Goal: Task Accomplishment & Management: Manage account settings

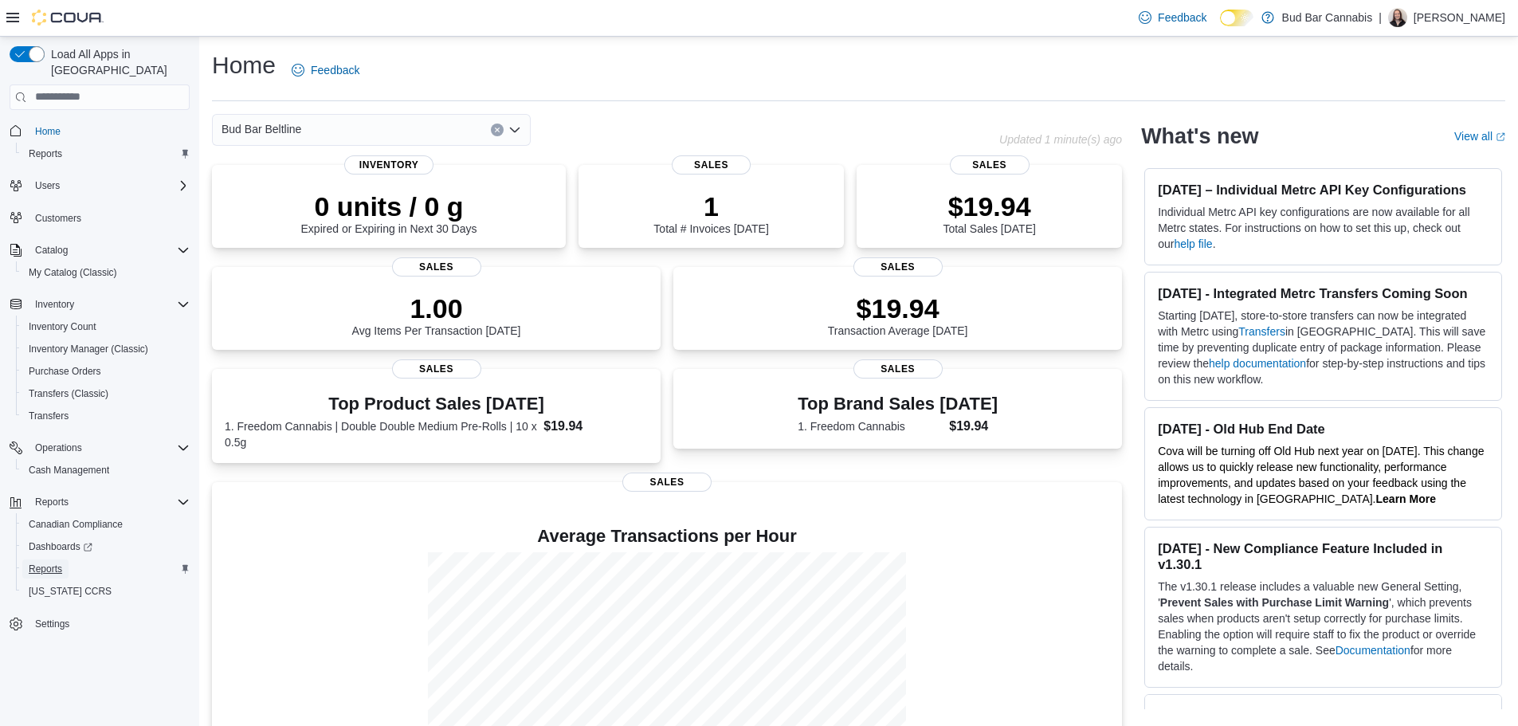
click at [45, 563] on span "Reports" at bounding box center [45, 569] width 33 height 13
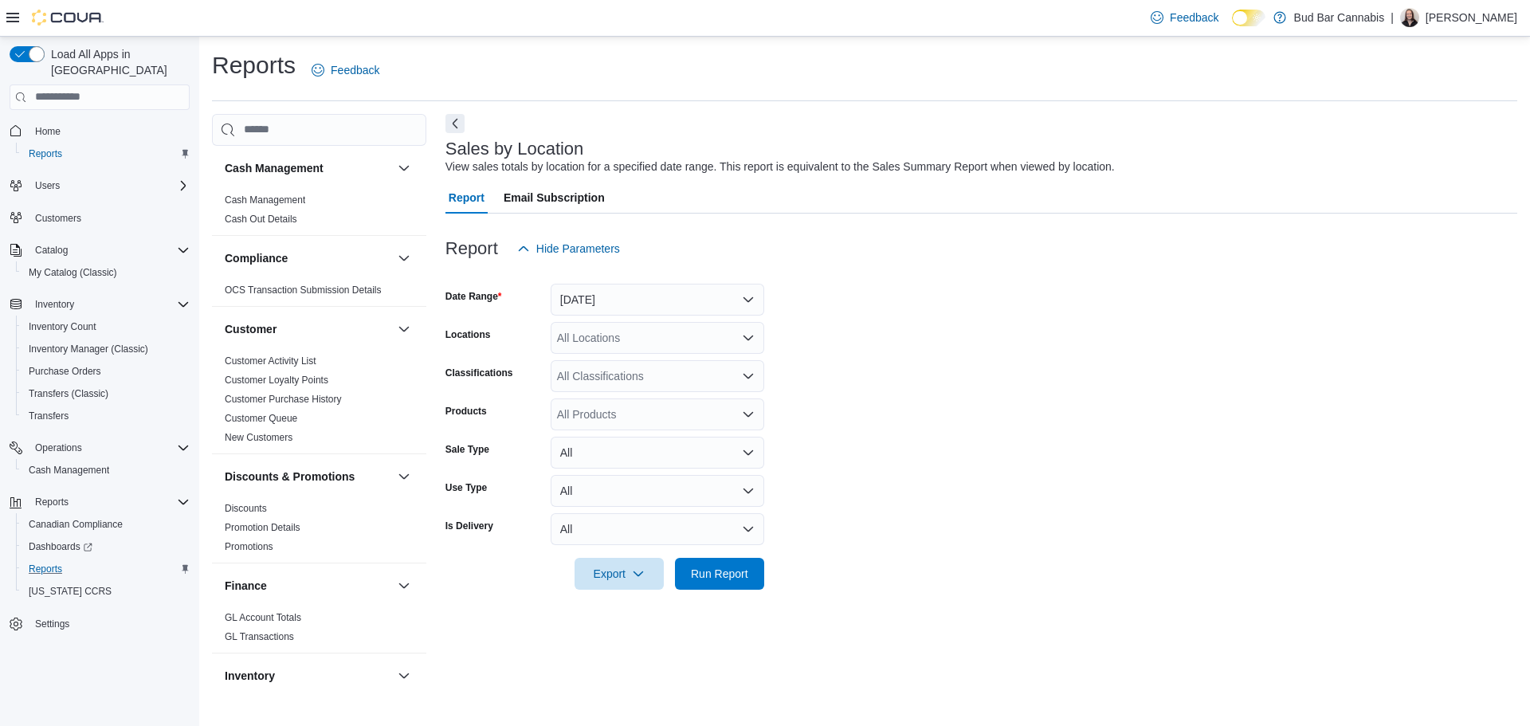
click at [653, 316] on form "Date Range Yesterday Locations All Locations Classifications All Classification…" at bounding box center [981, 427] width 1072 height 325
click at [652, 302] on button "Yesterday" at bounding box center [658, 300] width 214 height 32
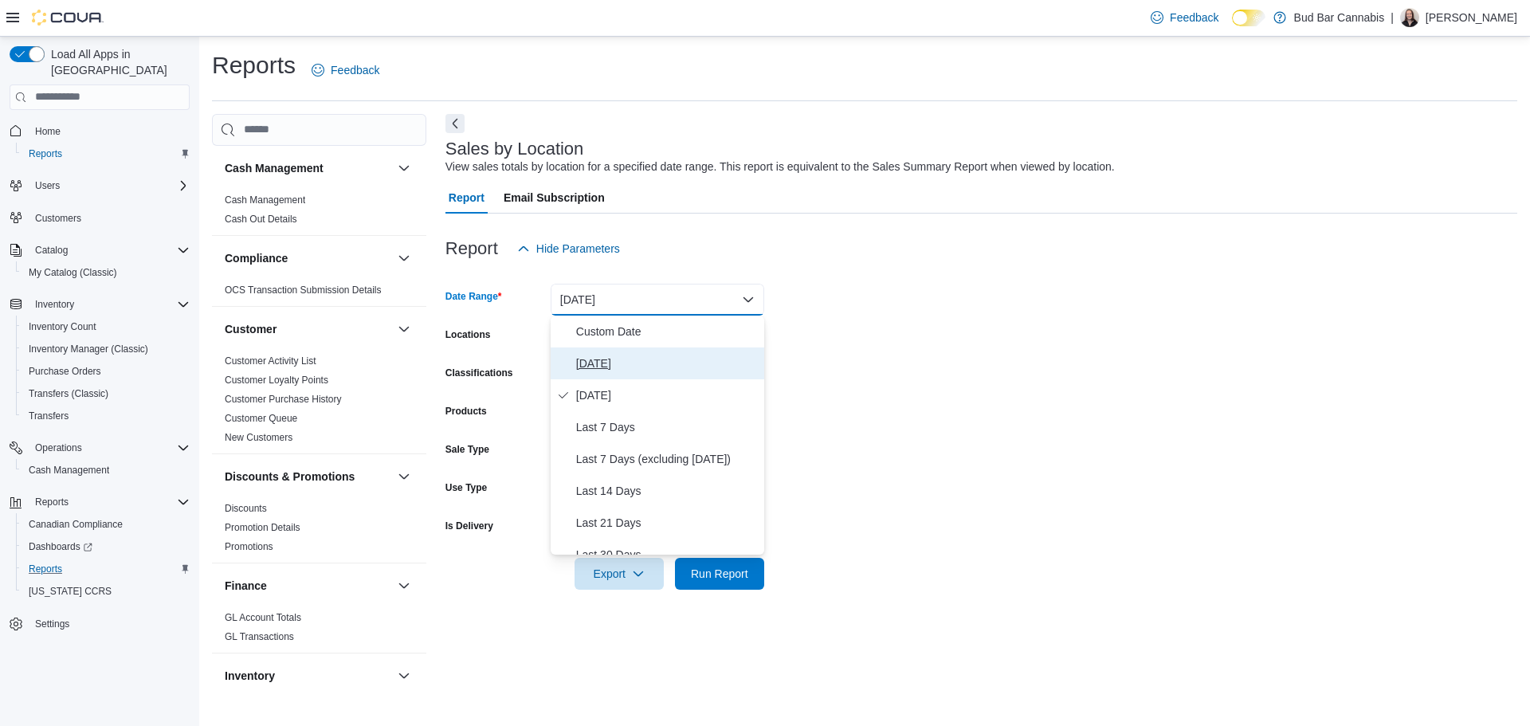
click at [620, 368] on span "Today" at bounding box center [667, 363] width 182 height 19
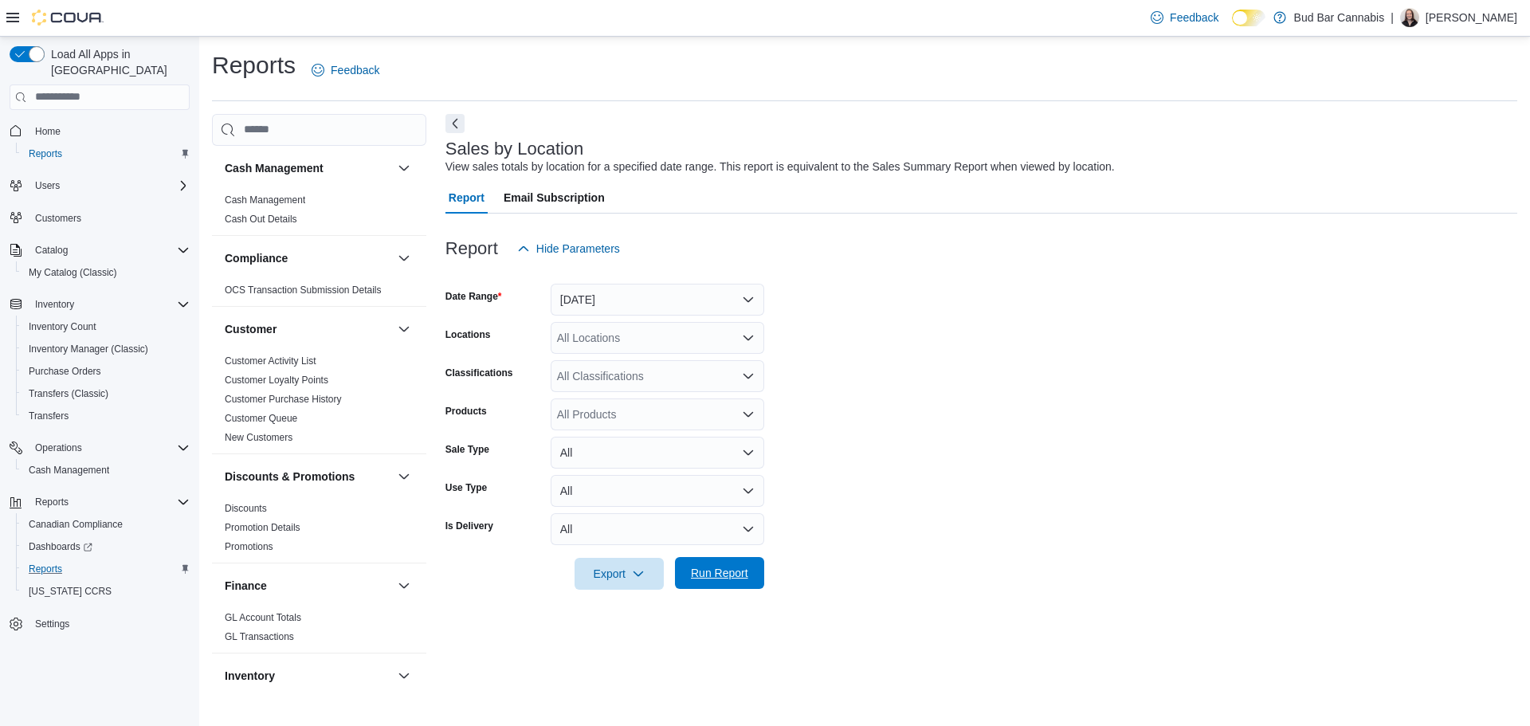
click at [720, 573] on span "Run Report" at bounding box center [719, 573] width 57 height 16
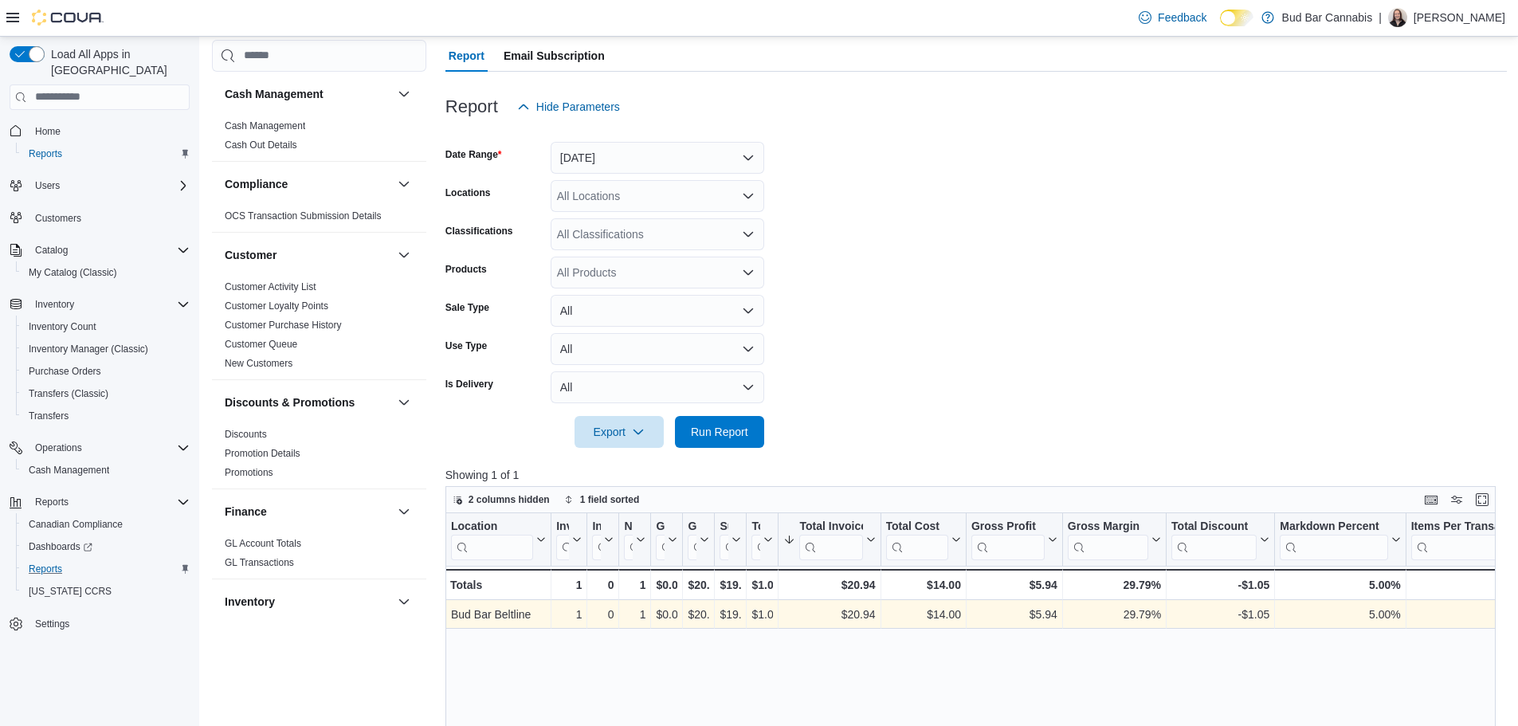
scroll to position [319, 0]
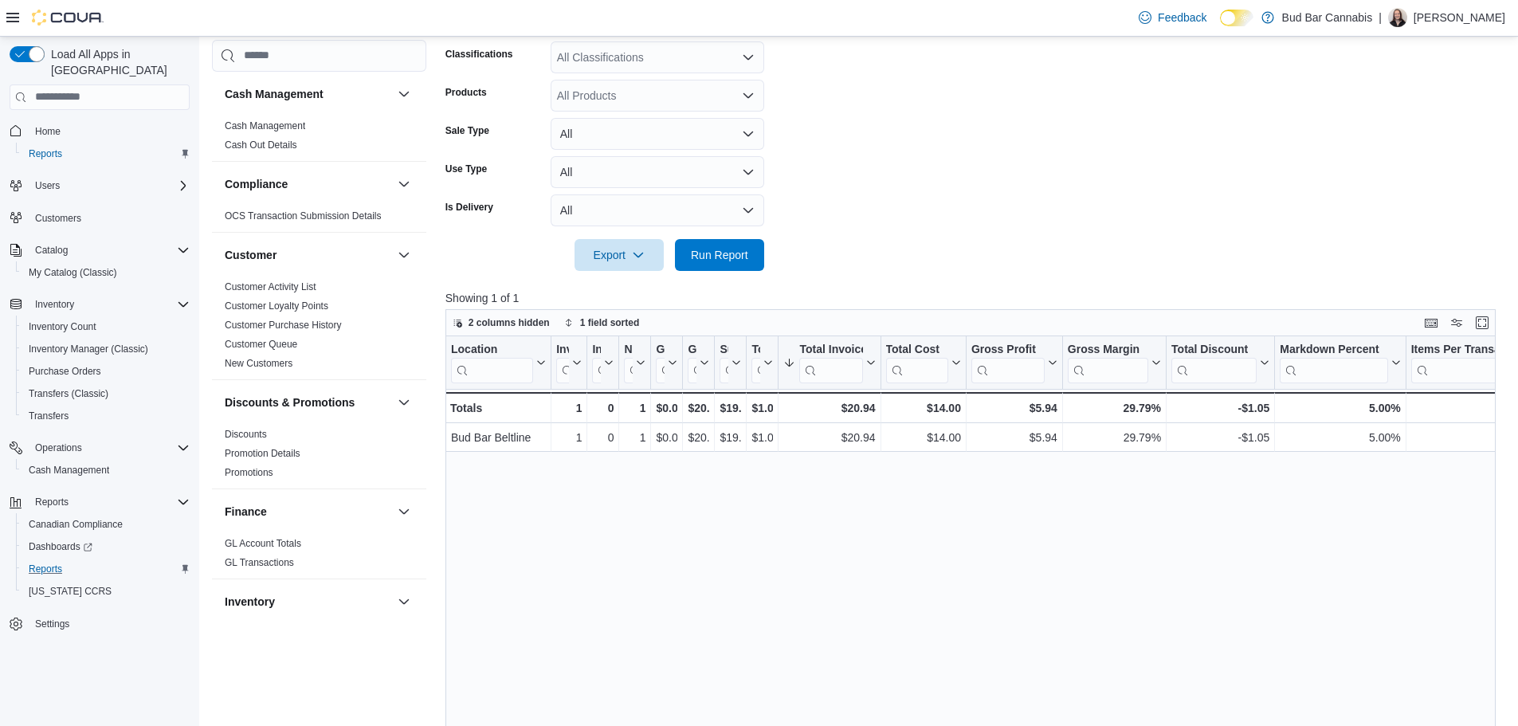
click at [1267, 545] on div "Location Click to view column header actions Invoices Sold Click to view column…" at bounding box center [975, 613] width 1061 height 554
click at [1110, 206] on form "Date Range Today Locations All Locations Classifications All Classifications Pr…" at bounding box center [975, 108] width 1061 height 325
click at [715, 253] on span "Run Report" at bounding box center [719, 254] width 57 height 16
drag, startPoint x: 1446, startPoint y: 200, endPoint x: 1437, endPoint y: 199, distance: 9.6
click at [1446, 200] on form "Date Range Today Locations All Locations Classifications All Classifications Pr…" at bounding box center [975, 108] width 1061 height 325
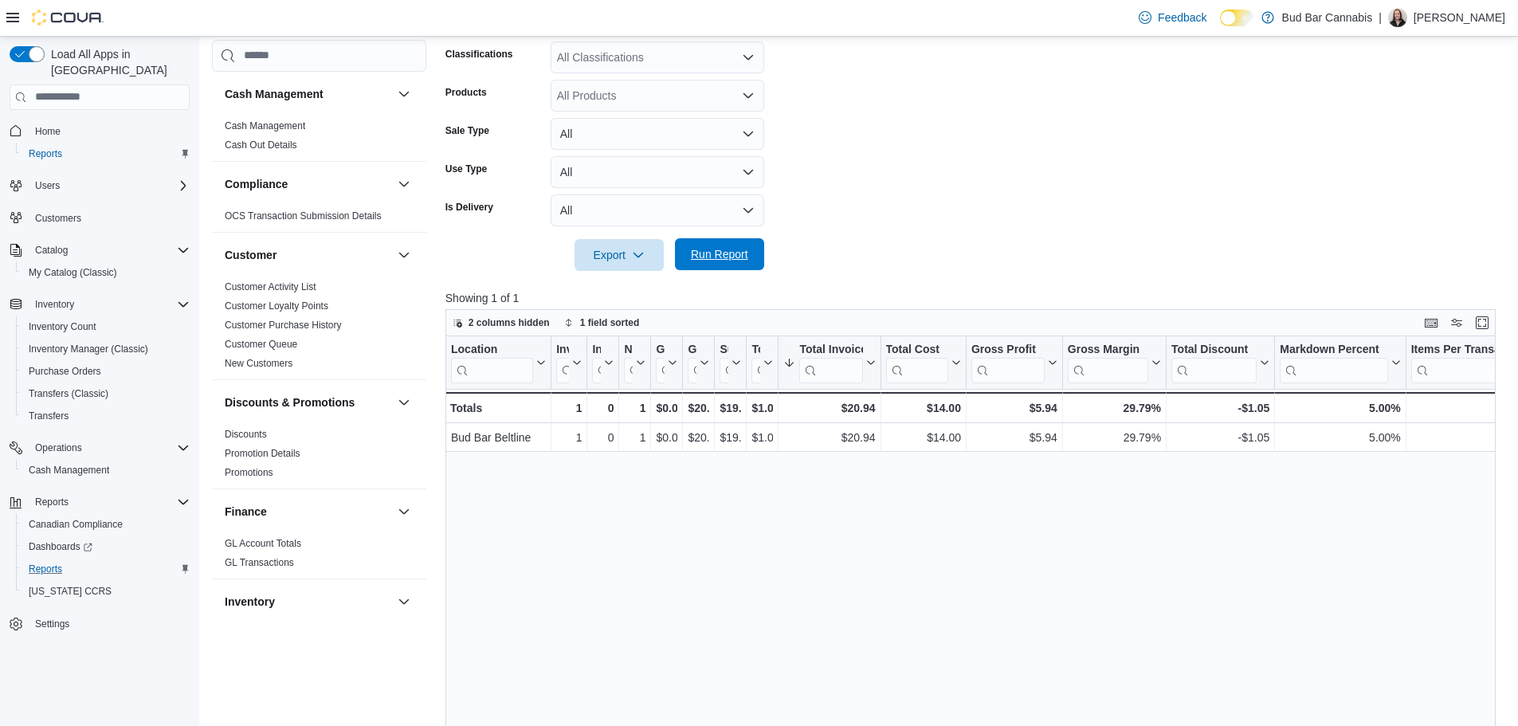
click at [732, 257] on span "Run Report" at bounding box center [719, 254] width 57 height 16
click at [1311, 520] on div "Location Click to view column header actions Invoices Sold Click to view column…" at bounding box center [975, 613] width 1061 height 554
drag, startPoint x: 1238, startPoint y: 330, endPoint x: 1228, endPoint y: 325, distance: 10.7
click at [1238, 330] on div "2 columns hidden 1 field sorted" at bounding box center [970, 322] width 1050 height 27
click at [694, 243] on span "Run Report" at bounding box center [720, 254] width 70 height 32
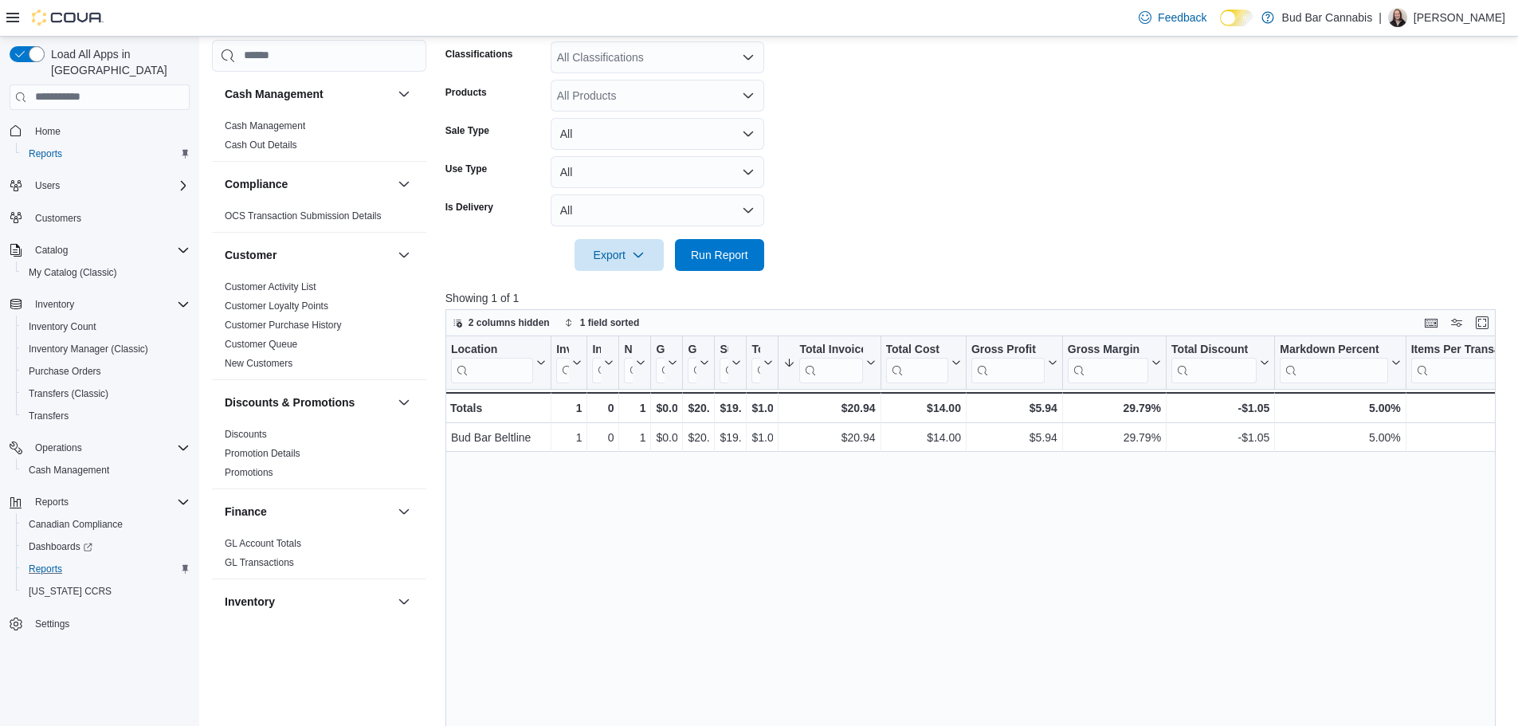
click at [1442, 137] on form "Date Range Today Locations All Locations Classifications All Classifications Pr…" at bounding box center [975, 108] width 1061 height 325
click at [728, 259] on span "Run Report" at bounding box center [719, 254] width 57 height 16
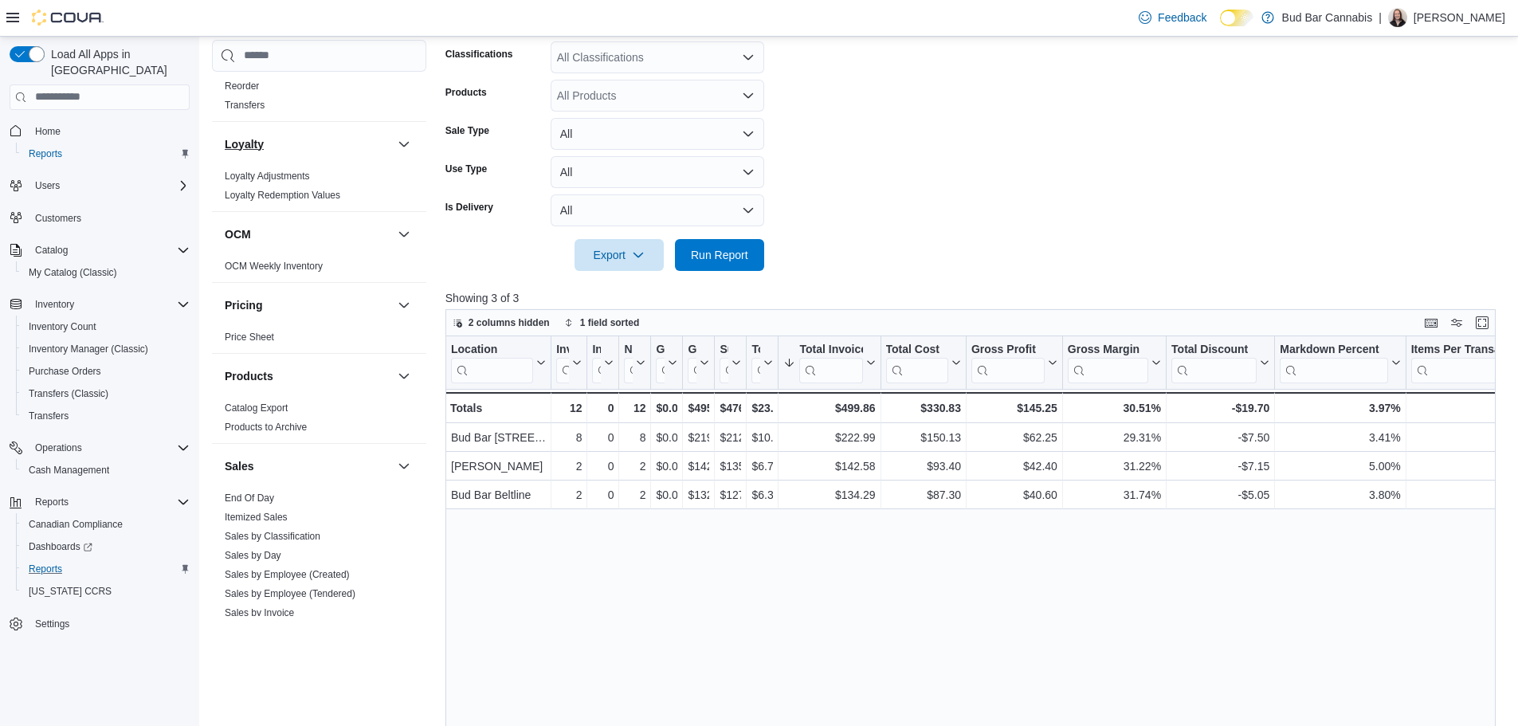
scroll to position [558, 0]
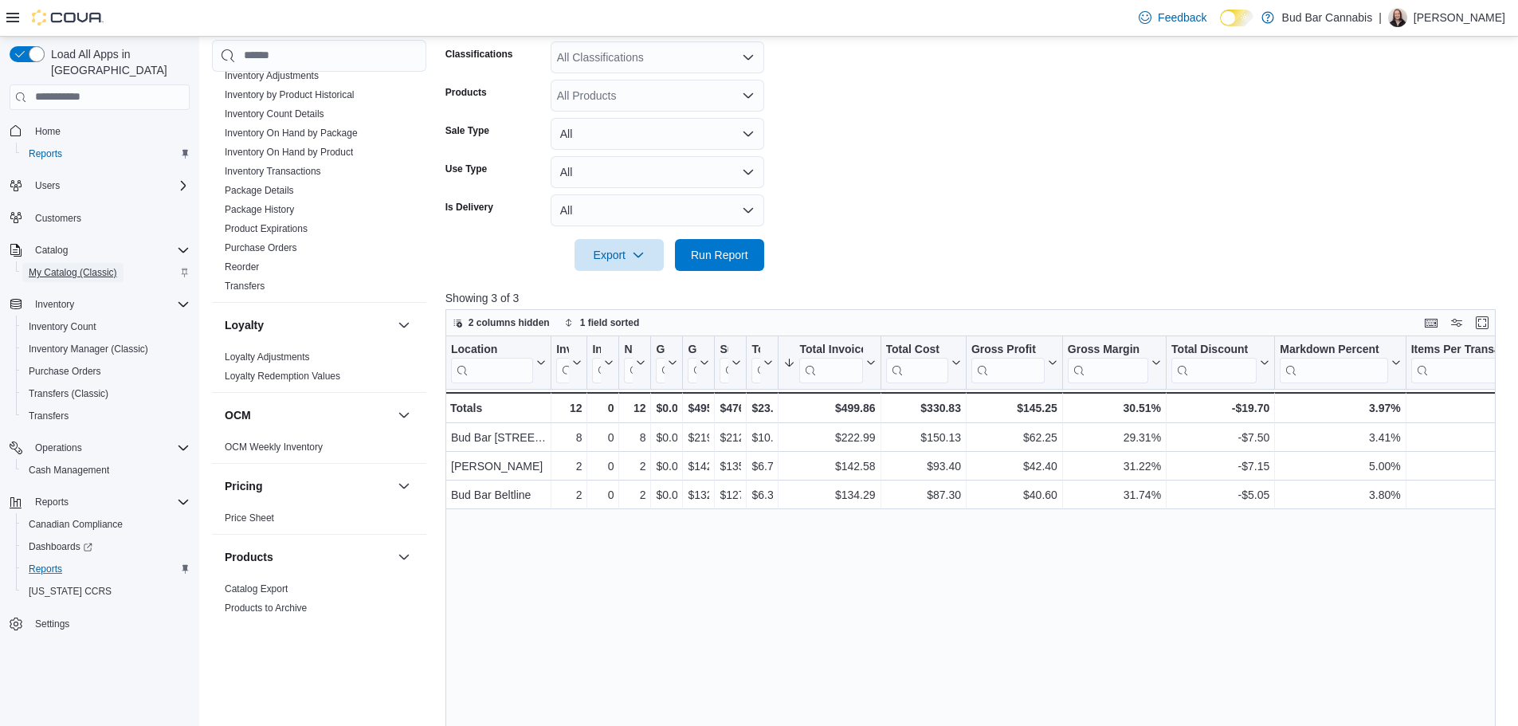
drag, startPoint x: 87, startPoint y: 233, endPoint x: 62, endPoint y: 258, distance: 35.5
click at [710, 249] on span "Run Report" at bounding box center [719, 254] width 57 height 16
click at [715, 249] on span "Run Report" at bounding box center [719, 254] width 57 height 16
click at [767, 269] on form "Date Range Today Locations All Locations Classifications All Classifications Pr…" at bounding box center [975, 108] width 1061 height 325
click at [759, 261] on button "Run Report" at bounding box center [719, 254] width 89 height 32
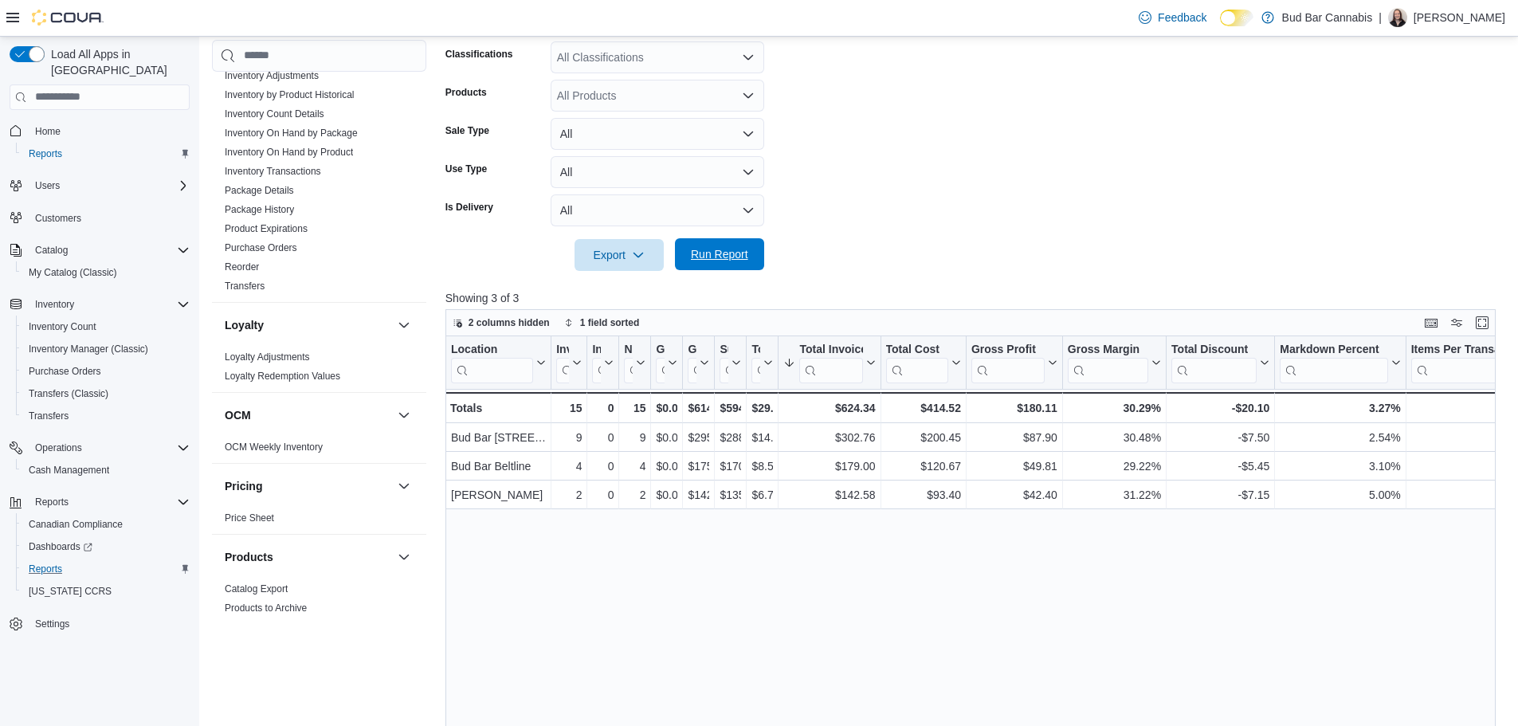
drag, startPoint x: 707, startPoint y: 272, endPoint x: 712, endPoint y: 265, distance: 8.6
click at [707, 270] on div "Report Hide Parameters Date Range Today Locations All Locations Classifications…" at bounding box center [975, 392] width 1061 height 995
click at [714, 260] on span "Run Report" at bounding box center [719, 254] width 57 height 16
drag, startPoint x: 73, startPoint y: 259, endPoint x: 102, endPoint y: 268, distance: 30.0
click at [101, 268] on button "My Catalog (Classic)" at bounding box center [106, 272] width 180 height 22
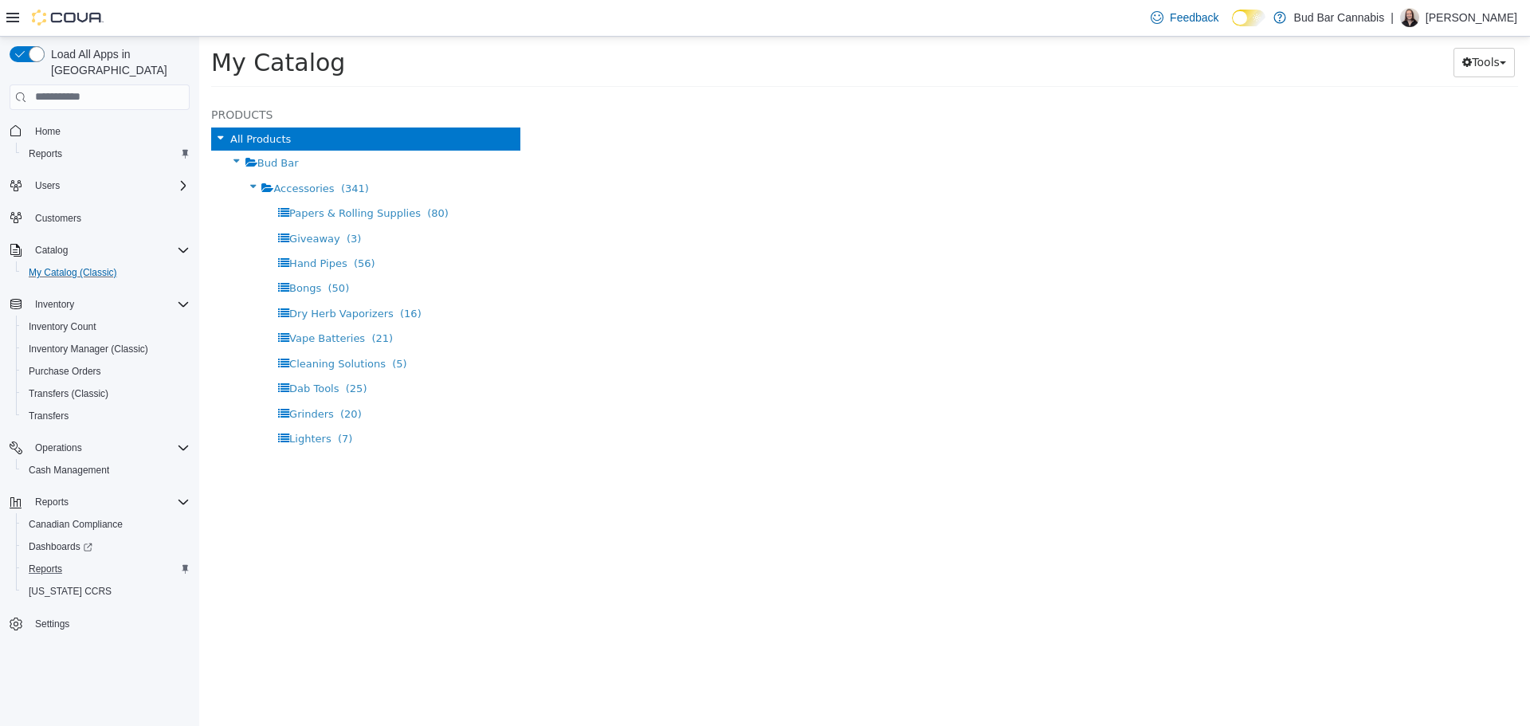
select select "**********"
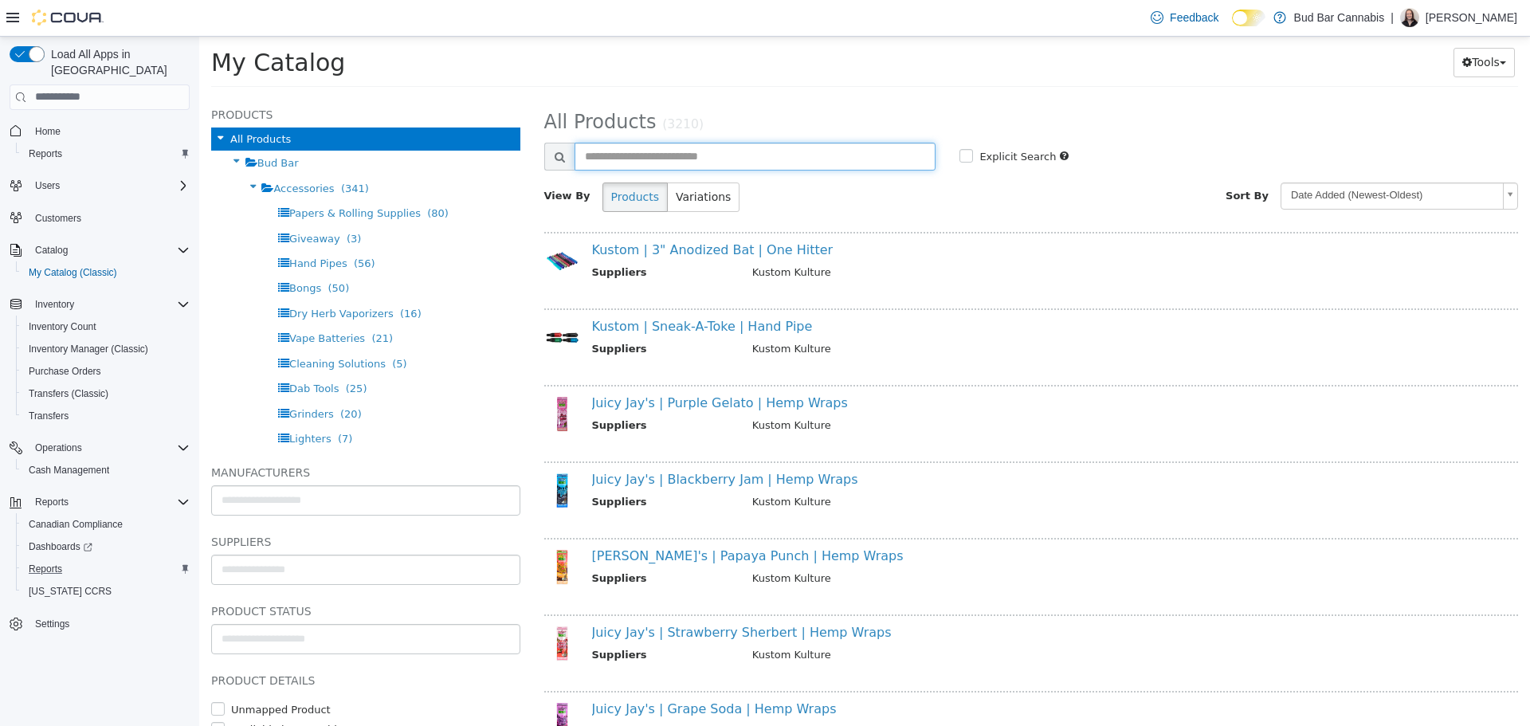
click at [773, 164] on input "text" at bounding box center [756, 156] width 362 height 28
type input "**********"
select select "**********"
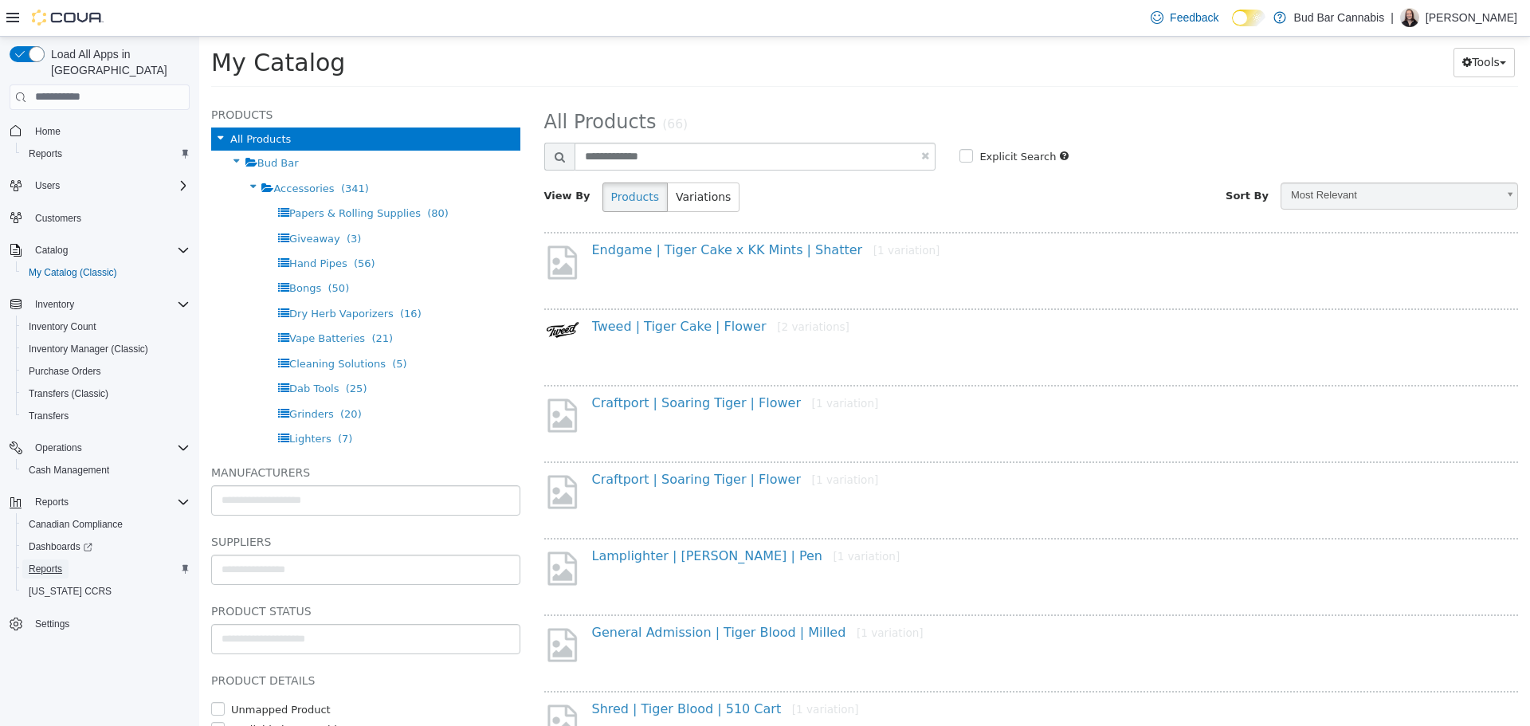
click at [63, 559] on link "Reports" at bounding box center [45, 568] width 46 height 19
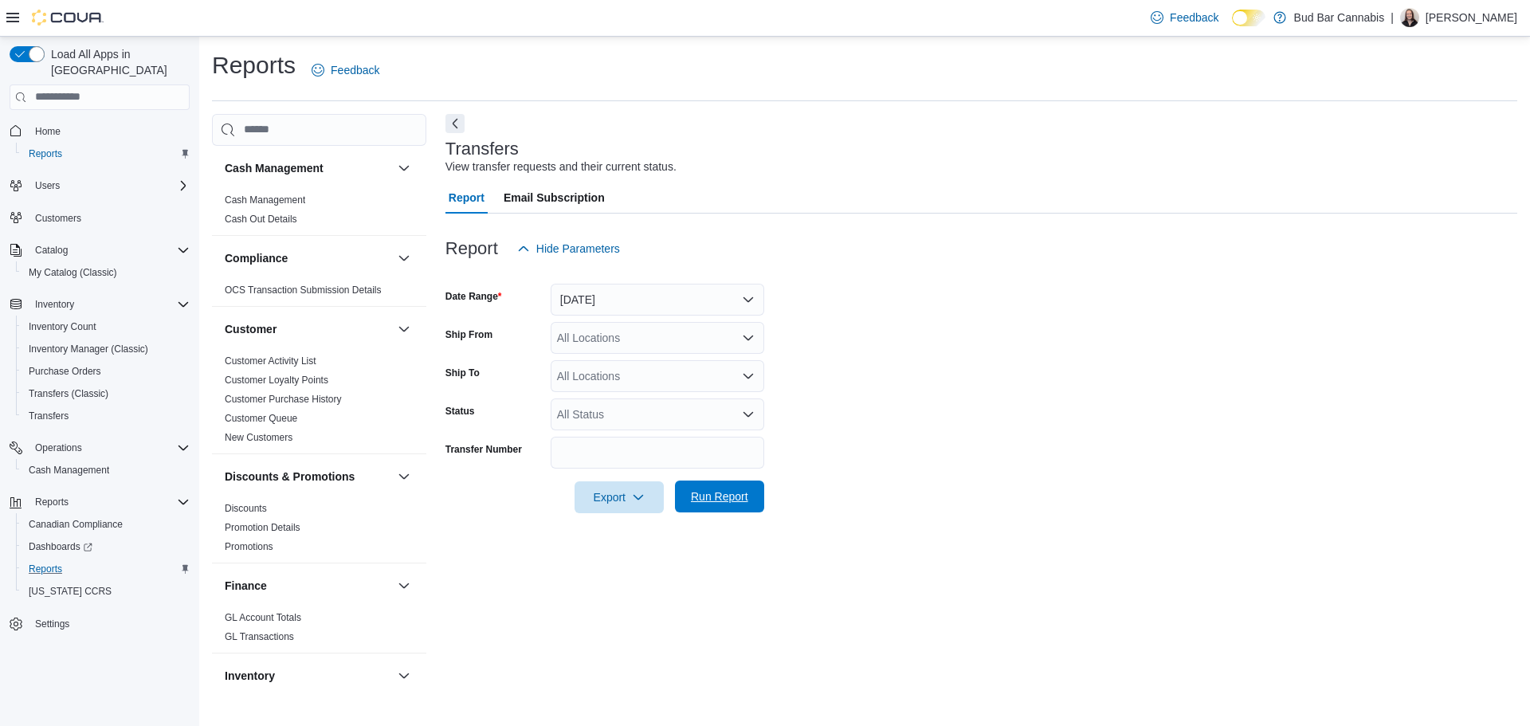
click at [749, 496] on span "Run Report" at bounding box center [720, 497] width 70 height 32
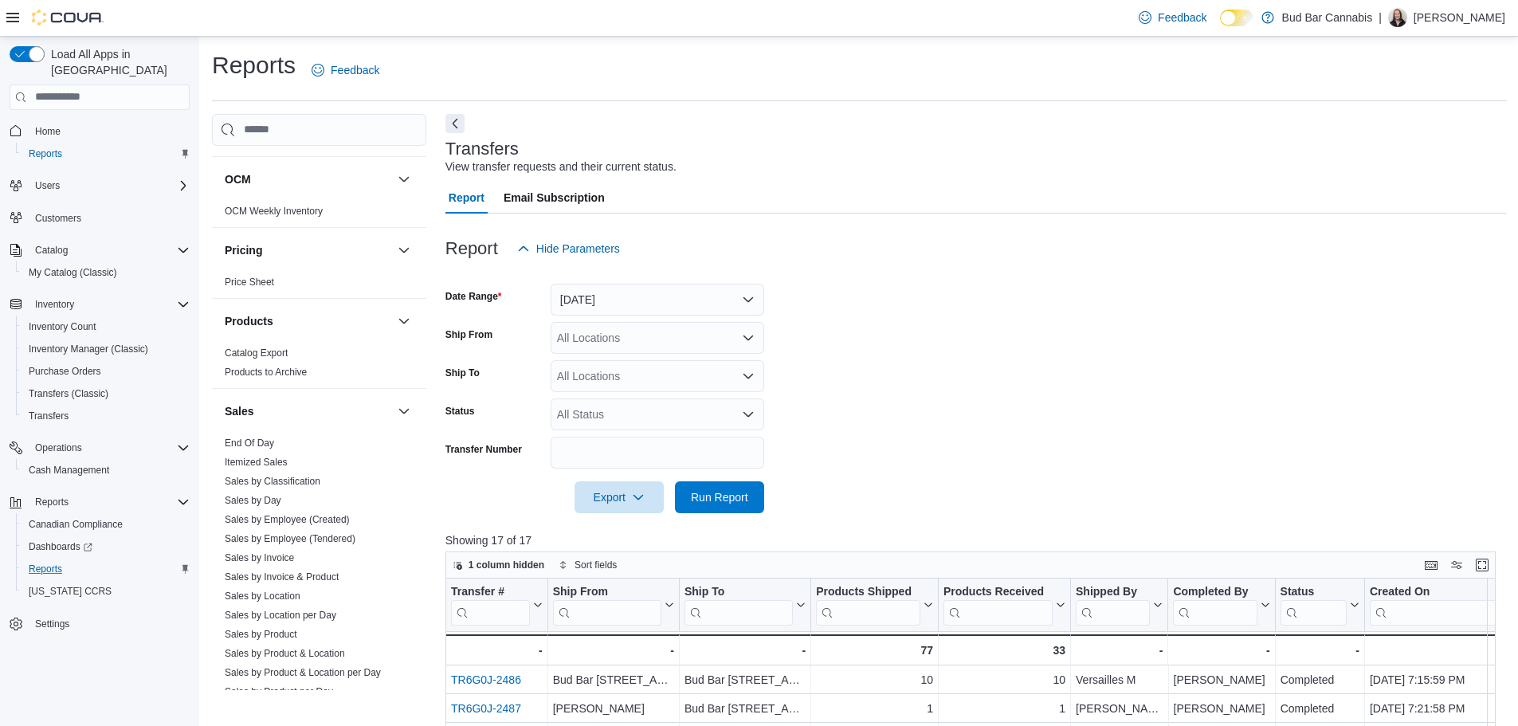
scroll to position [992, 0]
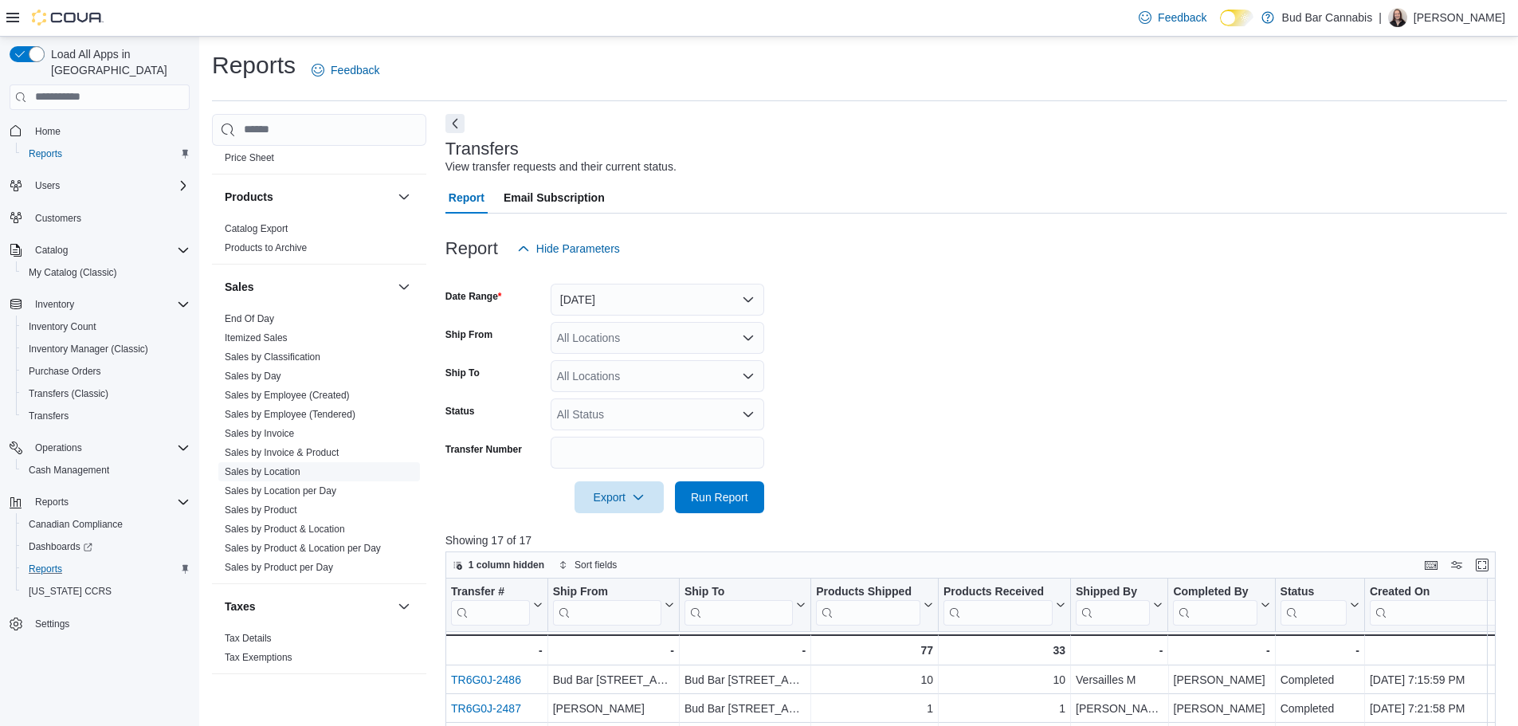
click at [288, 474] on link "Sales by Location" at bounding box center [263, 471] width 76 height 11
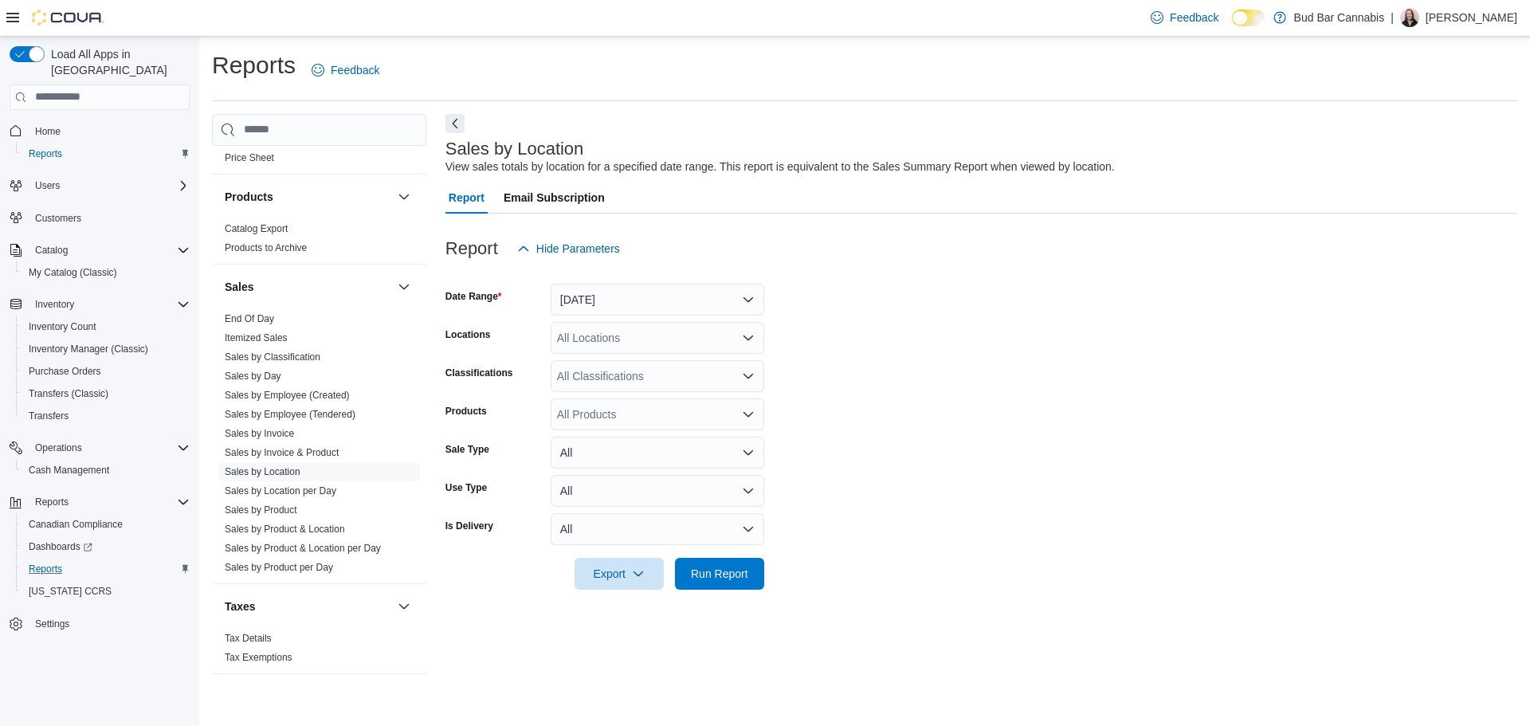
click at [715, 555] on div at bounding box center [981, 551] width 1072 height 13
click at [715, 563] on span "Run Report" at bounding box center [720, 573] width 70 height 32
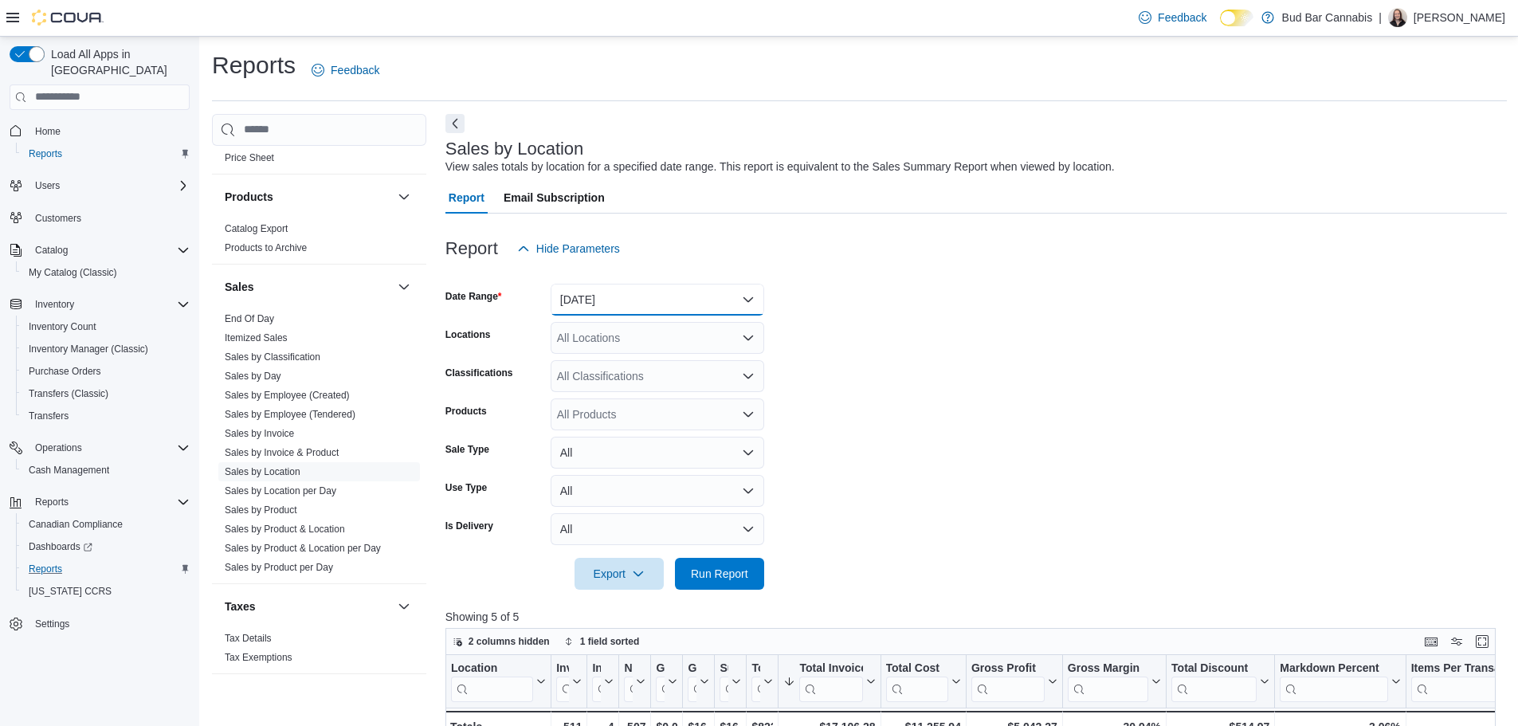
click at [689, 284] on button "Yesterday" at bounding box center [658, 300] width 214 height 32
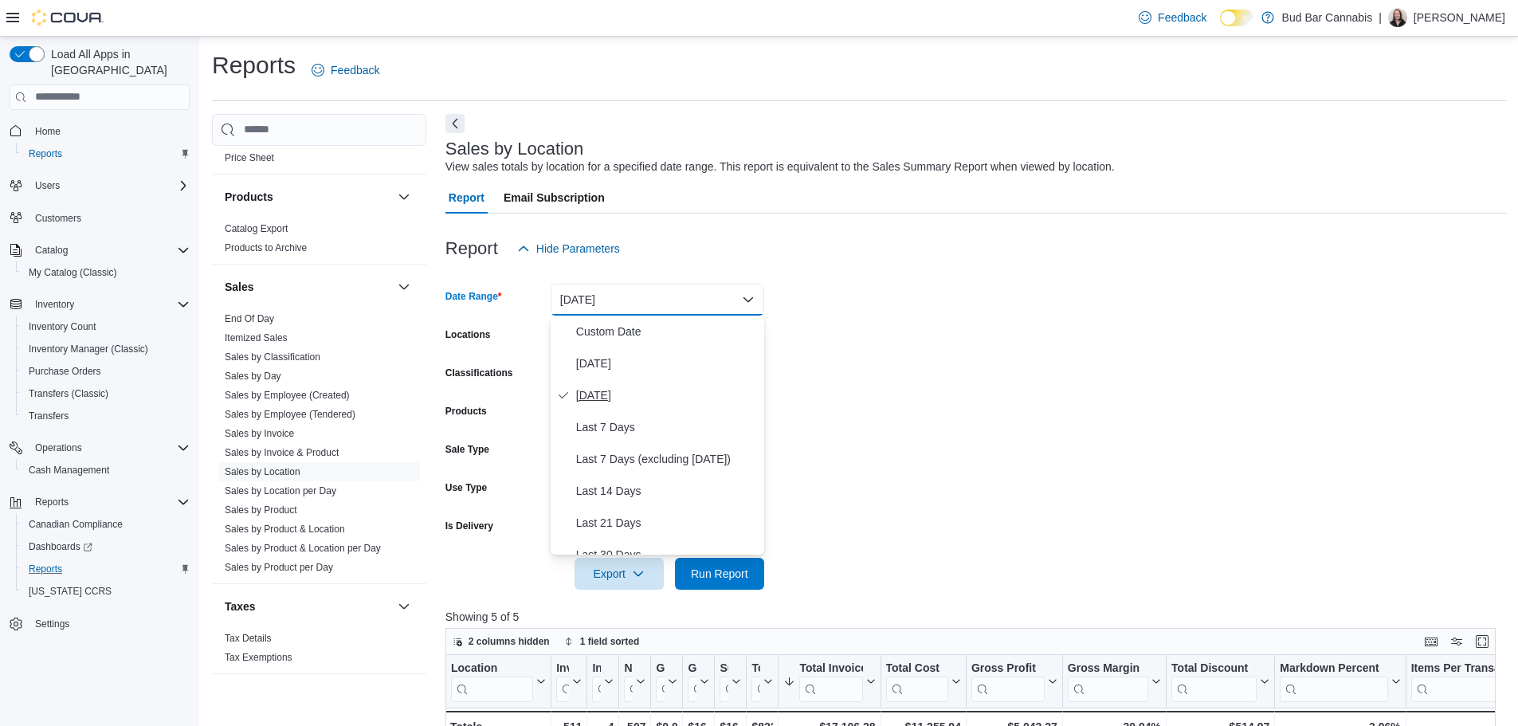
click at [675, 387] on span "Yesterday" at bounding box center [667, 395] width 182 height 19
click at [680, 301] on button "Yesterday" at bounding box center [658, 300] width 214 height 32
click at [634, 365] on span "Today" at bounding box center [667, 363] width 182 height 19
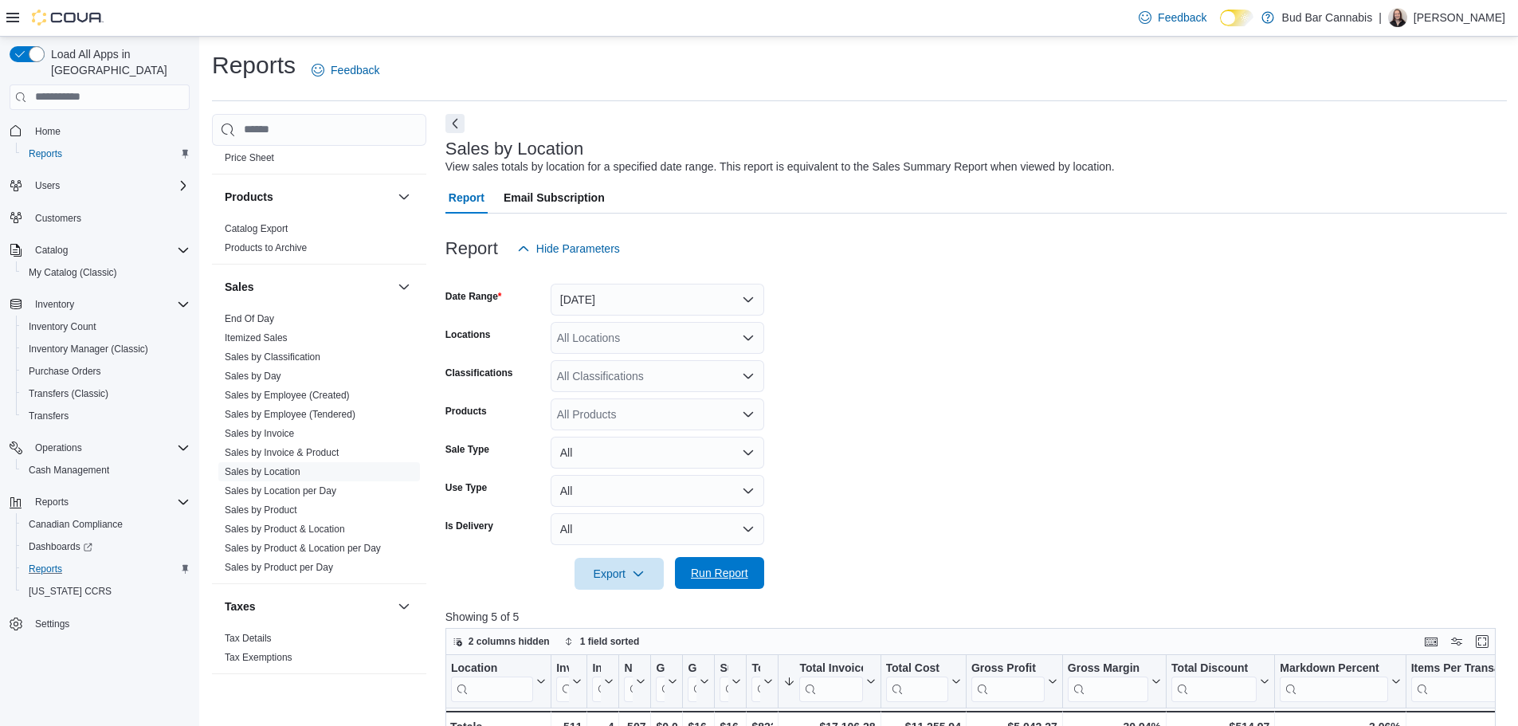
drag, startPoint x: 726, startPoint y: 589, endPoint x: 758, endPoint y: 566, distance: 39.4
click at [725, 589] on span "Run Report" at bounding box center [720, 573] width 70 height 32
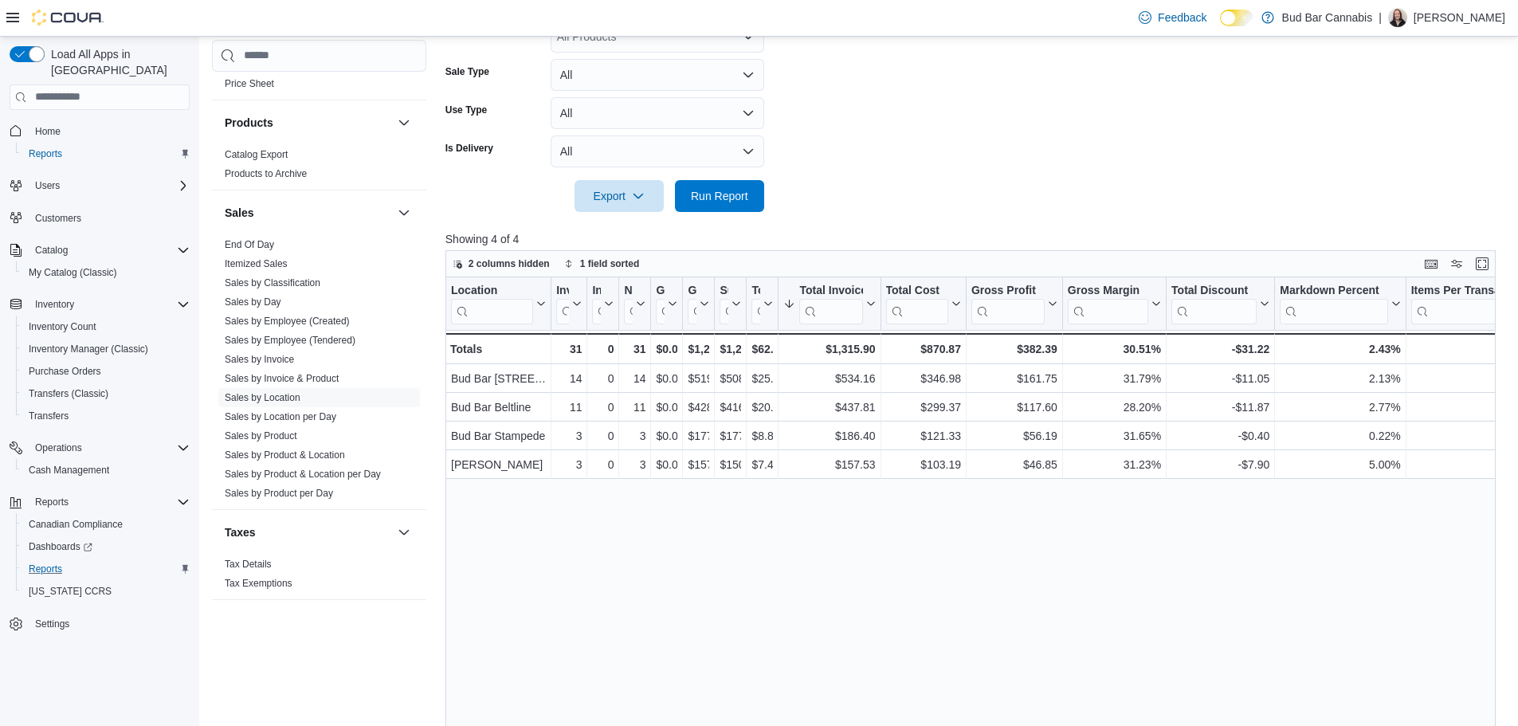
scroll to position [478, 0]
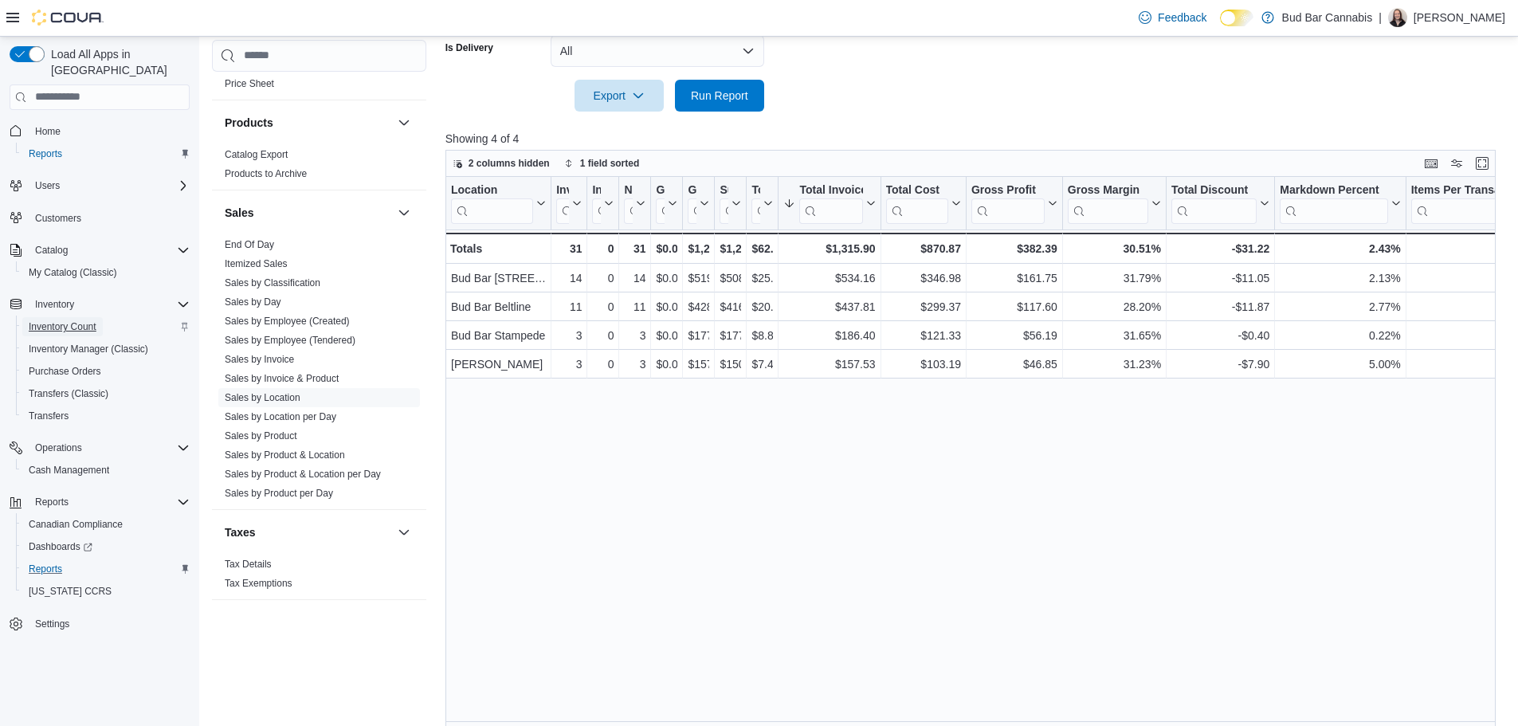
drag, startPoint x: 78, startPoint y: 396, endPoint x: 33, endPoint y: 310, distance: 97.3
drag, startPoint x: 33, startPoint y: 310, endPoint x: 51, endPoint y: 261, distance: 52.7
click at [719, 116] on div at bounding box center [975, 121] width 1061 height 19
click at [719, 109] on span "Run Report" at bounding box center [720, 95] width 70 height 32
click at [735, 96] on span "Run Report" at bounding box center [719, 95] width 57 height 16
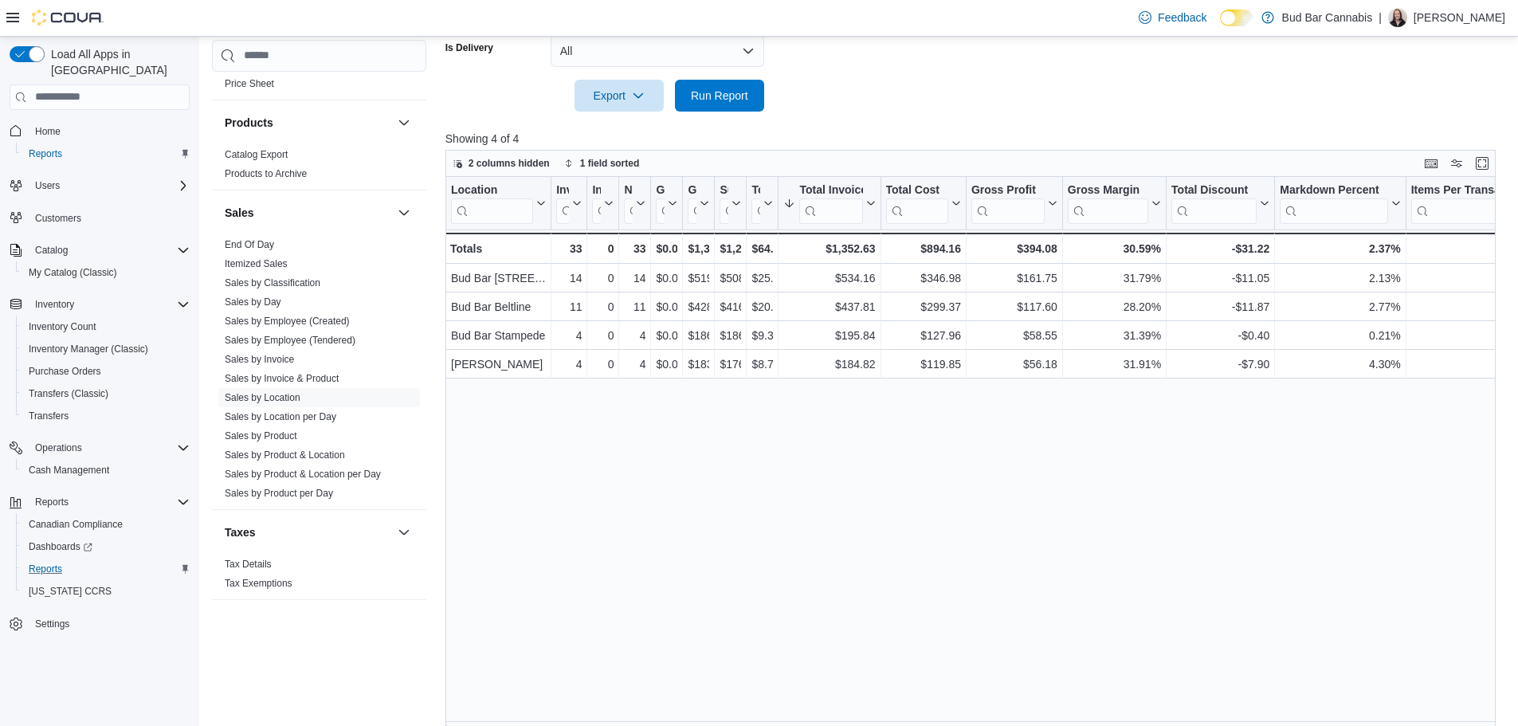
click at [754, 97] on span "Run Report" at bounding box center [720, 95] width 70 height 32
click at [1184, 547] on div "Location Click to view column header actions Invoices Sold Click to view column…" at bounding box center [975, 454] width 1061 height 554
click at [709, 96] on span "Run Report" at bounding box center [719, 96] width 57 height 16
click at [725, 100] on span "Run Report" at bounding box center [719, 95] width 57 height 16
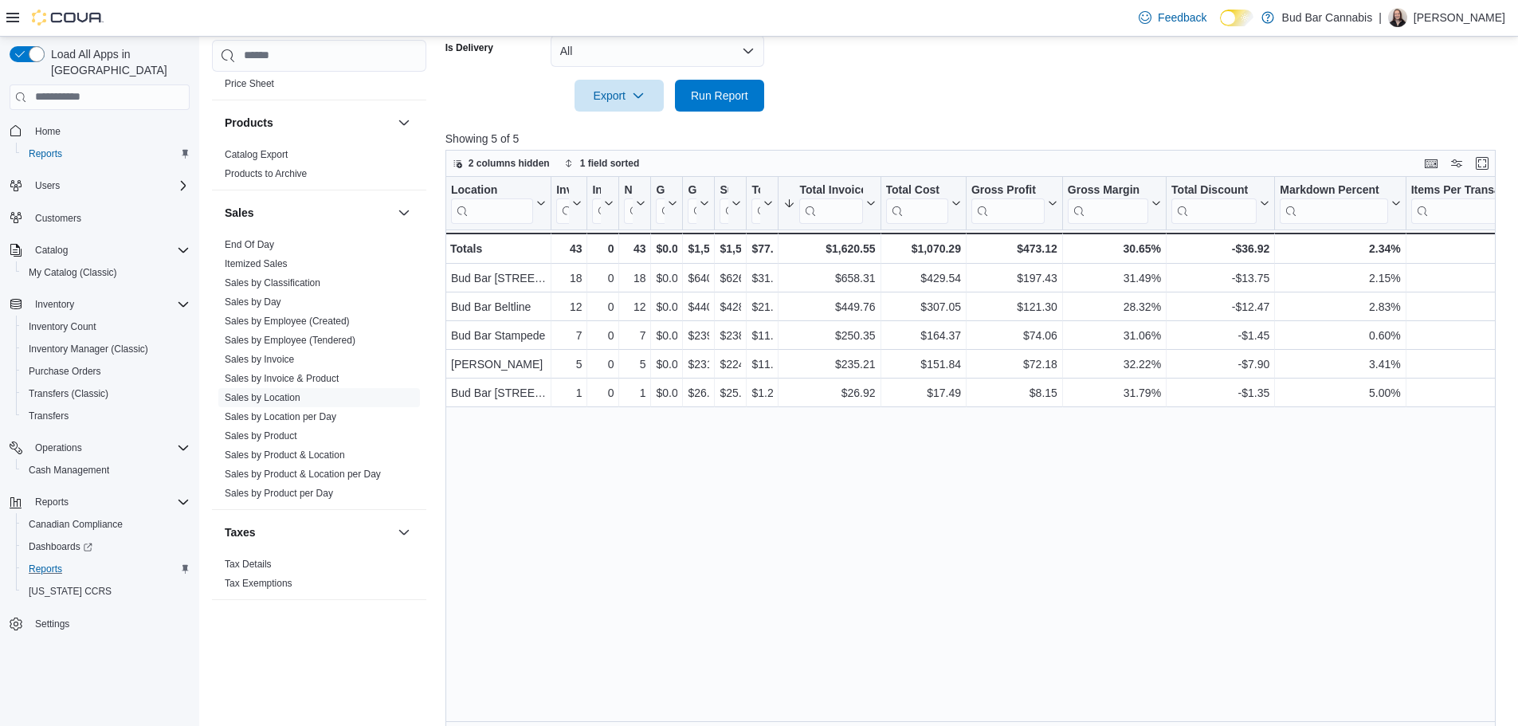
click at [1259, 656] on div "Location Click to view column header actions Invoices Sold Click to view column…" at bounding box center [975, 454] width 1061 height 554
click at [727, 96] on span "Run Report" at bounding box center [719, 95] width 57 height 16
click at [698, 91] on span "Run Report" at bounding box center [719, 95] width 57 height 16
click at [1021, 630] on div "Location Click to view column header actions Invoices Sold Click to view column…" at bounding box center [975, 454] width 1061 height 554
drag, startPoint x: 716, startPoint y: 87, endPoint x: 593, endPoint y: 14, distance: 143.6
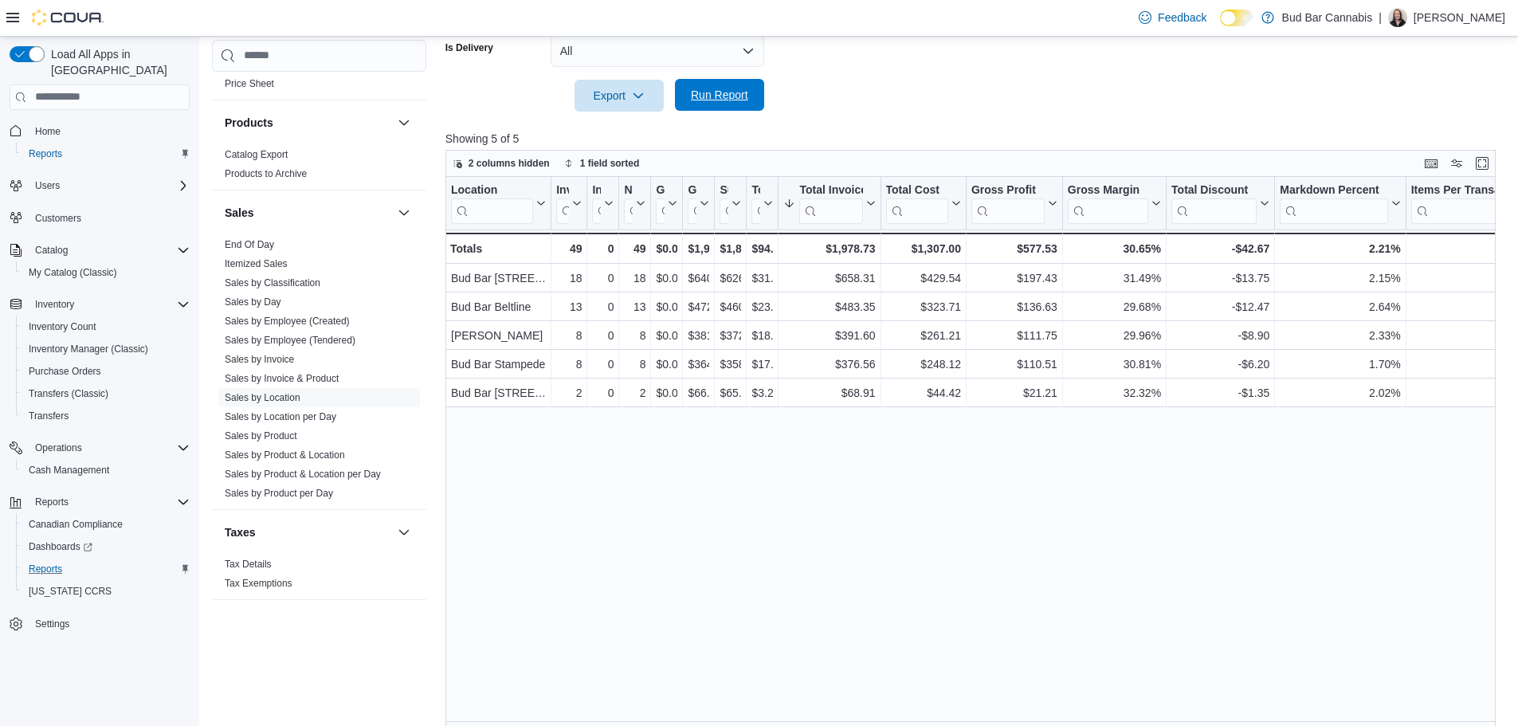
click at [716, 87] on span "Run Report" at bounding box center [720, 95] width 70 height 32
click at [750, 104] on span "Run Report" at bounding box center [720, 95] width 70 height 32
click at [689, 93] on span "Run Report" at bounding box center [720, 95] width 70 height 32
click at [741, 92] on span "Run Report" at bounding box center [719, 95] width 57 height 16
click at [1281, 426] on div "Location Click to view column header actions Invoices Sold Click to view column…" at bounding box center [975, 454] width 1061 height 554
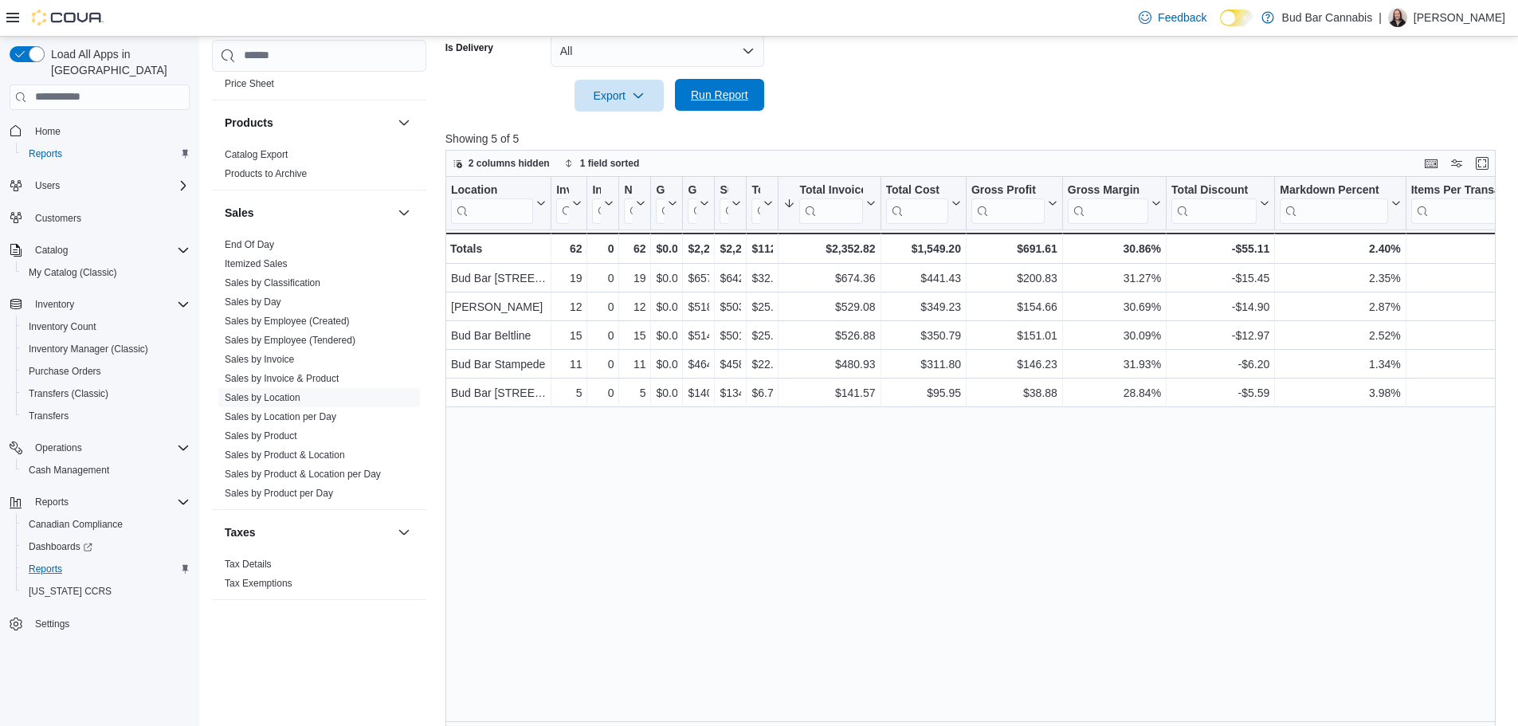
drag, startPoint x: 674, startPoint y: 113, endPoint x: 688, endPoint y: 107, distance: 15.0
click at [677, 112] on div at bounding box center [975, 121] width 1061 height 19
click at [705, 95] on span "Run Report" at bounding box center [719, 95] width 57 height 16
drag, startPoint x: 691, startPoint y: 99, endPoint x: 983, endPoint y: 124, distance: 292.7
click at [693, 98] on span "Run Report" at bounding box center [719, 96] width 57 height 16
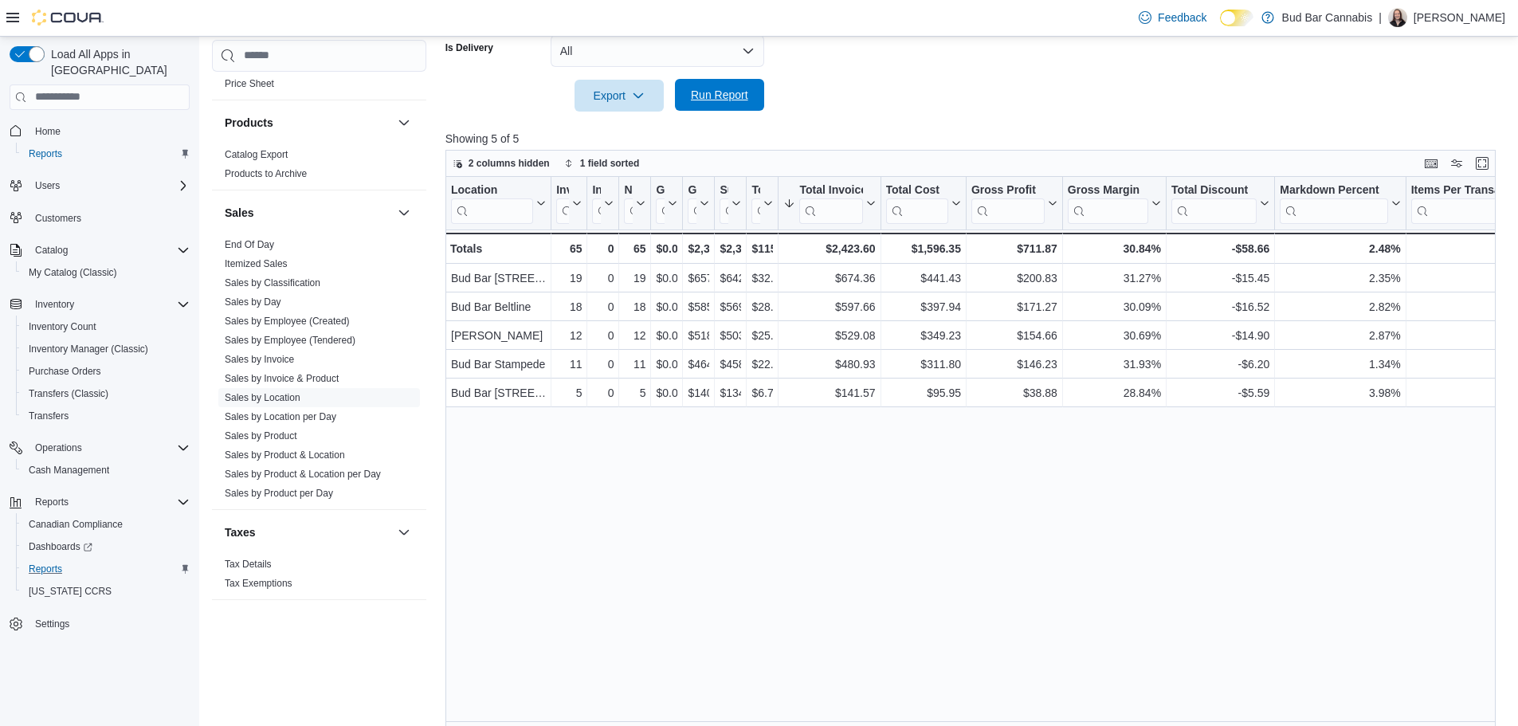
click at [711, 107] on span "Run Report" at bounding box center [720, 95] width 70 height 32
click at [721, 84] on span "Run Report" at bounding box center [720, 95] width 70 height 32
click at [1216, 565] on div "Location Click to view column header actions Invoices Sold Click to view column…" at bounding box center [975, 454] width 1061 height 554
click at [737, 84] on span "Run Report" at bounding box center [720, 95] width 70 height 32
drag, startPoint x: 690, startPoint y: 97, endPoint x: 724, endPoint y: 159, distance: 70.6
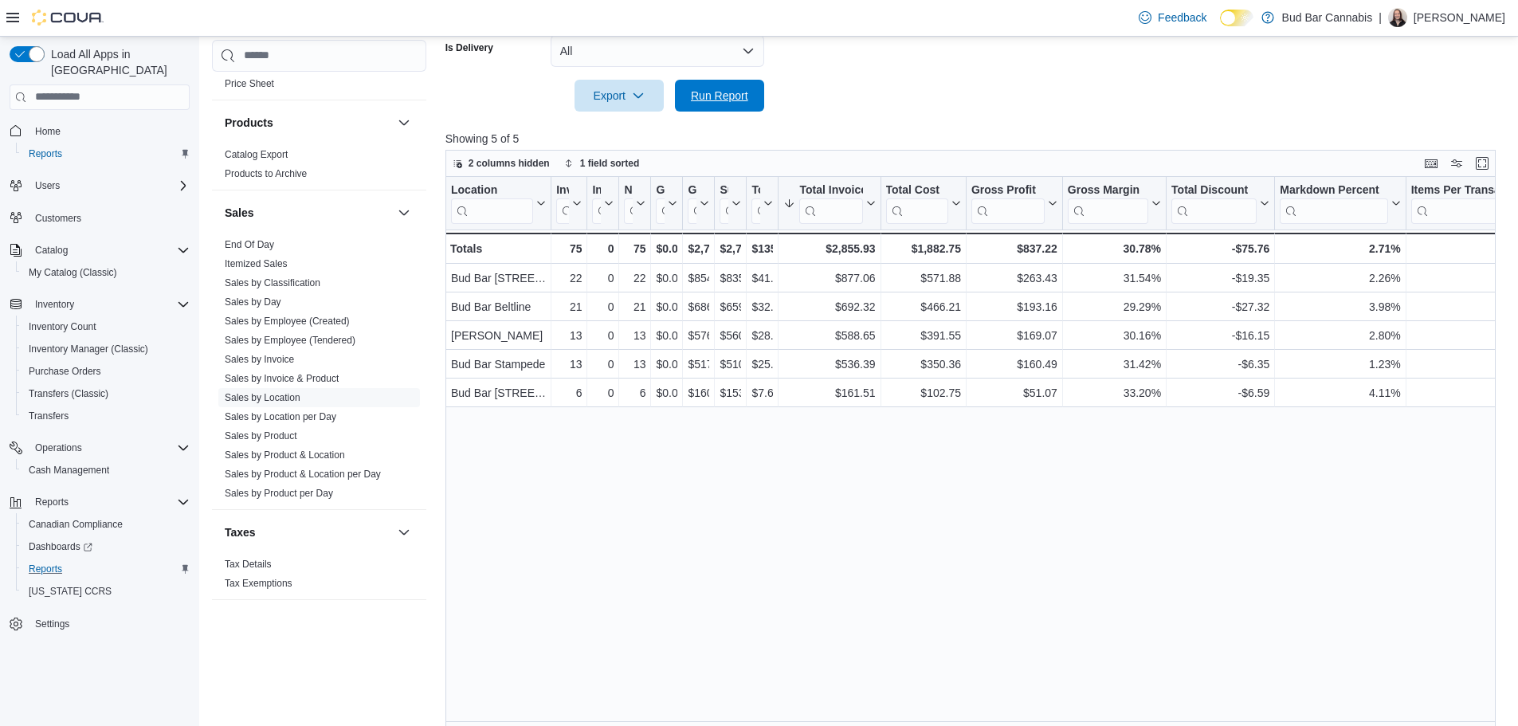
click at [691, 97] on span "Run Report" at bounding box center [719, 96] width 57 height 16
drag, startPoint x: 717, startPoint y: 86, endPoint x: 545, endPoint y: 6, distance: 190.0
click at [717, 86] on span "Run Report" at bounding box center [720, 96] width 70 height 32
drag, startPoint x: 704, startPoint y: 91, endPoint x: 657, endPoint y: 300, distance: 214.0
click at [707, 91] on span "Run Report" at bounding box center [719, 96] width 57 height 16
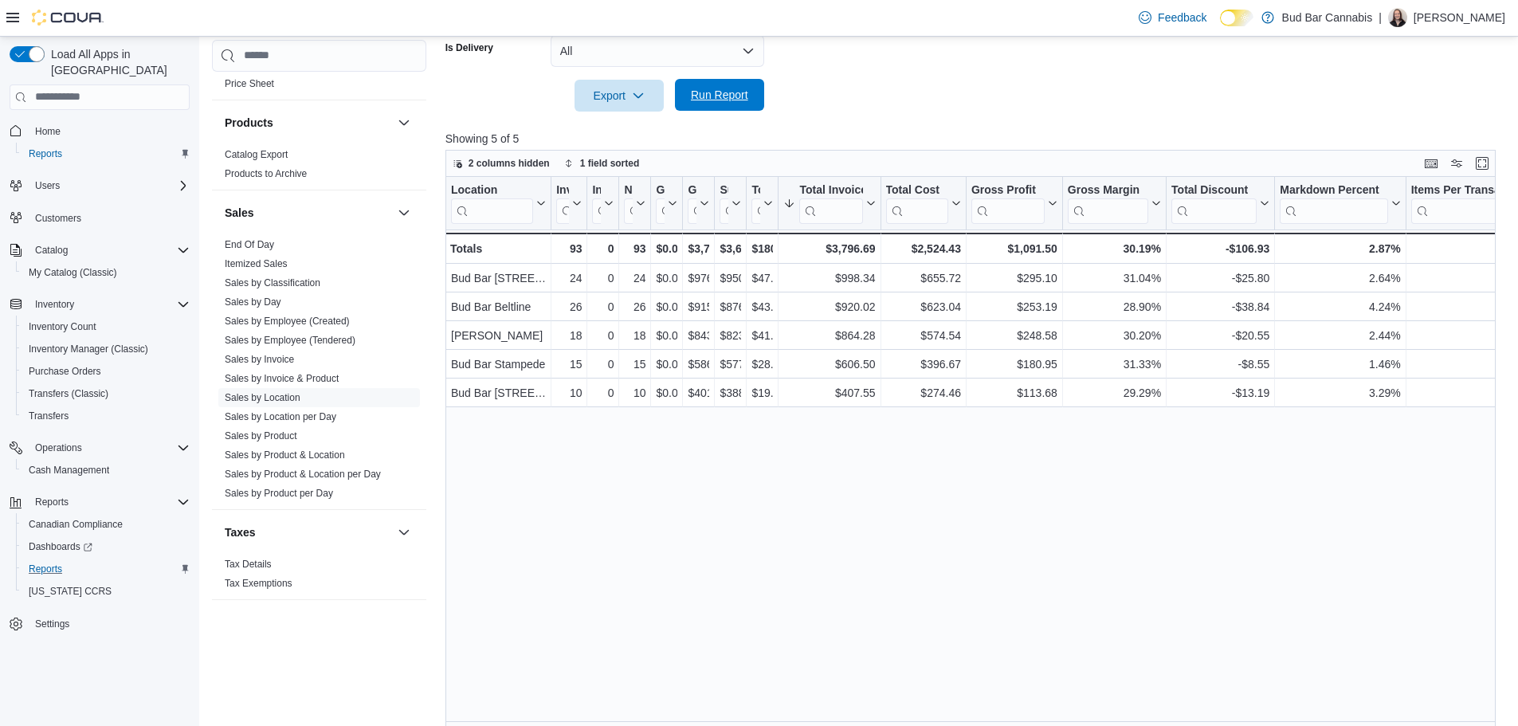
click at [747, 86] on span "Run Report" at bounding box center [720, 95] width 70 height 32
click at [763, 90] on button "Run Report" at bounding box center [719, 95] width 89 height 32
click at [292, 341] on link "Sales by Employee (Tendered)" at bounding box center [290, 340] width 131 height 11
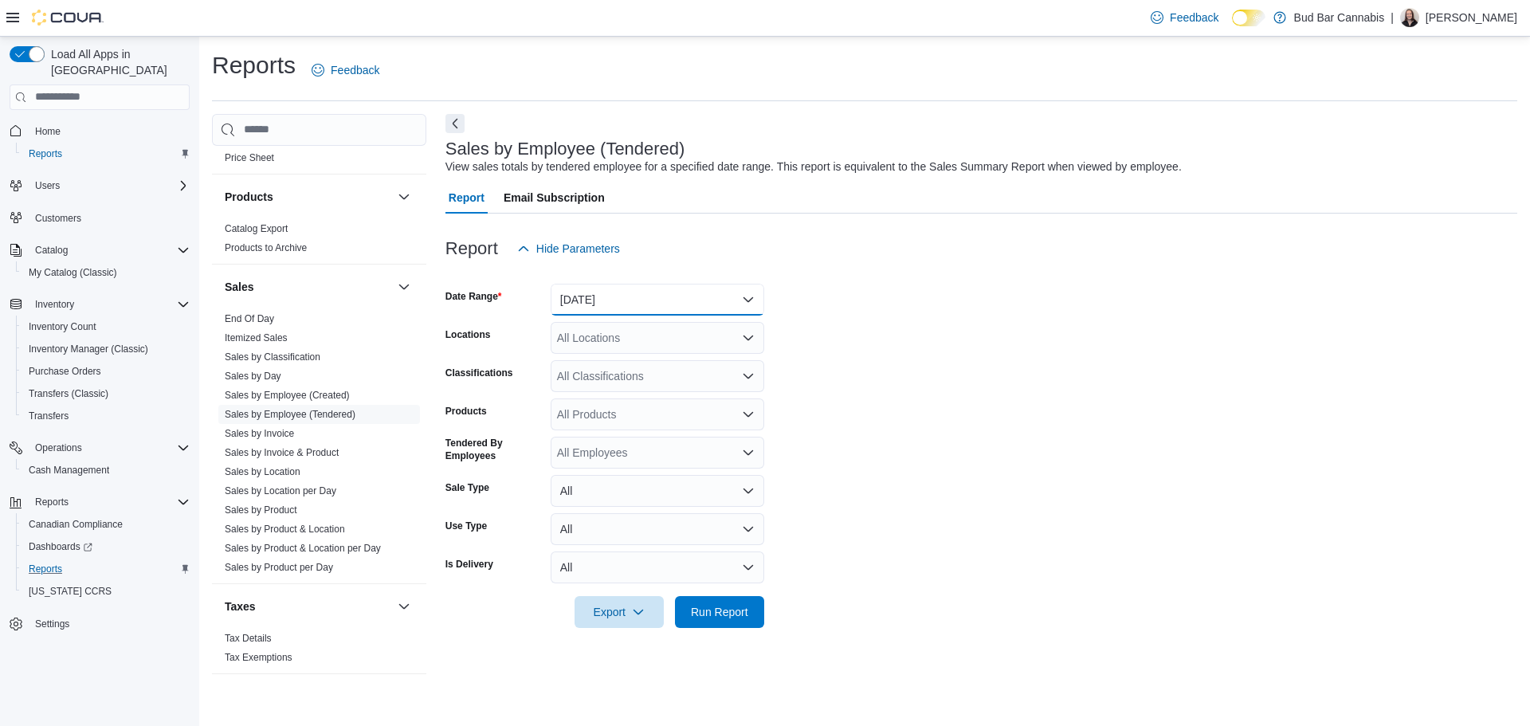
click at [613, 300] on button "Yesterday" at bounding box center [658, 300] width 214 height 32
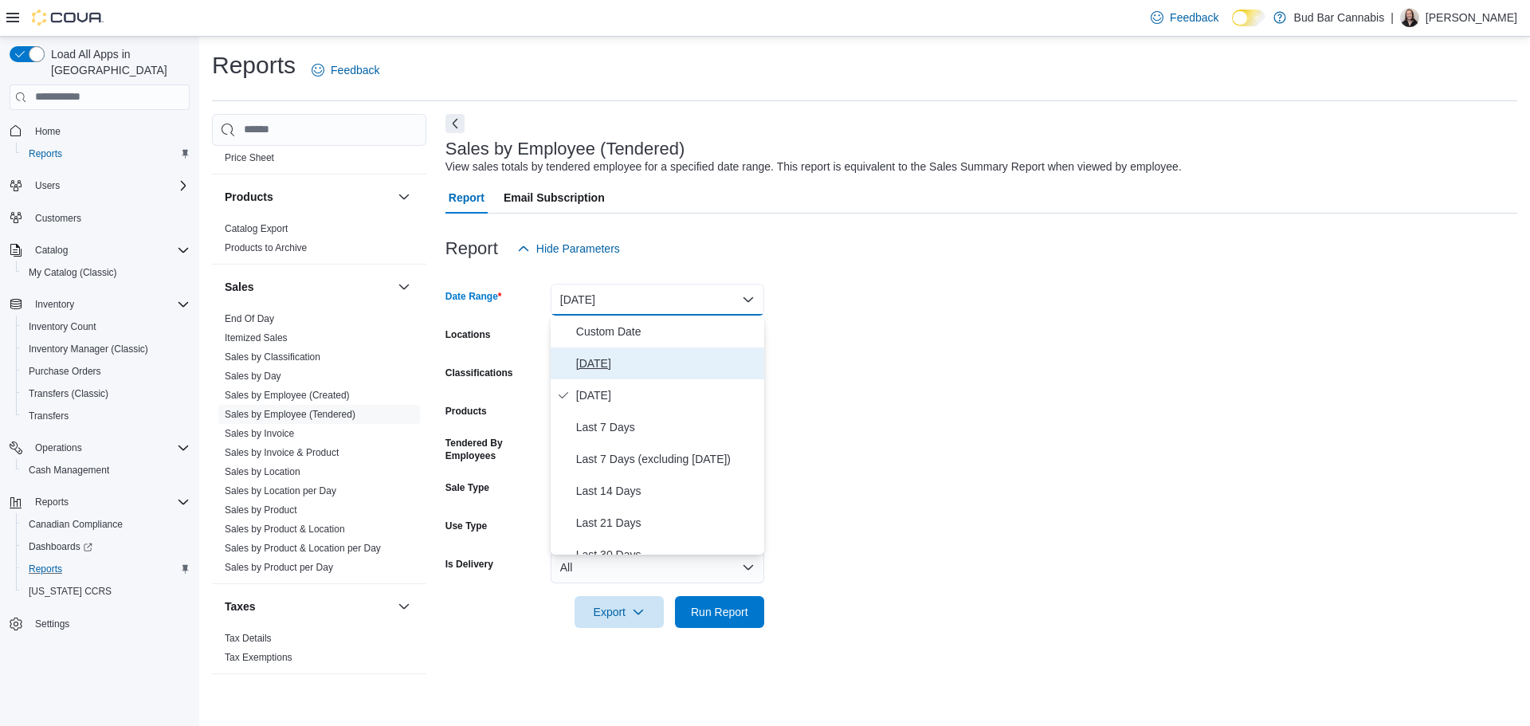
click at [620, 362] on span "Today" at bounding box center [667, 363] width 182 height 19
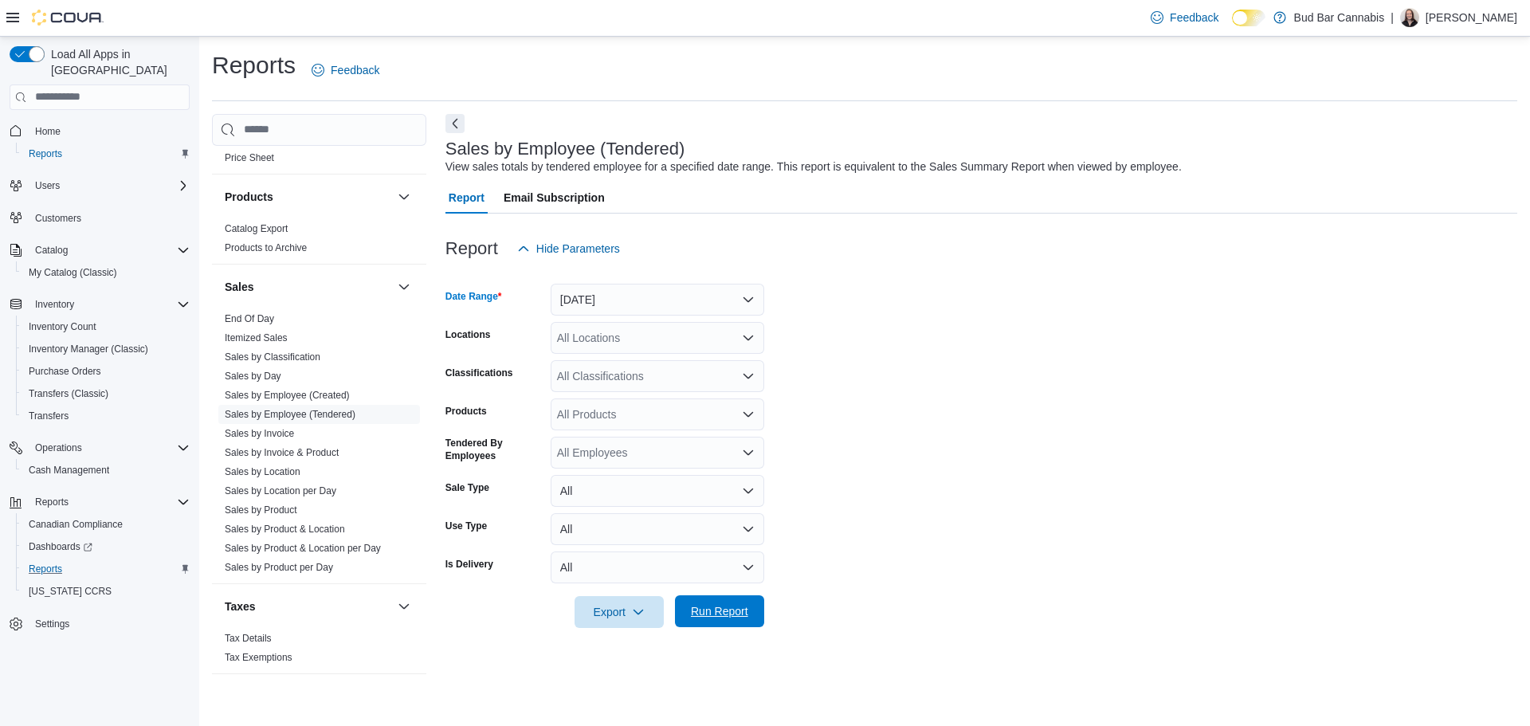
drag, startPoint x: 685, startPoint y: 608, endPoint x: 694, endPoint y: 607, distance: 8.8
click at [686, 608] on span "Run Report" at bounding box center [720, 611] width 70 height 32
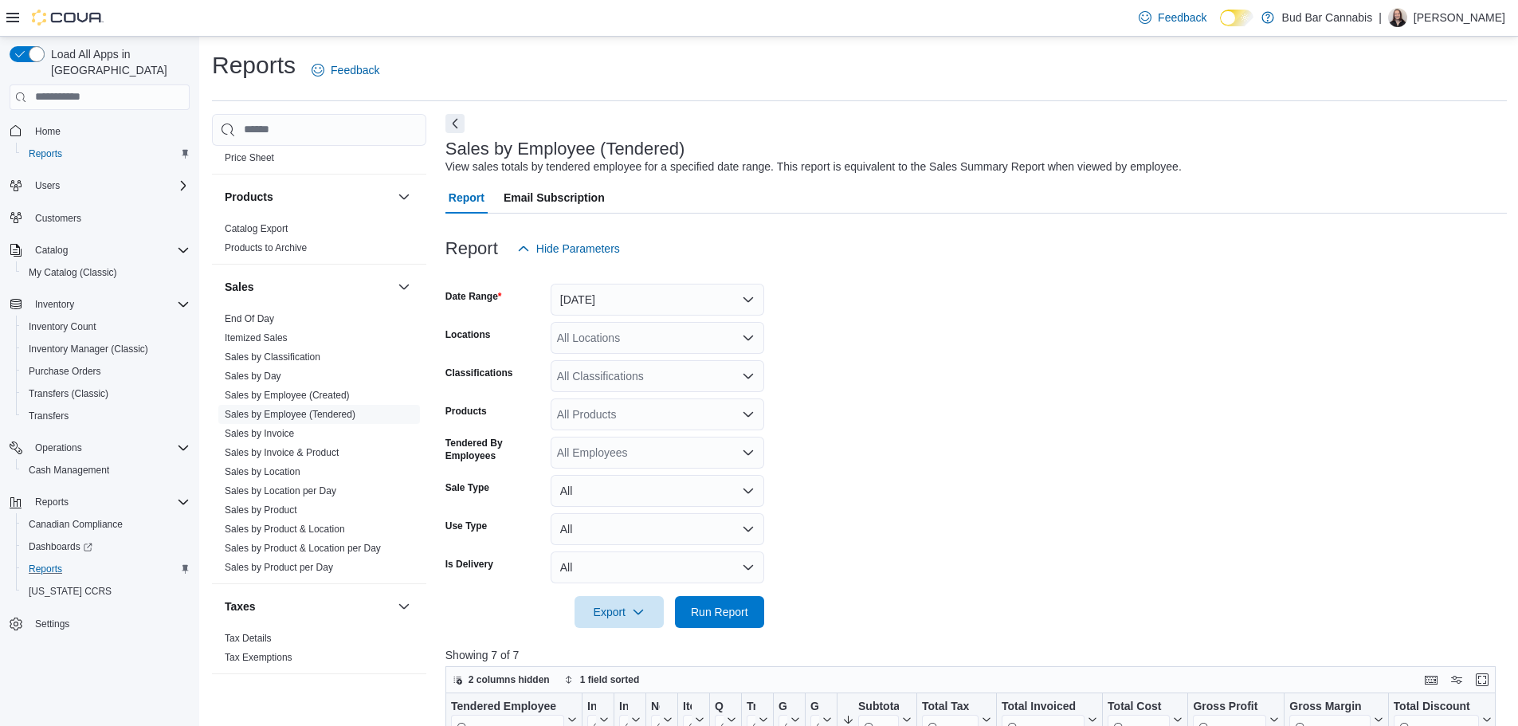
scroll to position [80, 0]
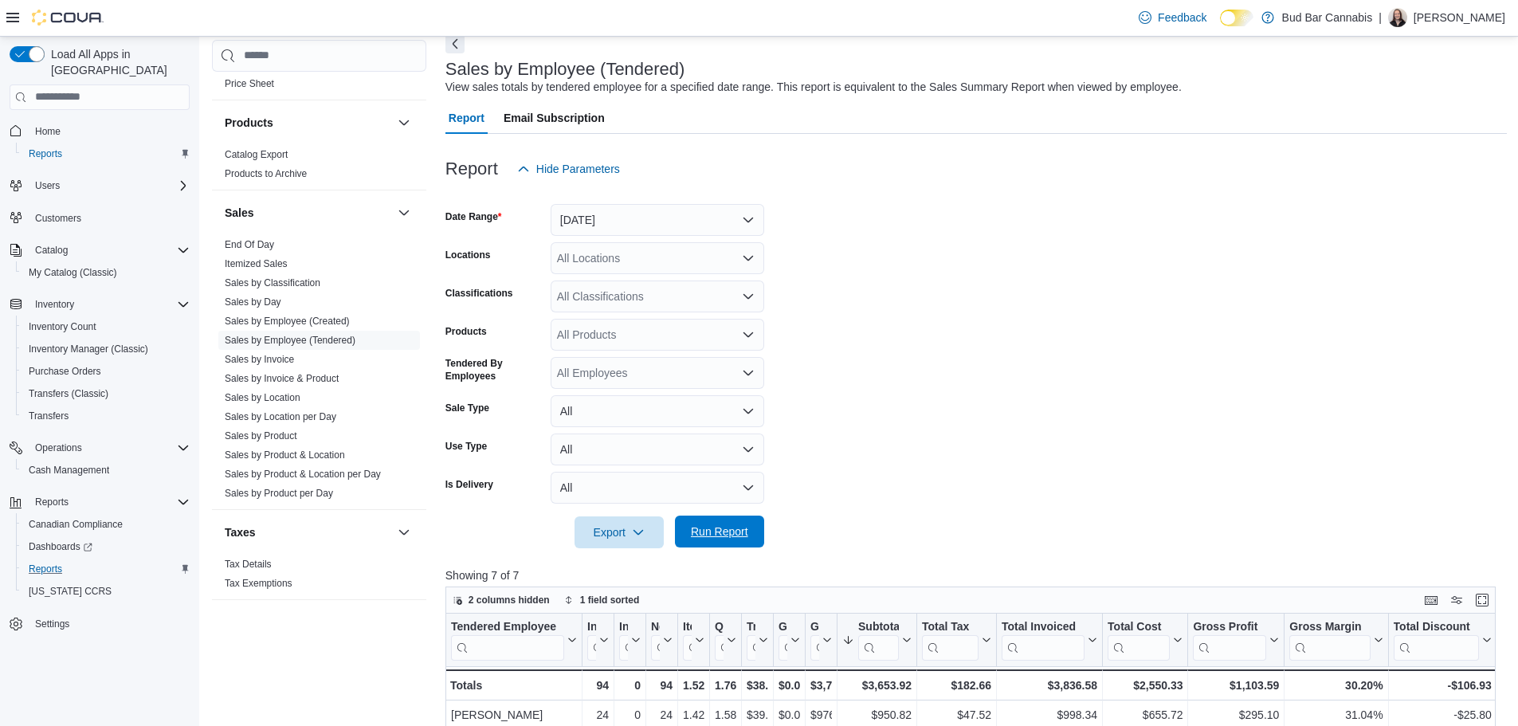
click at [722, 521] on span "Run Report" at bounding box center [720, 532] width 70 height 32
drag, startPoint x: 729, startPoint y: 554, endPoint x: 729, endPoint y: 540, distance: 13.5
click at [728, 551] on div at bounding box center [975, 557] width 1061 height 19
click at [729, 539] on span "Run Report" at bounding box center [719, 532] width 57 height 16
click at [747, 543] on span "Run Report" at bounding box center [720, 532] width 70 height 32
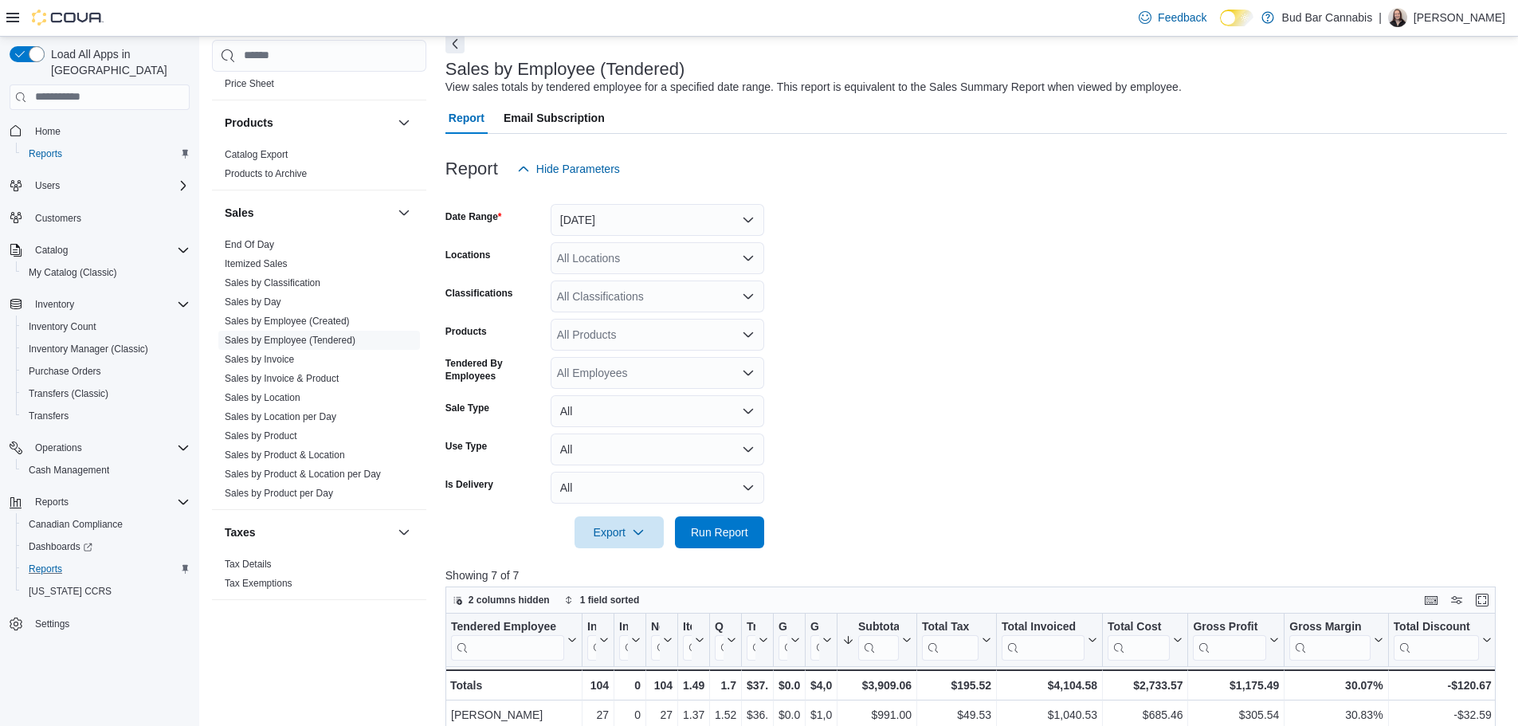
scroll to position [159, 0]
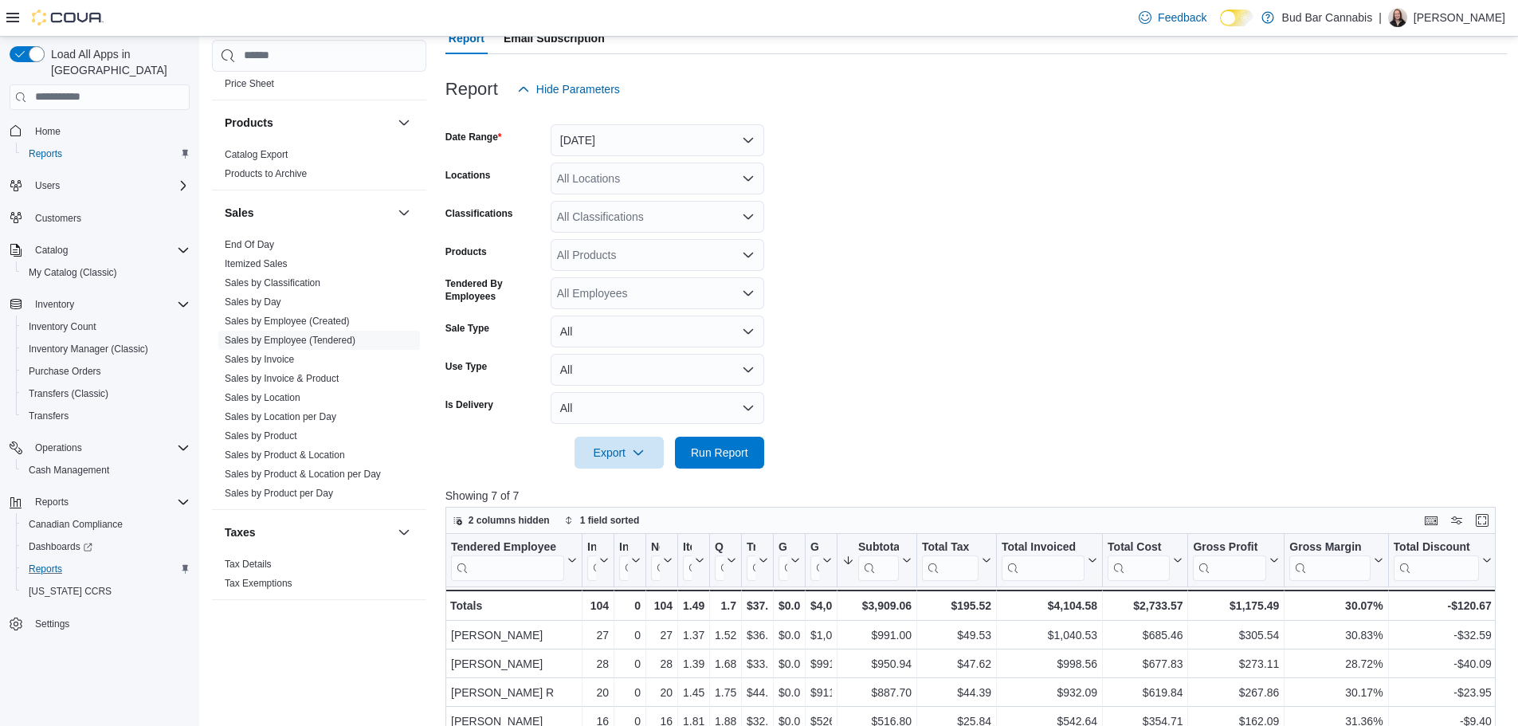
click at [1254, 422] on form "Date Range Today Locations All Locations Classifications All Classifications Pr…" at bounding box center [975, 286] width 1061 height 363
click at [288, 364] on link "Sales by Invoice" at bounding box center [259, 359] width 69 height 11
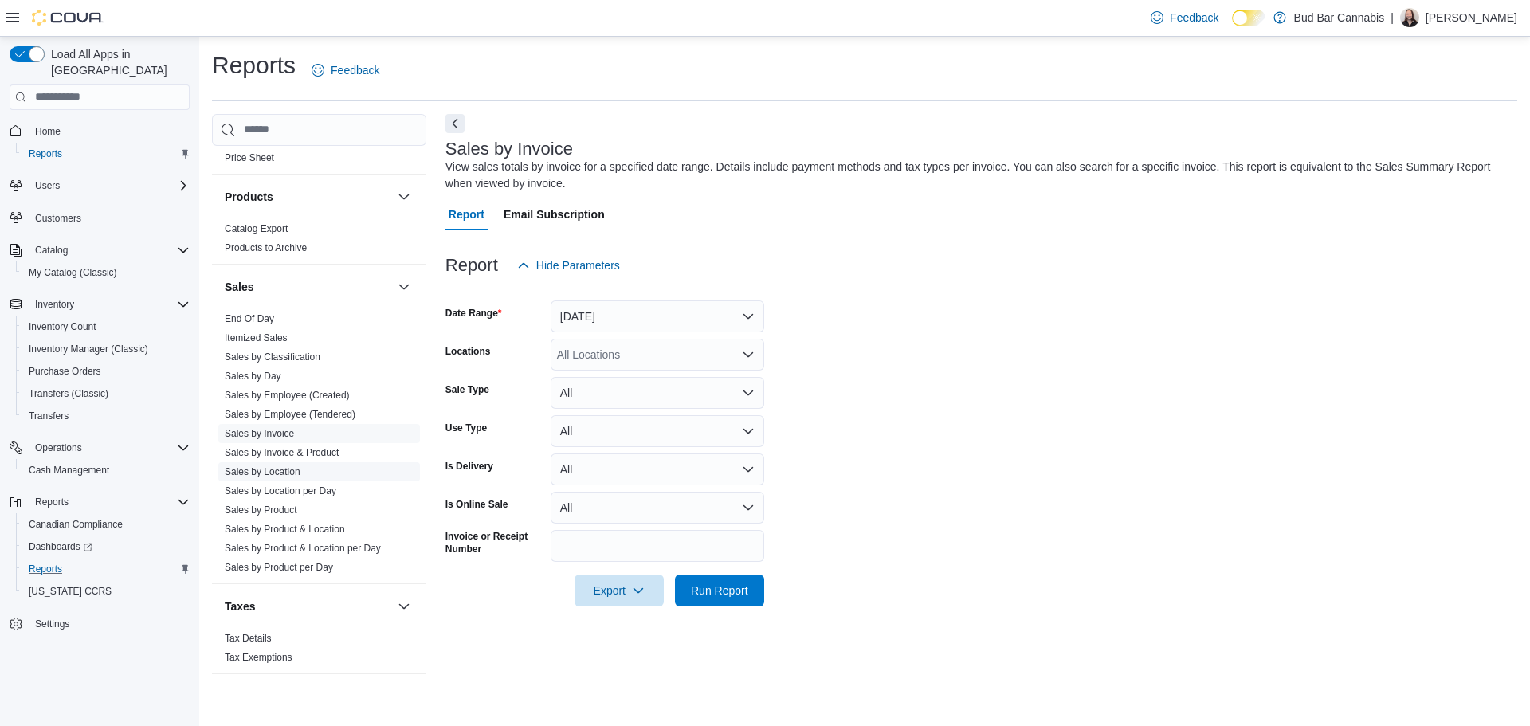
click at [286, 470] on link "Sales by Location" at bounding box center [263, 471] width 76 height 11
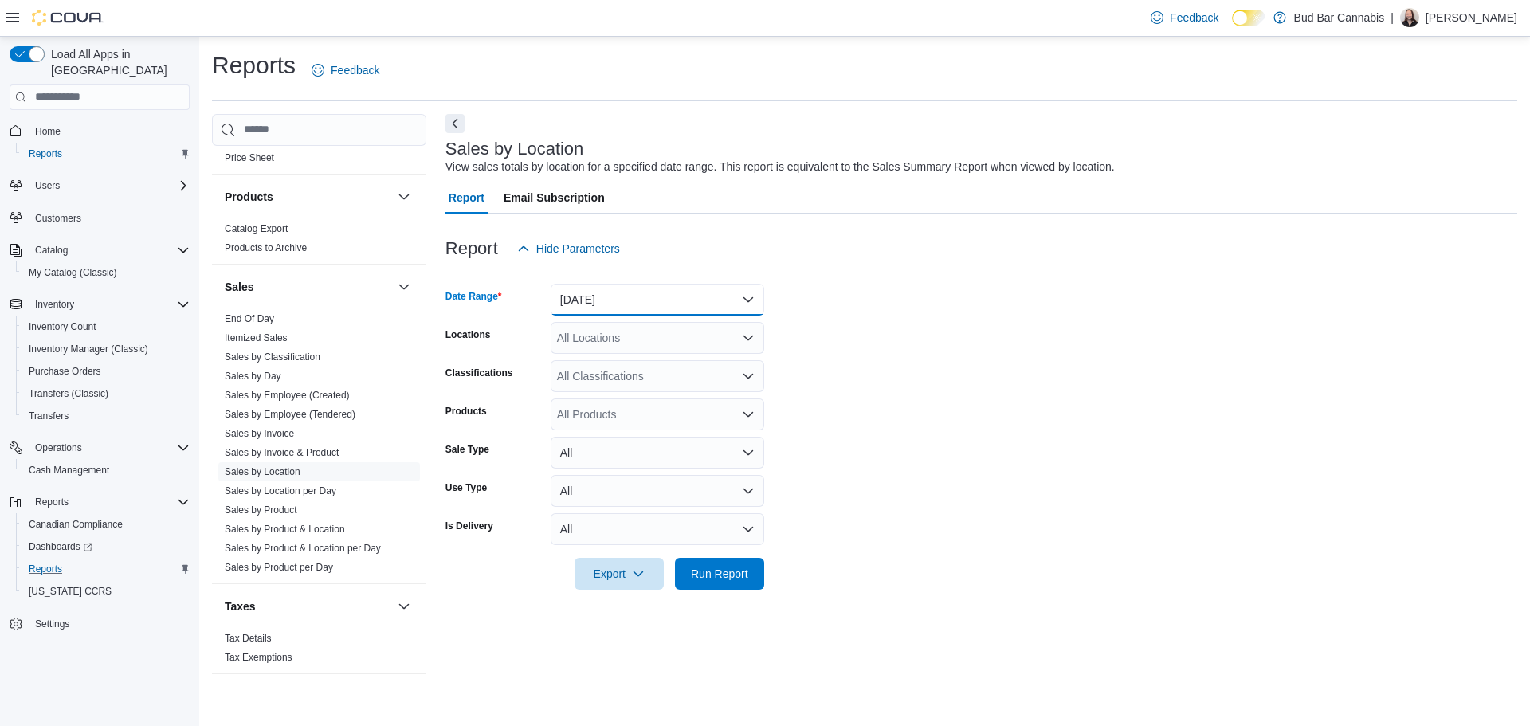
click at [611, 308] on button "Yesterday" at bounding box center [658, 300] width 214 height 32
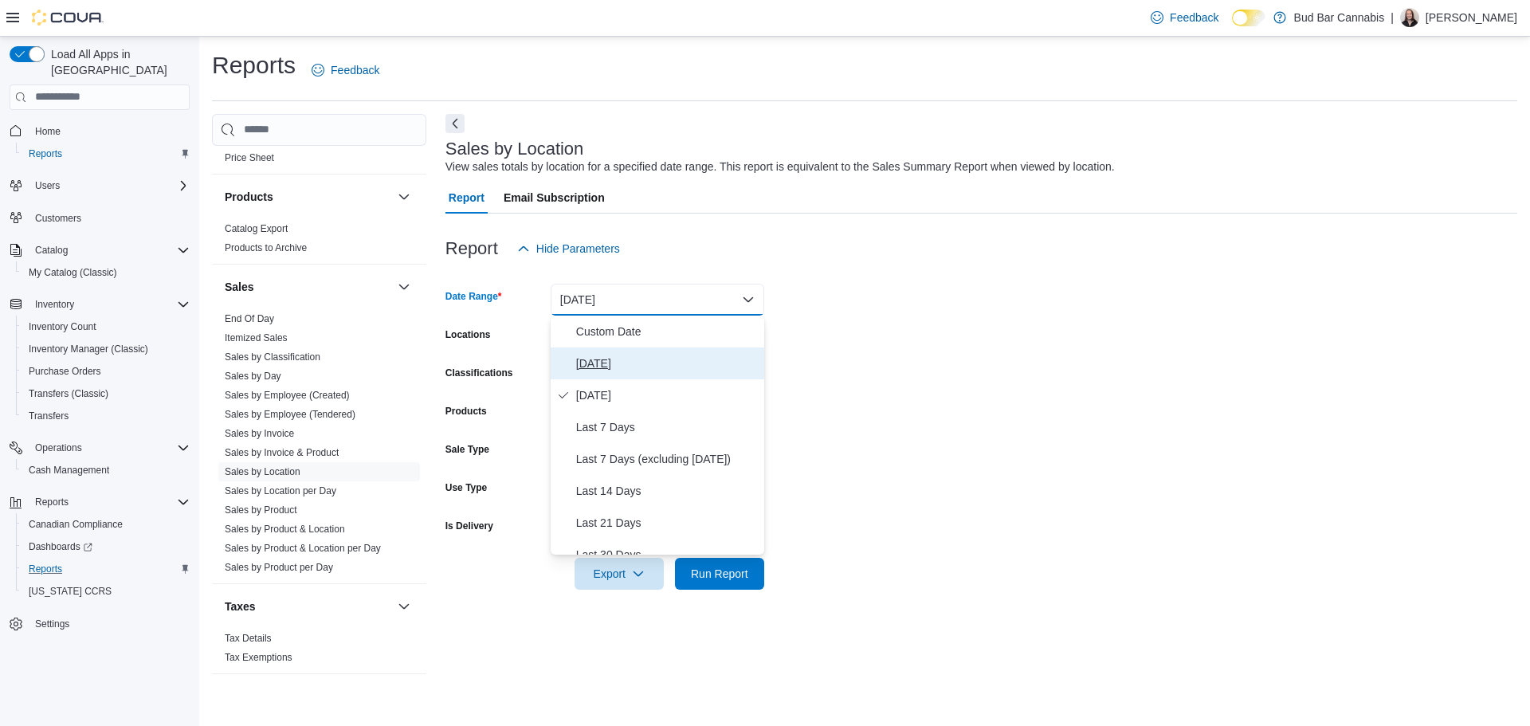
click at [621, 361] on span "Today" at bounding box center [667, 363] width 182 height 19
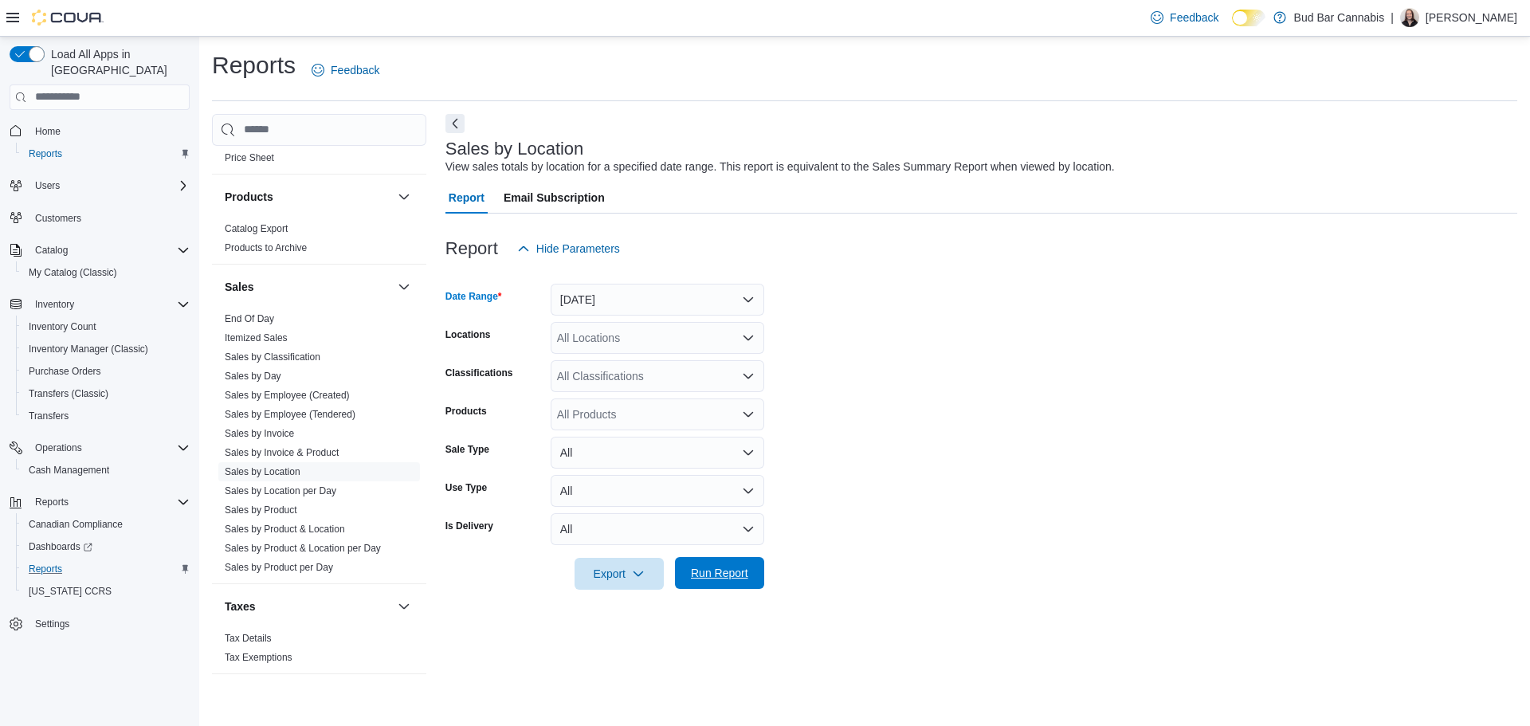
click at [749, 581] on span "Run Report" at bounding box center [720, 573] width 70 height 32
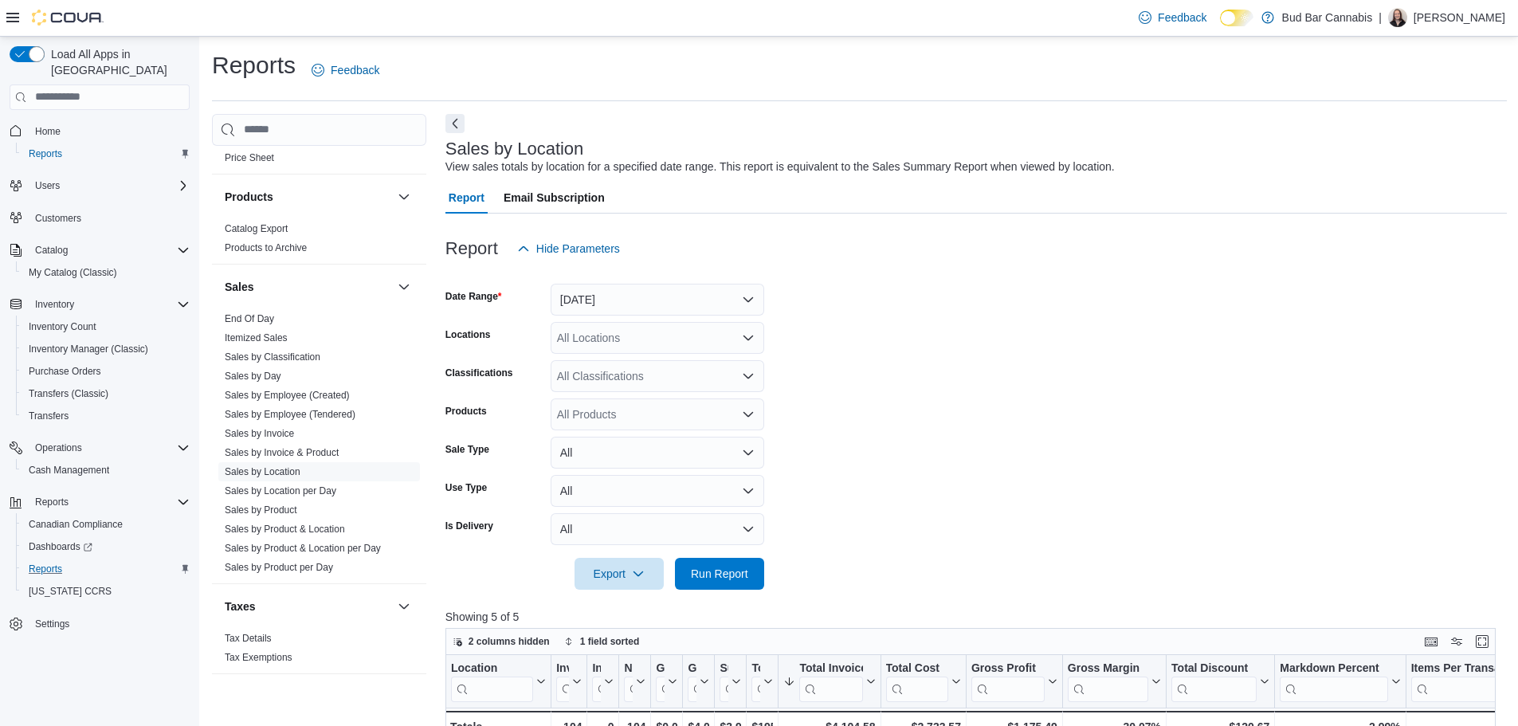
drag, startPoint x: 1323, startPoint y: 536, endPoint x: 963, endPoint y: 262, distance: 452.0
click at [1313, 502] on form "Date Range Today Locations All Locations Classifications All Classifications Pr…" at bounding box center [975, 427] width 1061 height 325
click at [705, 564] on span "Run Report" at bounding box center [720, 573] width 70 height 32
click at [708, 590] on div at bounding box center [975, 599] width 1061 height 19
click at [708, 583] on span "Run Report" at bounding box center [720, 573] width 70 height 32
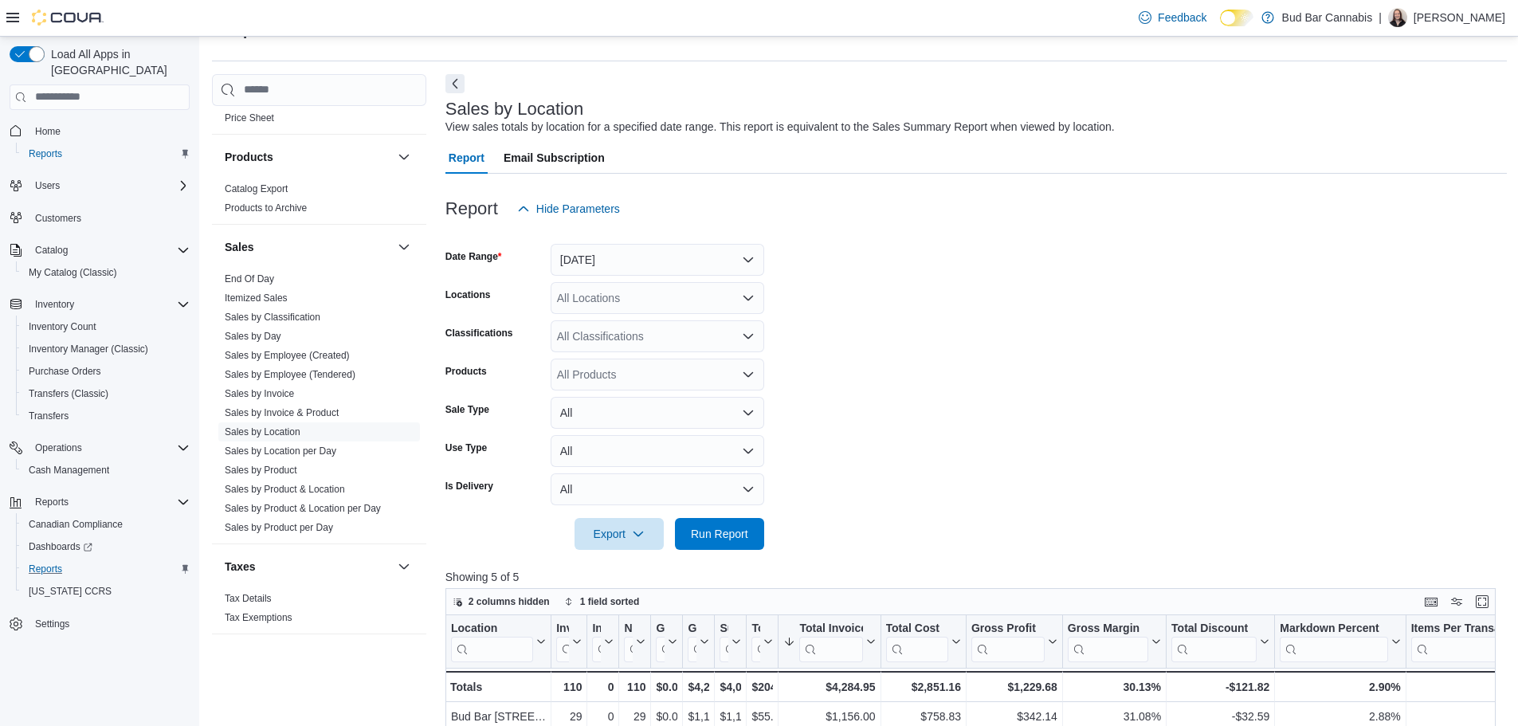
scroll to position [17, 0]
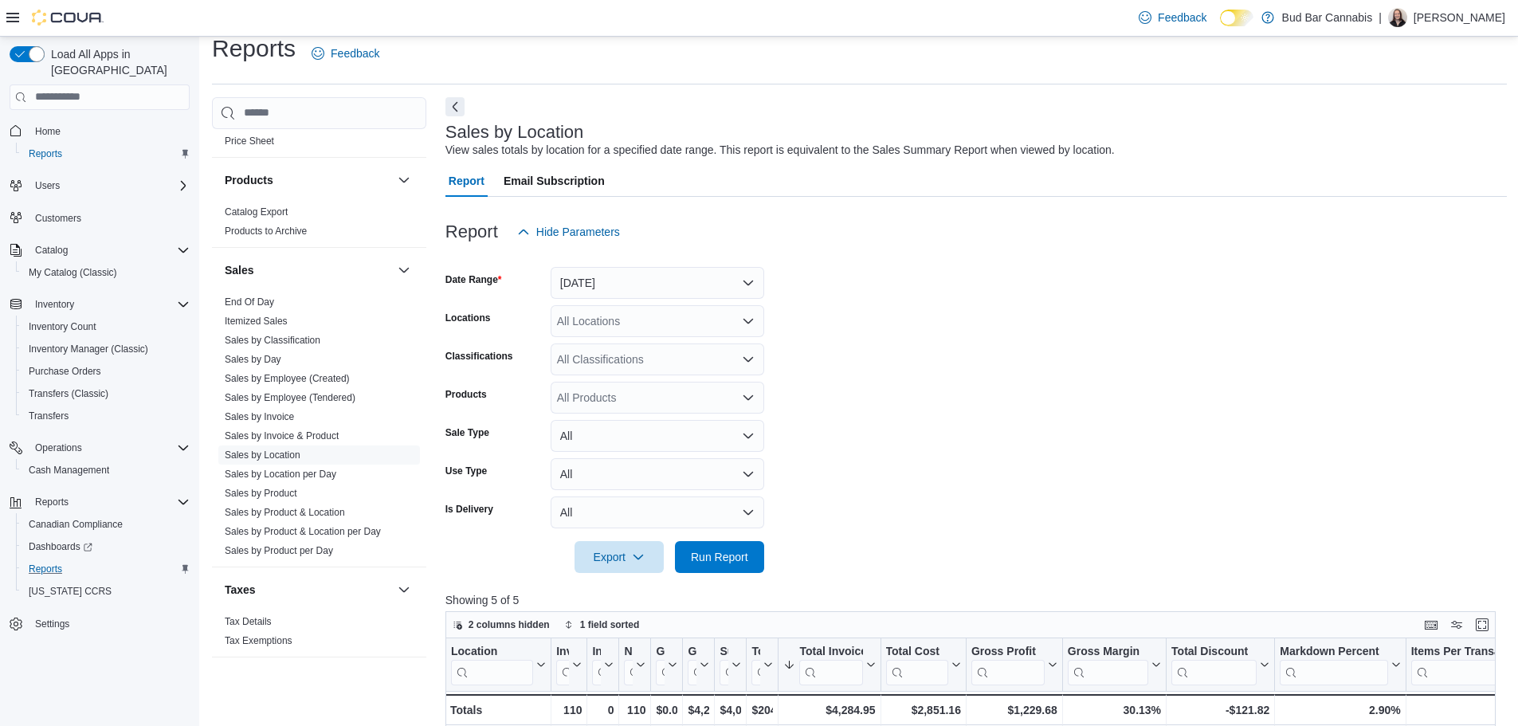
click at [1160, 396] on form "Date Range Today Locations All Locations Classifications All Classifications Pr…" at bounding box center [975, 410] width 1061 height 325
click at [745, 557] on span "Run Report" at bounding box center [719, 556] width 57 height 16
click at [724, 554] on span "Run Report" at bounding box center [719, 556] width 57 height 16
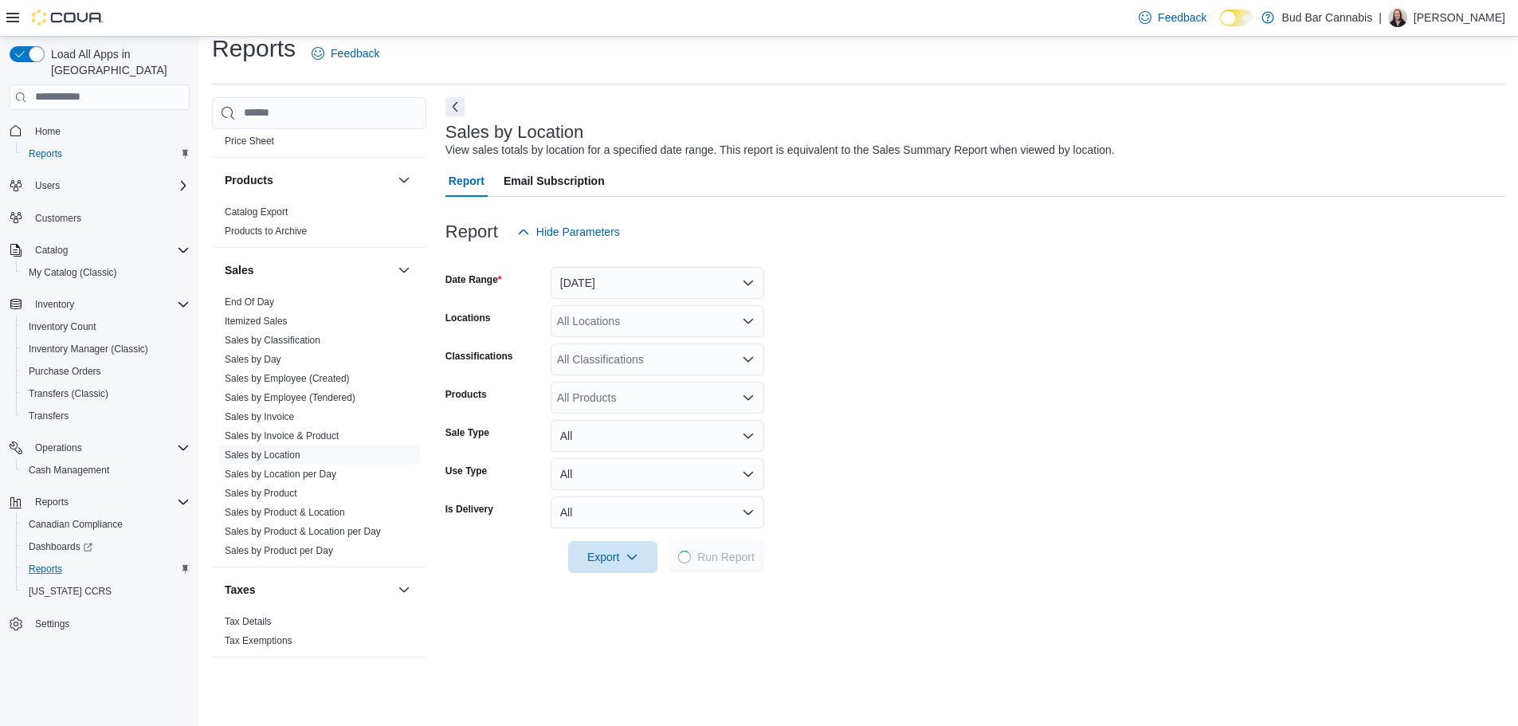
scroll to position [415, 0]
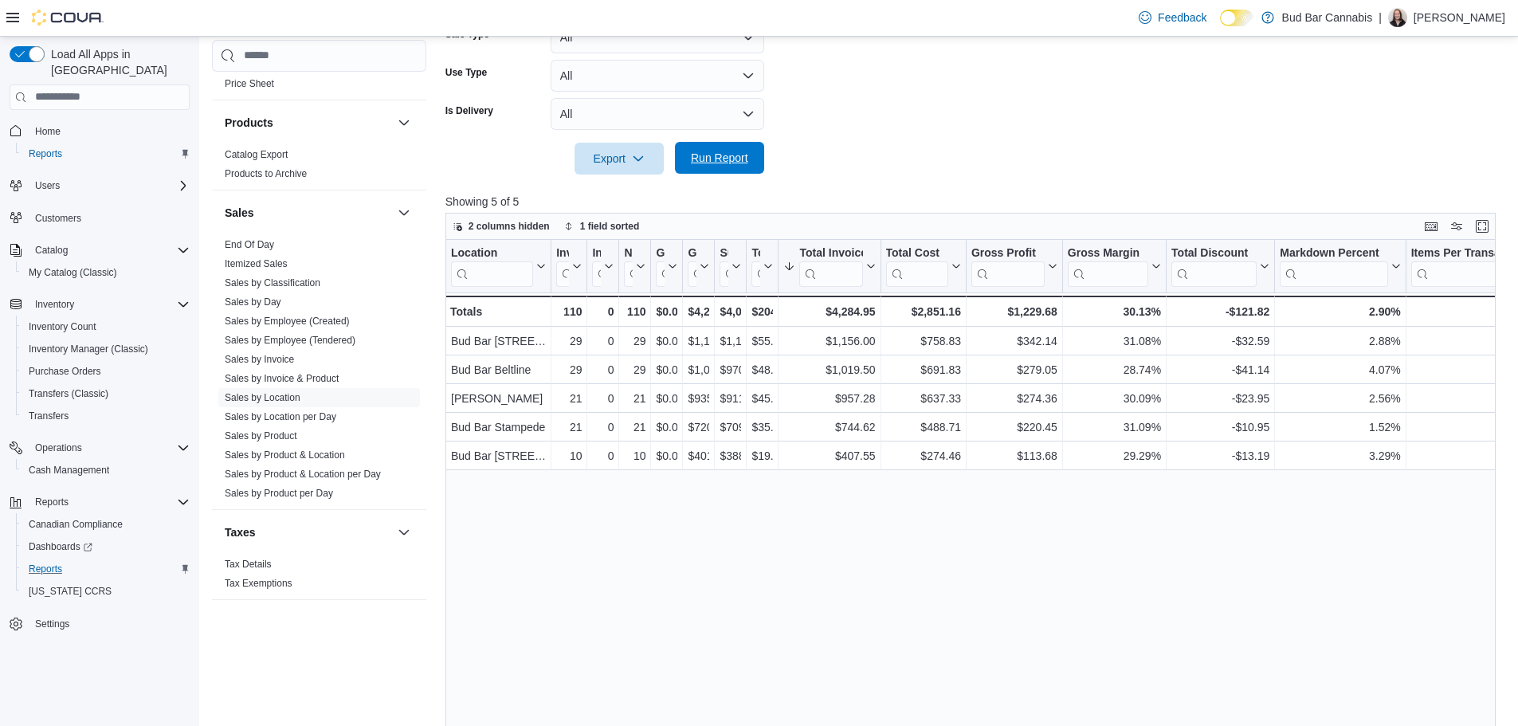
click at [695, 143] on span "Run Report" at bounding box center [720, 158] width 70 height 32
drag, startPoint x: 749, startPoint y: 187, endPoint x: 748, endPoint y: 179, distance: 8.8
click at [749, 182] on div at bounding box center [975, 184] width 1061 height 19
click at [750, 171] on span "Run Report" at bounding box center [720, 158] width 70 height 32
click at [697, 158] on span "Run Report" at bounding box center [719, 158] width 57 height 16
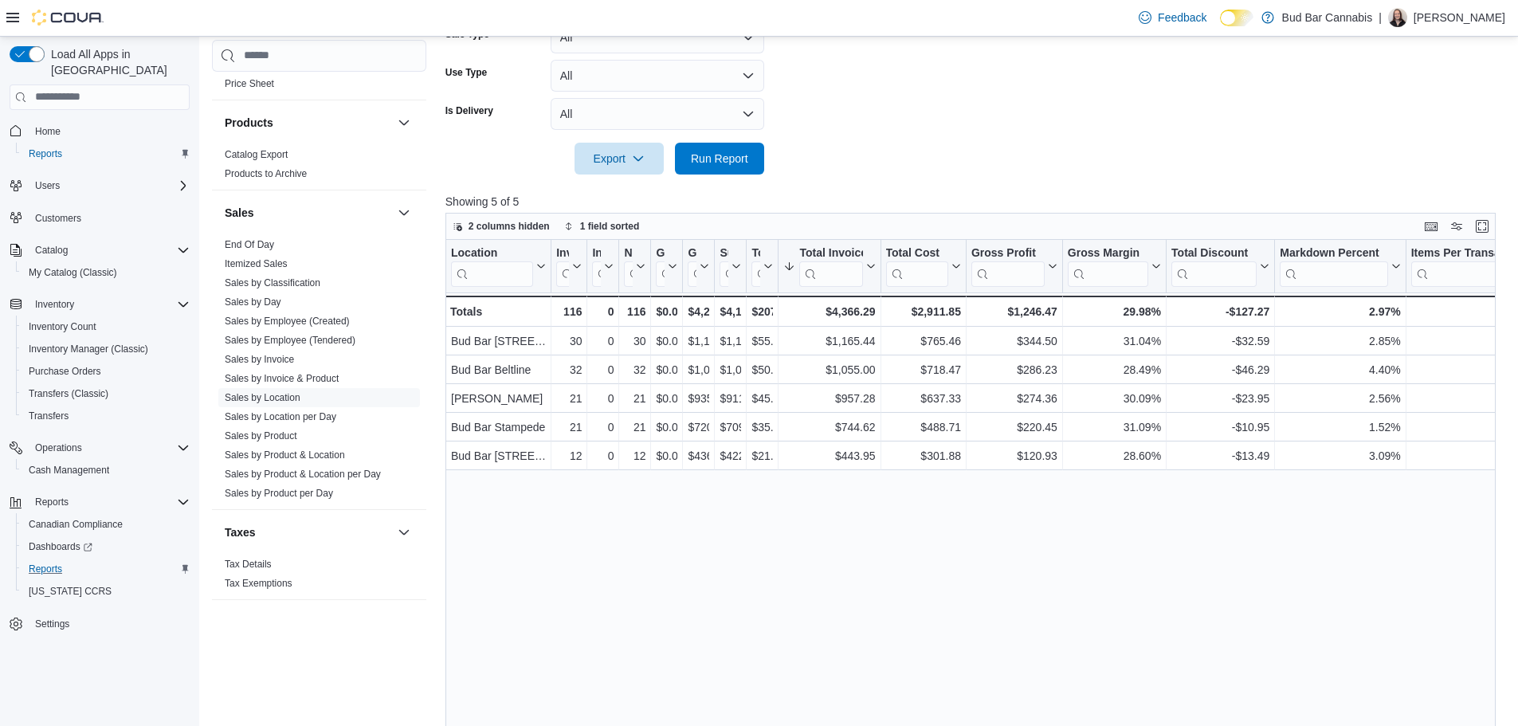
drag, startPoint x: 1200, startPoint y: 599, endPoint x: 1239, endPoint y: 610, distance: 40.6
click at [1200, 599] on div "Location Click to view column header actions Invoices Sold Click to view column…" at bounding box center [975, 517] width 1061 height 554
click at [1103, 167] on form "Date Range Today Locations All Locations Classifications All Classifications Pr…" at bounding box center [975, 11] width 1061 height 325
click at [713, 168] on span "Run Report" at bounding box center [720, 158] width 70 height 32
click at [1034, 85] on form "Date Range Today Locations All Locations Classifications All Classifications Pr…" at bounding box center [975, 11] width 1061 height 325
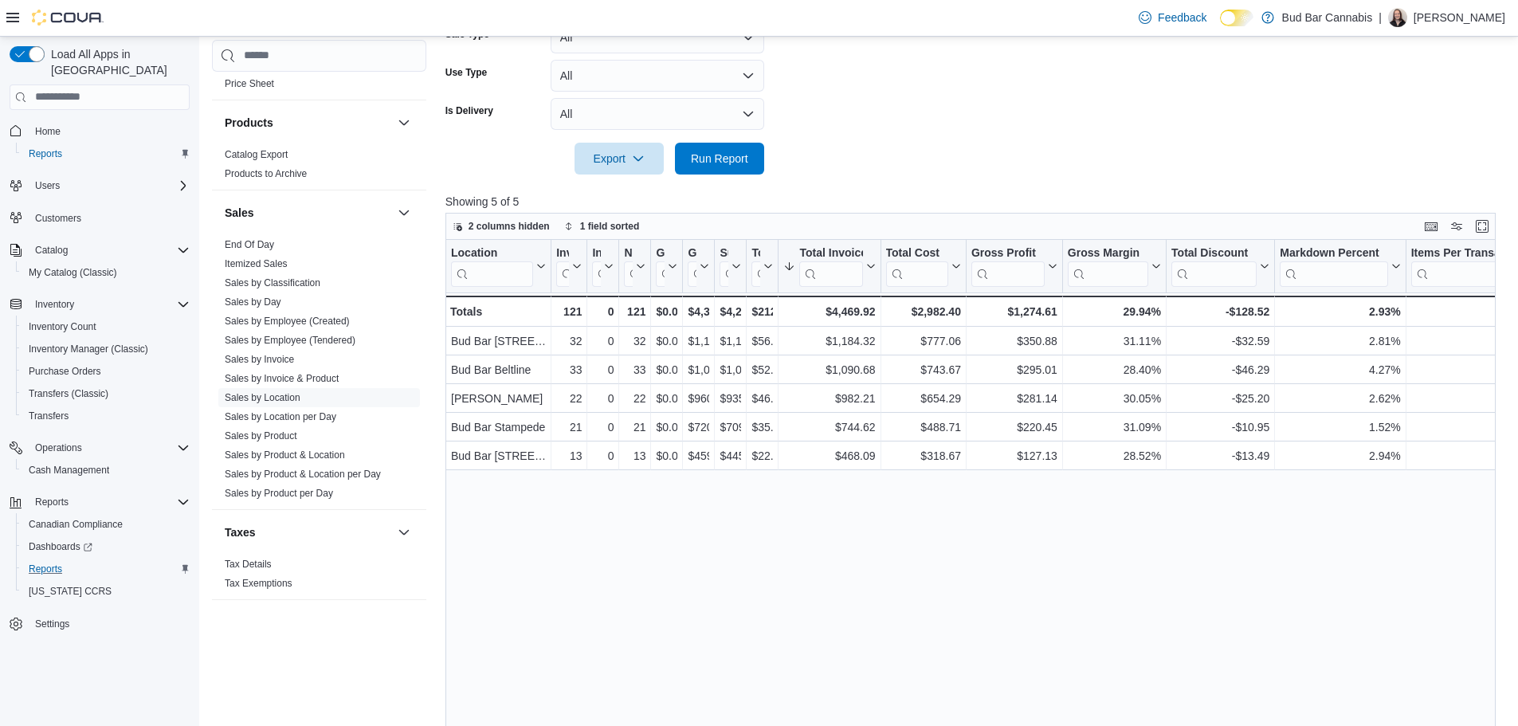
click at [733, 177] on div at bounding box center [975, 184] width 1061 height 19
drag, startPoint x: 737, startPoint y: 170, endPoint x: 504, endPoint y: 9, distance: 283.6
click at [738, 170] on span "Run Report" at bounding box center [720, 158] width 70 height 32
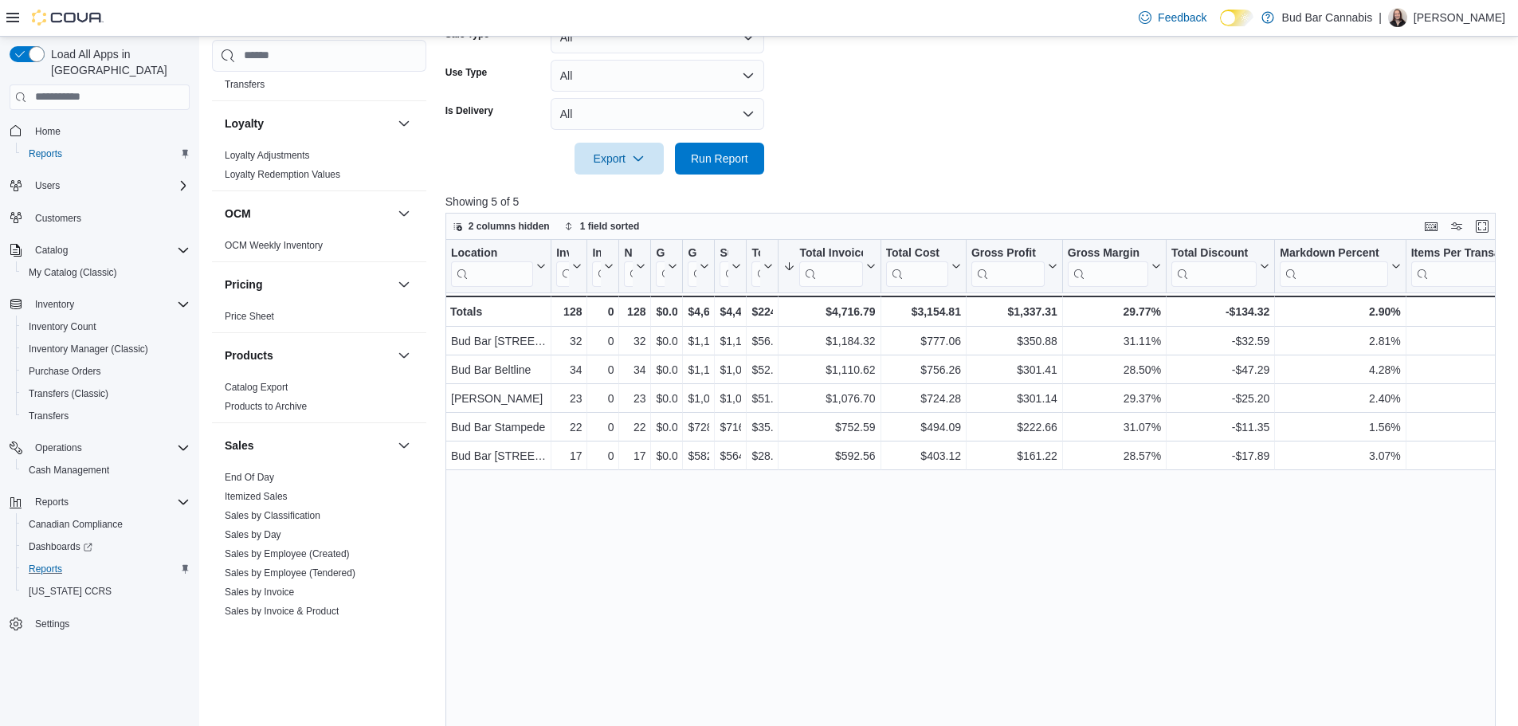
scroll to position [594, 0]
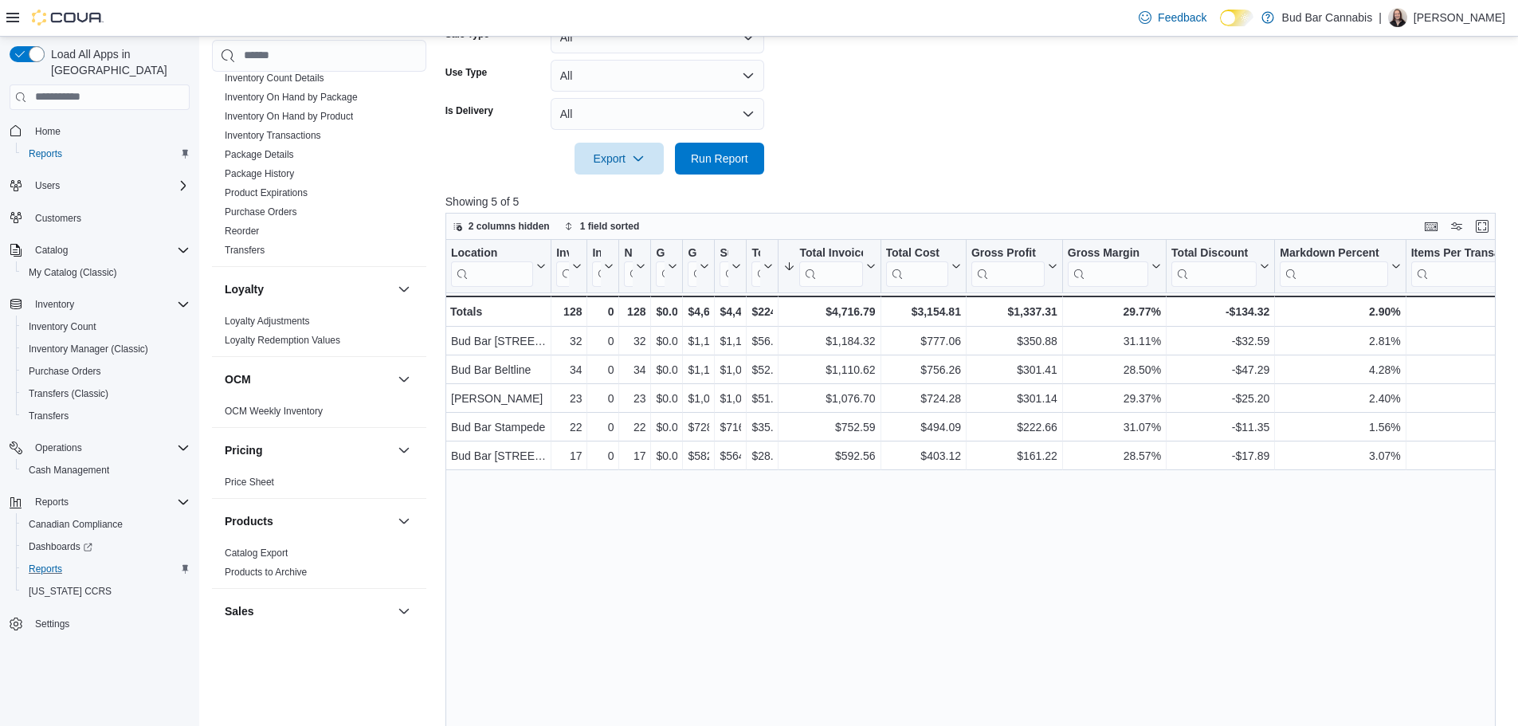
click at [693, 141] on div at bounding box center [975, 136] width 1061 height 13
click at [693, 143] on span "Run Report" at bounding box center [720, 158] width 70 height 32
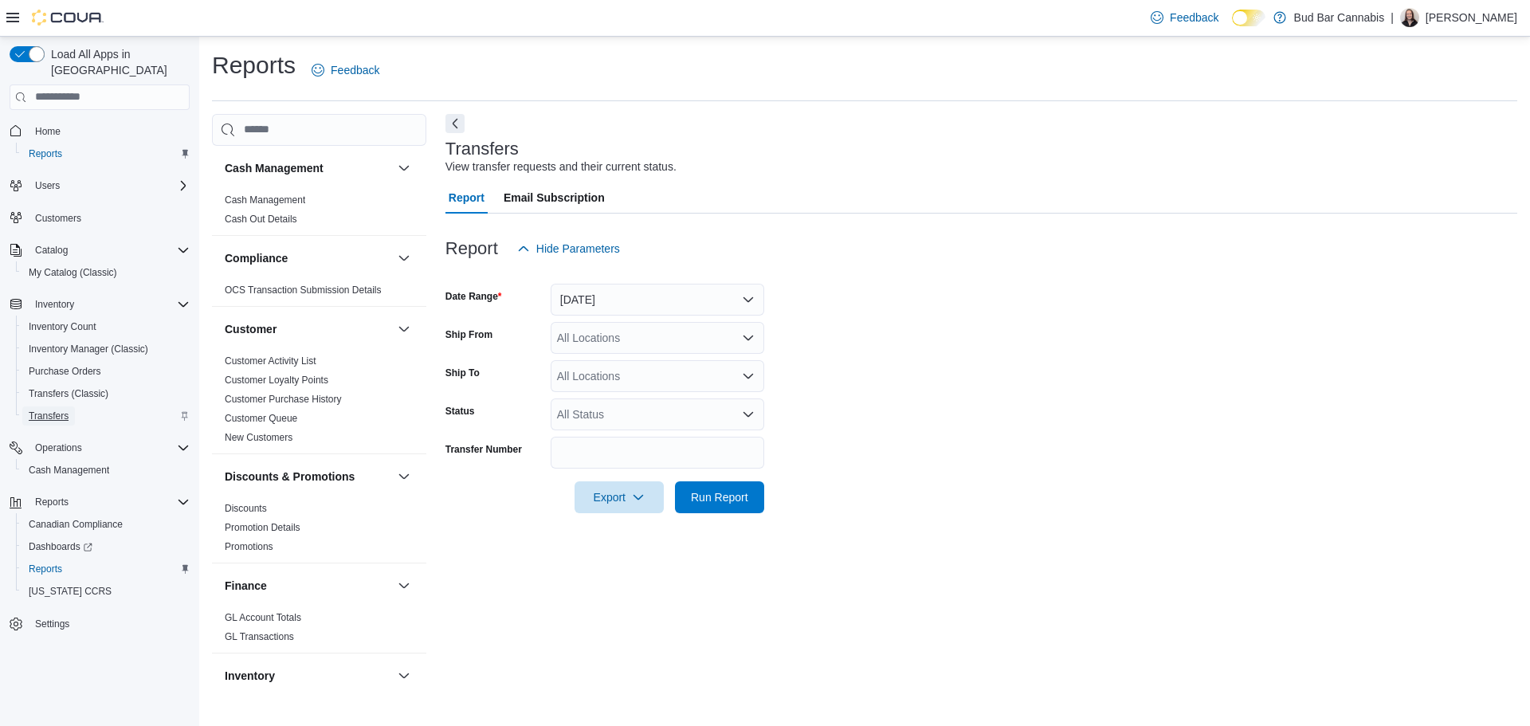
click at [51, 410] on span "Transfers" at bounding box center [49, 416] width 40 height 13
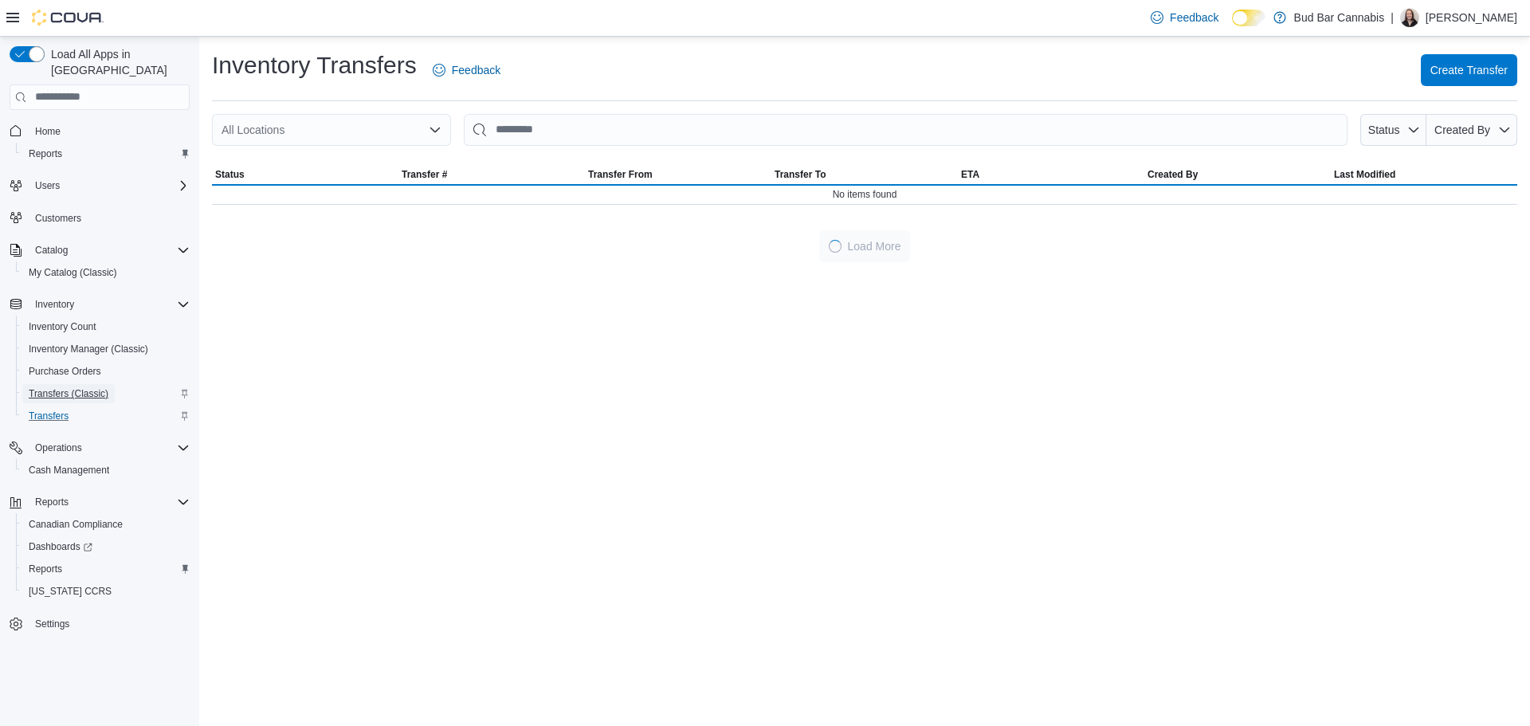
click at [71, 387] on span "Transfers (Classic)" at bounding box center [69, 393] width 80 height 13
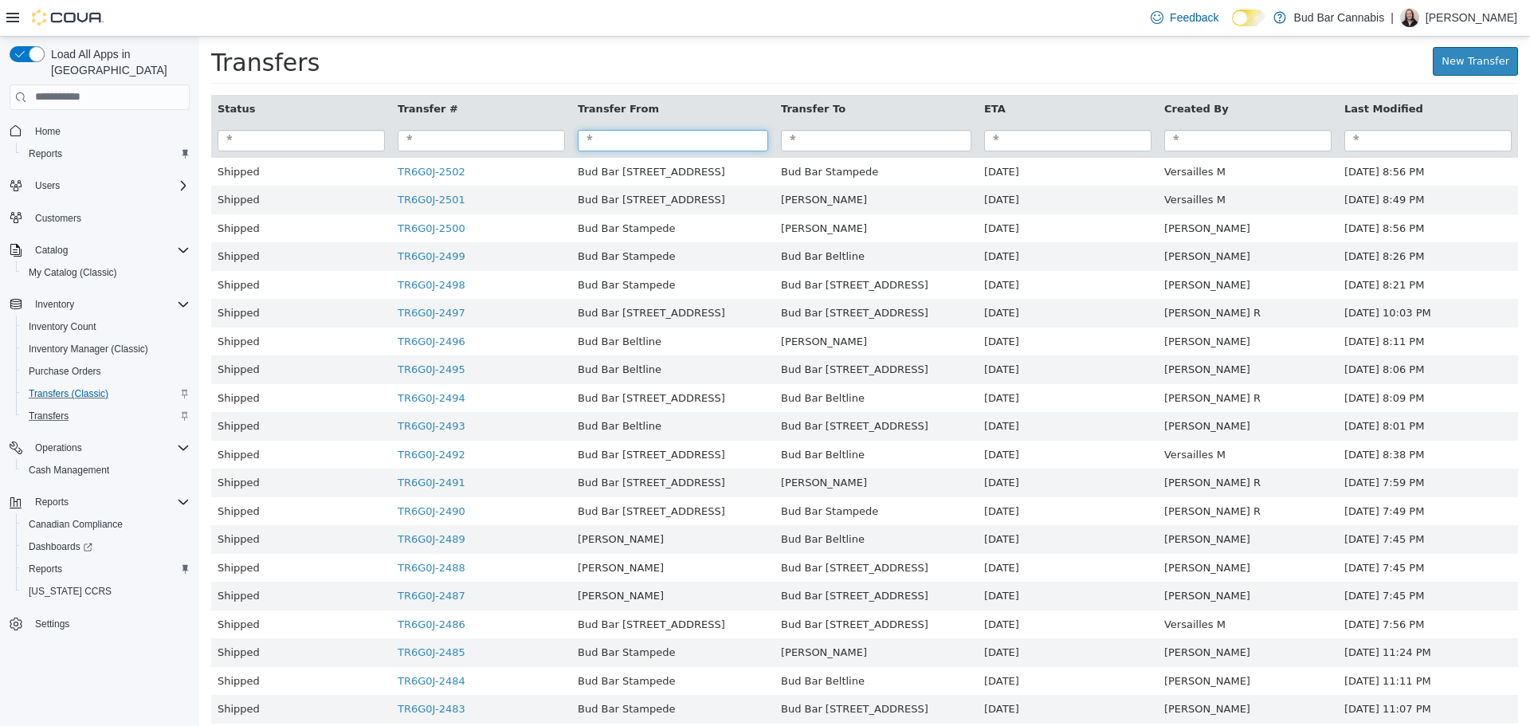
click at [672, 147] on input "search" at bounding box center [673, 140] width 190 height 22
click at [873, 151] on input "search" at bounding box center [876, 140] width 190 height 22
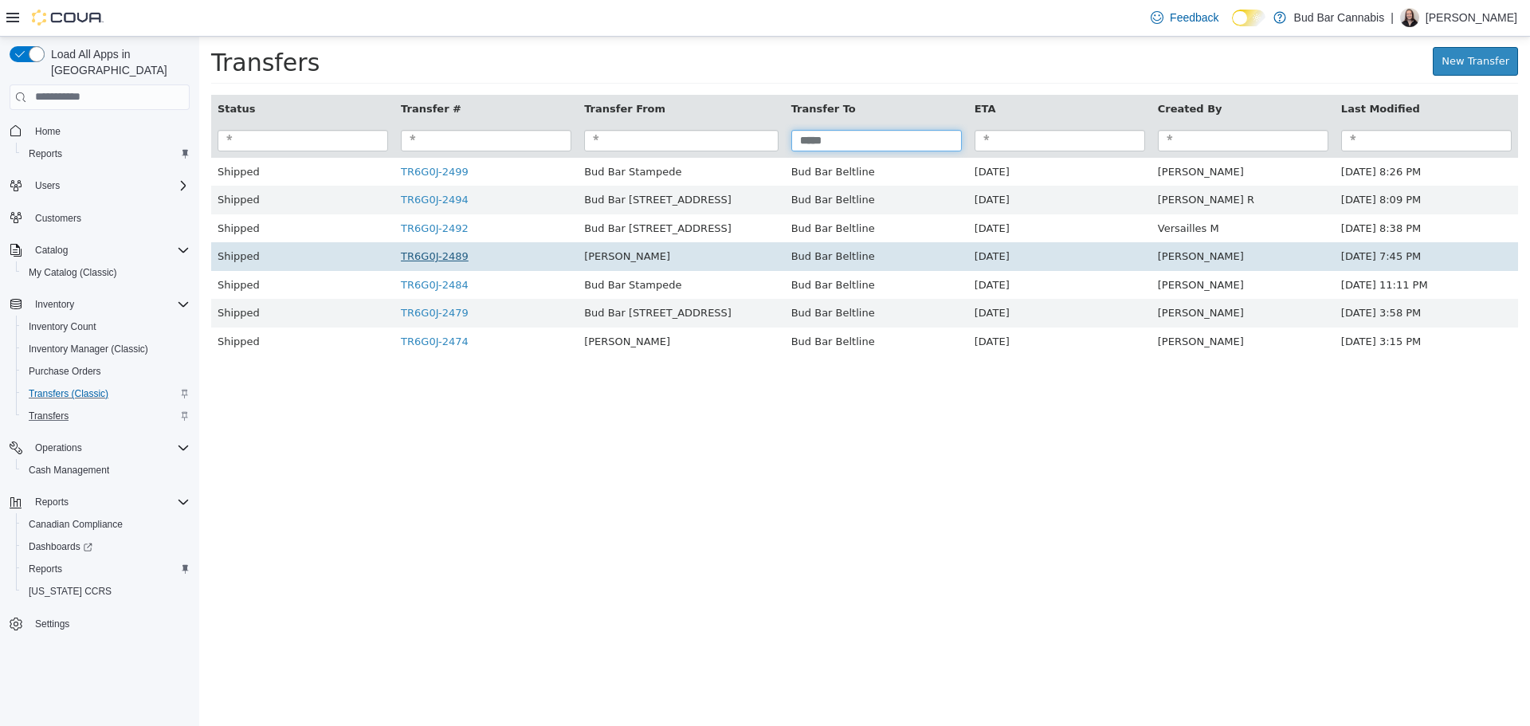
type input "*****"
click at [420, 255] on link "TR6G0J-2489" at bounding box center [435, 255] width 68 height 12
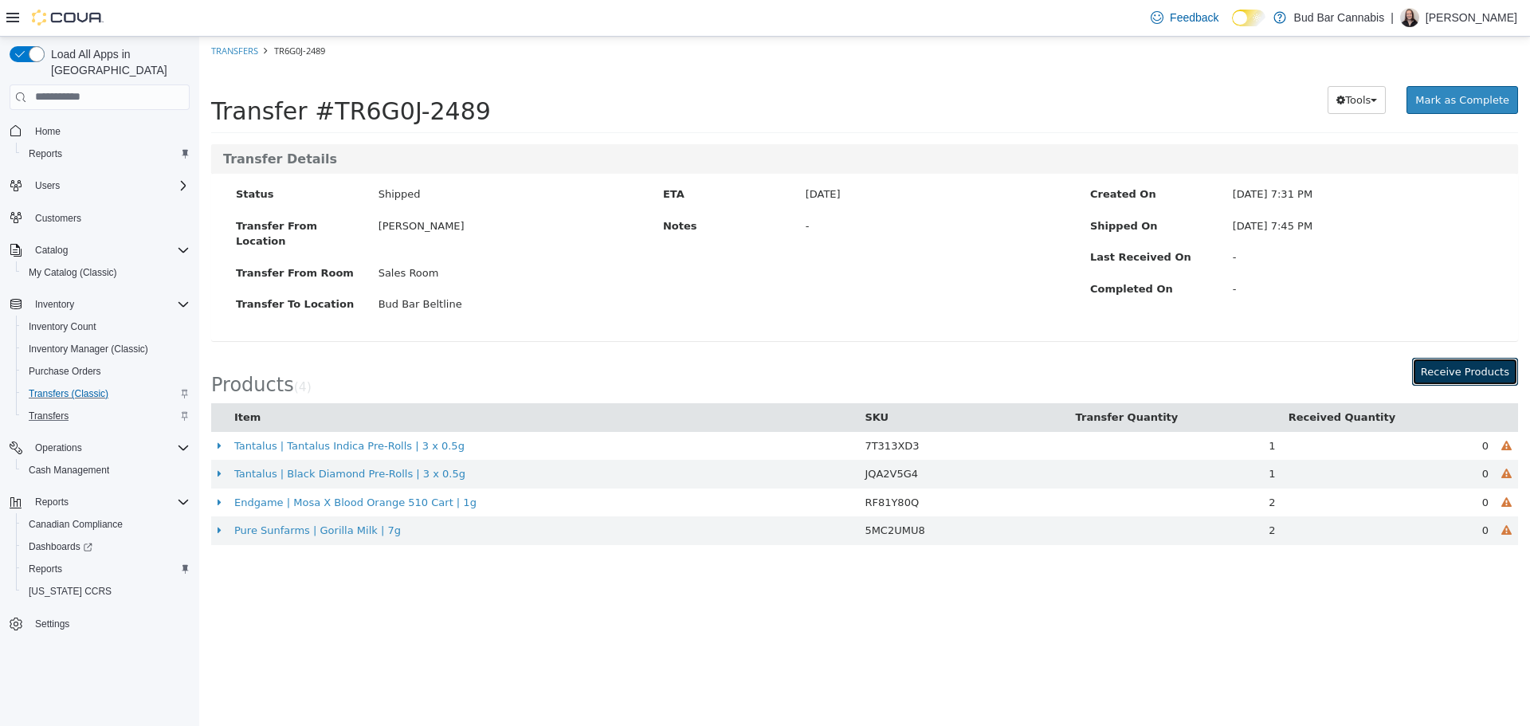
click at [1440, 357] on button "Receive Products" at bounding box center [1465, 371] width 106 height 29
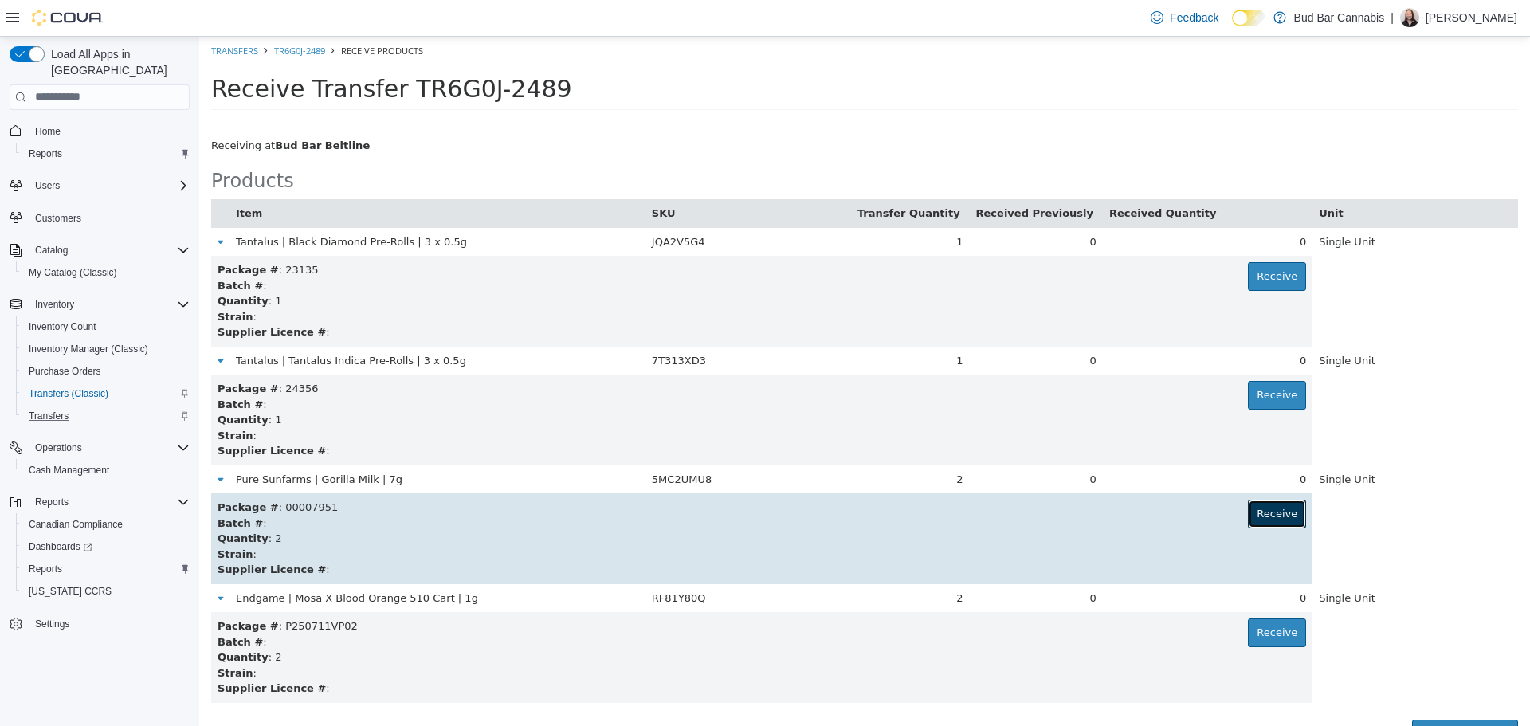
click at [1263, 503] on button "Receive" at bounding box center [1277, 513] width 58 height 29
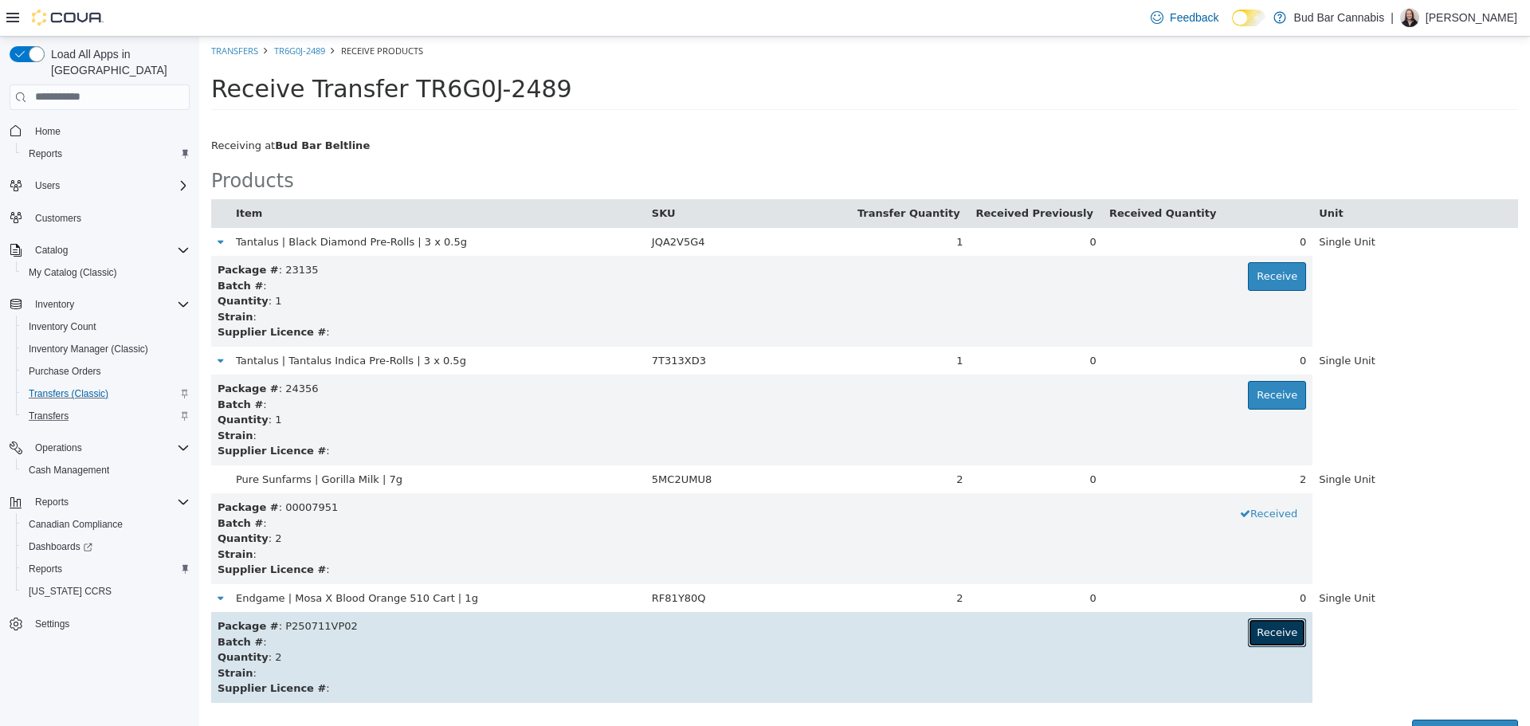
click at [1280, 632] on button "Receive" at bounding box center [1277, 632] width 58 height 29
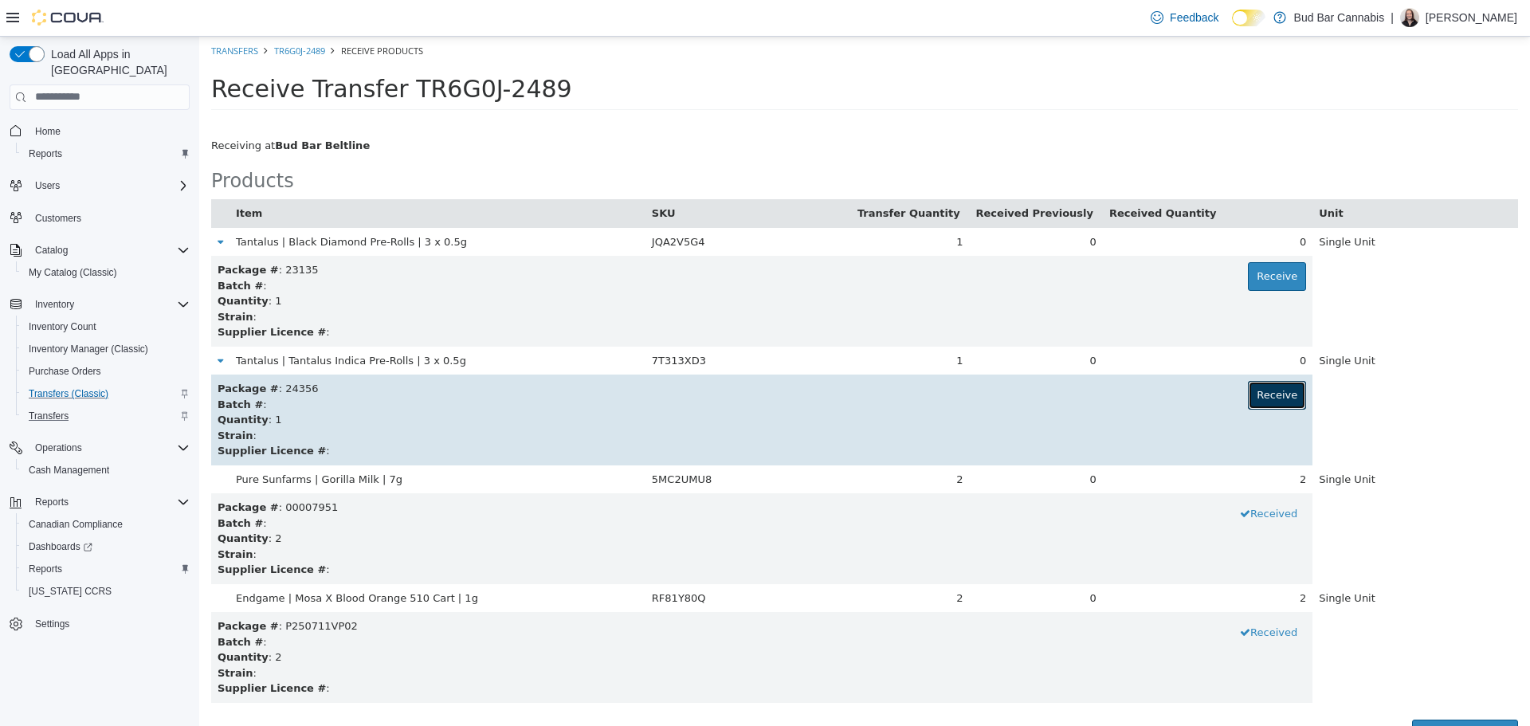
click at [1248, 401] on button "Receive" at bounding box center [1277, 394] width 58 height 29
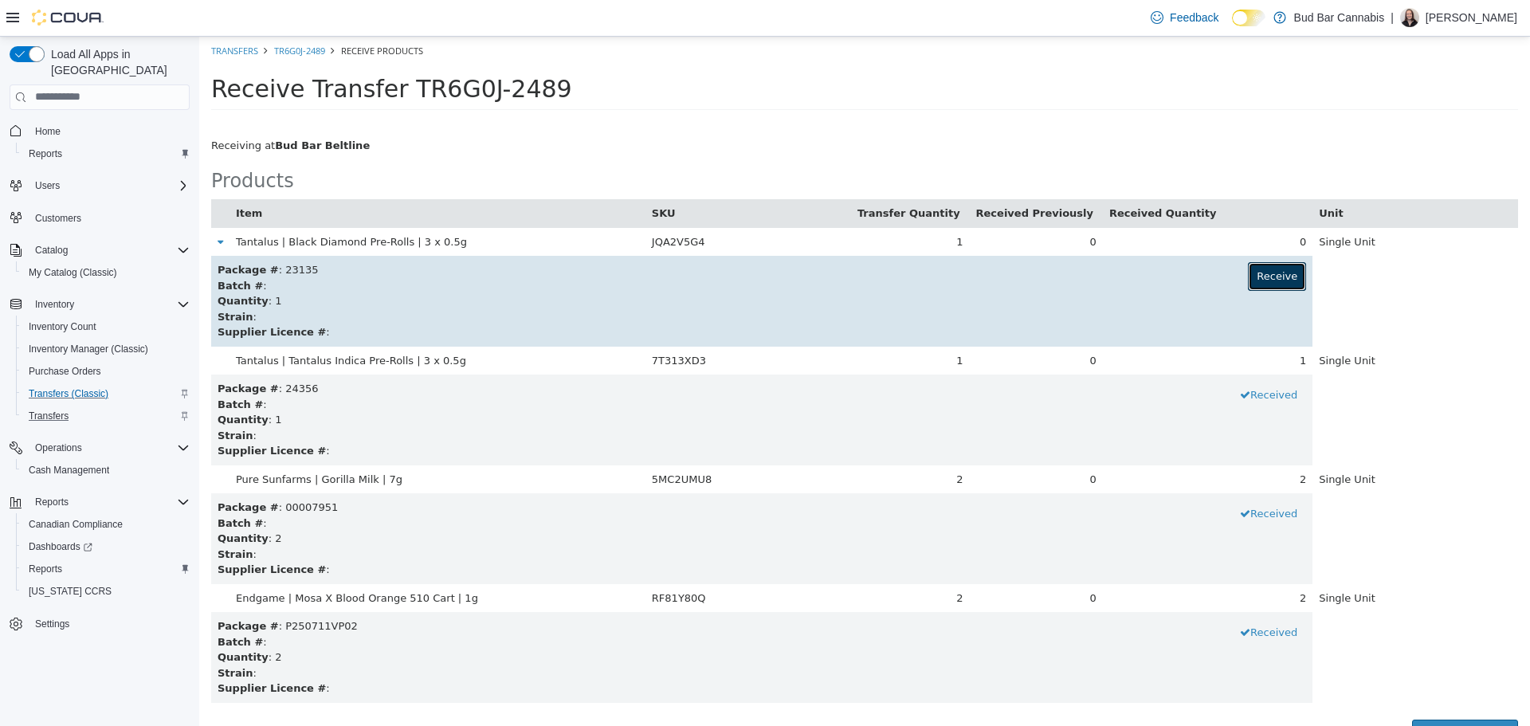
click at [1260, 265] on button "Receive" at bounding box center [1277, 275] width 58 height 29
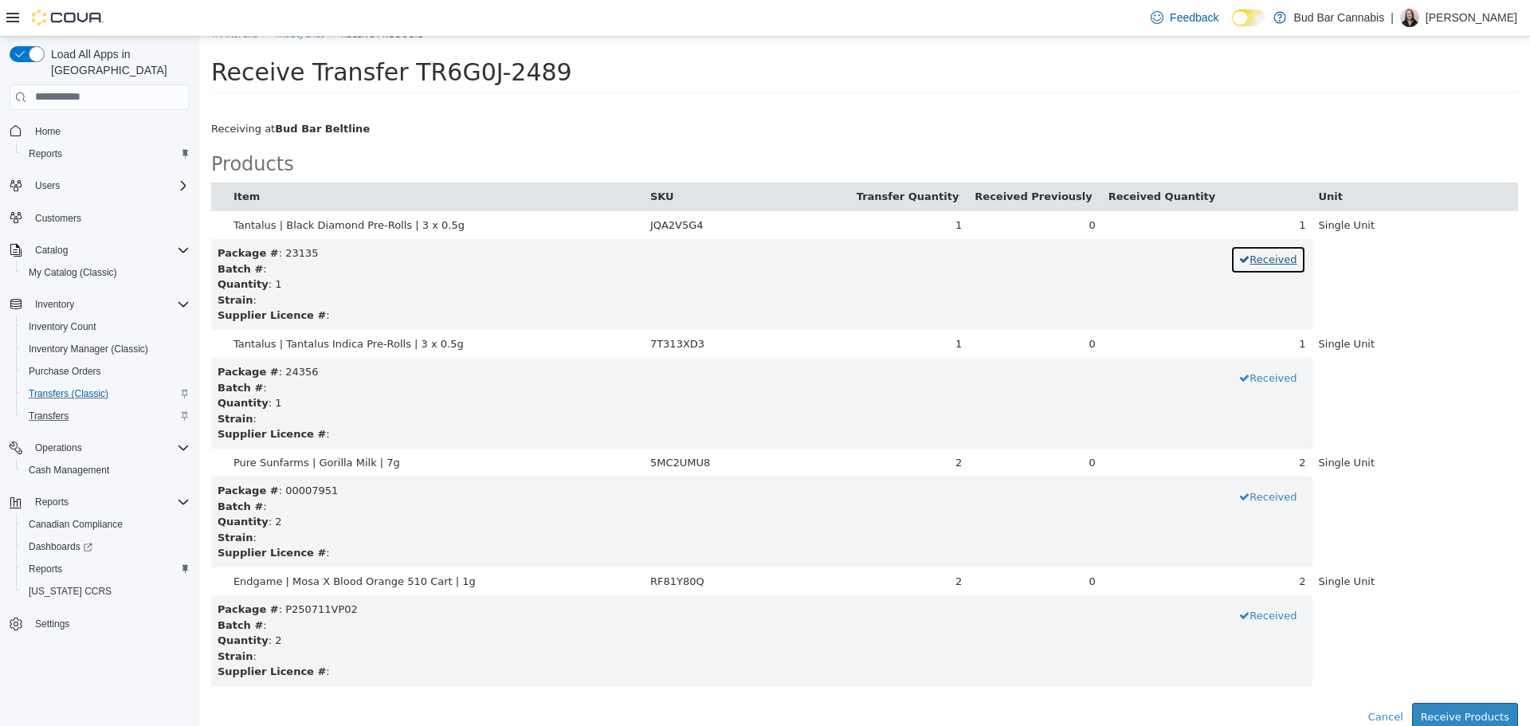
scroll to position [22, 0]
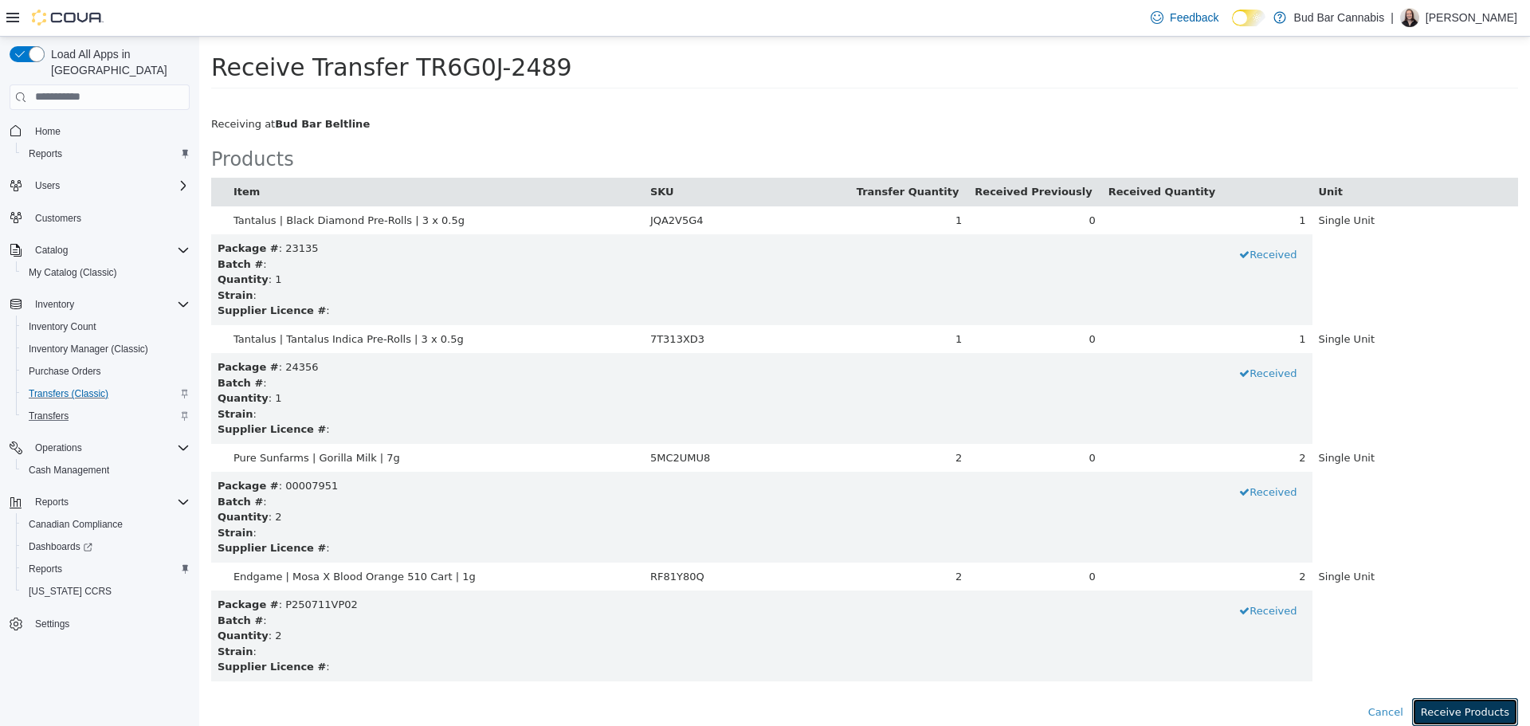
click at [1431, 707] on button "Receive Products" at bounding box center [1465, 711] width 106 height 29
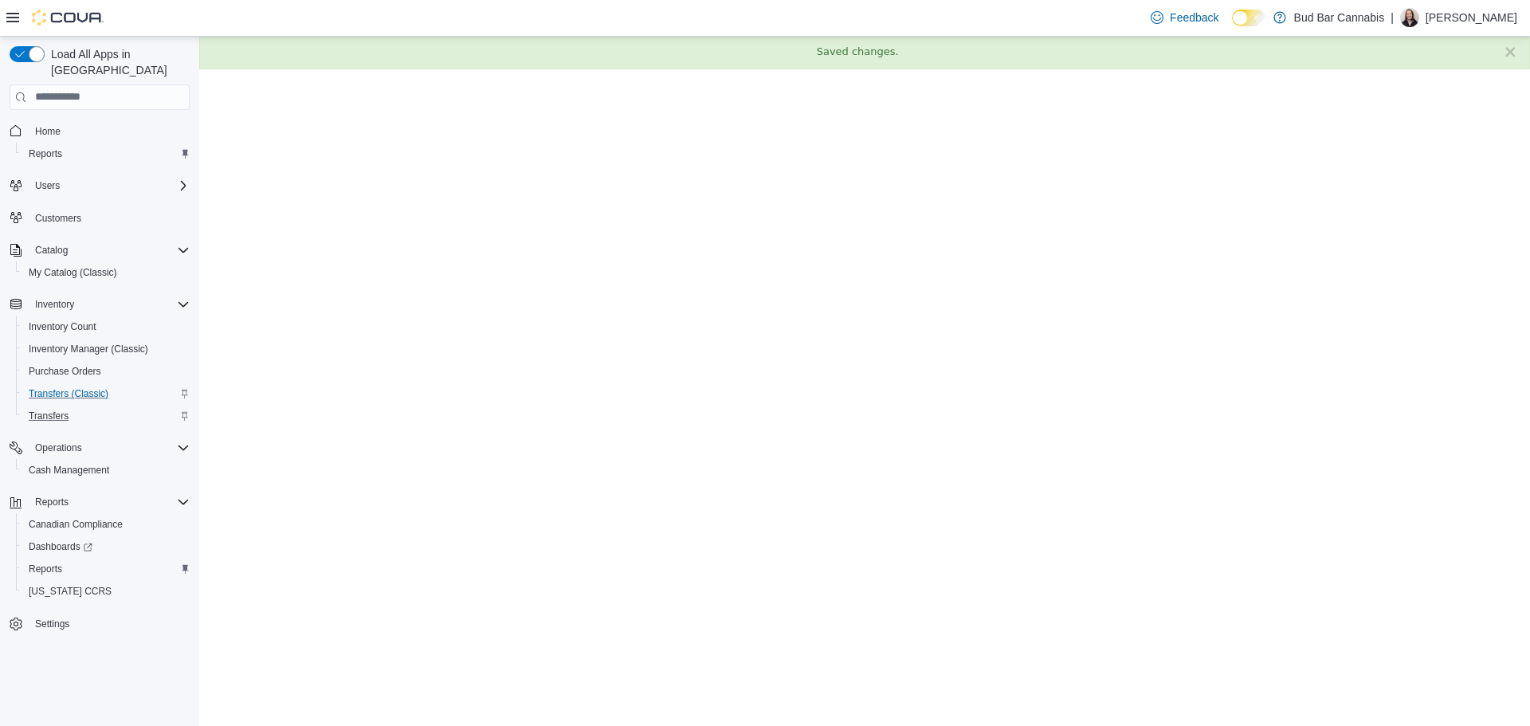
scroll to position [0, 0]
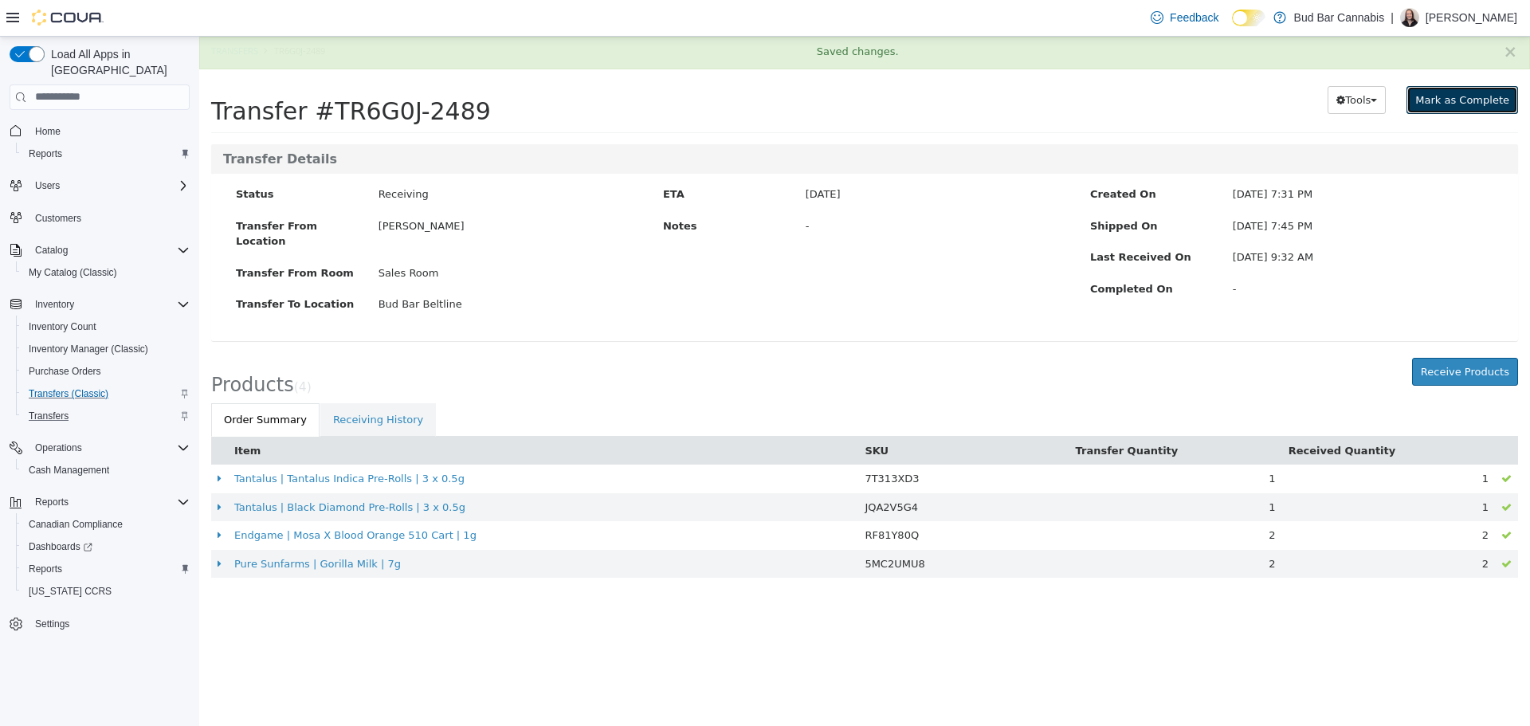
click at [1468, 91] on button "Mark as Complete" at bounding box center [1463, 99] width 112 height 29
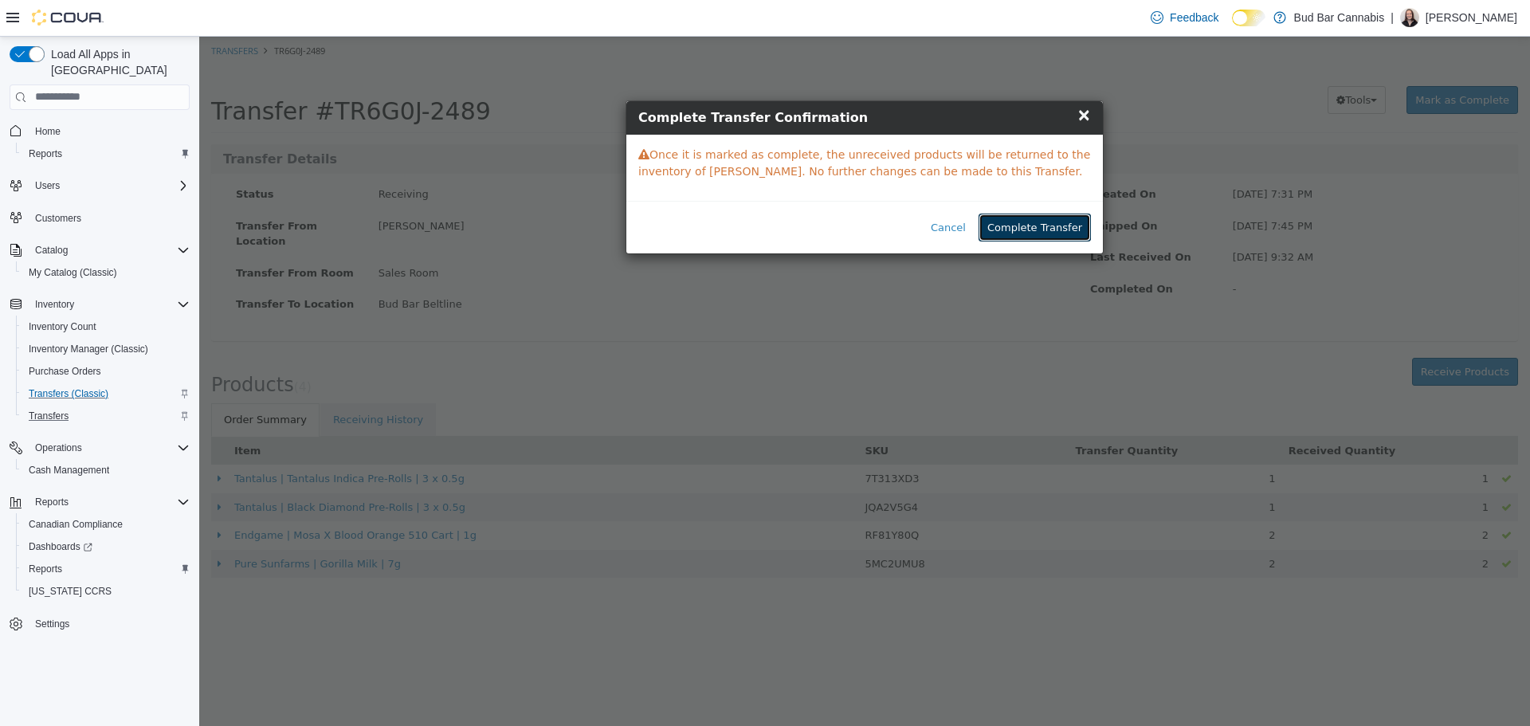
click at [1020, 226] on button "Complete Transfer" at bounding box center [1035, 227] width 112 height 29
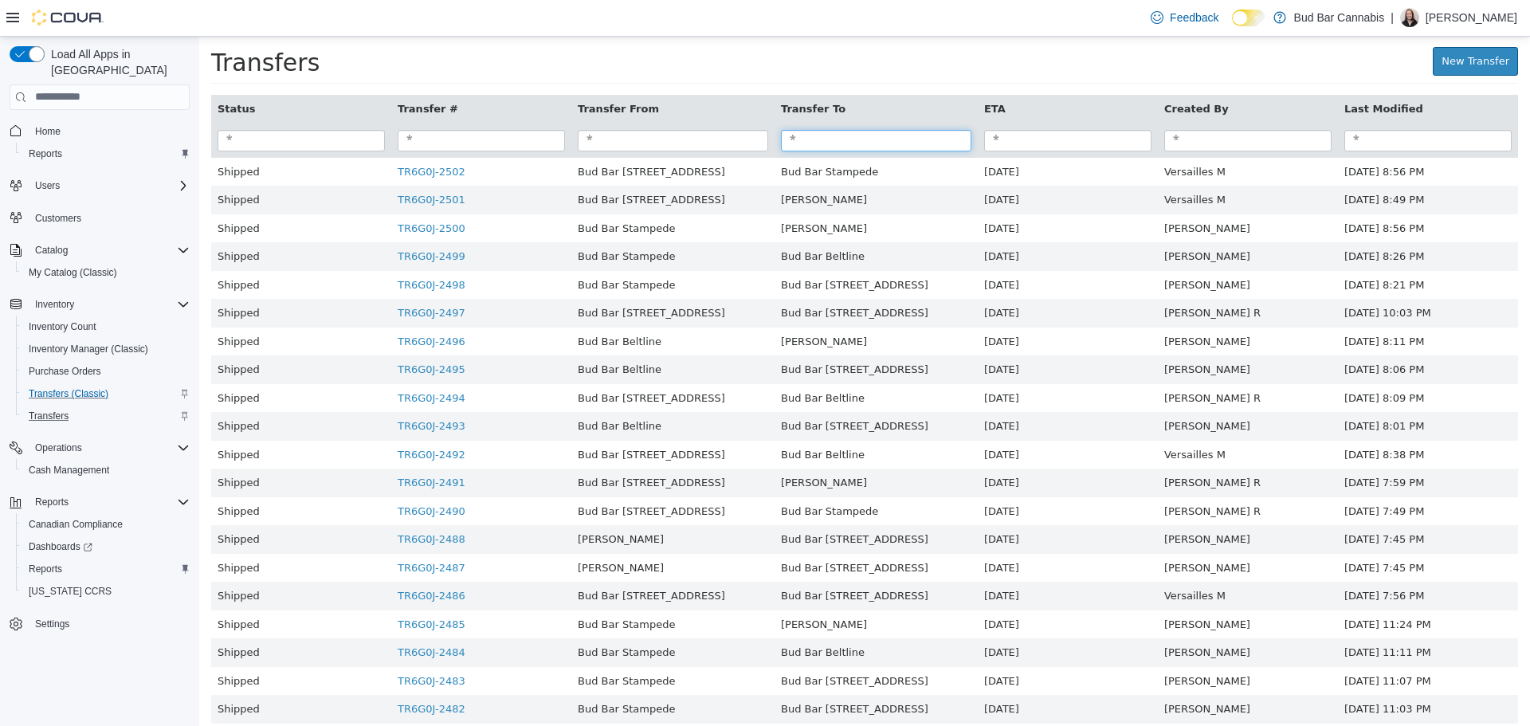
click at [836, 144] on input "search" at bounding box center [876, 140] width 190 height 22
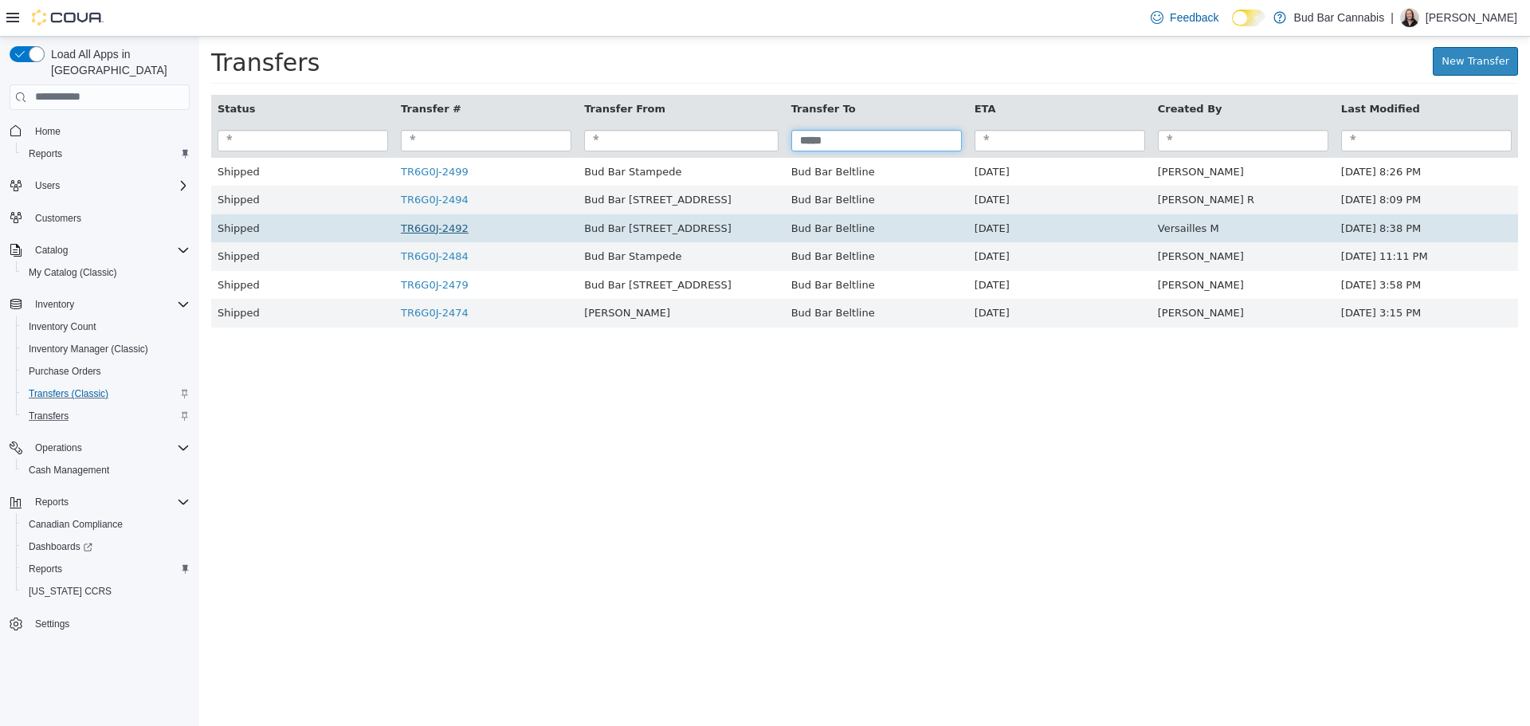
type input "*****"
click at [445, 230] on link "TR6G0J-2492" at bounding box center [435, 228] width 68 height 12
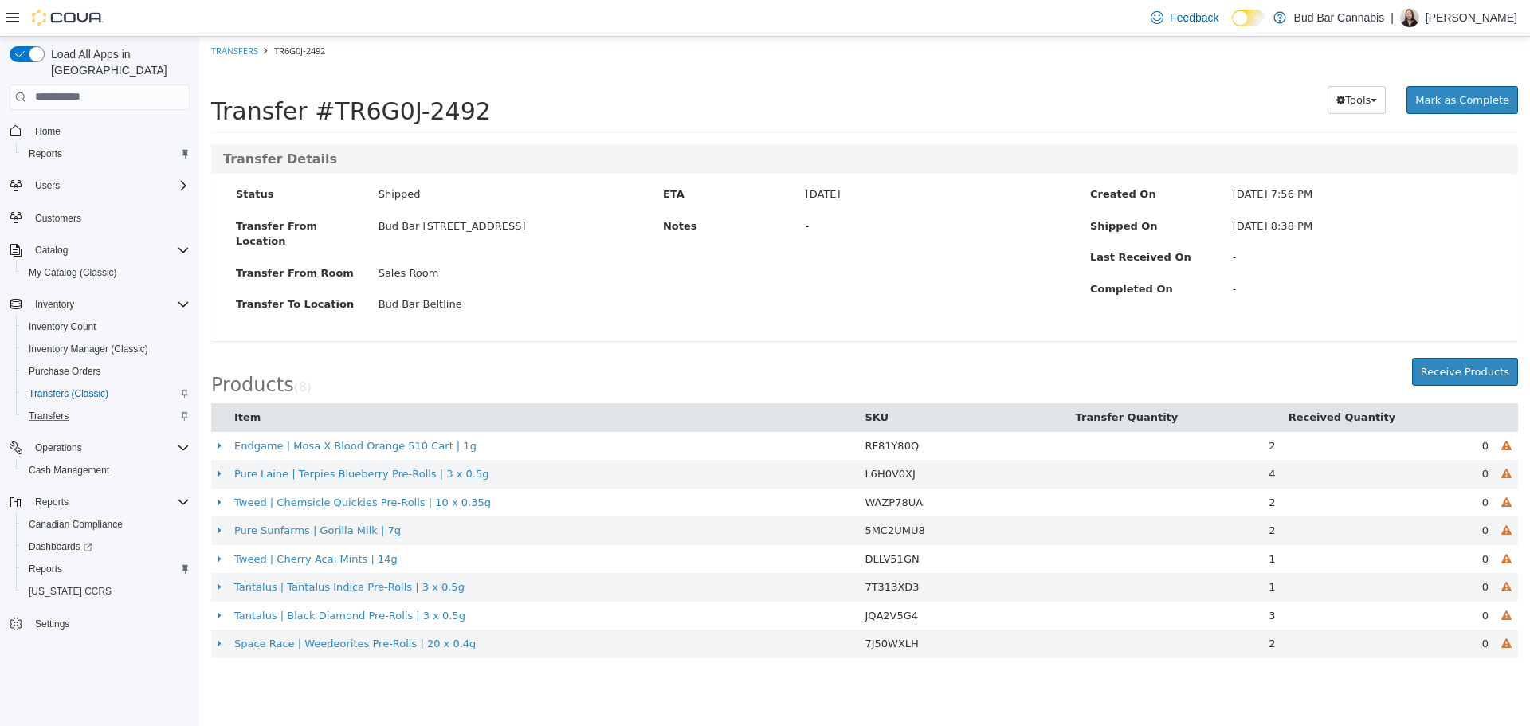
click at [1419, 357] on div "Products ( 8 ) Receive Products" at bounding box center [864, 380] width 1331 height 46
click at [1438, 357] on button "Receive Products" at bounding box center [1465, 371] width 106 height 29
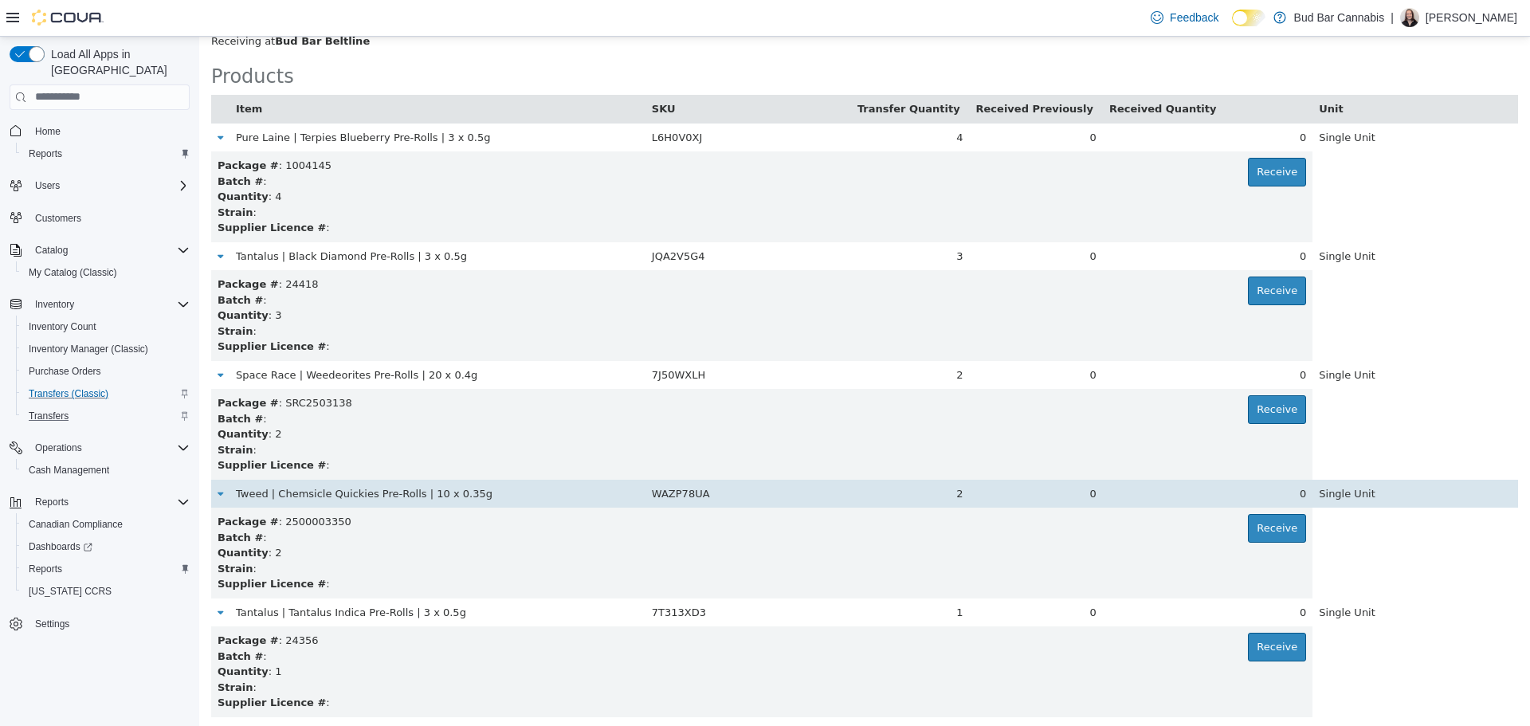
scroll to position [478, 0]
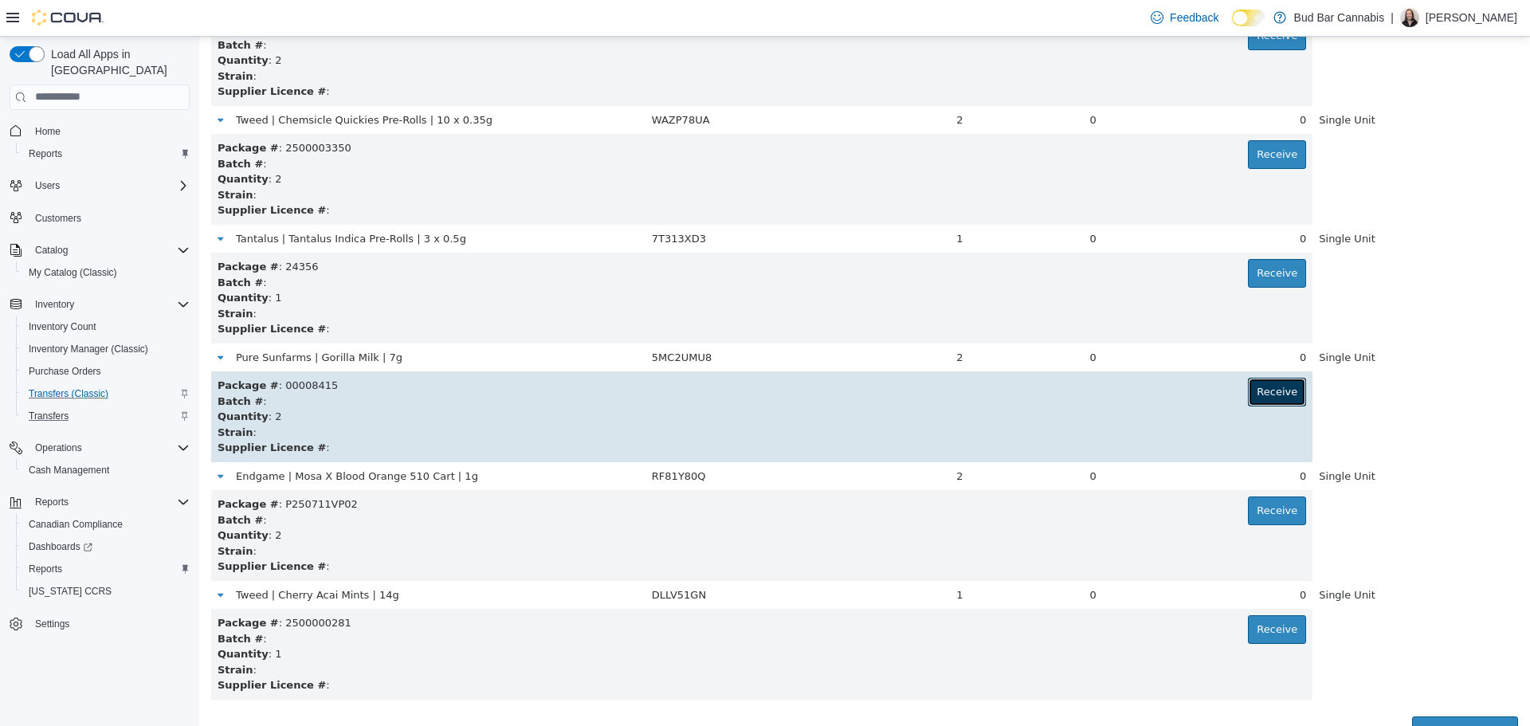
click at [1270, 392] on button "Receive" at bounding box center [1277, 391] width 58 height 29
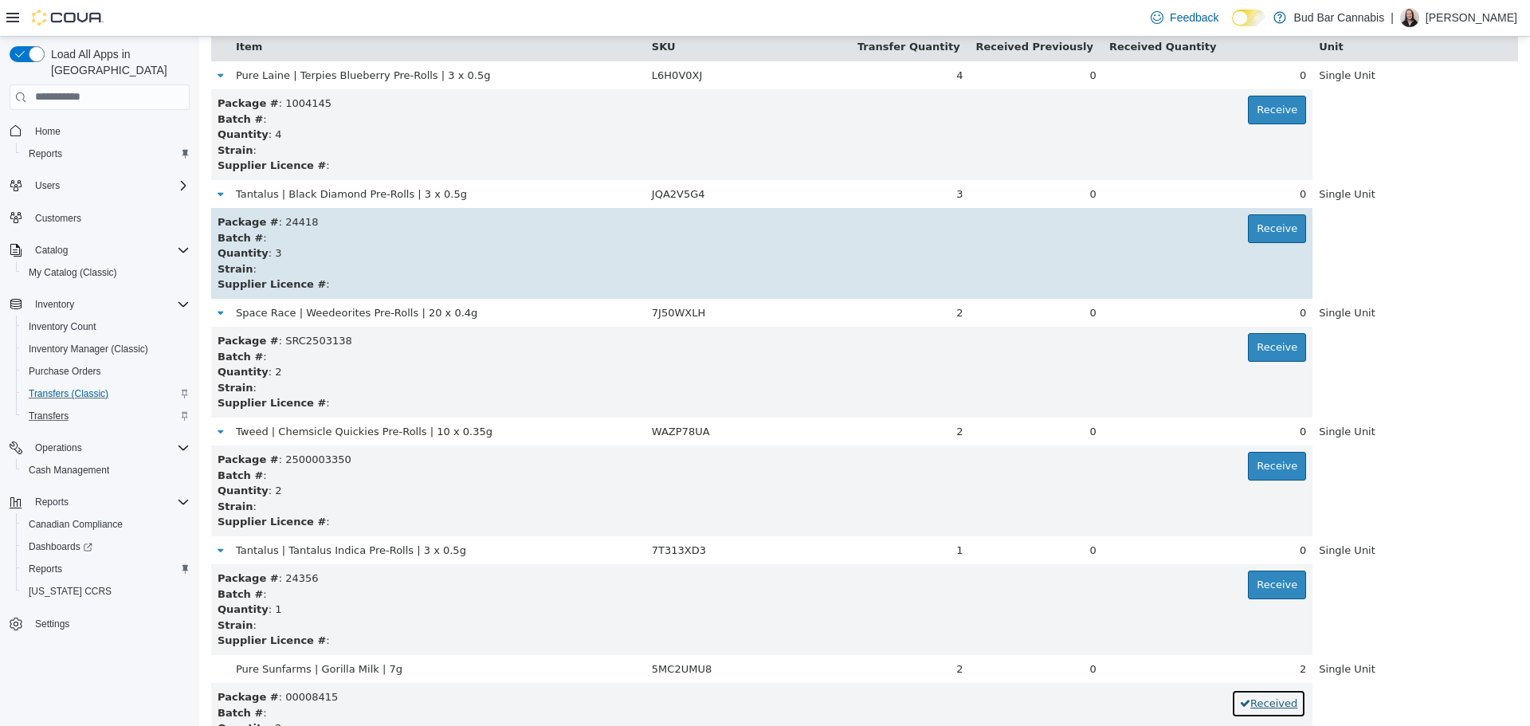
scroll to position [80, 0]
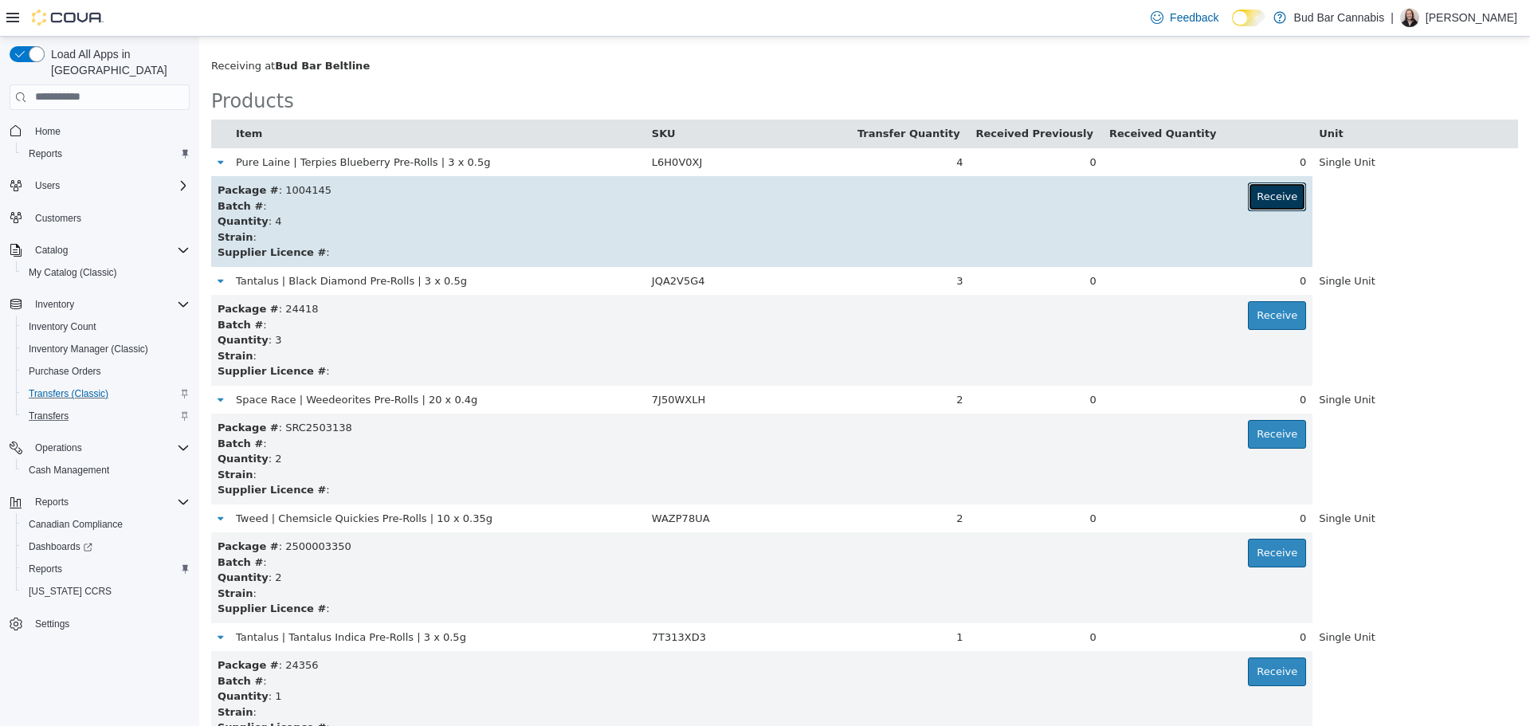
click at [1270, 188] on button "Receive" at bounding box center [1277, 196] width 58 height 29
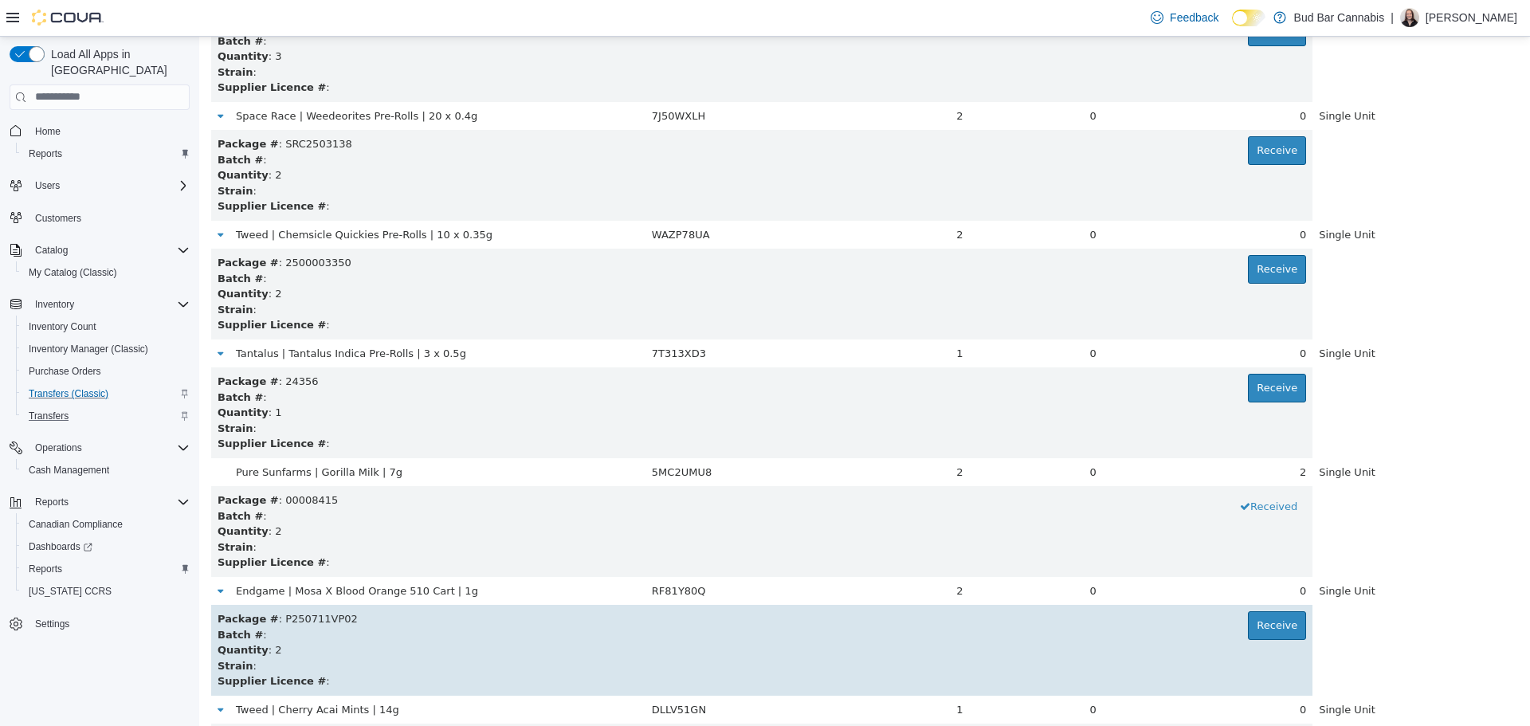
scroll to position [496, 0]
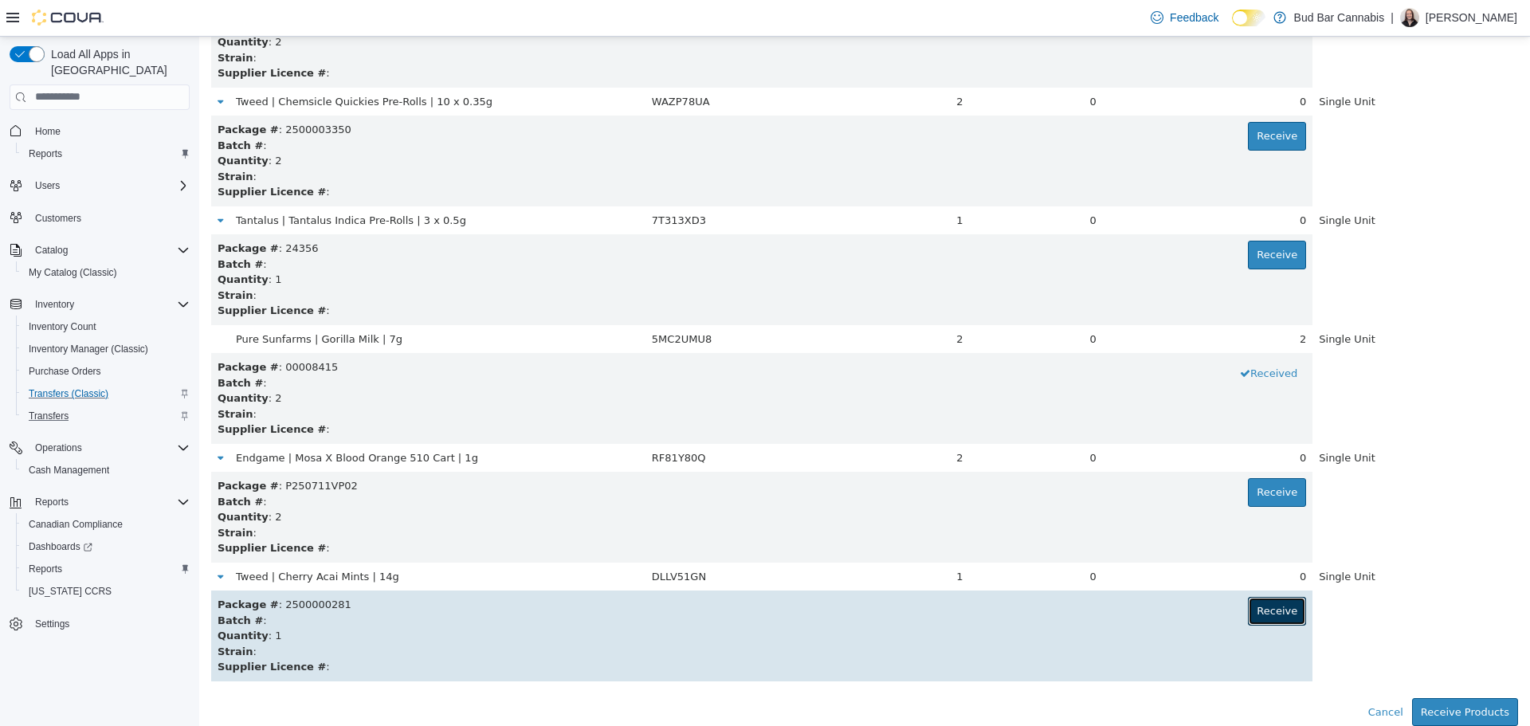
click at [1254, 598] on button "Receive" at bounding box center [1277, 610] width 58 height 29
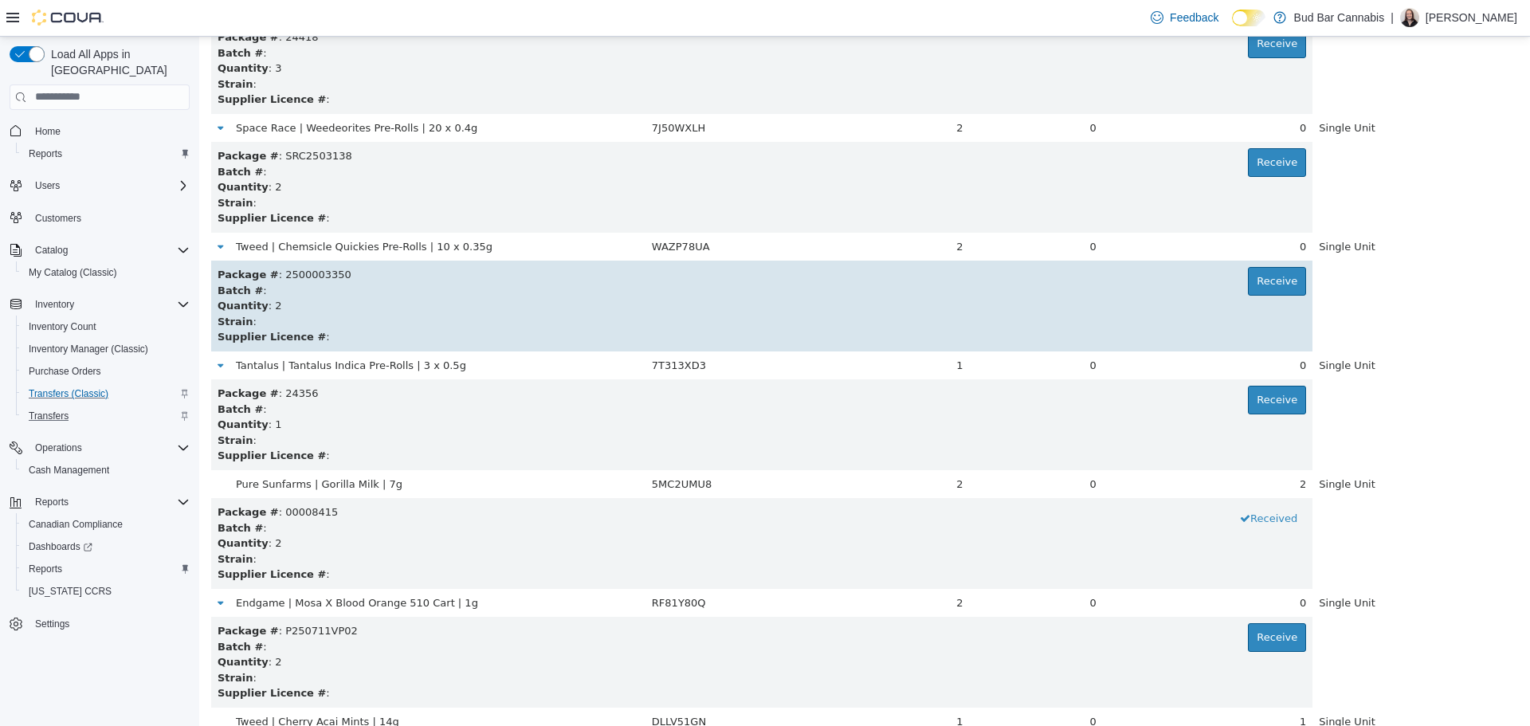
scroll to position [337, 0]
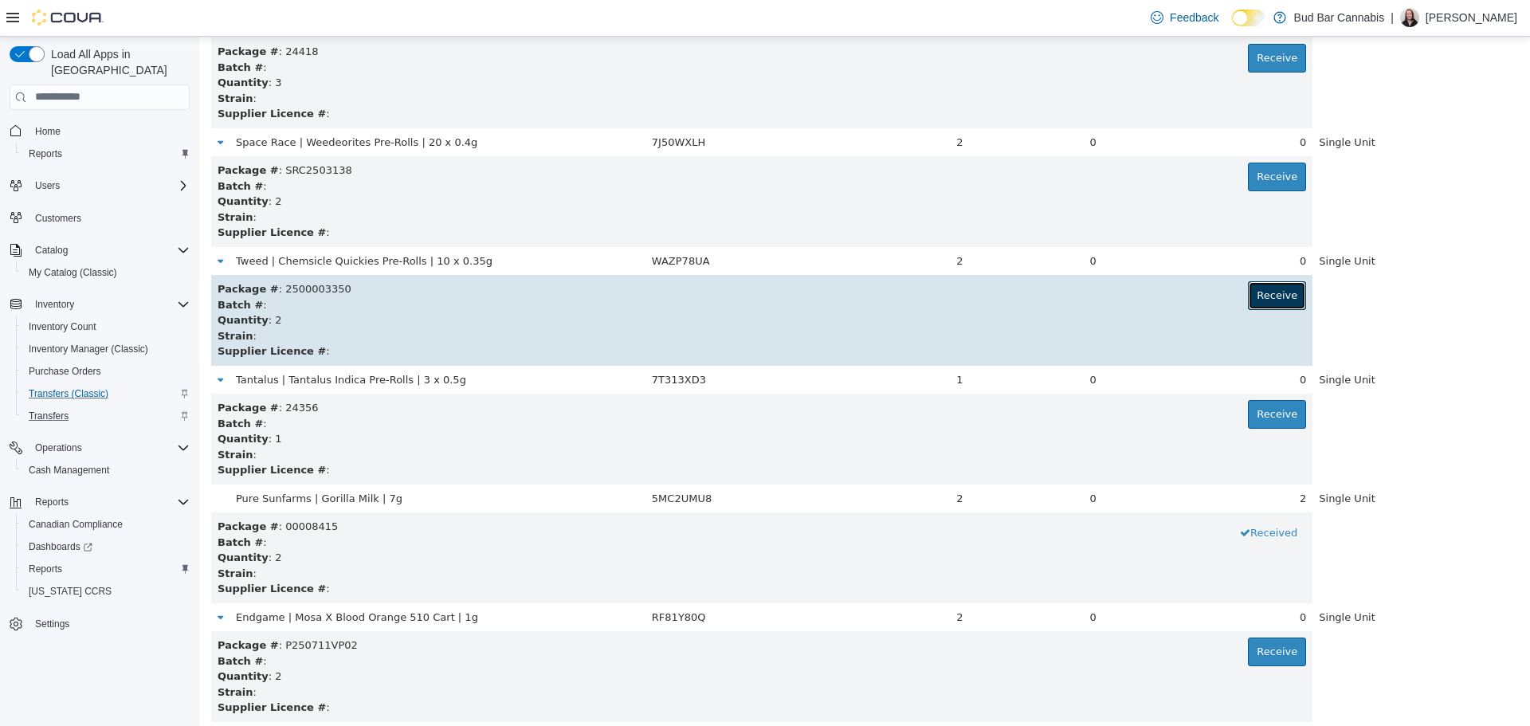
click at [1248, 292] on button "Receive" at bounding box center [1277, 295] width 58 height 29
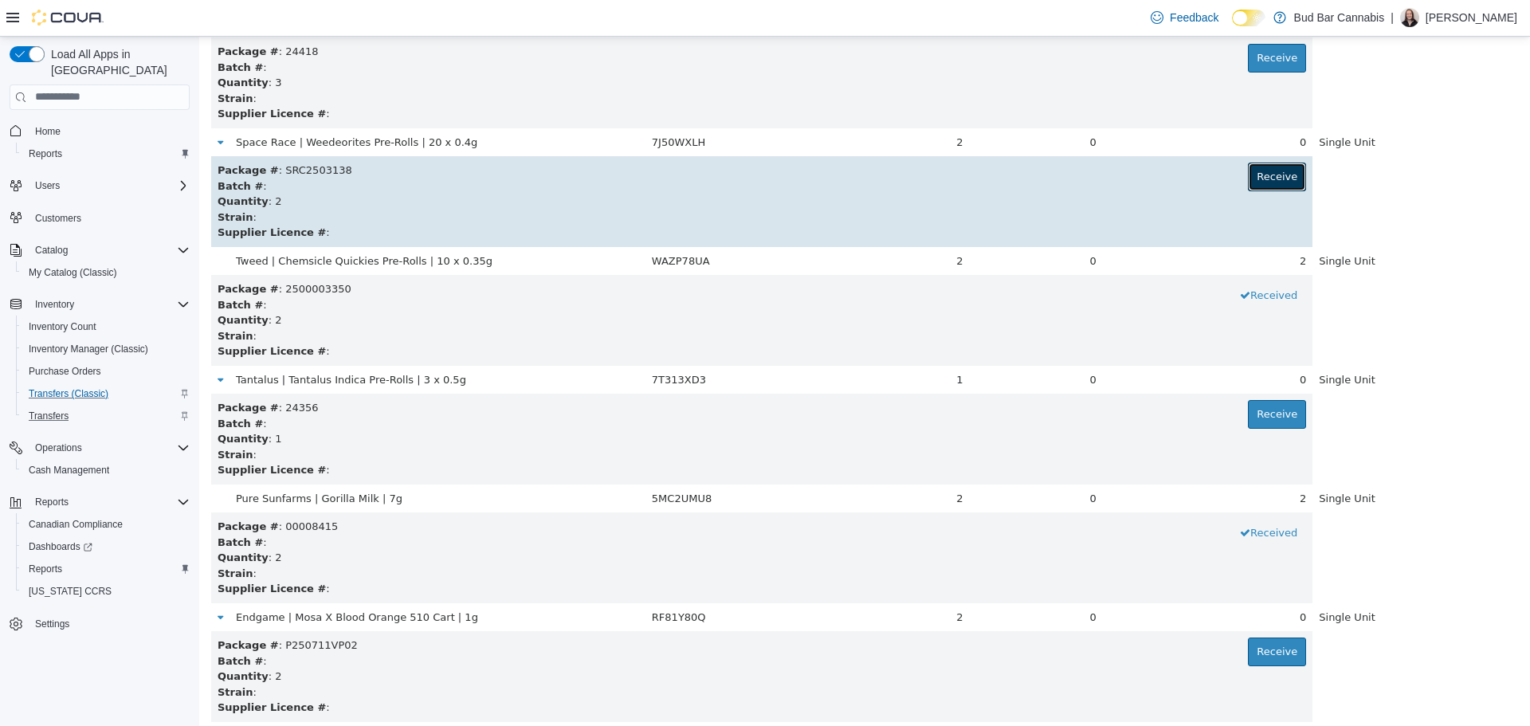
click at [1281, 185] on button "Receive" at bounding box center [1277, 176] width 58 height 29
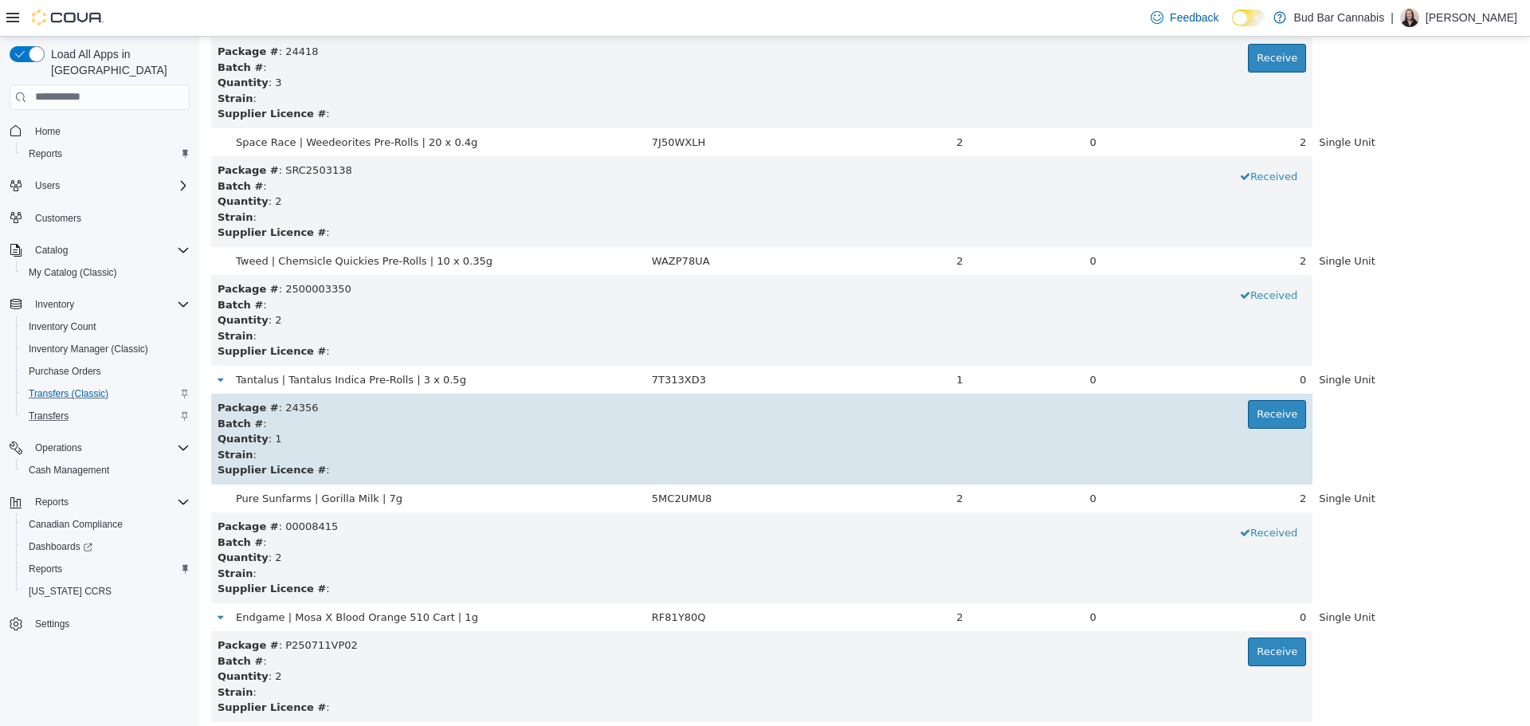
click at [1265, 430] on div "Quantity : 1" at bounding box center [762, 438] width 1089 height 16
click at [1270, 409] on button "Receive" at bounding box center [1277, 413] width 58 height 29
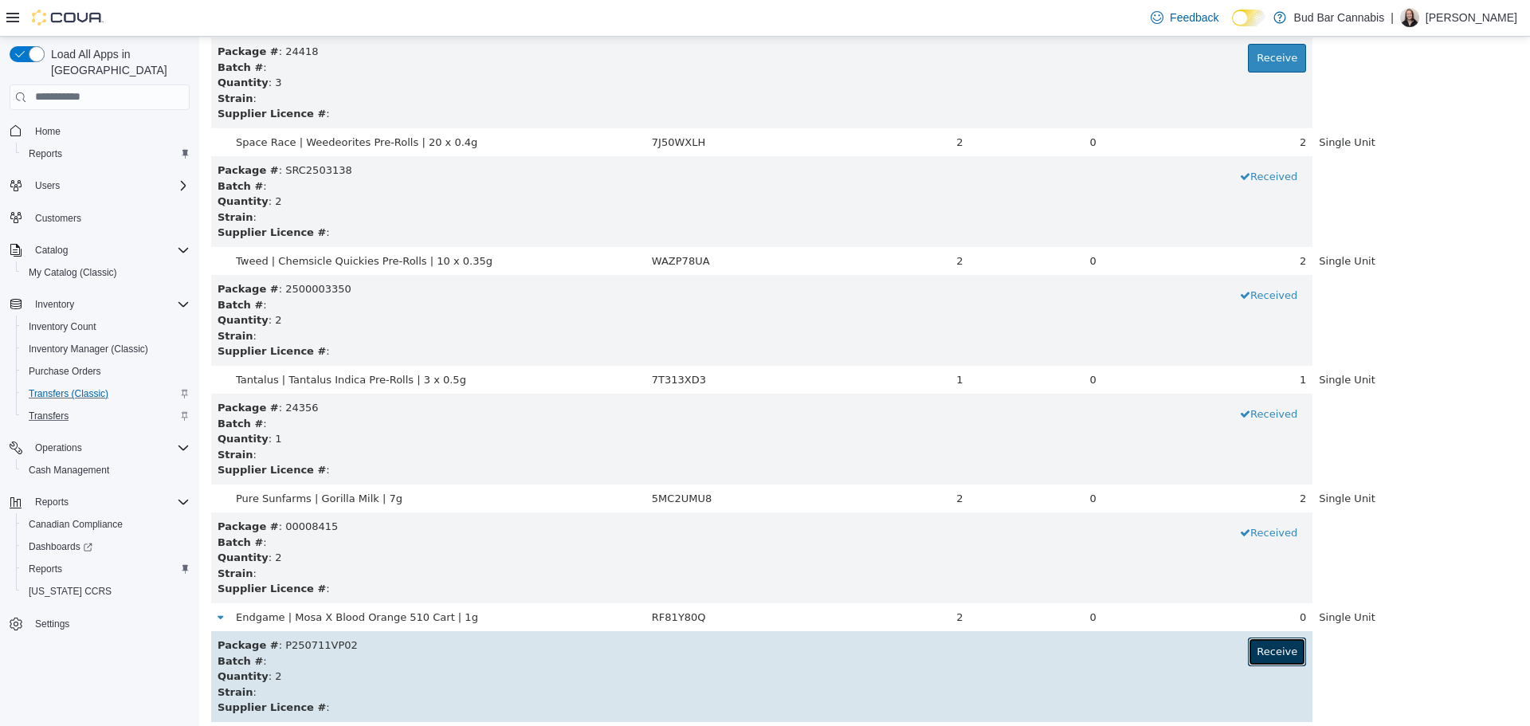
click at [1254, 662] on button "Receive" at bounding box center [1277, 651] width 58 height 29
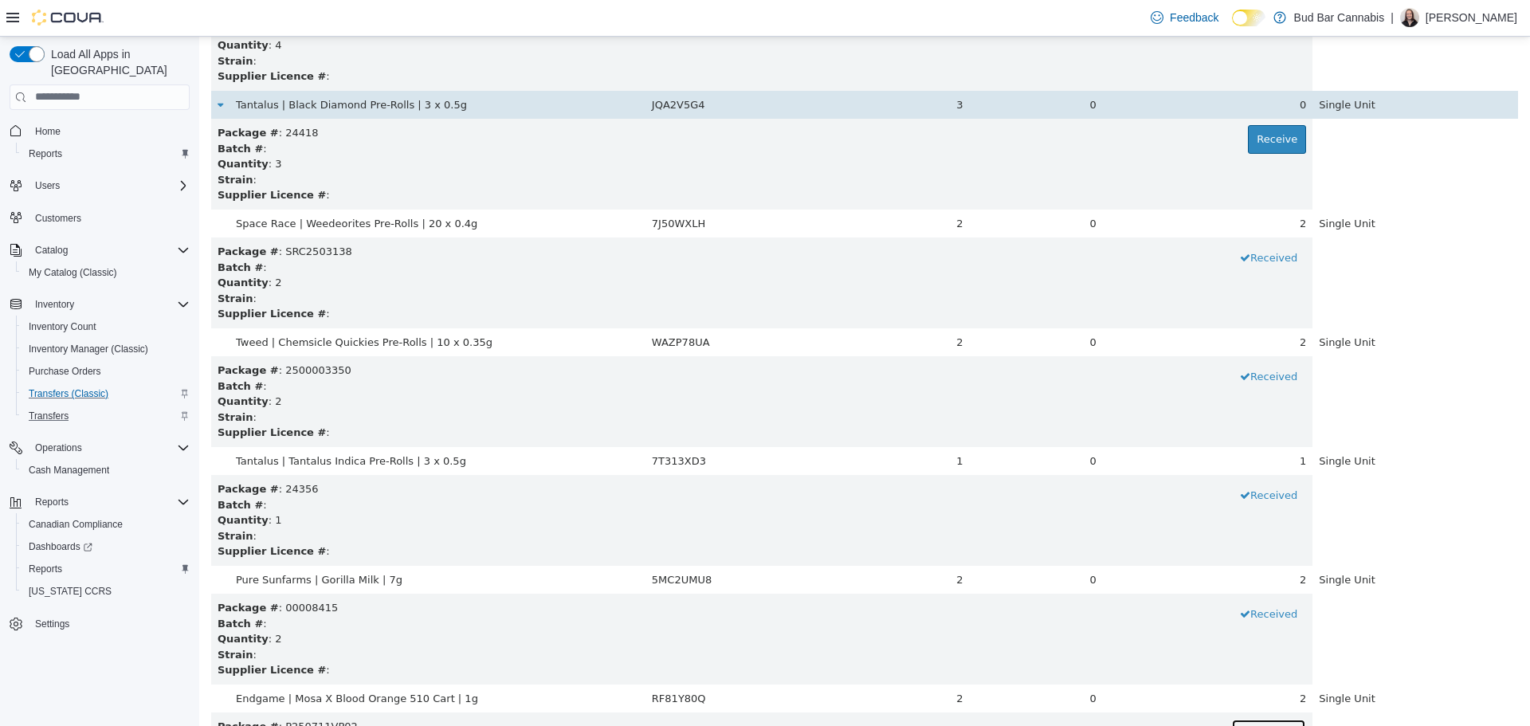
scroll to position [178, 0]
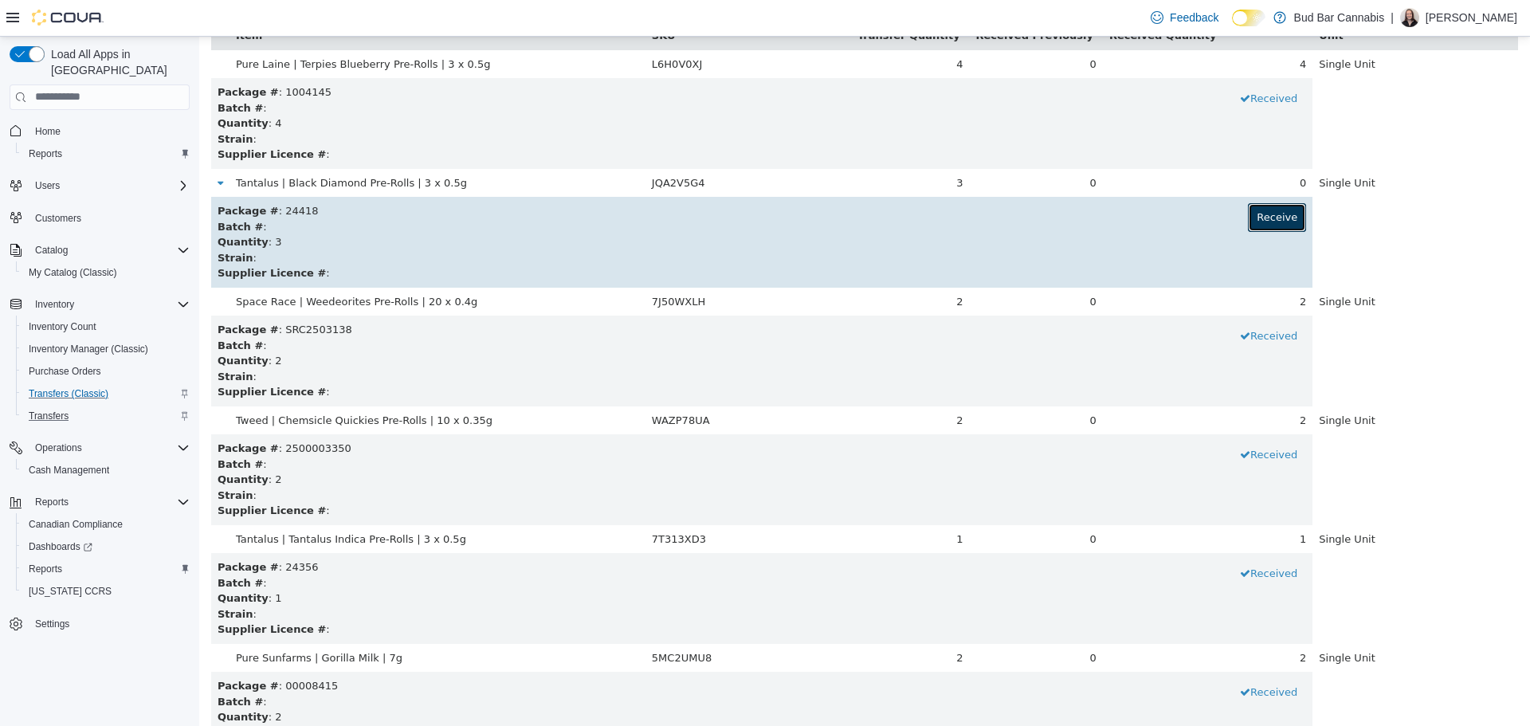
click at [1248, 218] on button "Receive" at bounding box center [1277, 216] width 58 height 29
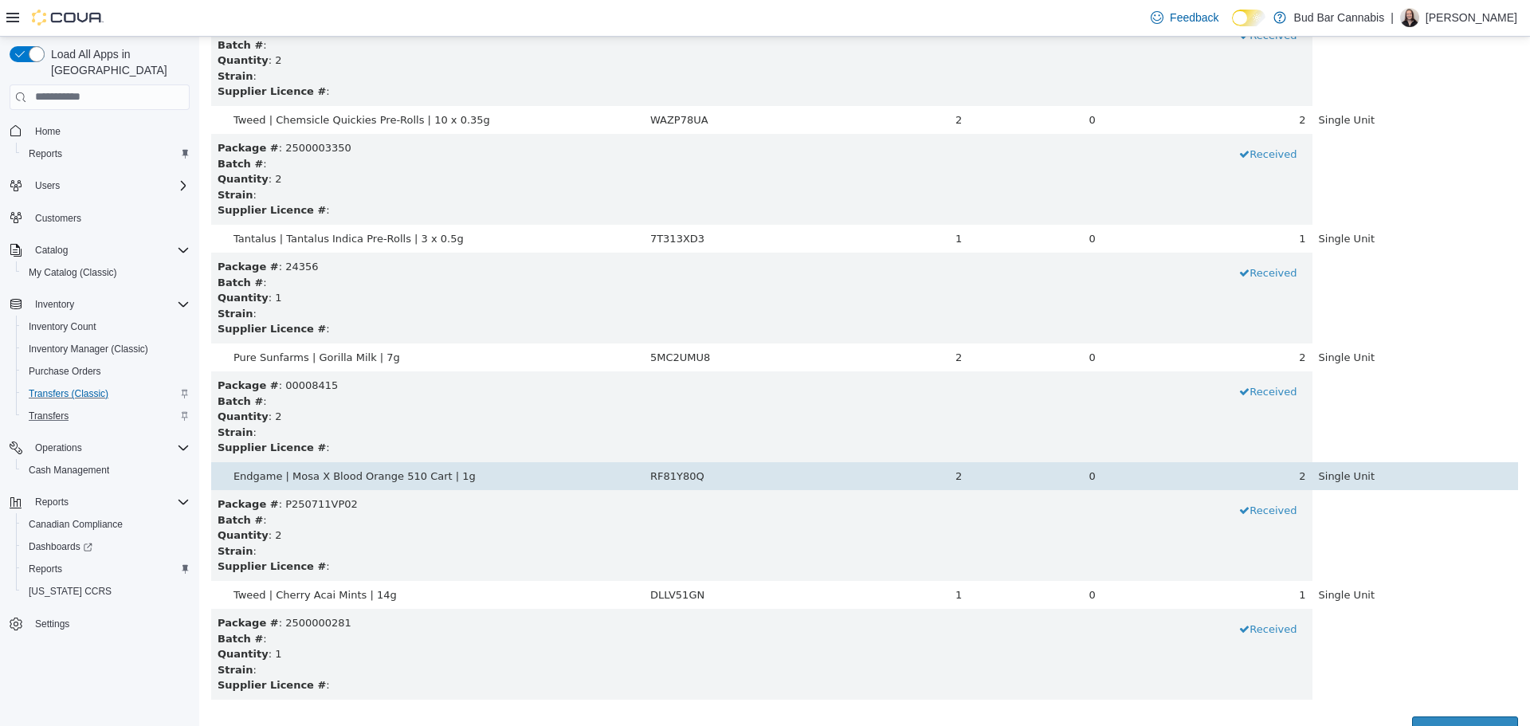
scroll to position [496, 0]
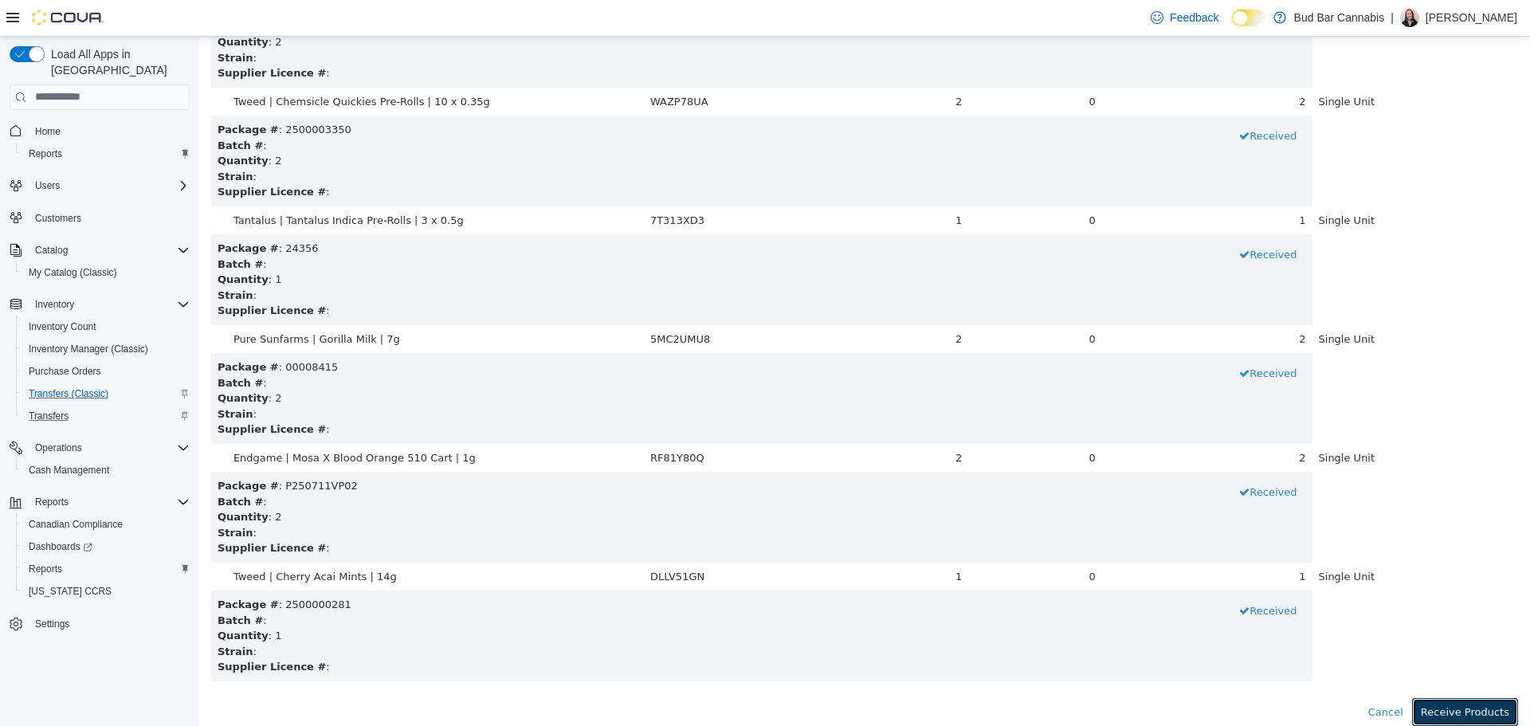
click at [1447, 714] on button "Receive Products" at bounding box center [1465, 711] width 106 height 29
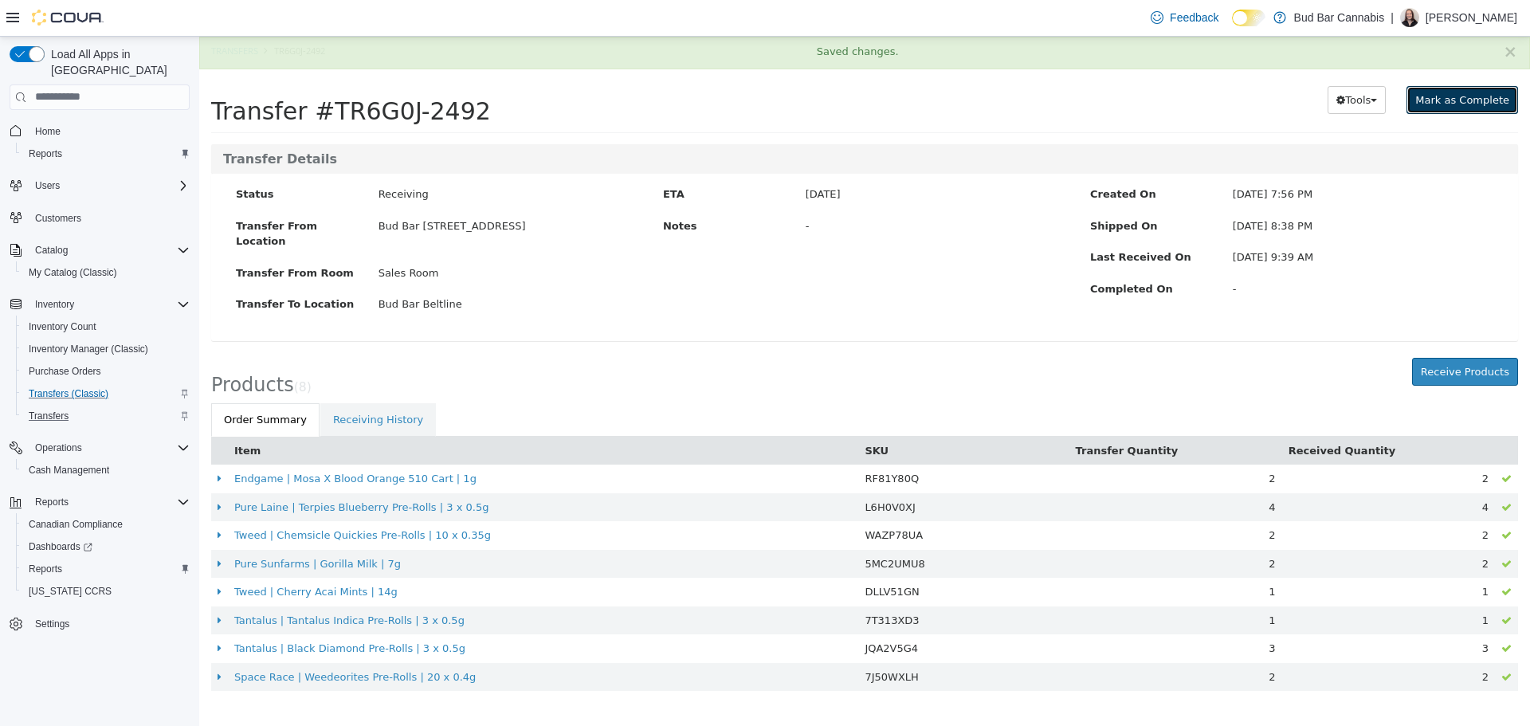
click at [1501, 93] on span "Mark as Complete" at bounding box center [1462, 99] width 94 height 12
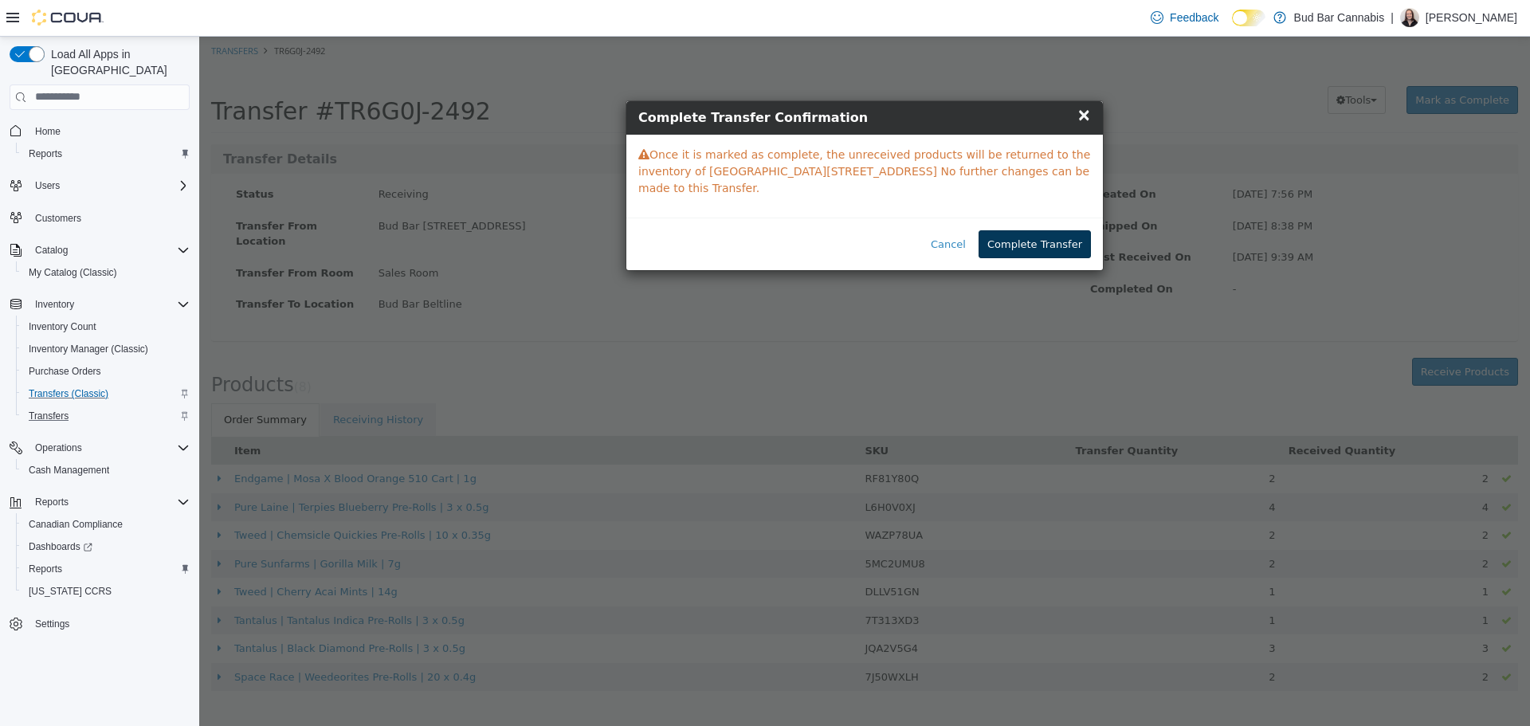
drag, startPoint x: 1085, startPoint y: 243, endPoint x: 1081, endPoint y: 234, distance: 9.6
click at [1081, 237] on div "Cancel Complete Transfer" at bounding box center [864, 243] width 477 height 53
click at [1073, 230] on button "Complete Transfer" at bounding box center [1035, 244] width 112 height 29
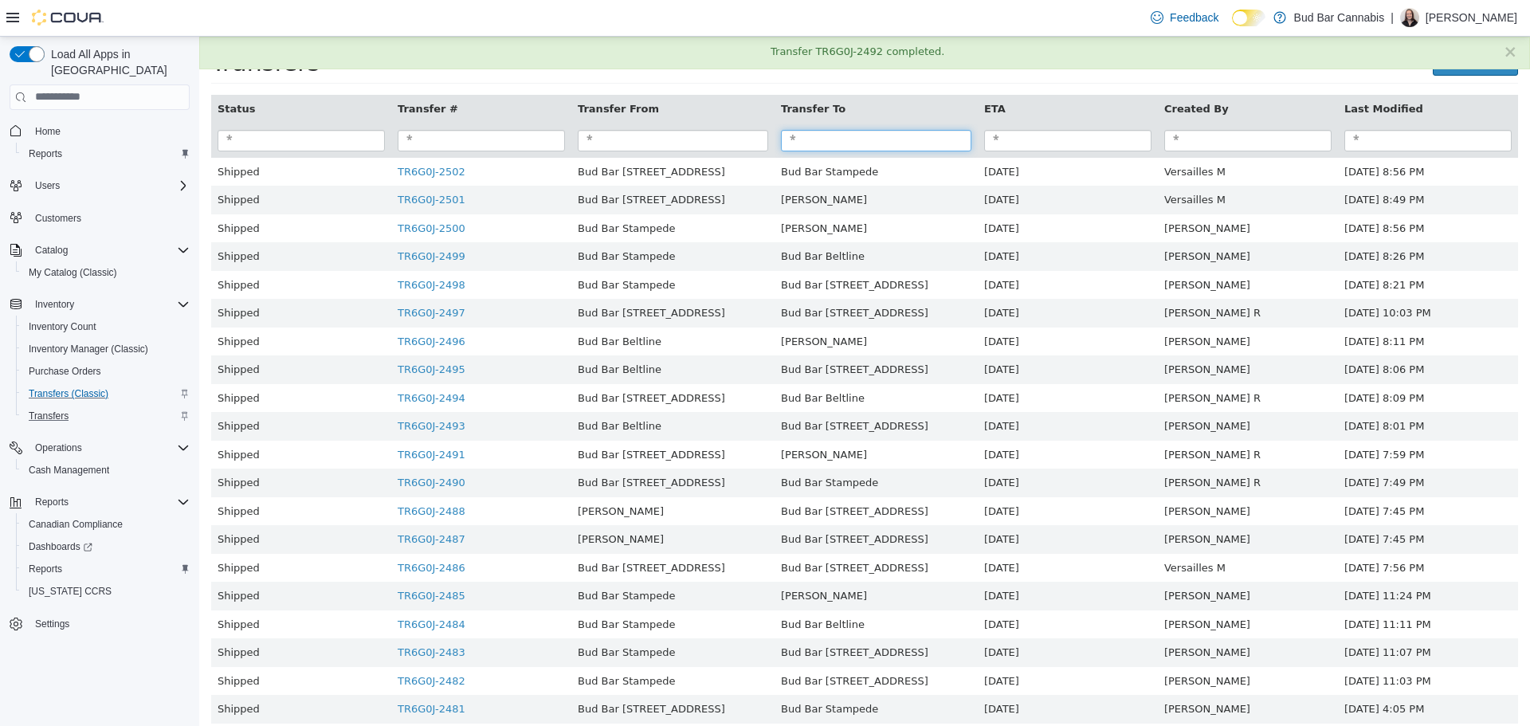
click at [809, 143] on input "search" at bounding box center [876, 140] width 190 height 22
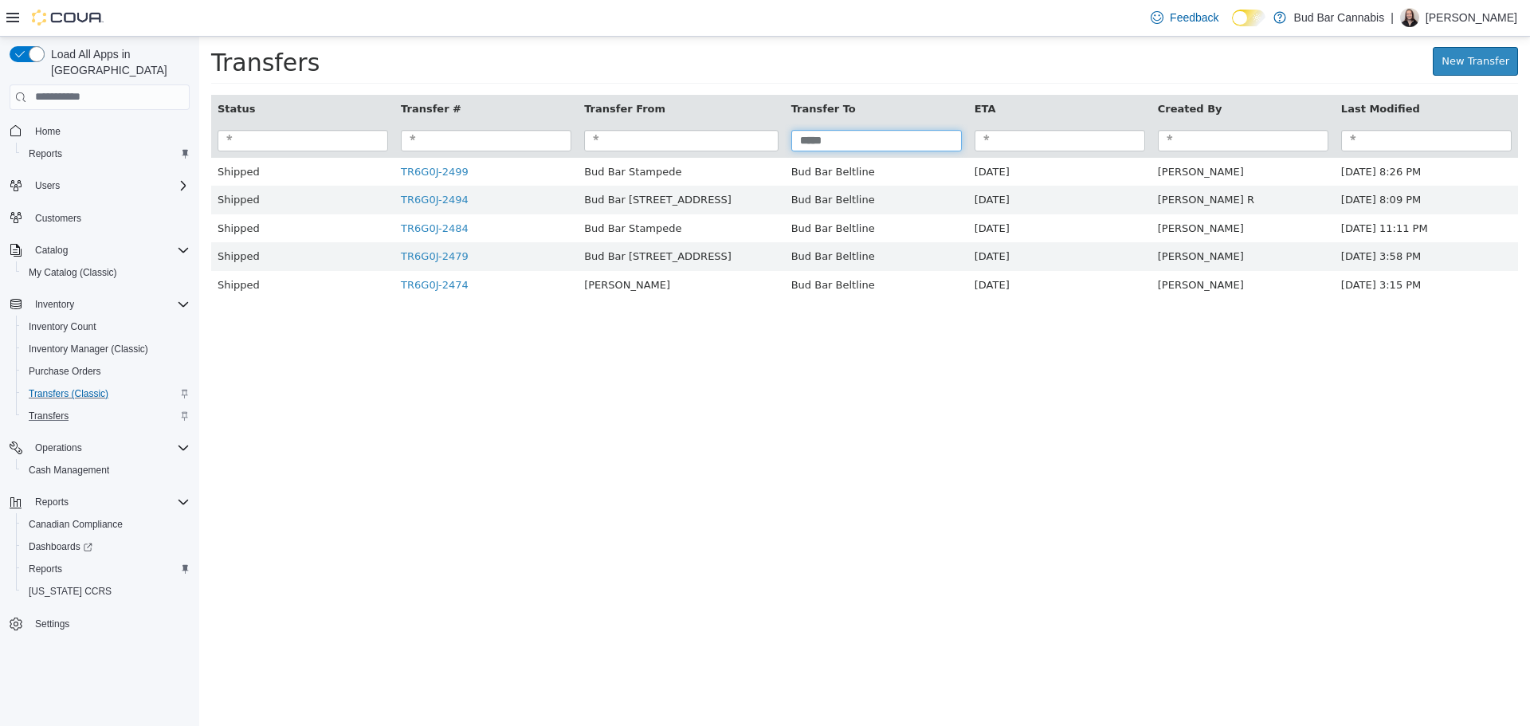
type input "*****"
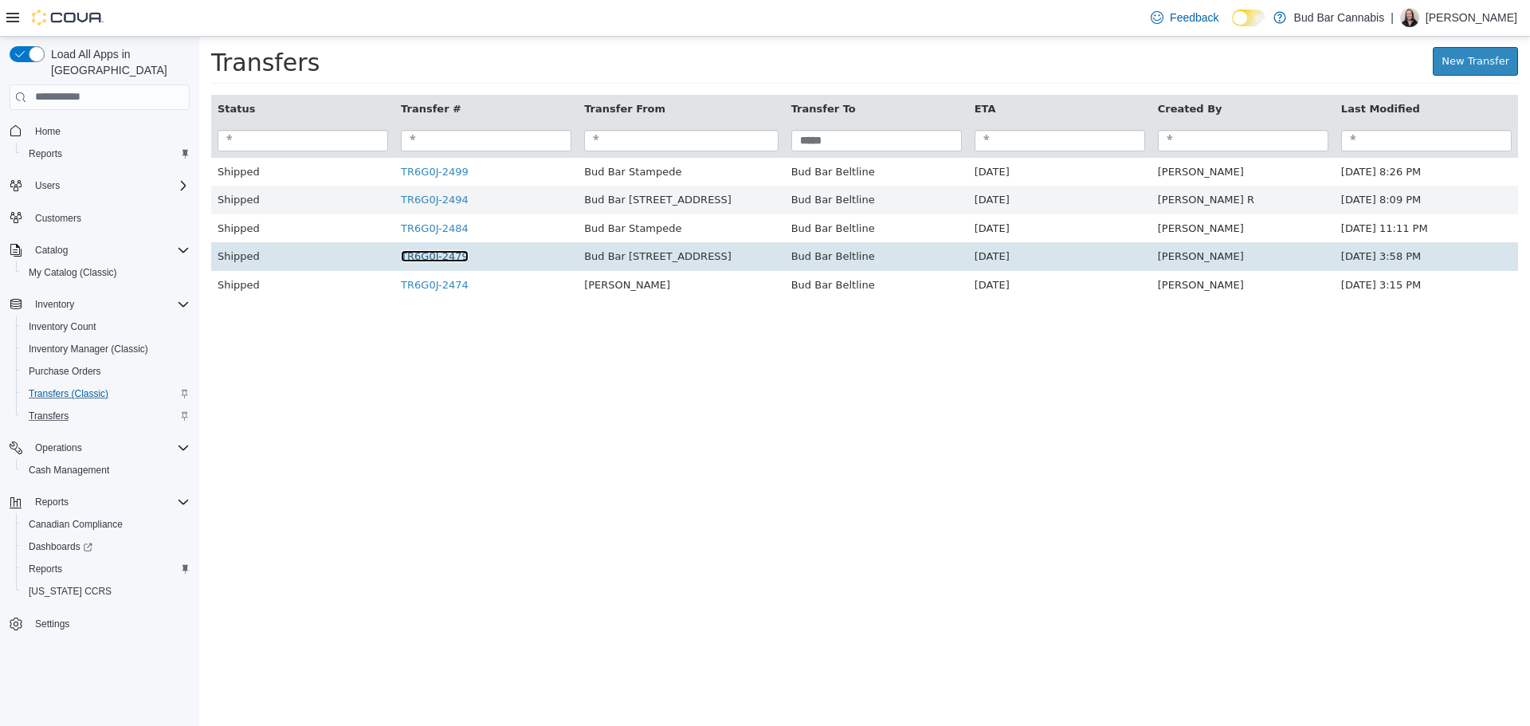
click at [448, 261] on link "TR6G0J-2479" at bounding box center [435, 255] width 68 height 12
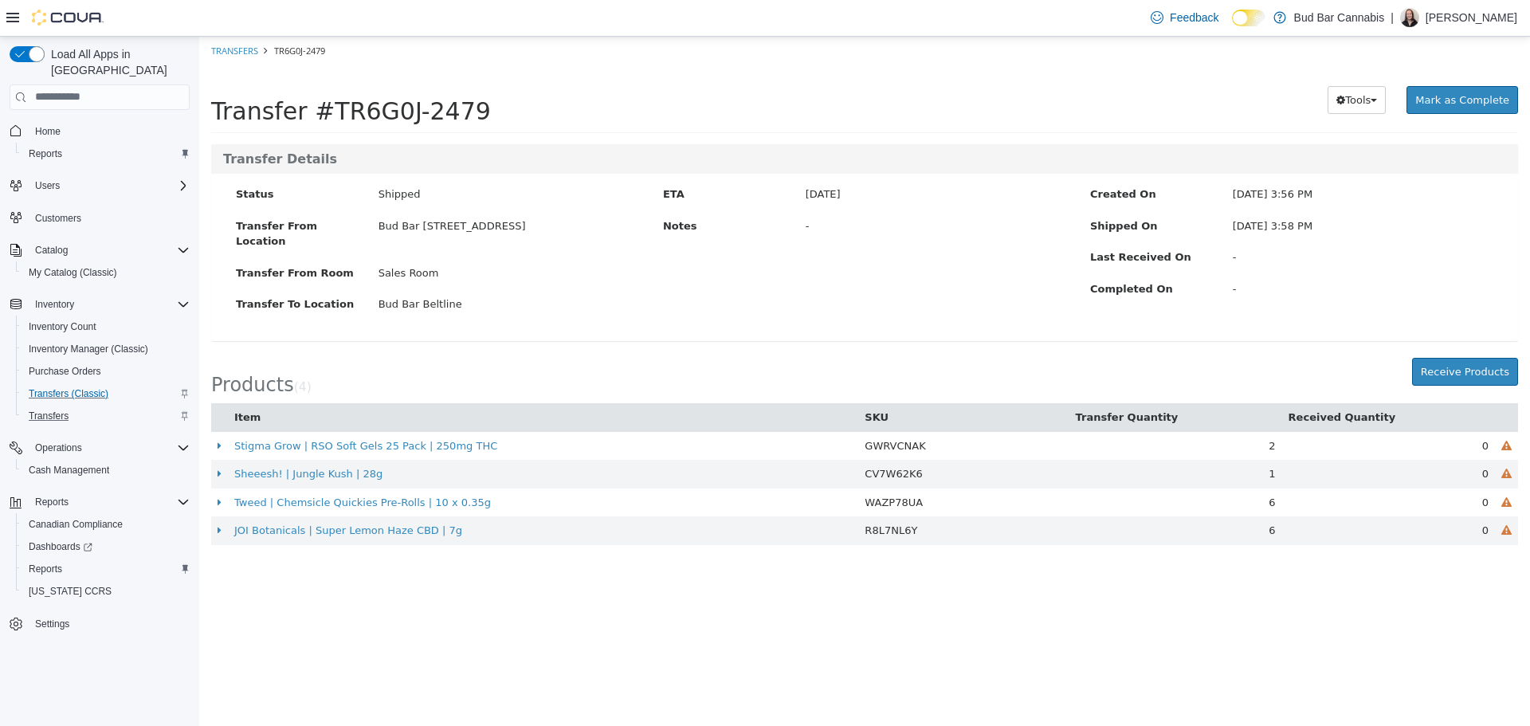
click at [1500, 371] on div "Products ( 4 ) Receive Products" at bounding box center [864, 380] width 1331 height 46
click at [1500, 363] on button "Receive Products" at bounding box center [1465, 371] width 106 height 29
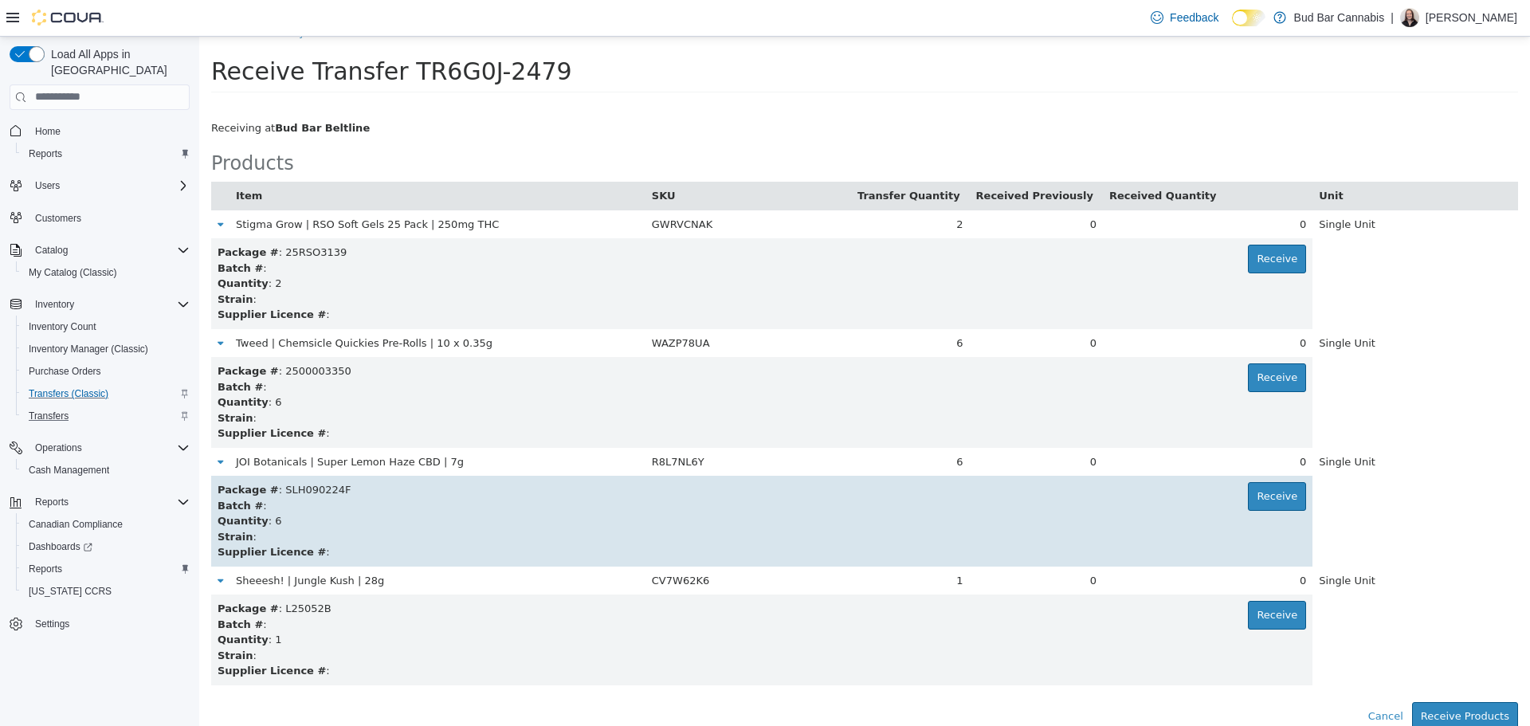
scroll to position [22, 0]
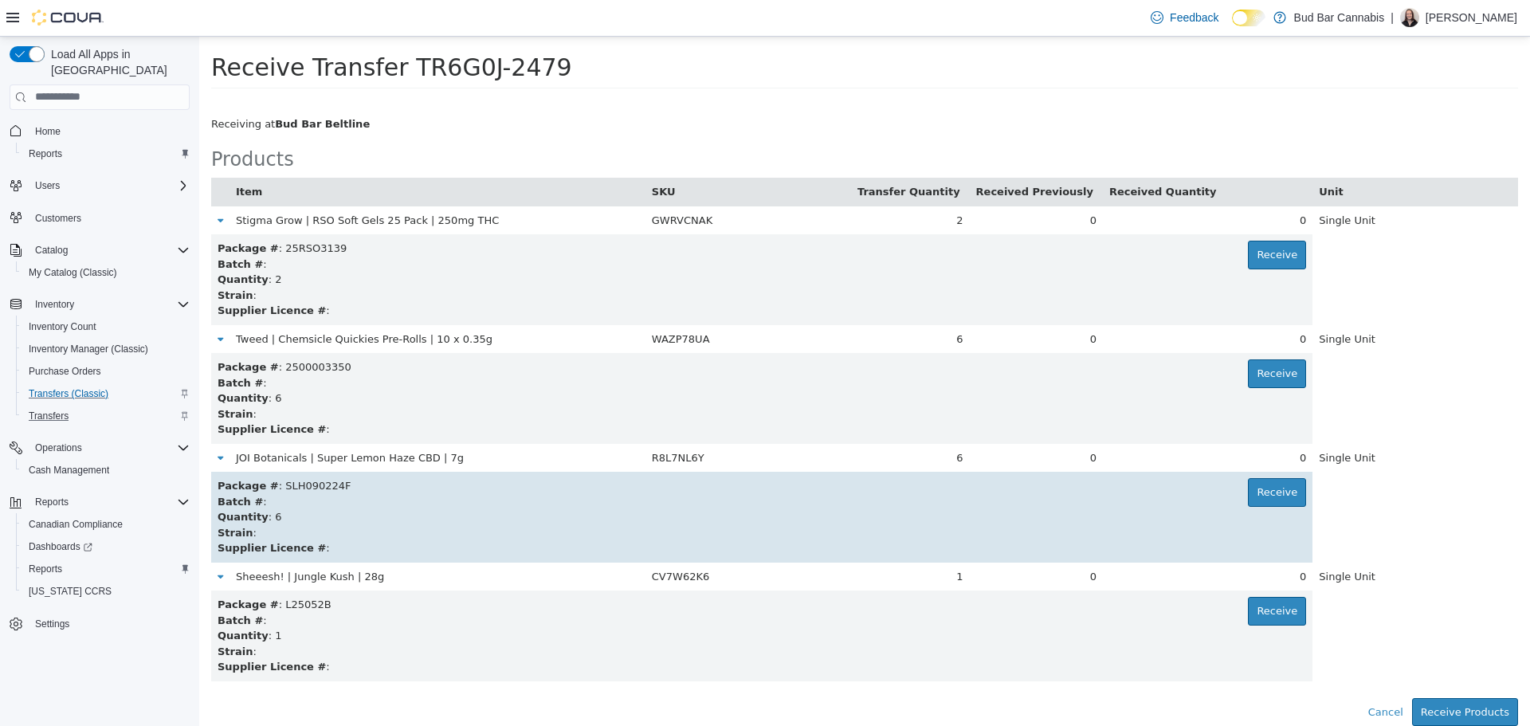
click at [1203, 498] on div "Batch # :" at bounding box center [762, 501] width 1089 height 16
click at [1252, 491] on button "Receive" at bounding box center [1277, 491] width 58 height 29
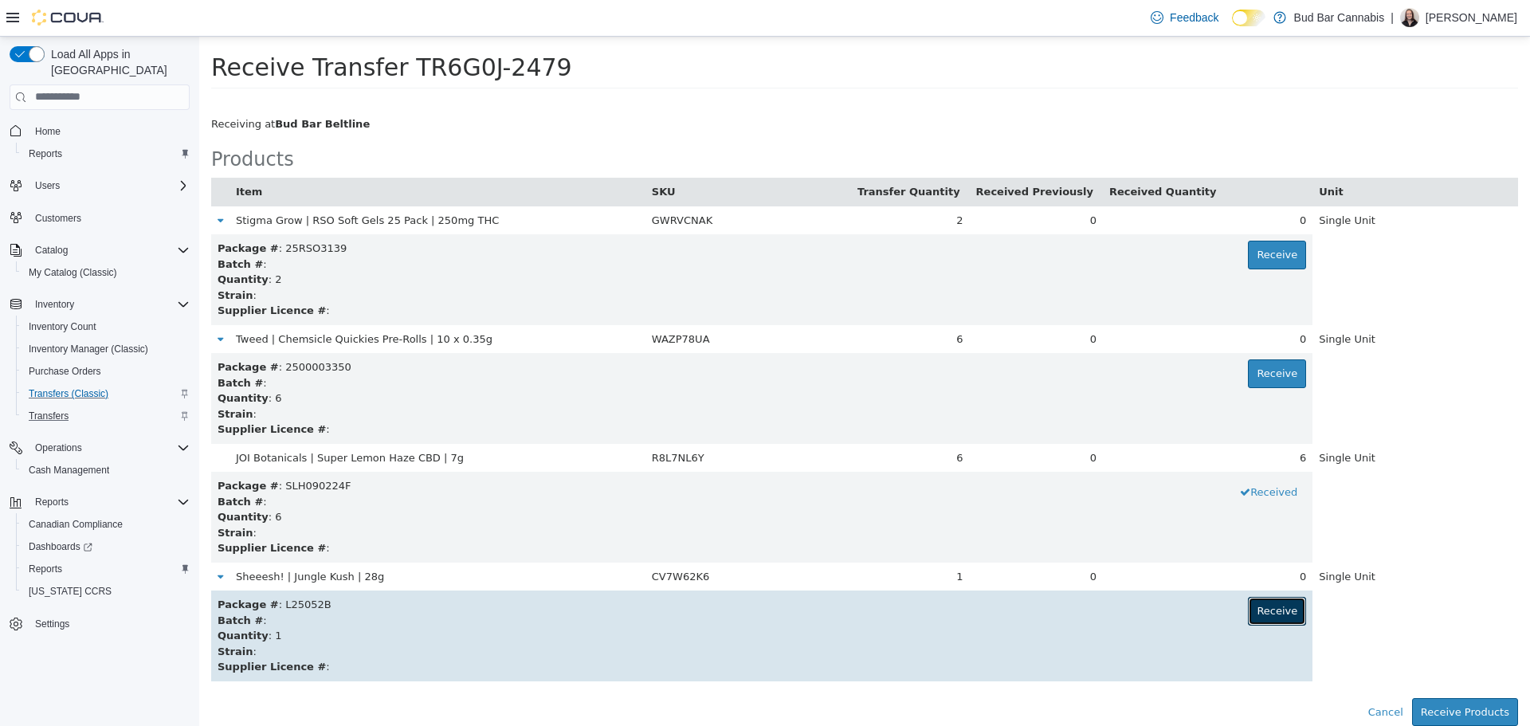
click at [1261, 603] on button "Receive" at bounding box center [1277, 610] width 58 height 29
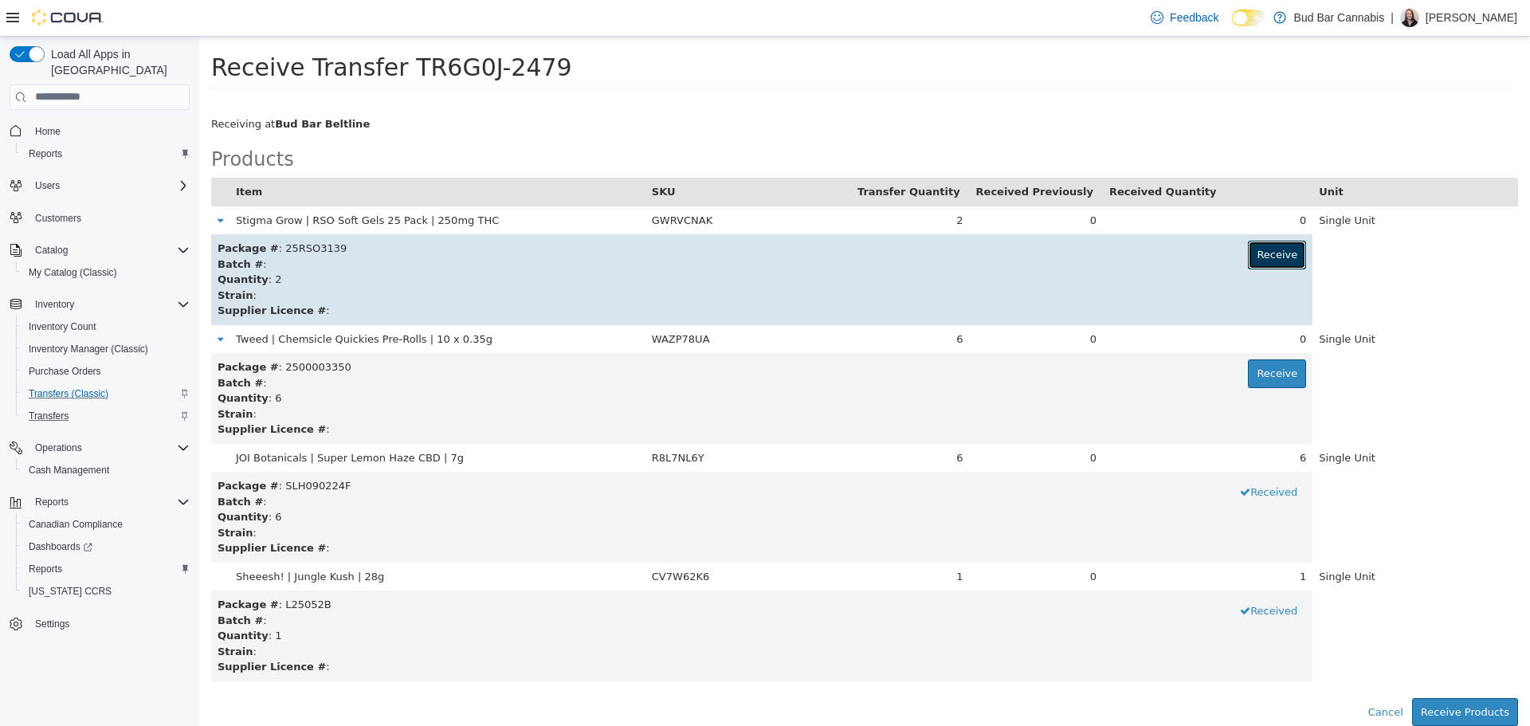
click at [1281, 250] on button "Receive" at bounding box center [1277, 254] width 58 height 29
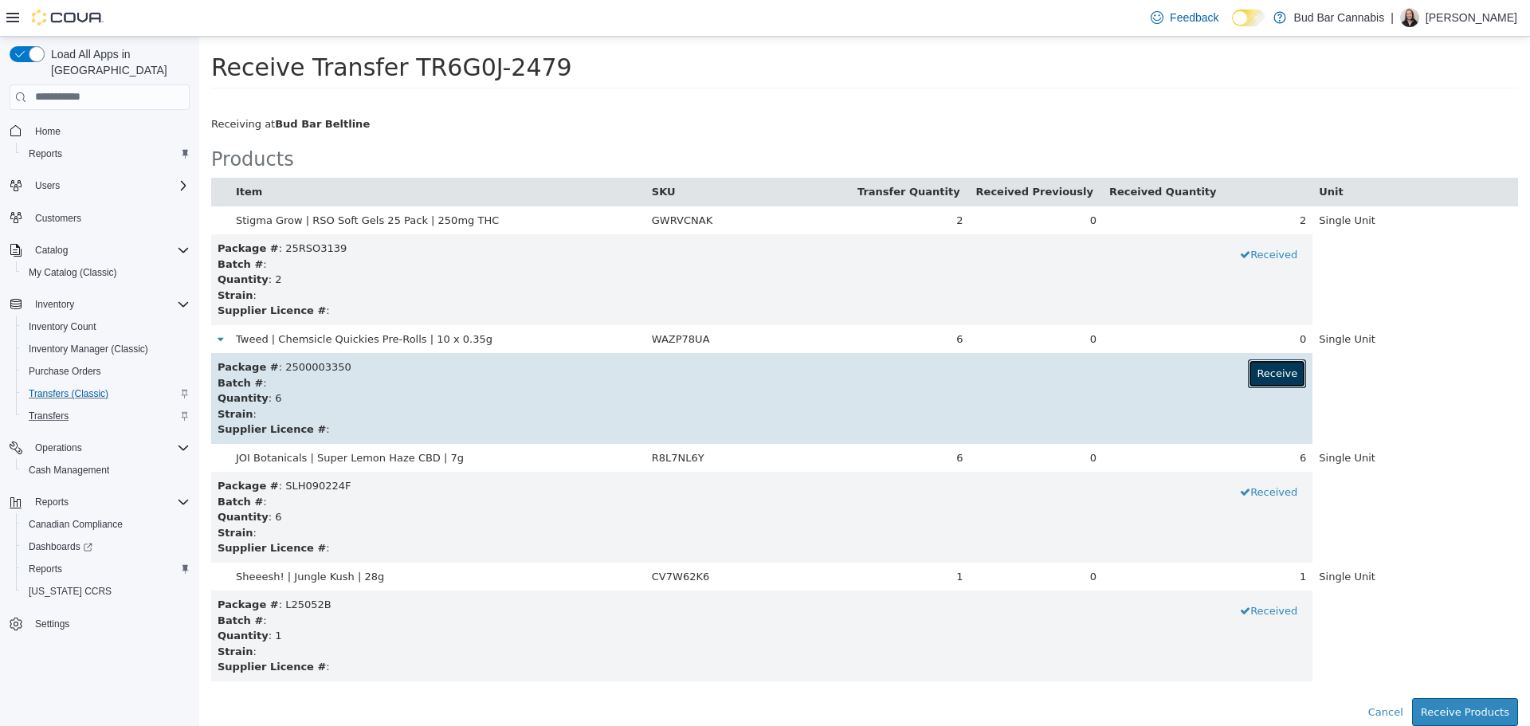
click at [1269, 370] on button "Receive" at bounding box center [1277, 373] width 58 height 29
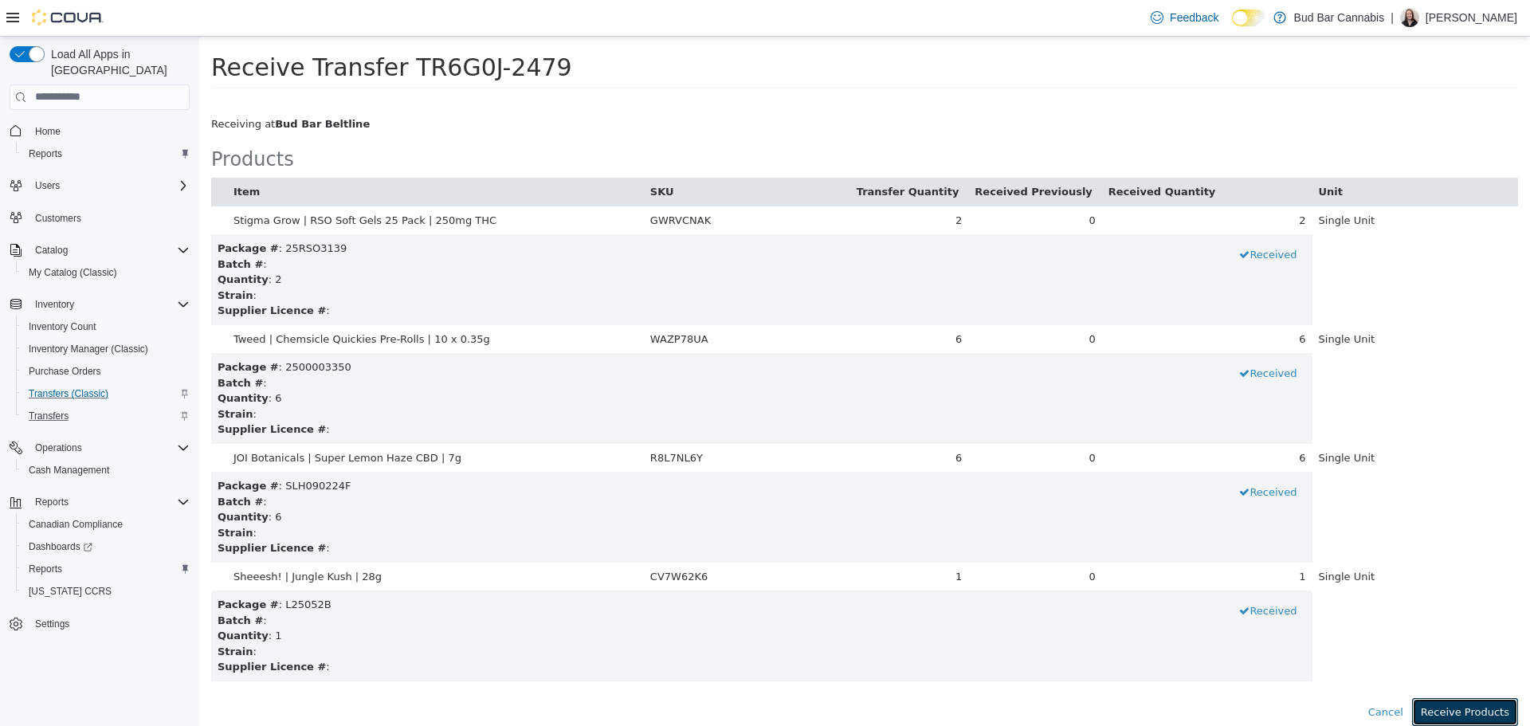
click at [1452, 708] on button "Receive Products" at bounding box center [1465, 711] width 106 height 29
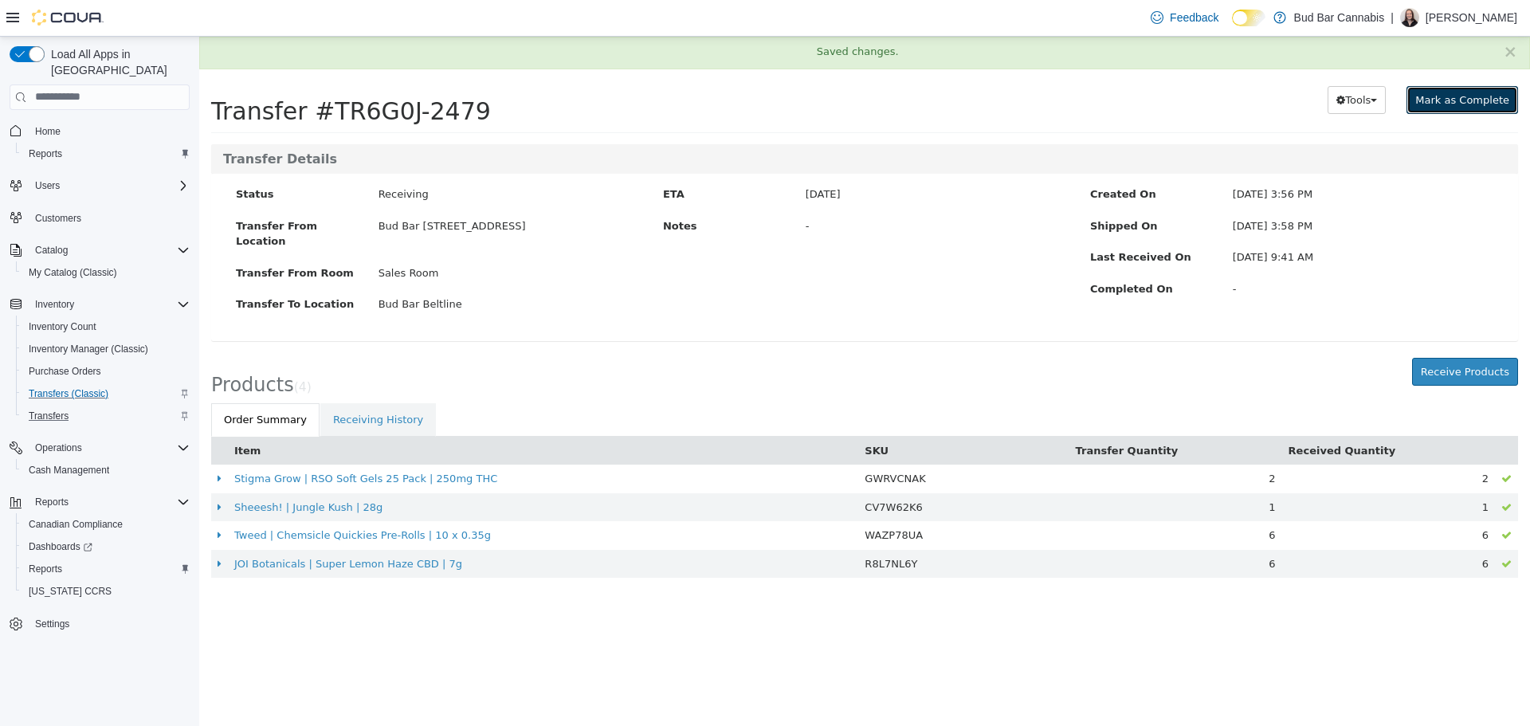
click at [1481, 102] on span "Mark as Complete" at bounding box center [1462, 99] width 94 height 12
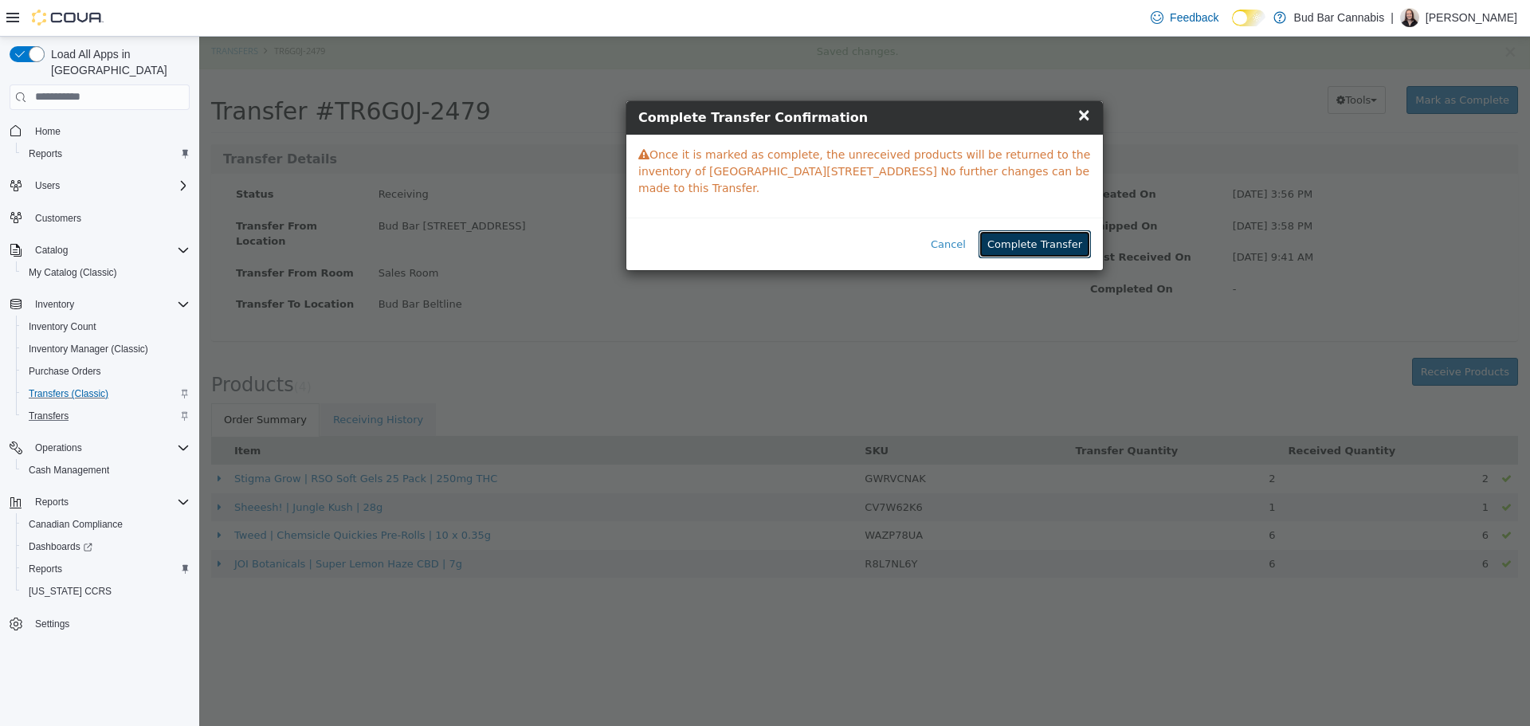
click at [1064, 230] on button "Complete Transfer" at bounding box center [1035, 244] width 112 height 29
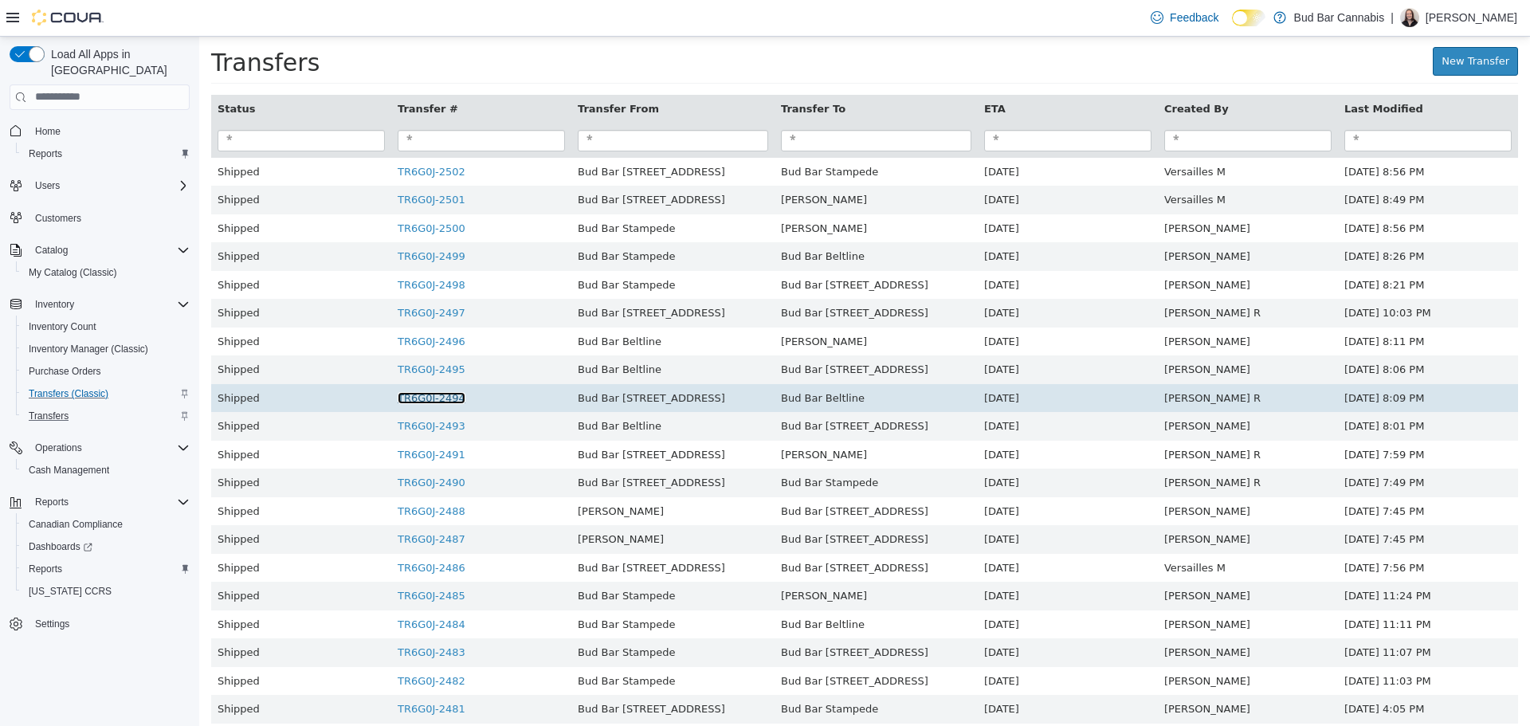
click at [434, 402] on link "TR6G0J-2494" at bounding box center [432, 397] width 68 height 12
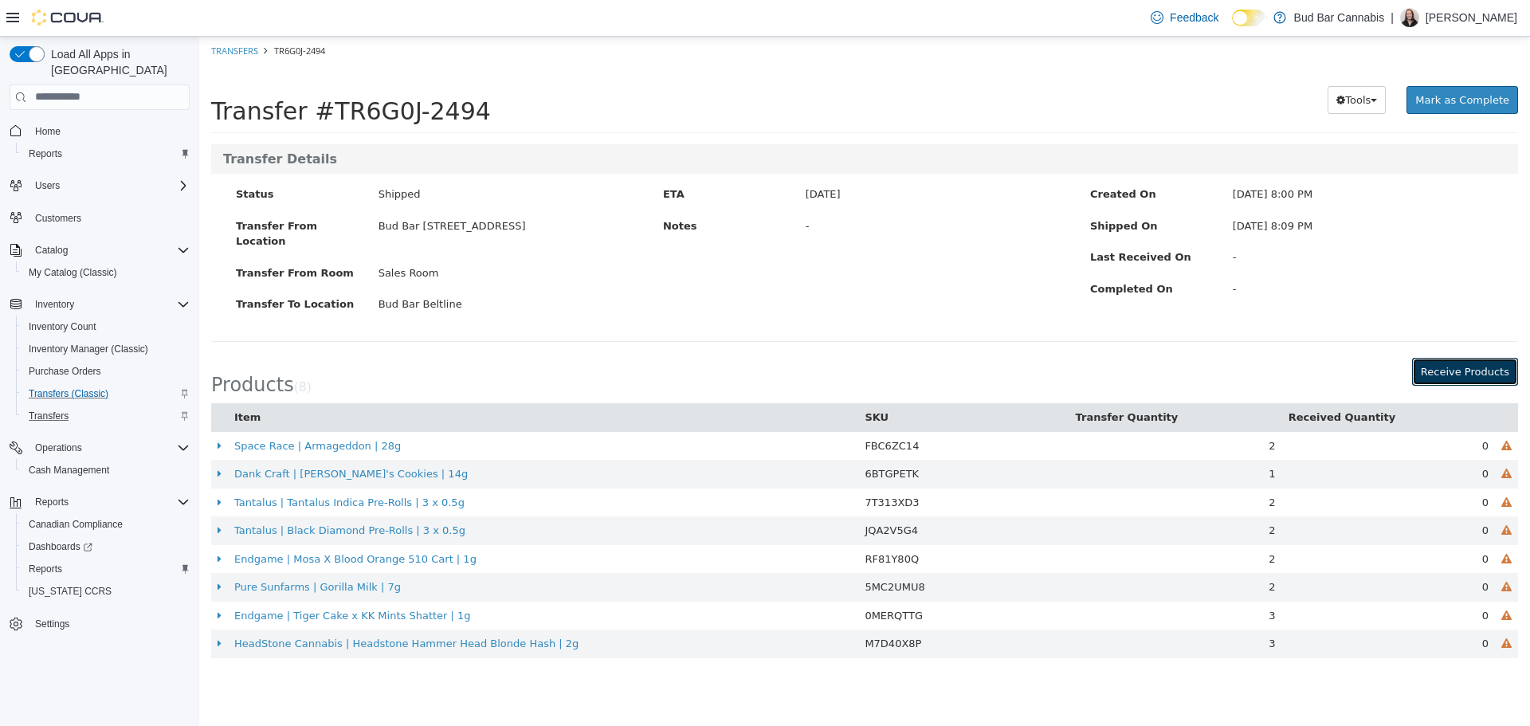
click at [1468, 358] on button "Receive Products" at bounding box center [1465, 371] width 106 height 29
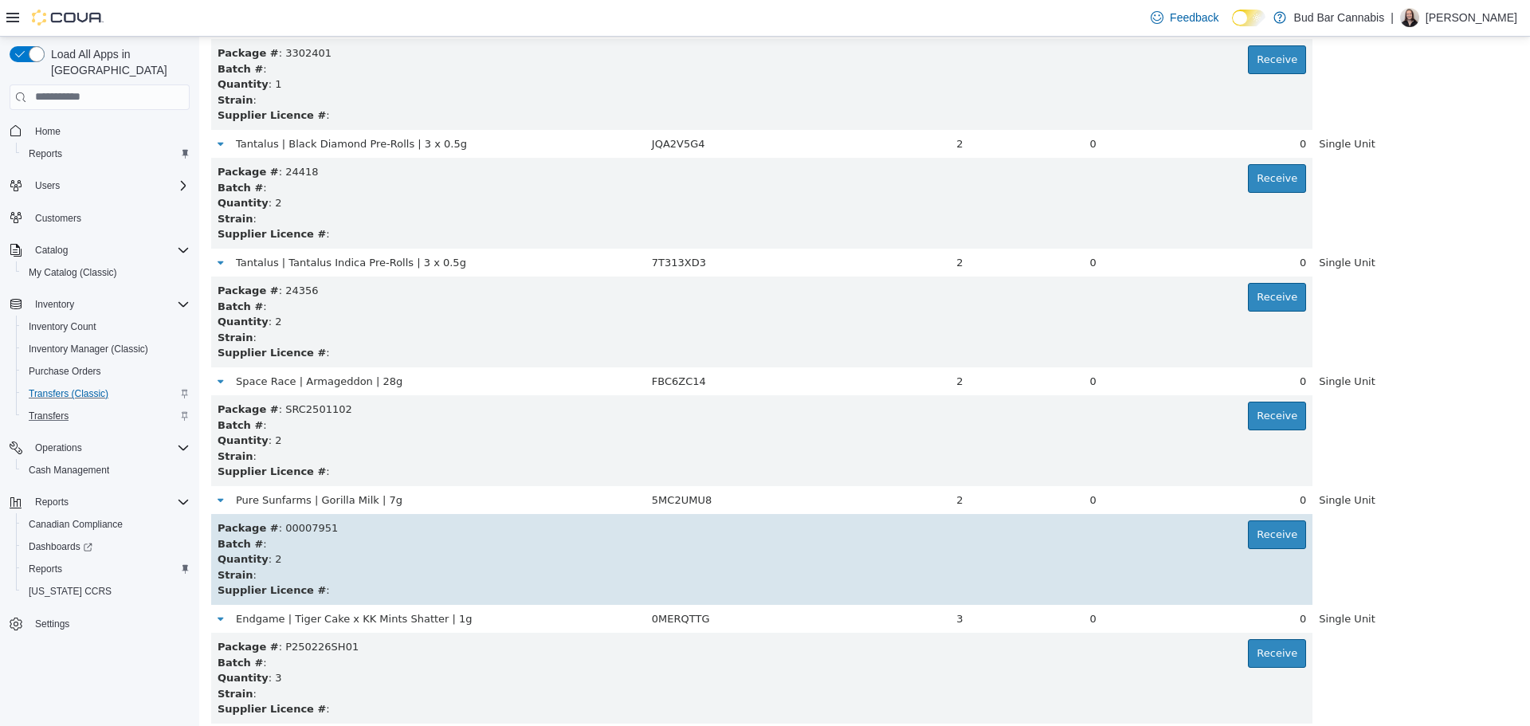
scroll to position [496, 0]
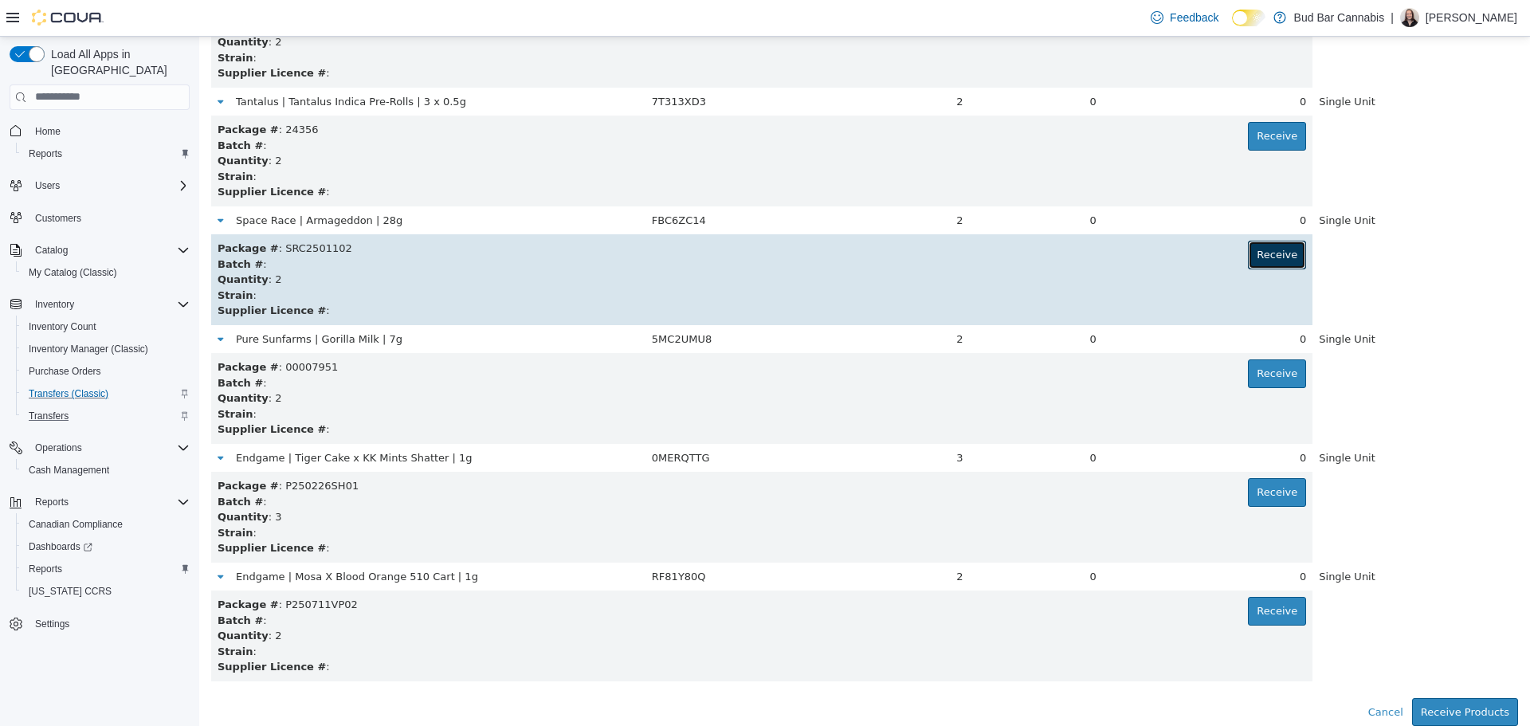
click at [1269, 261] on button "Receive" at bounding box center [1277, 254] width 58 height 29
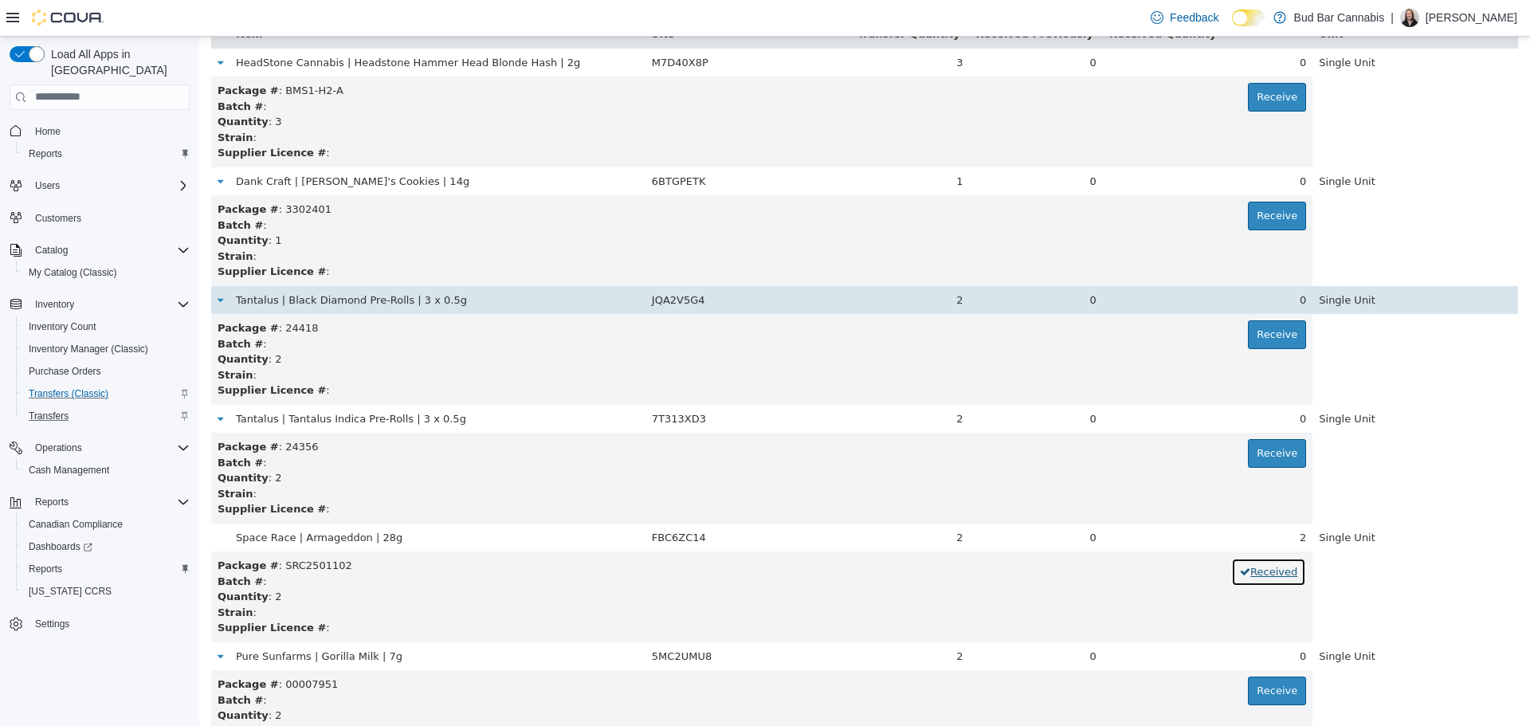
scroll to position [178, 0]
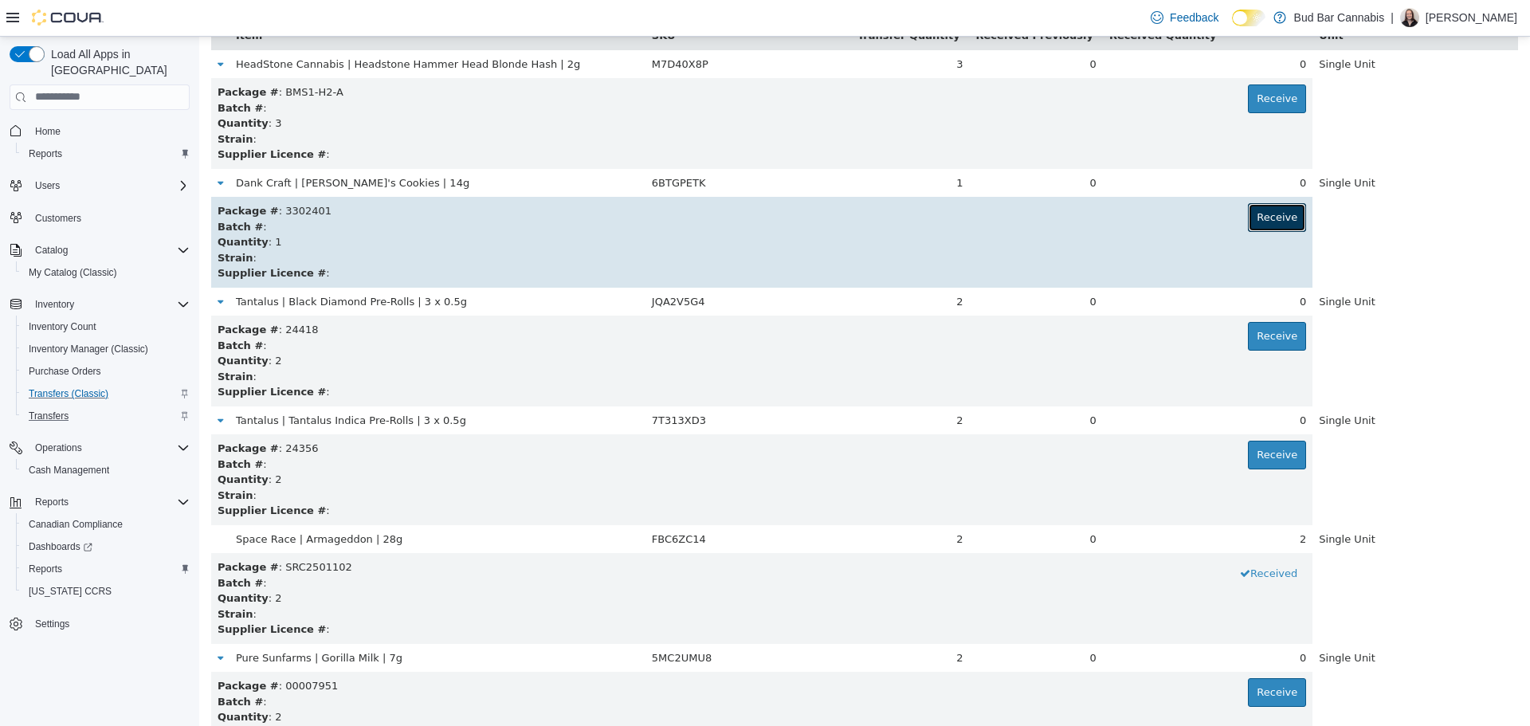
click at [1258, 206] on button "Receive" at bounding box center [1277, 216] width 58 height 29
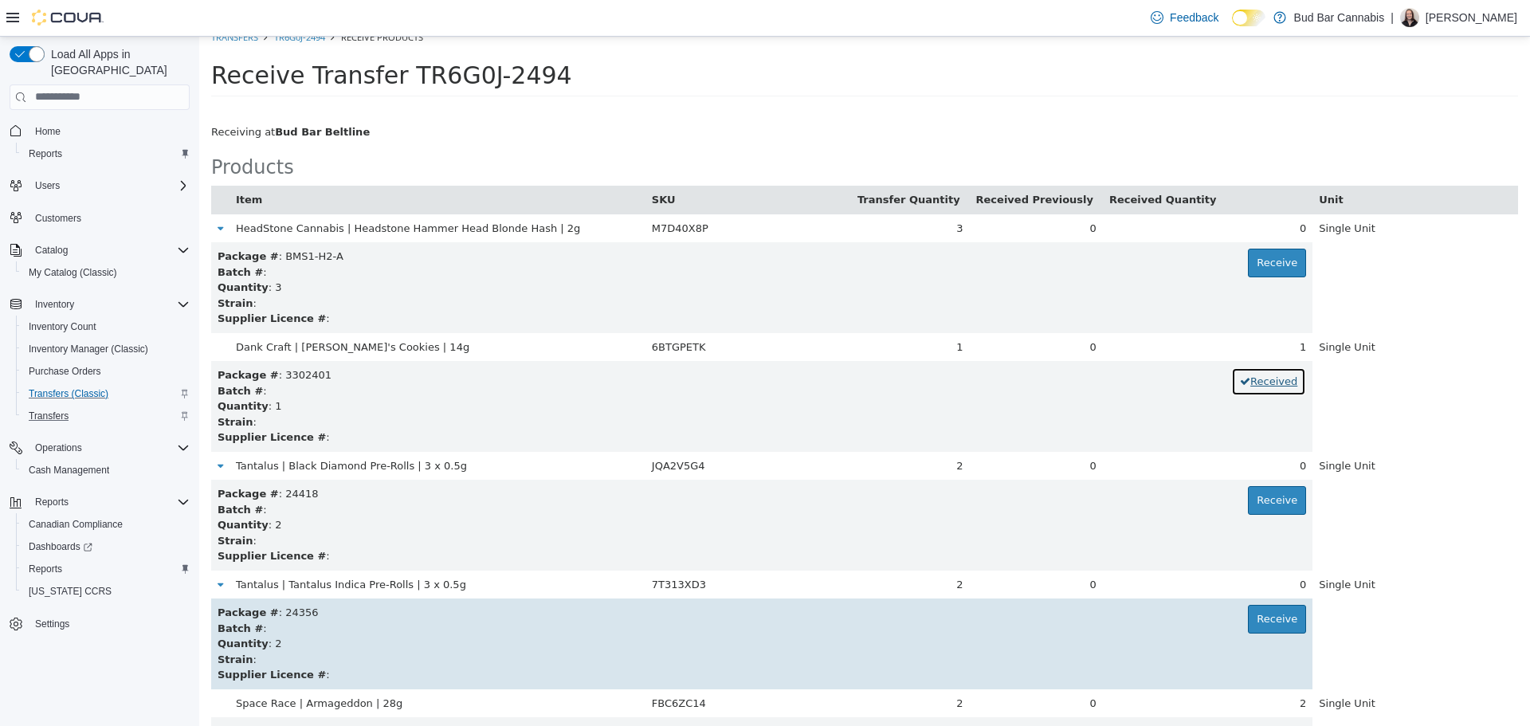
scroll to position [239, 0]
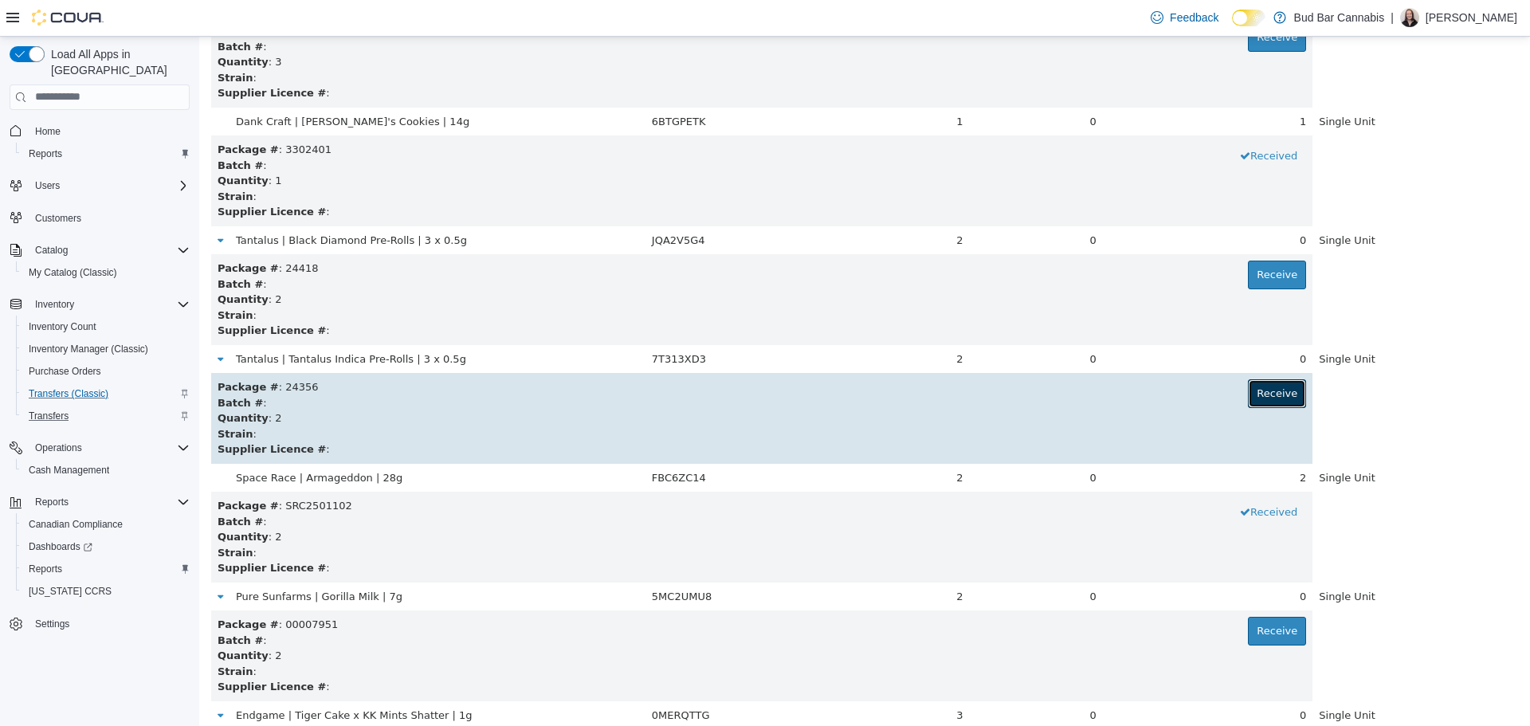
click at [1248, 389] on button "Receive" at bounding box center [1277, 393] width 58 height 29
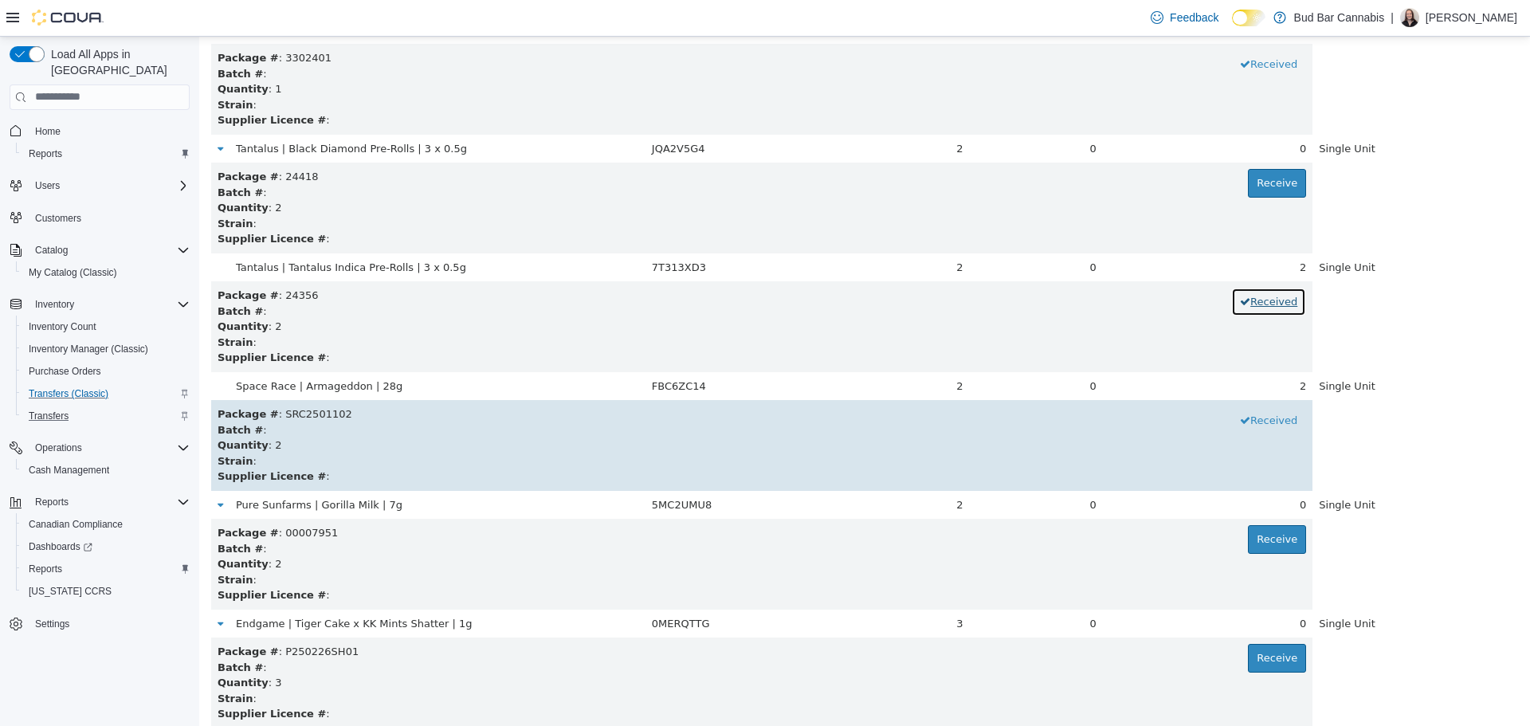
scroll to position [496, 0]
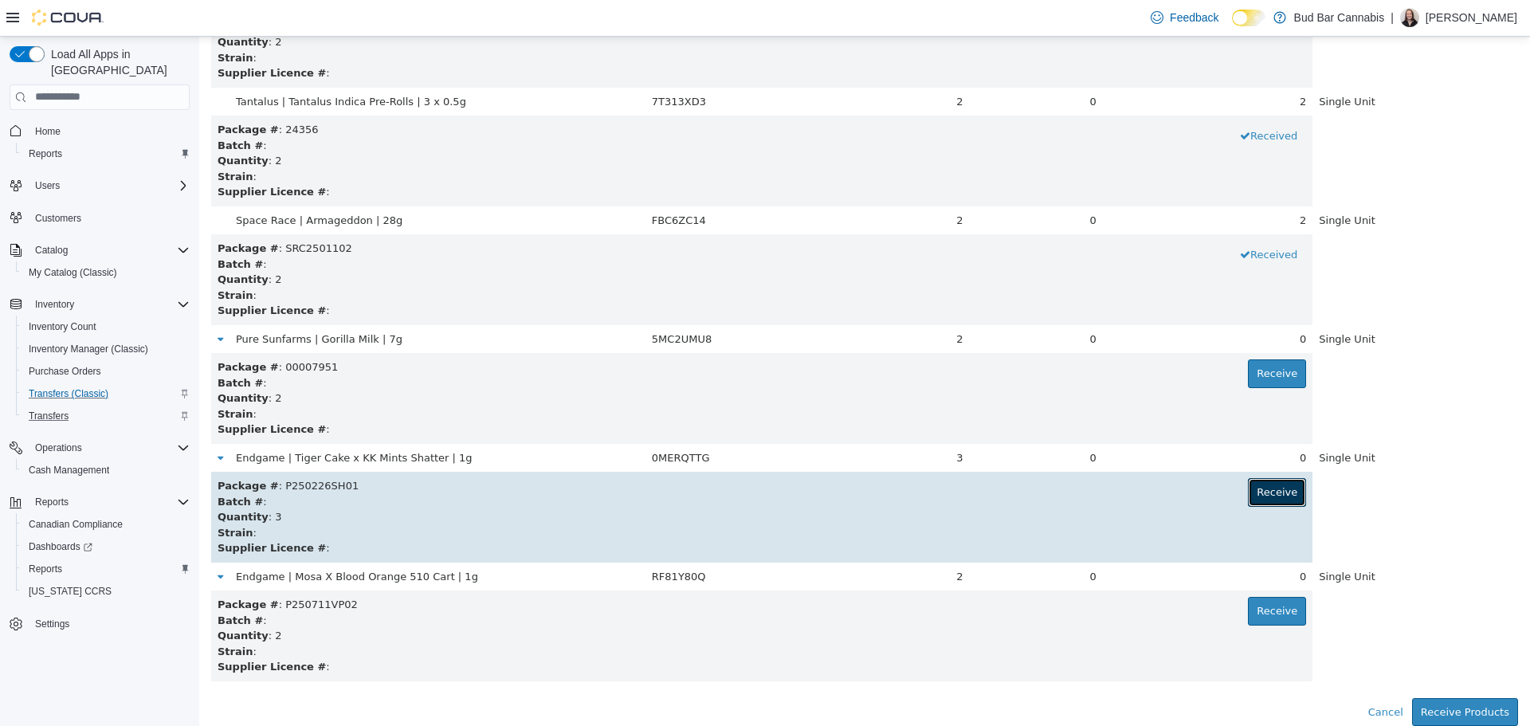
click at [1280, 500] on button "Receive" at bounding box center [1277, 491] width 58 height 29
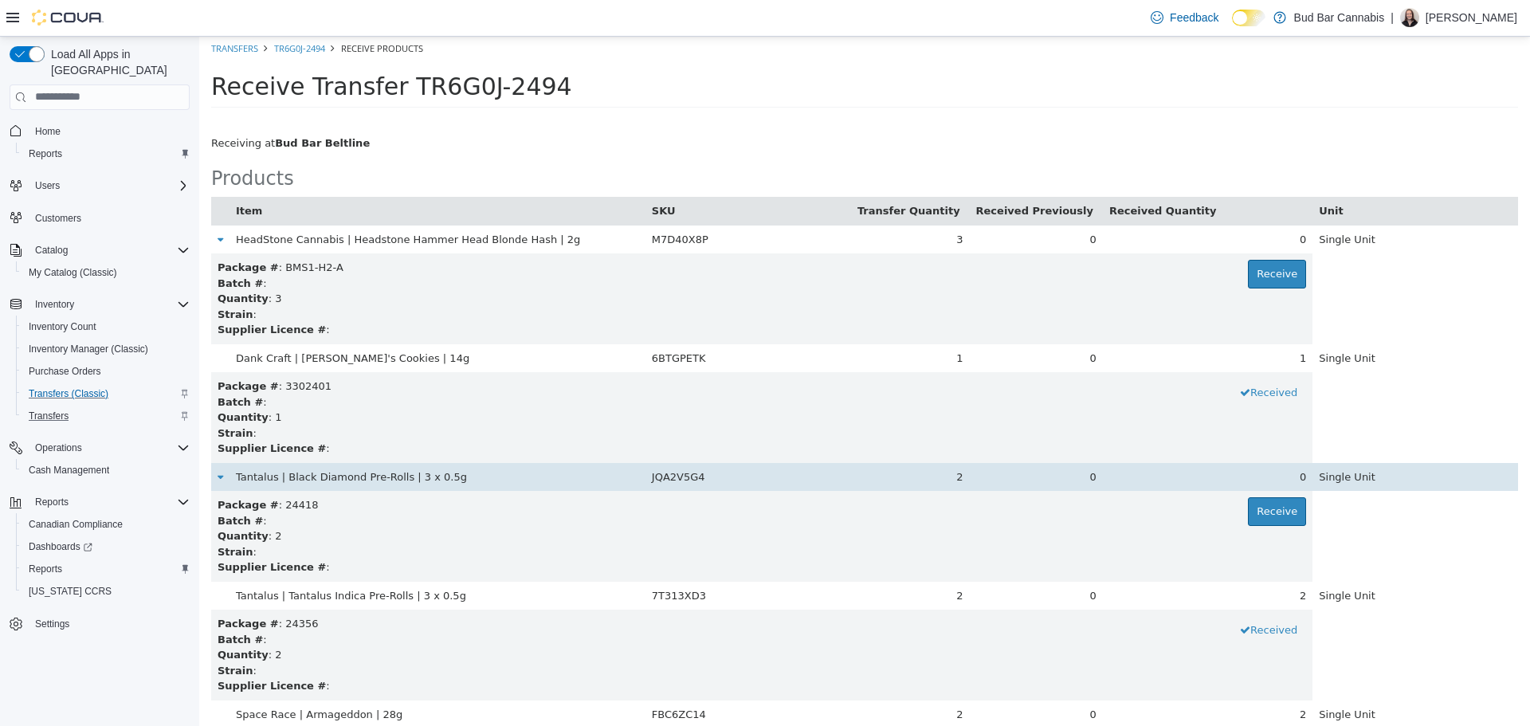
scroll to position [0, 0]
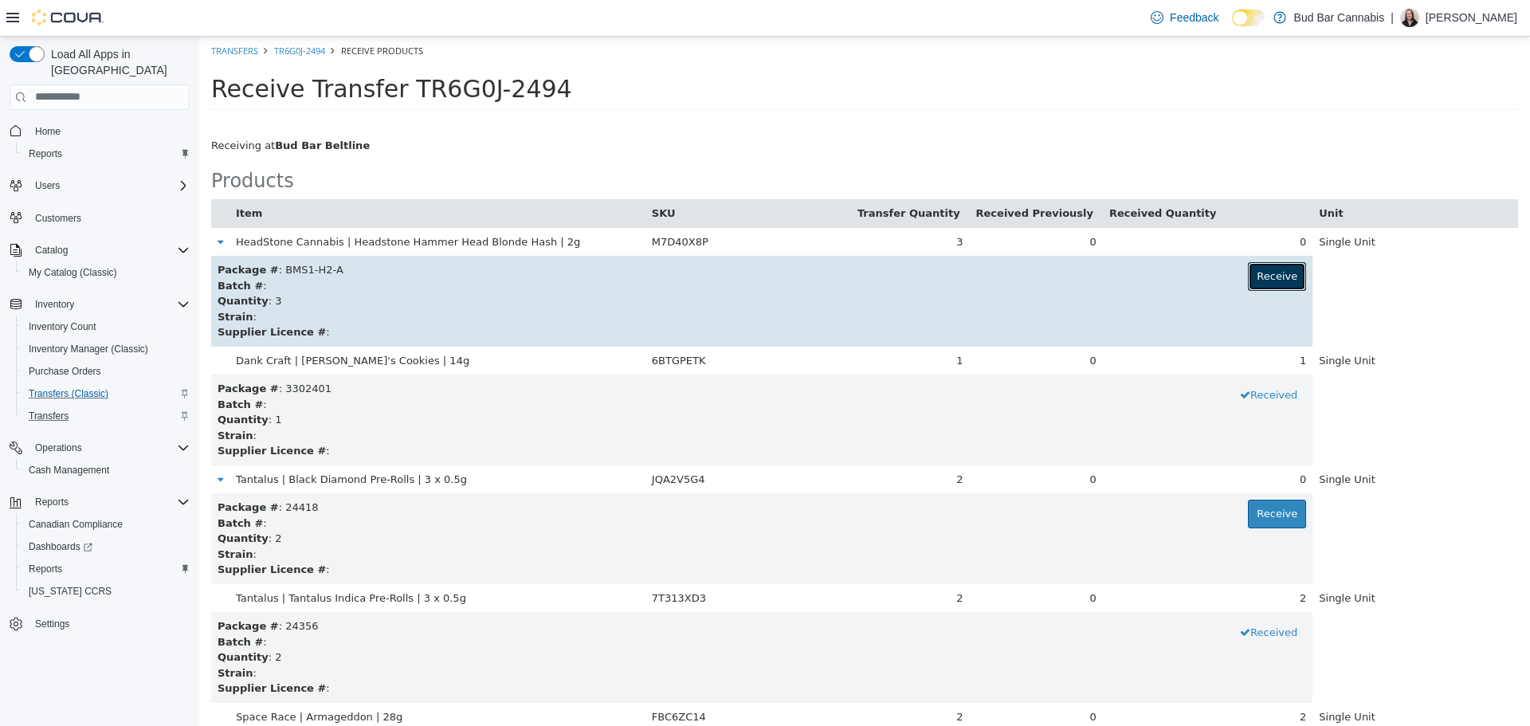
drag, startPoint x: 1260, startPoint y: 278, endPoint x: 1248, endPoint y: 277, distance: 12.1
click at [1259, 277] on button "Receive" at bounding box center [1277, 275] width 58 height 29
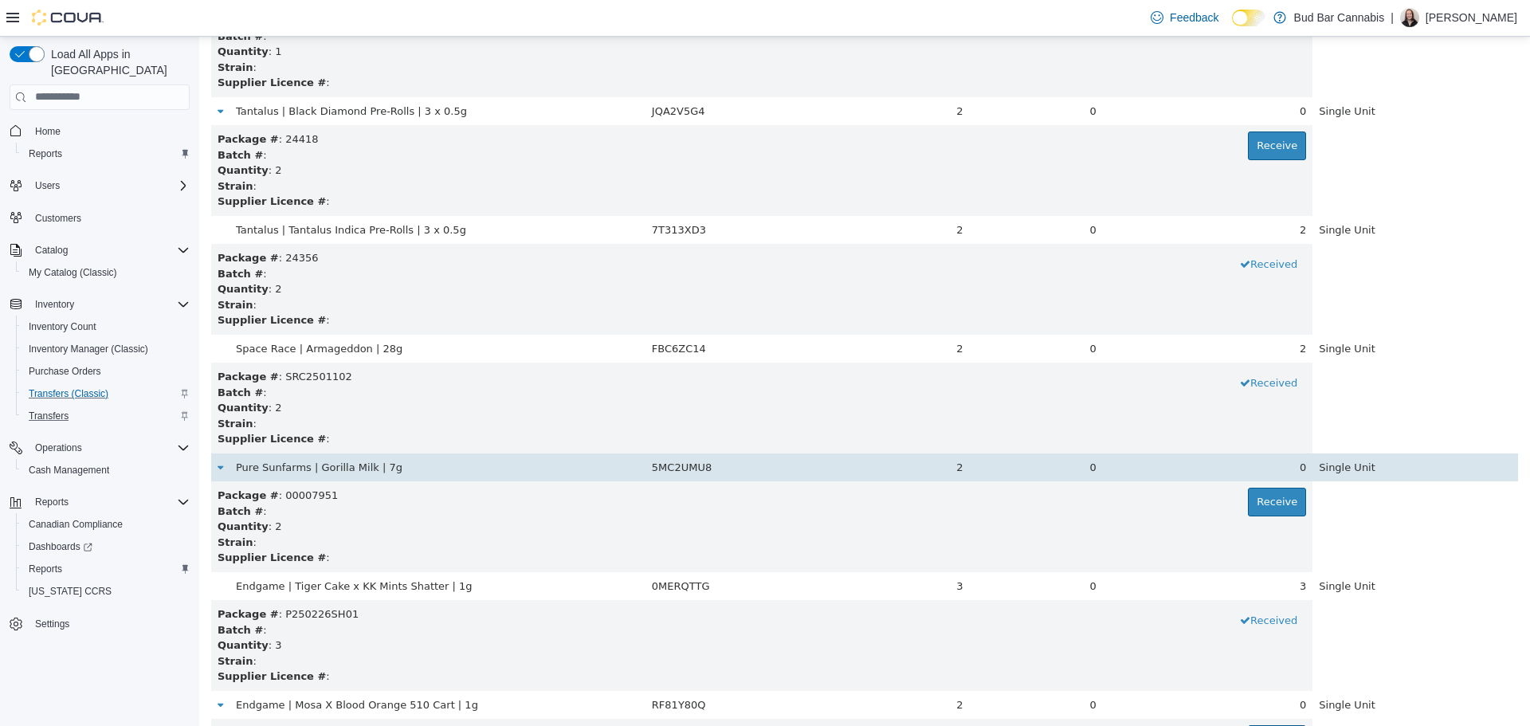
scroll to position [398, 0]
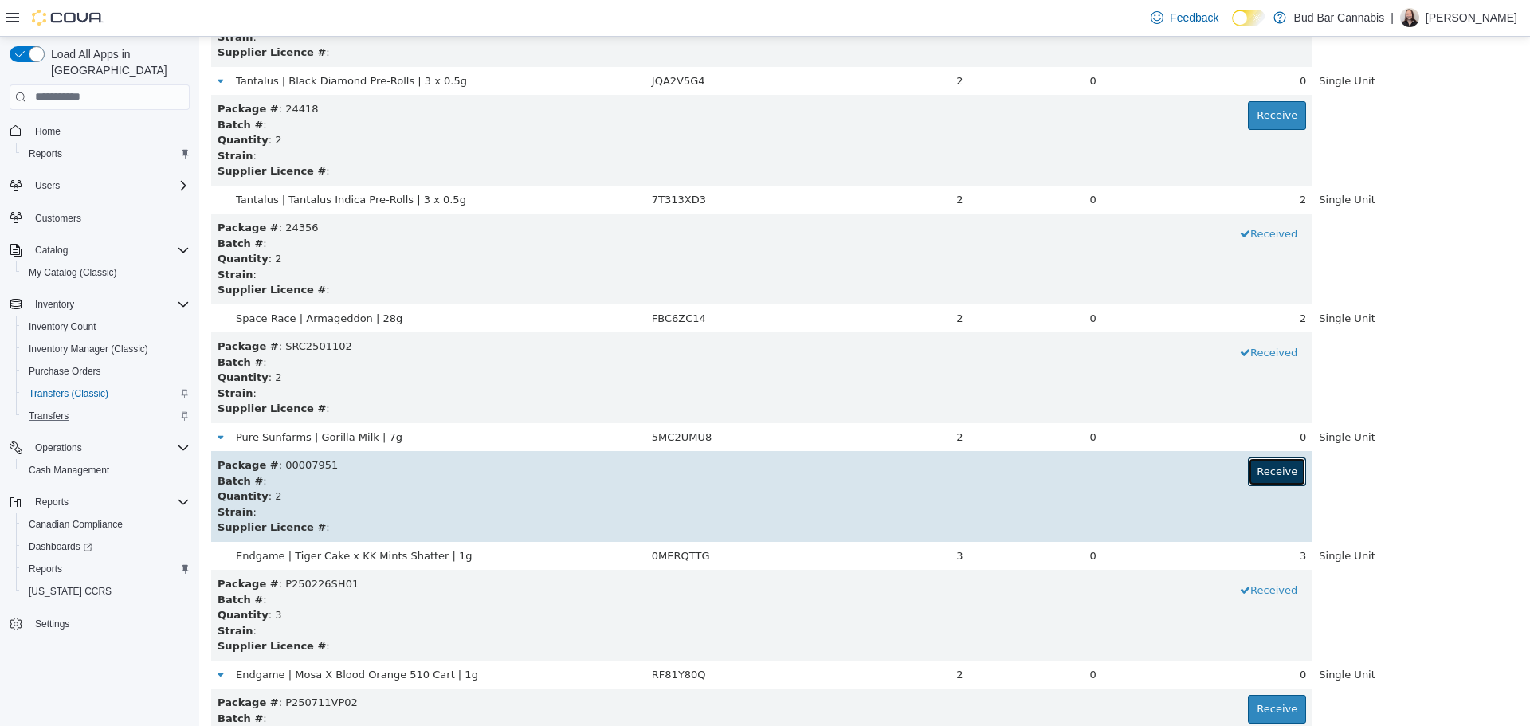
click at [1280, 485] on button "Receive" at bounding box center [1277, 471] width 58 height 29
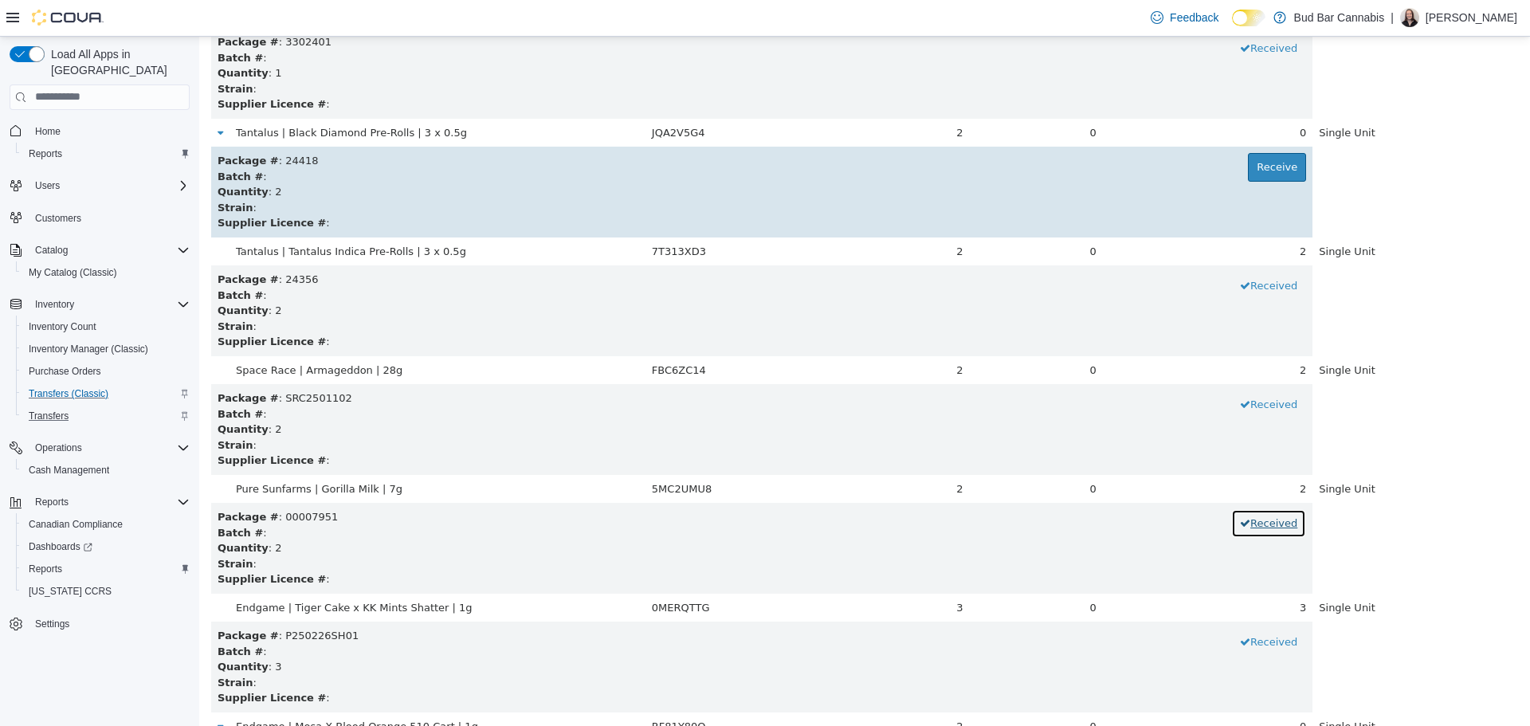
scroll to position [319, 0]
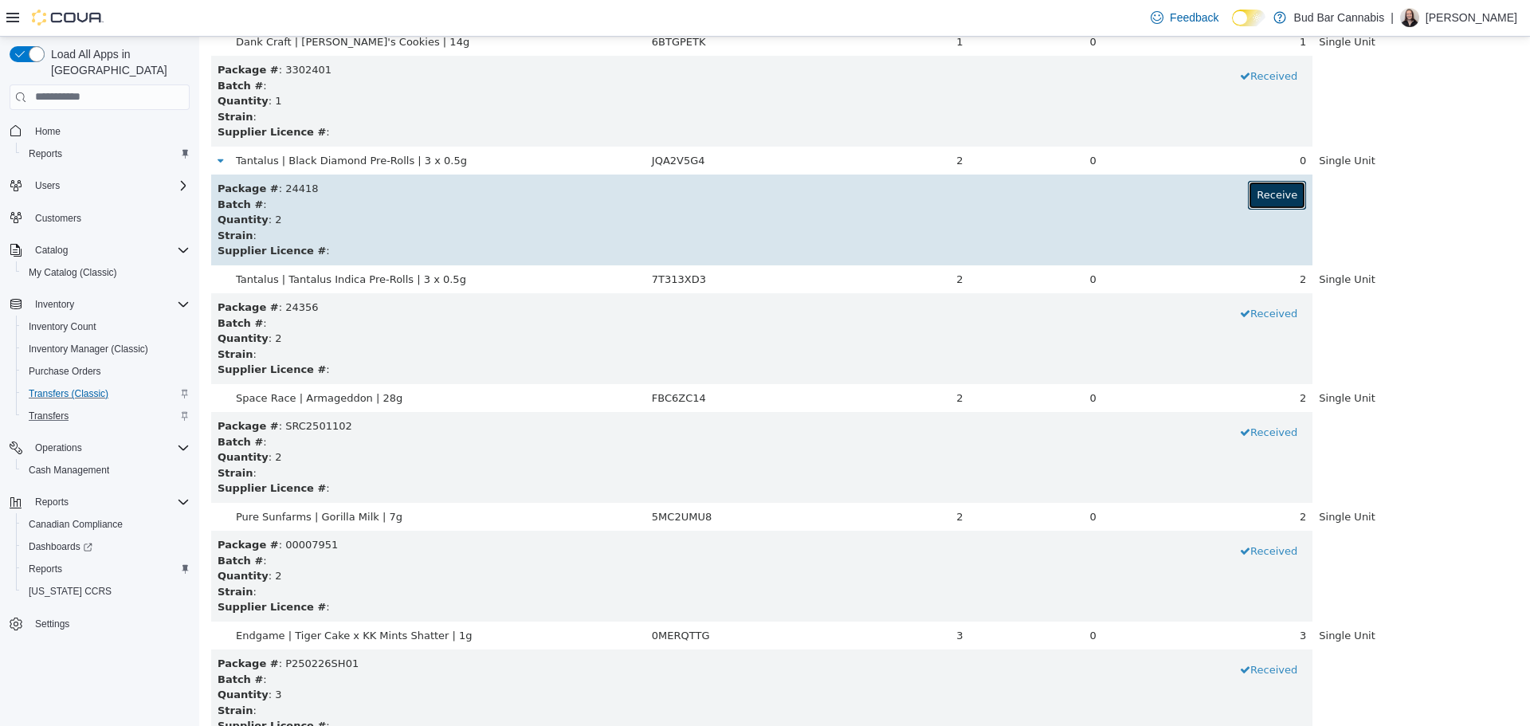
click at [1269, 193] on button "Receive" at bounding box center [1277, 194] width 58 height 29
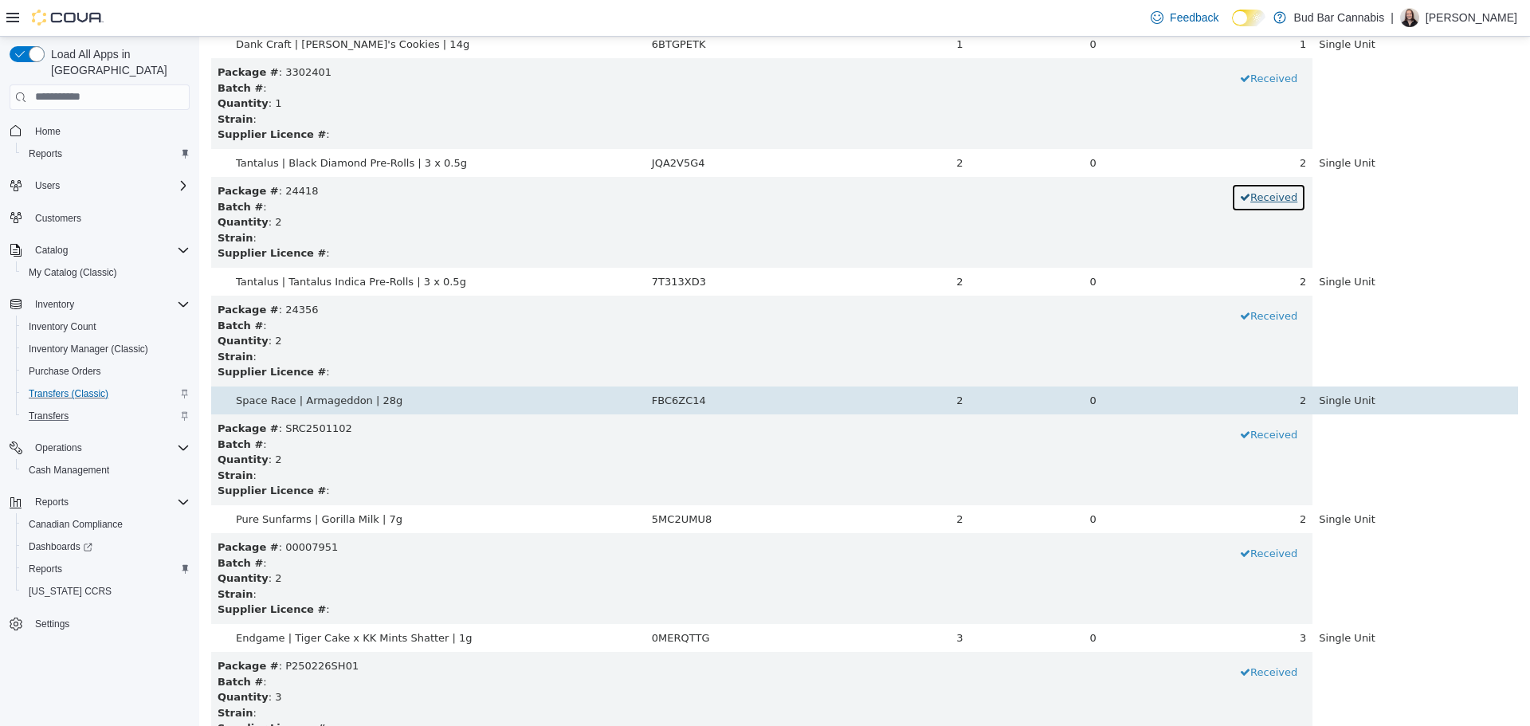
scroll to position [496, 0]
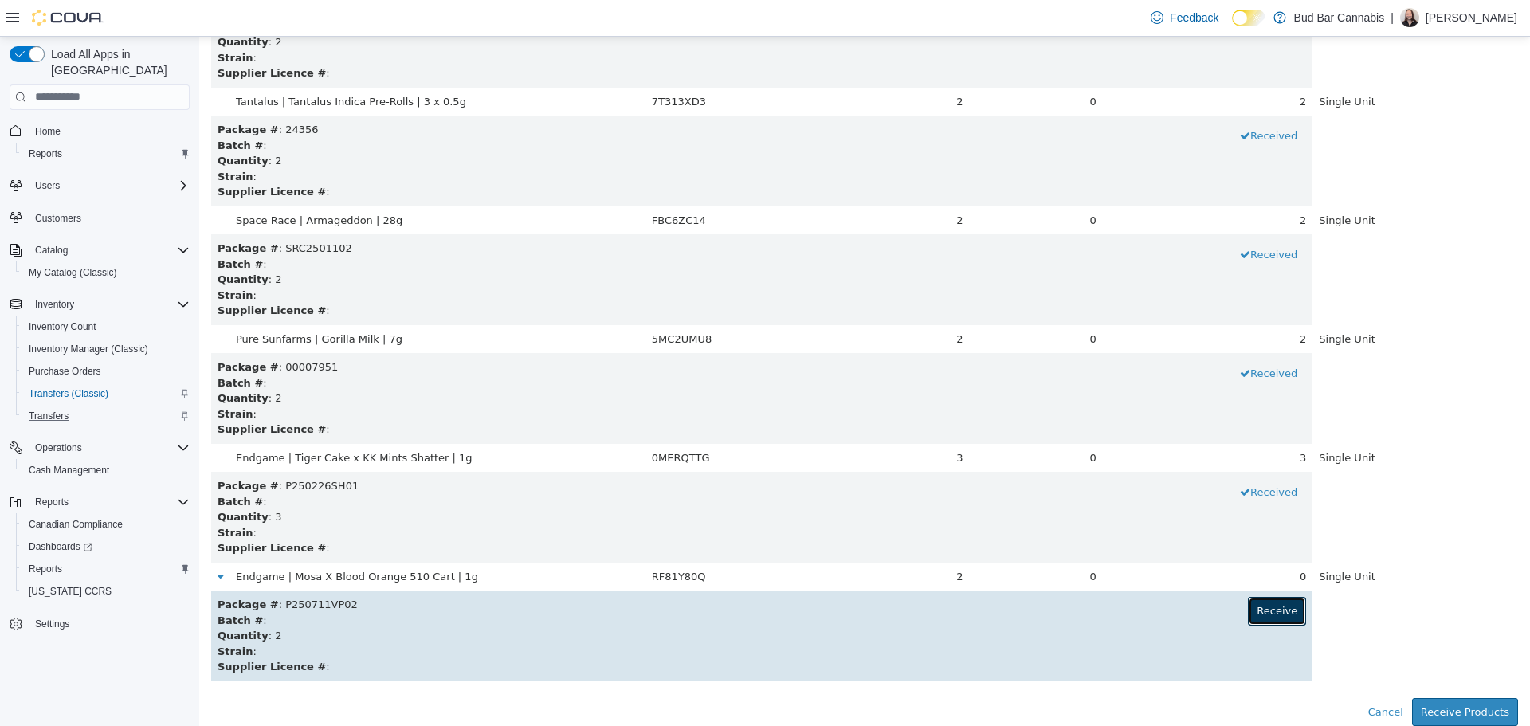
click at [1262, 615] on button "Receive" at bounding box center [1277, 610] width 58 height 29
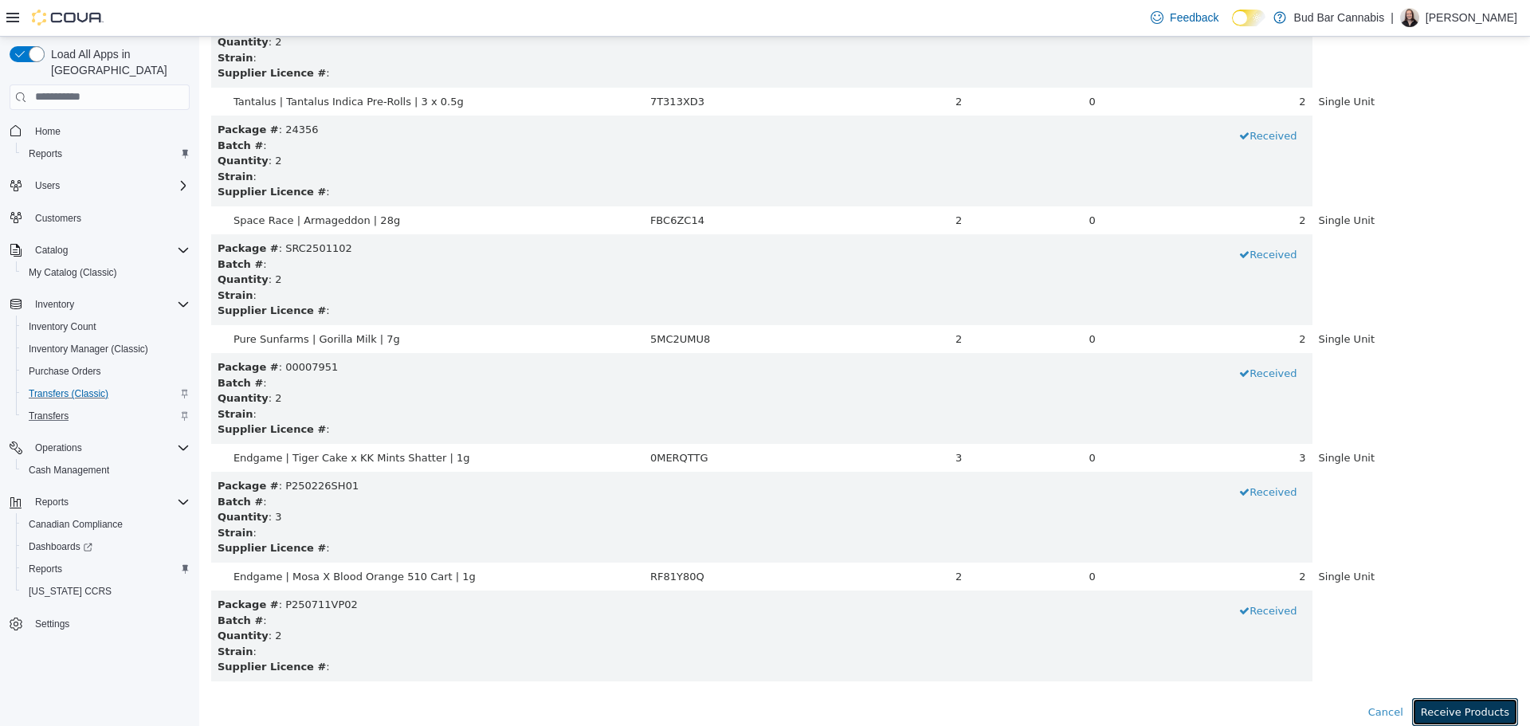
click at [1500, 712] on button "Receive Products" at bounding box center [1465, 711] width 106 height 29
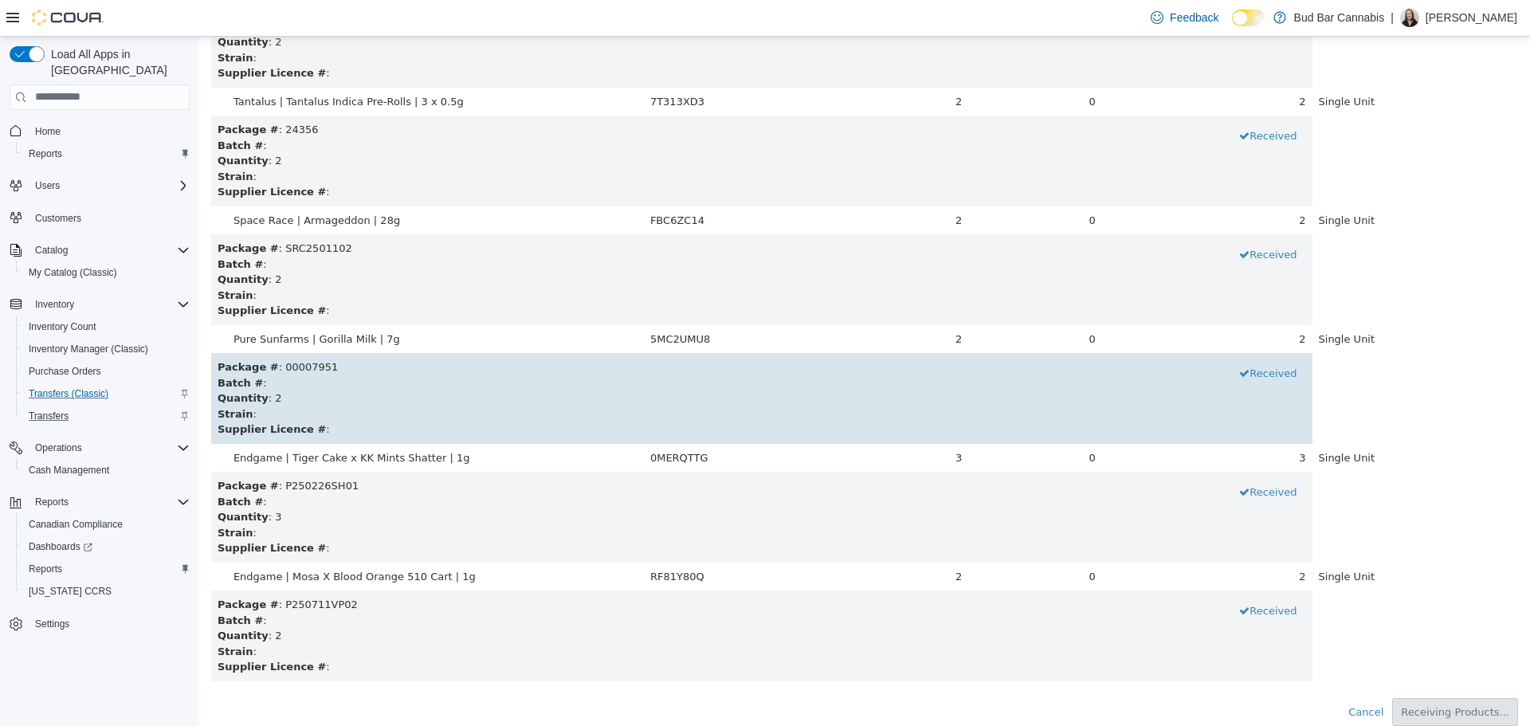
scroll to position [0, 0]
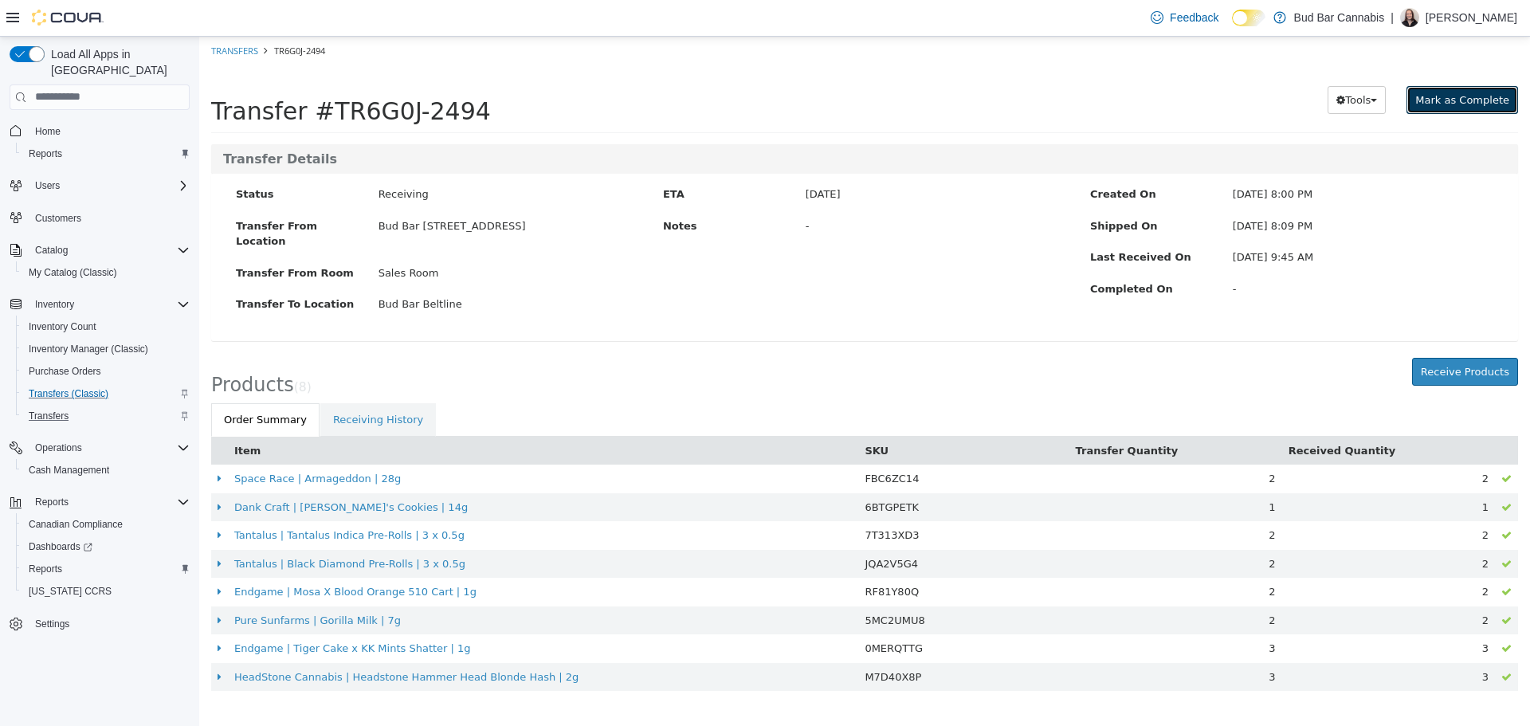
click at [1469, 97] on span "Mark as Complete" at bounding box center [1462, 99] width 94 height 12
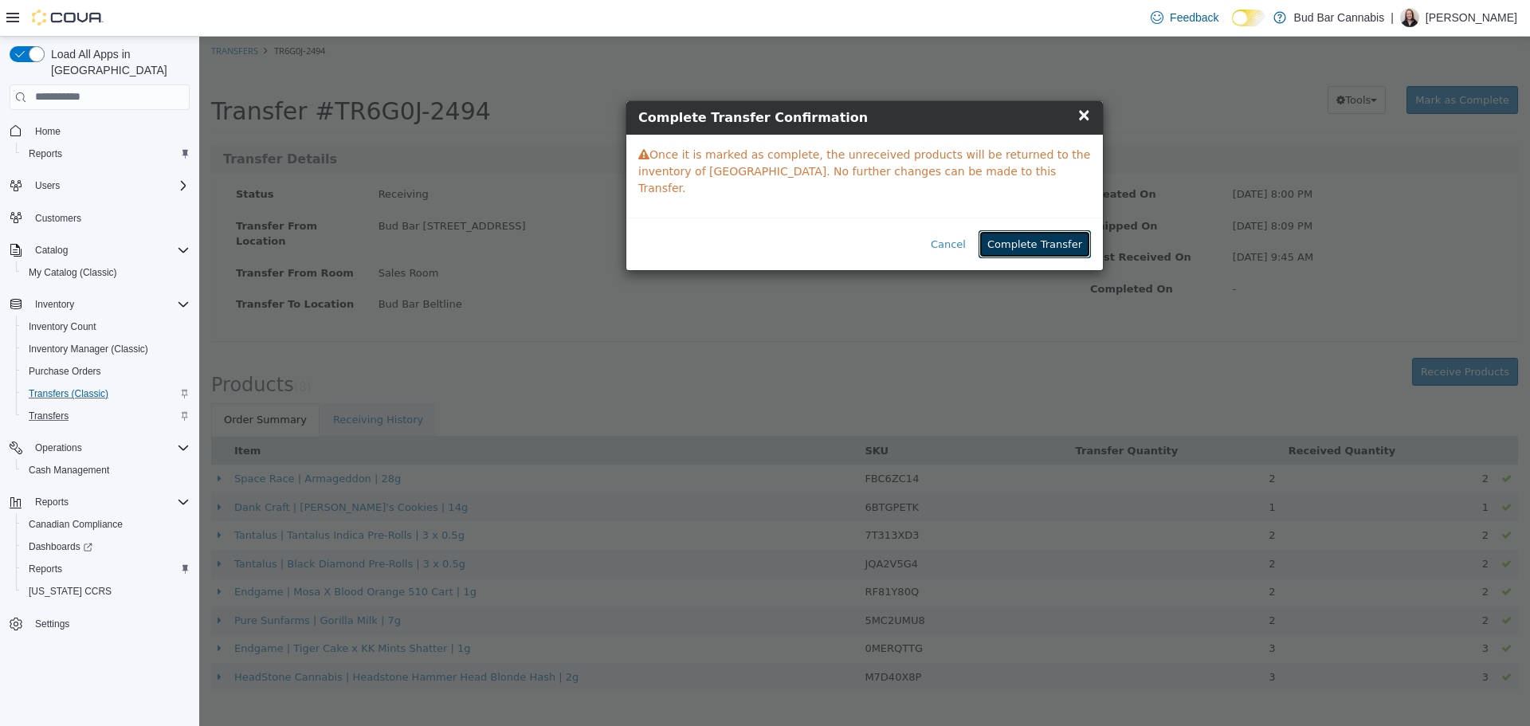
click at [1014, 230] on button "Complete Transfer" at bounding box center [1035, 244] width 112 height 29
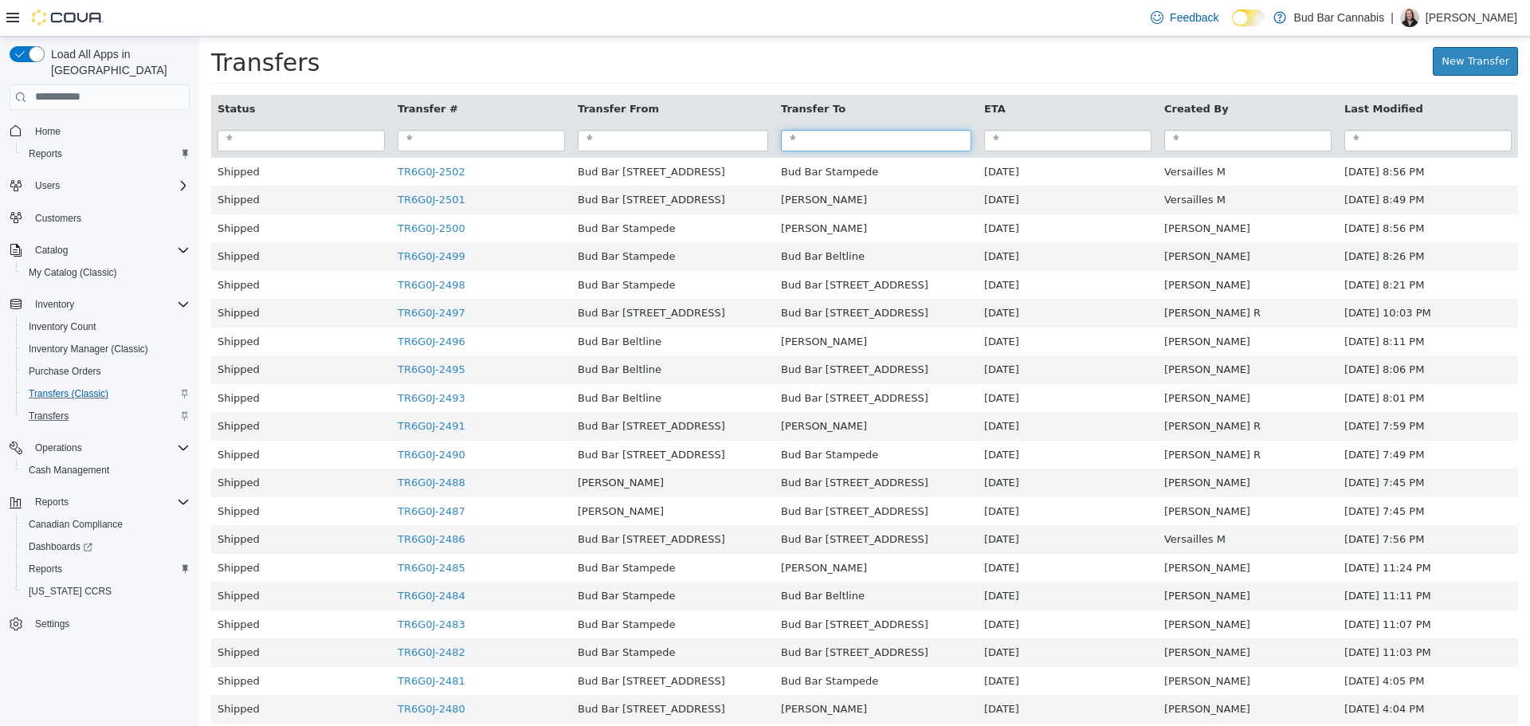
click at [883, 135] on input "search" at bounding box center [876, 140] width 190 height 22
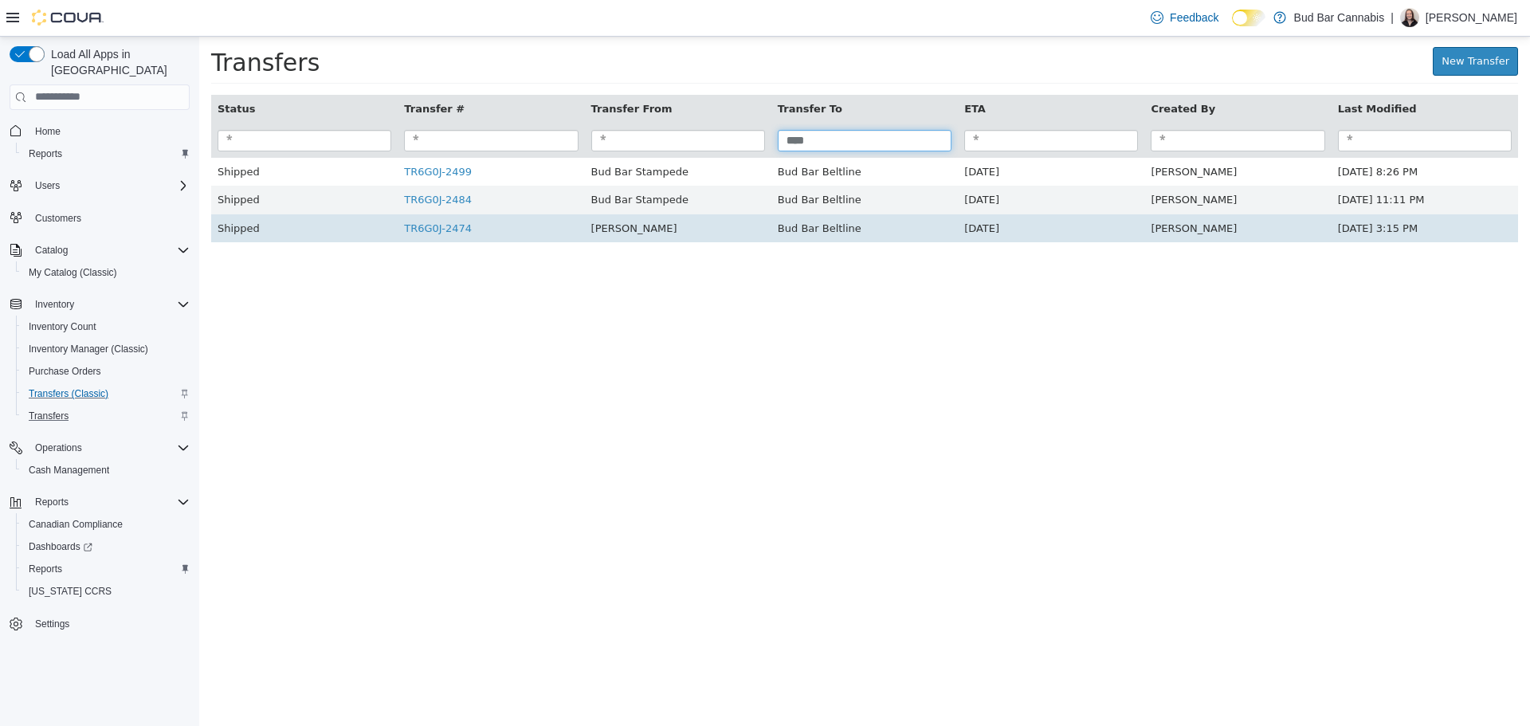
type input "****"
click at [471, 233] on td "TR6G0J-2474" at bounding box center [491, 228] width 186 height 29
click at [453, 239] on td "TR6G0J-2474" at bounding box center [491, 228] width 186 height 29
click at [461, 232] on link "TR6G0J-2474" at bounding box center [438, 228] width 68 height 12
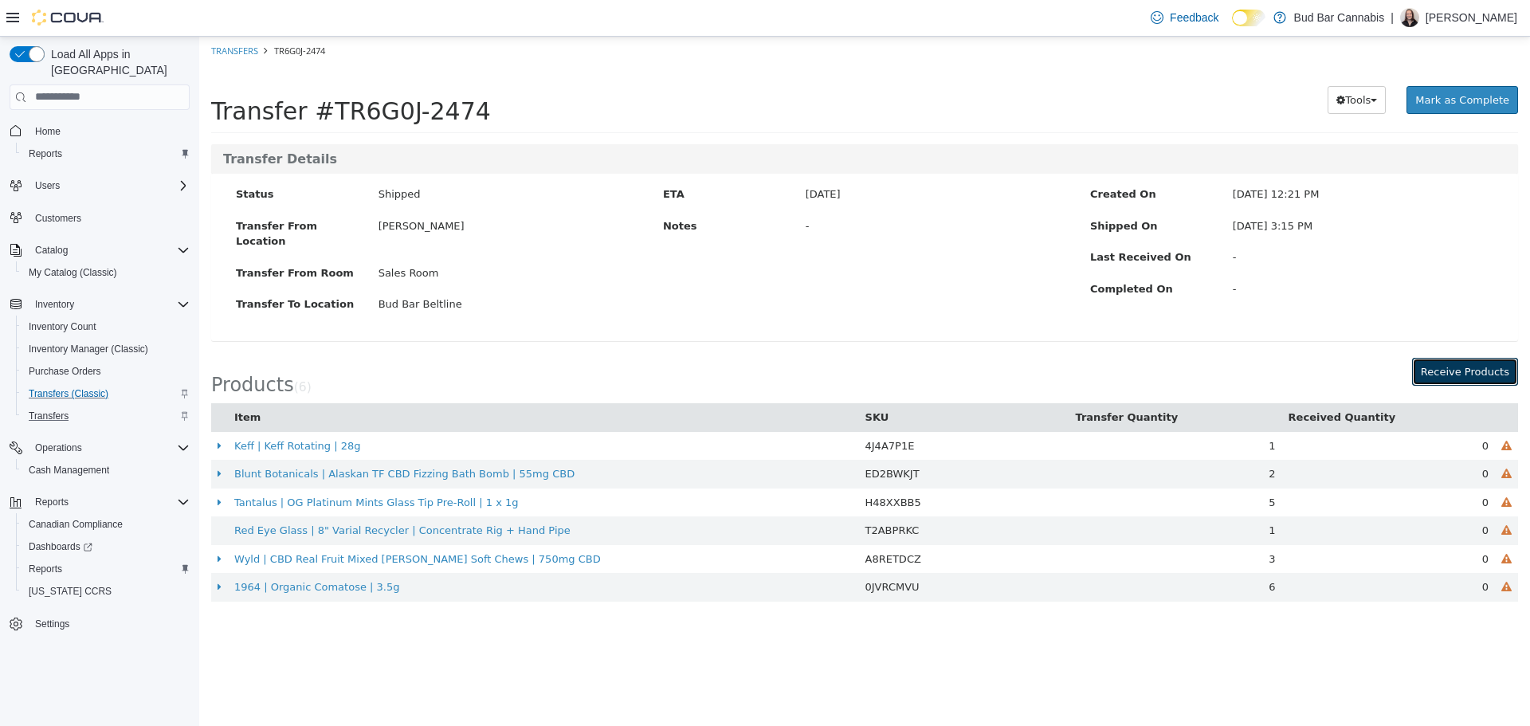
click at [1507, 357] on button "Receive Products" at bounding box center [1465, 371] width 106 height 29
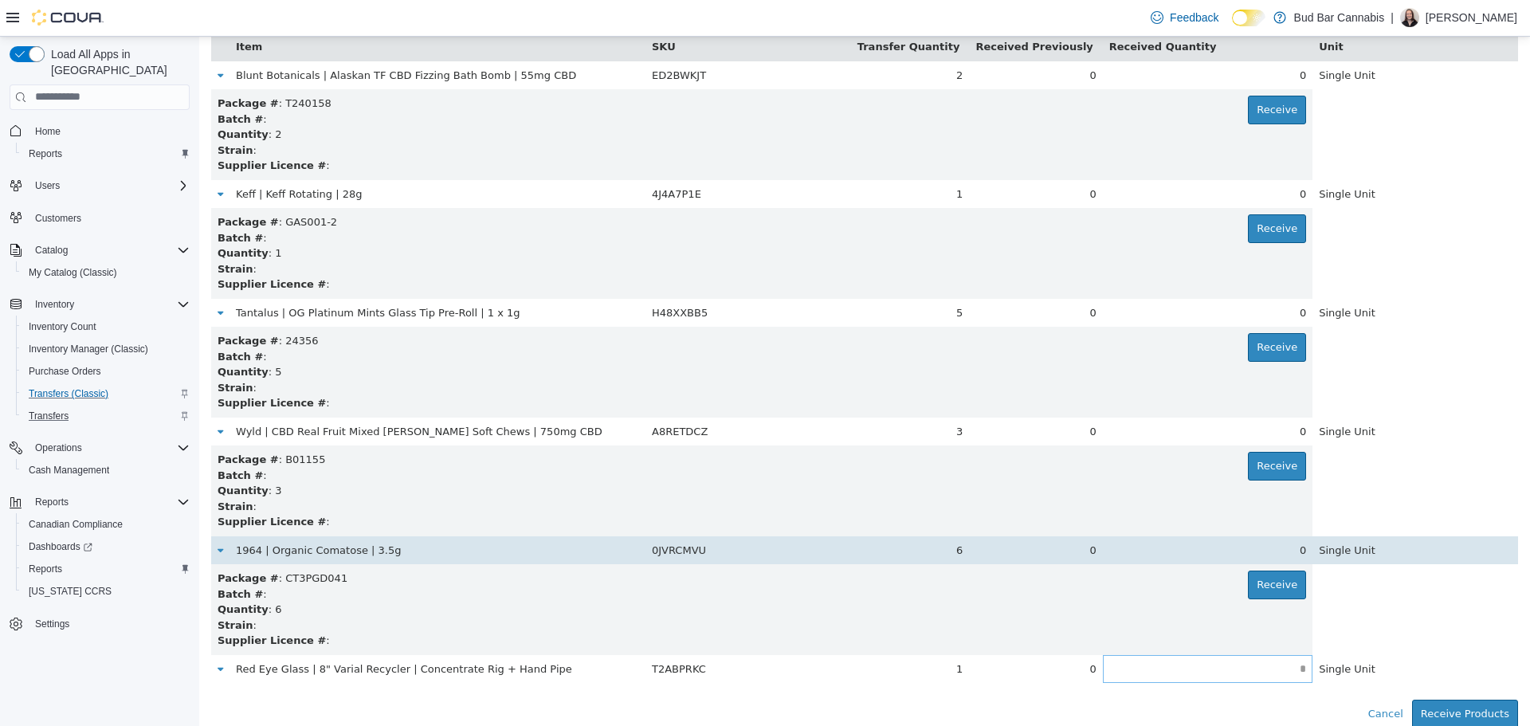
scroll to position [169, 0]
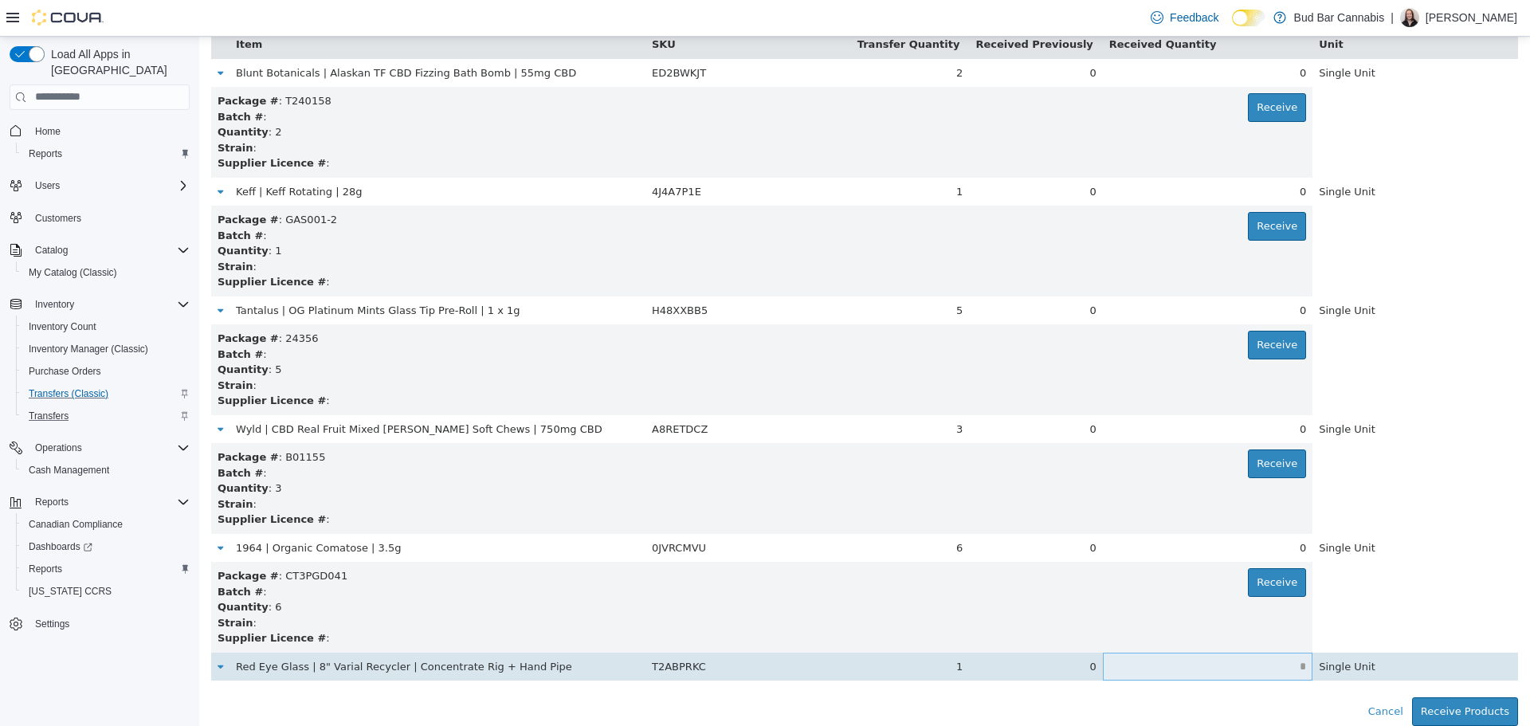
click at [1195, 667] on input "text" at bounding box center [1208, 666] width 210 height 12
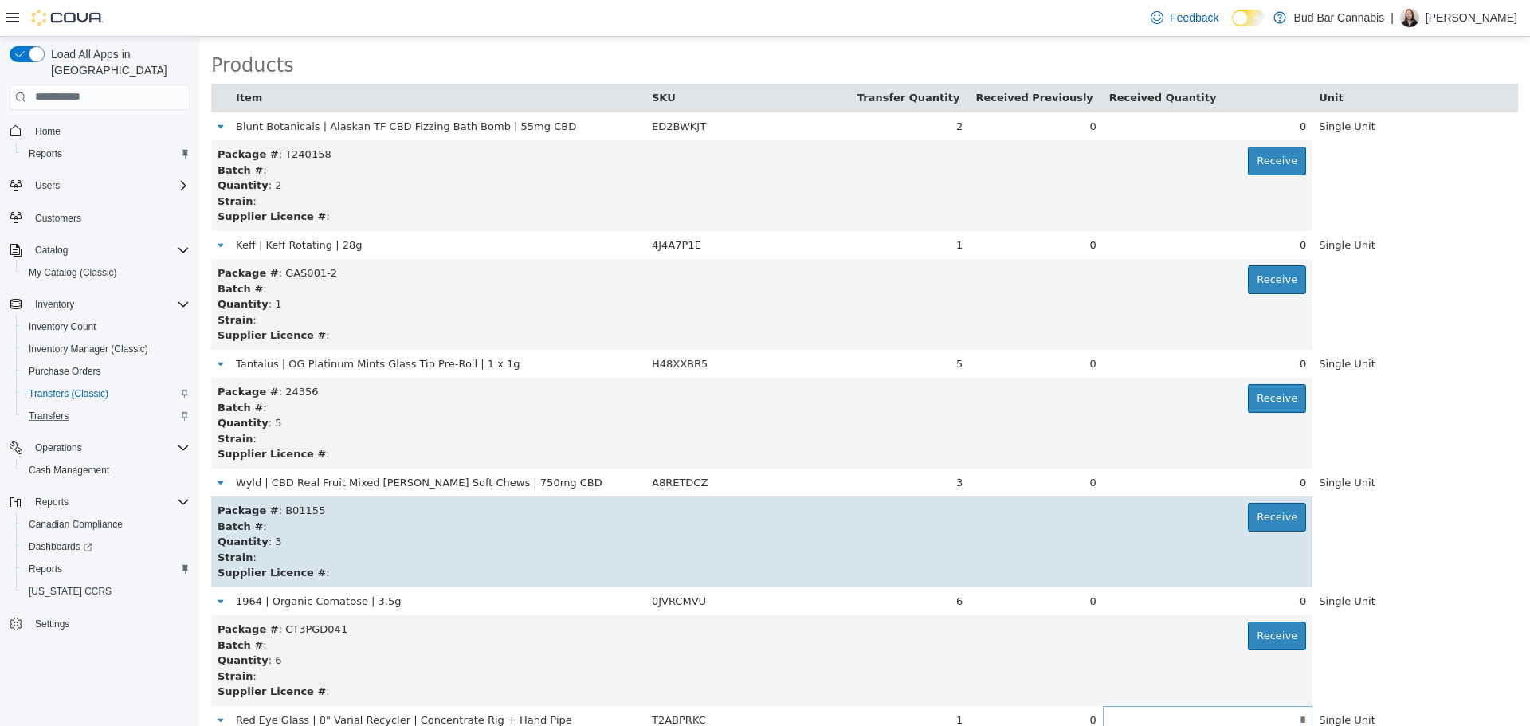
scroll to position [89, 0]
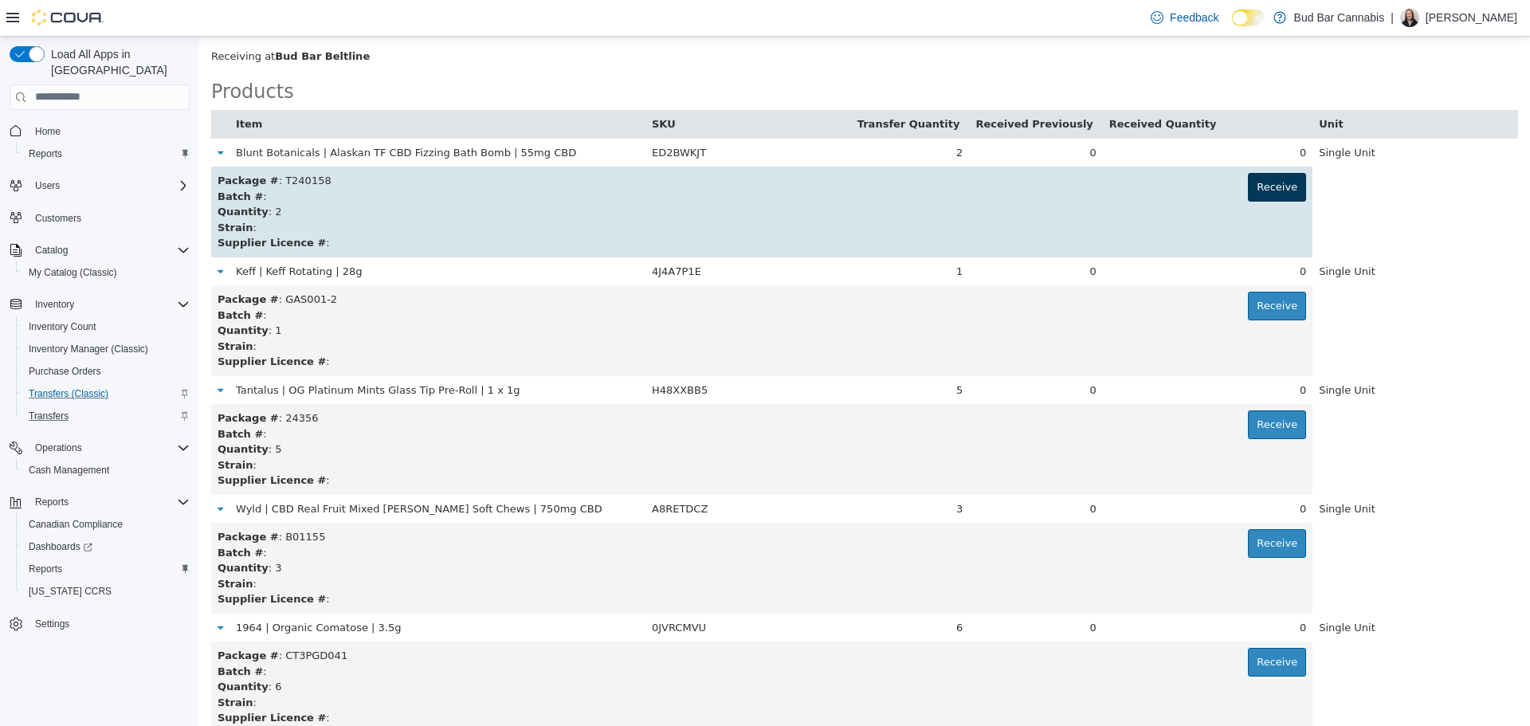
type input "*"
click at [1249, 182] on button "Receive" at bounding box center [1277, 186] width 58 height 29
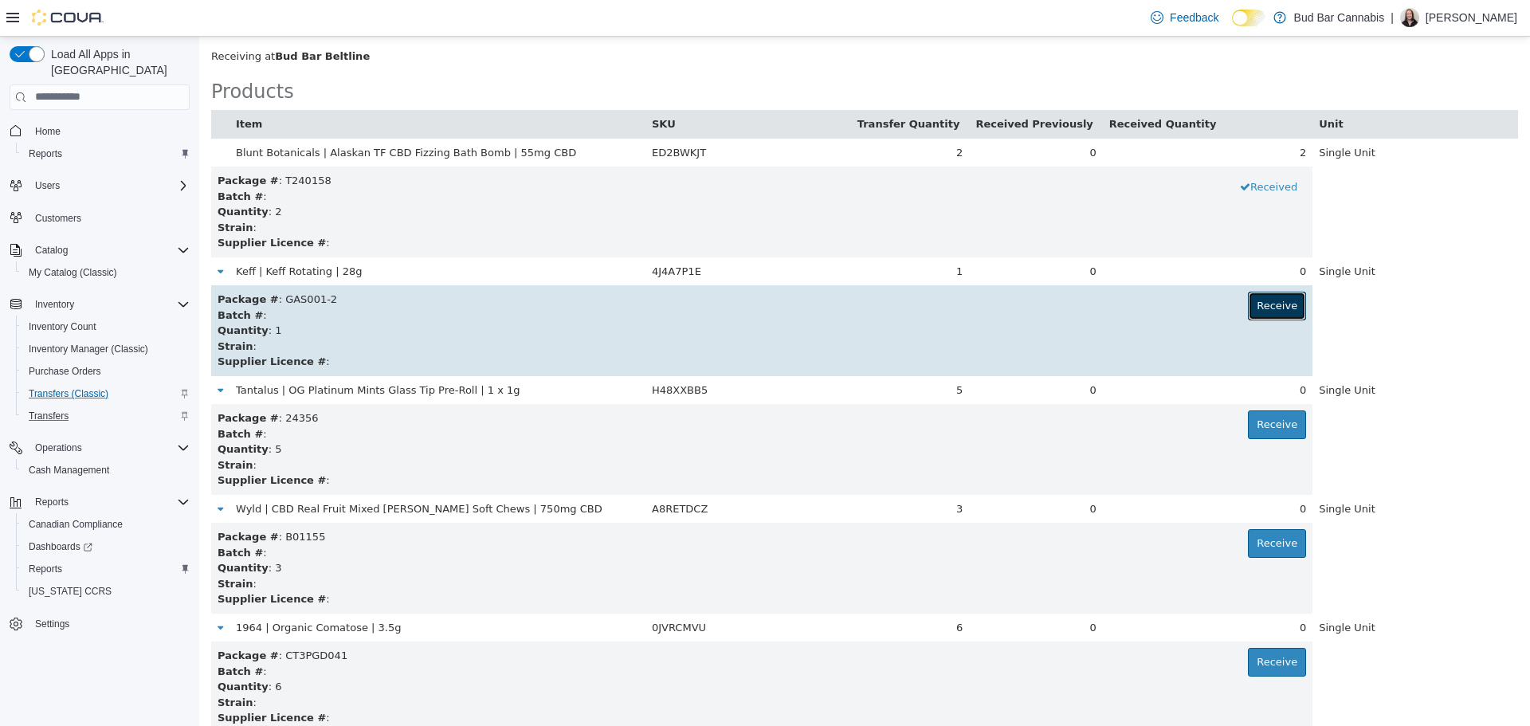
click at [1272, 308] on button "Receive" at bounding box center [1277, 305] width 58 height 29
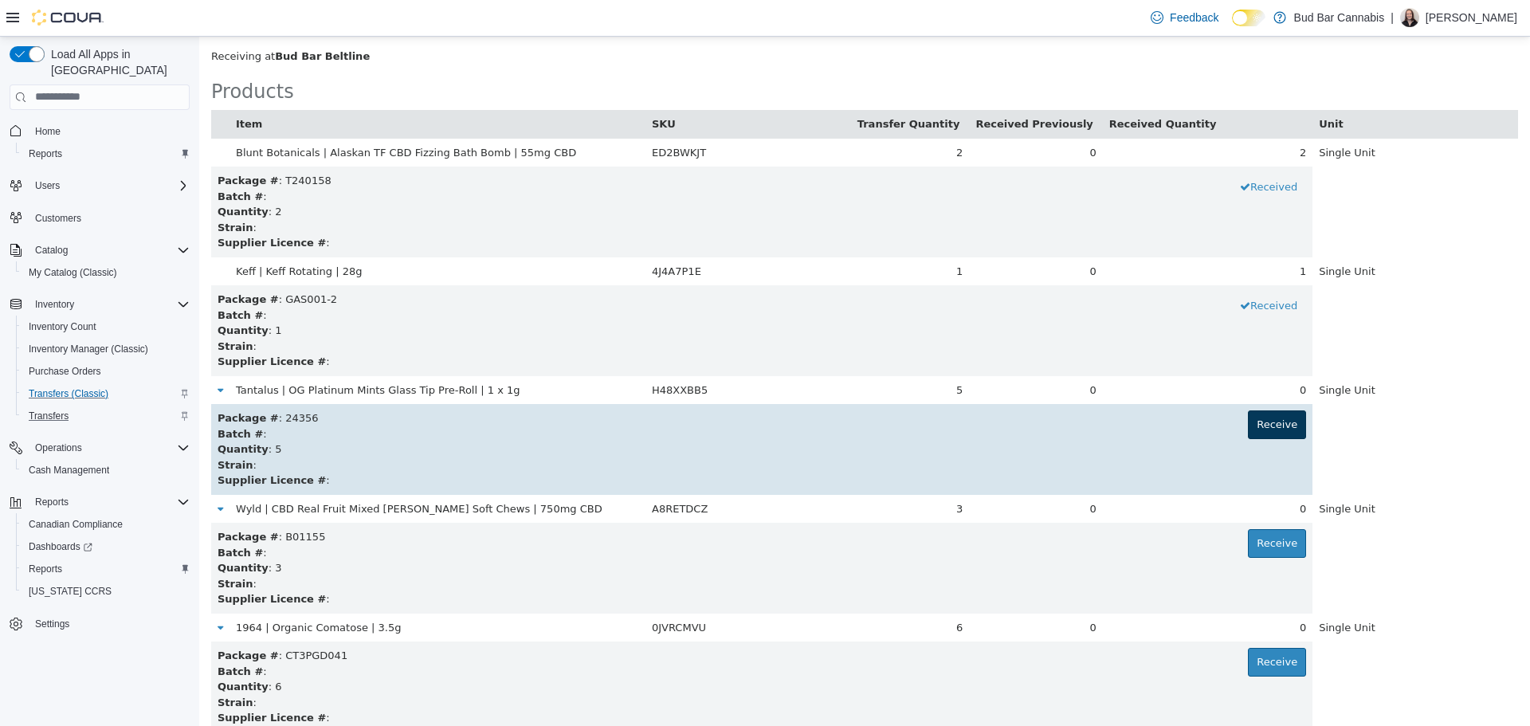
click at [1286, 422] on td "Package # : 24356 Receive Batch # : Quantity : 5 Strain : Supplier Licence # :" at bounding box center [761, 448] width 1101 height 91
click at [1282, 422] on button "Receive" at bounding box center [1277, 424] width 58 height 29
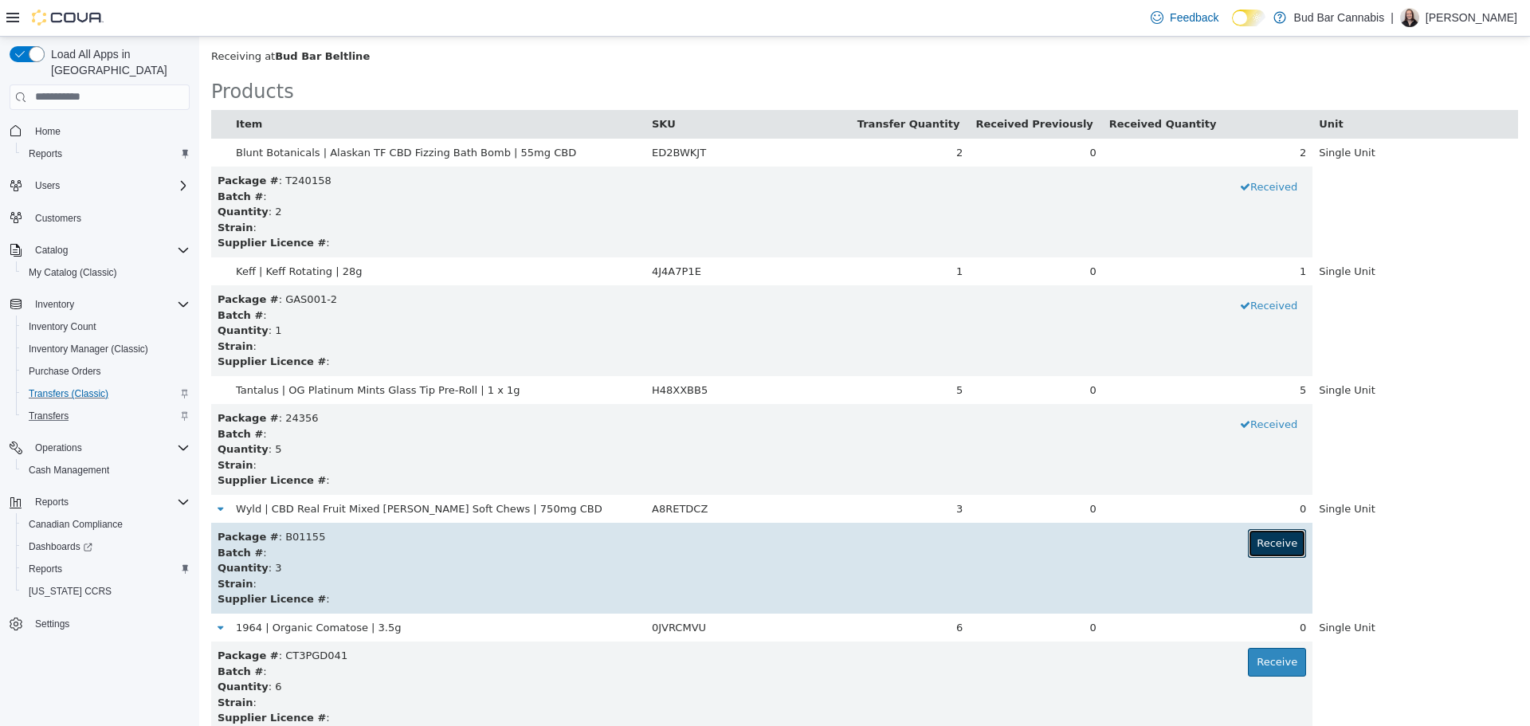
click at [1267, 546] on button "Receive" at bounding box center [1277, 542] width 58 height 29
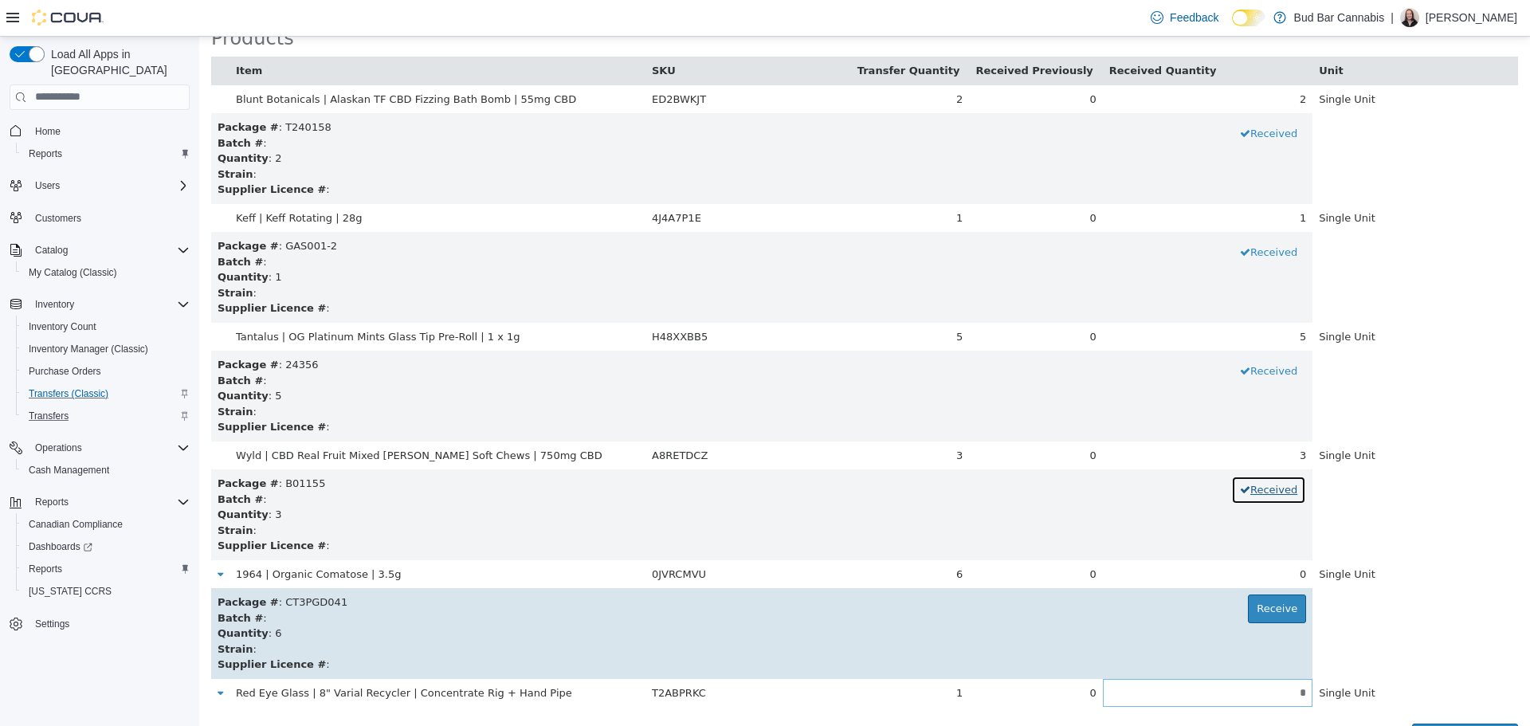
scroll to position [169, 0]
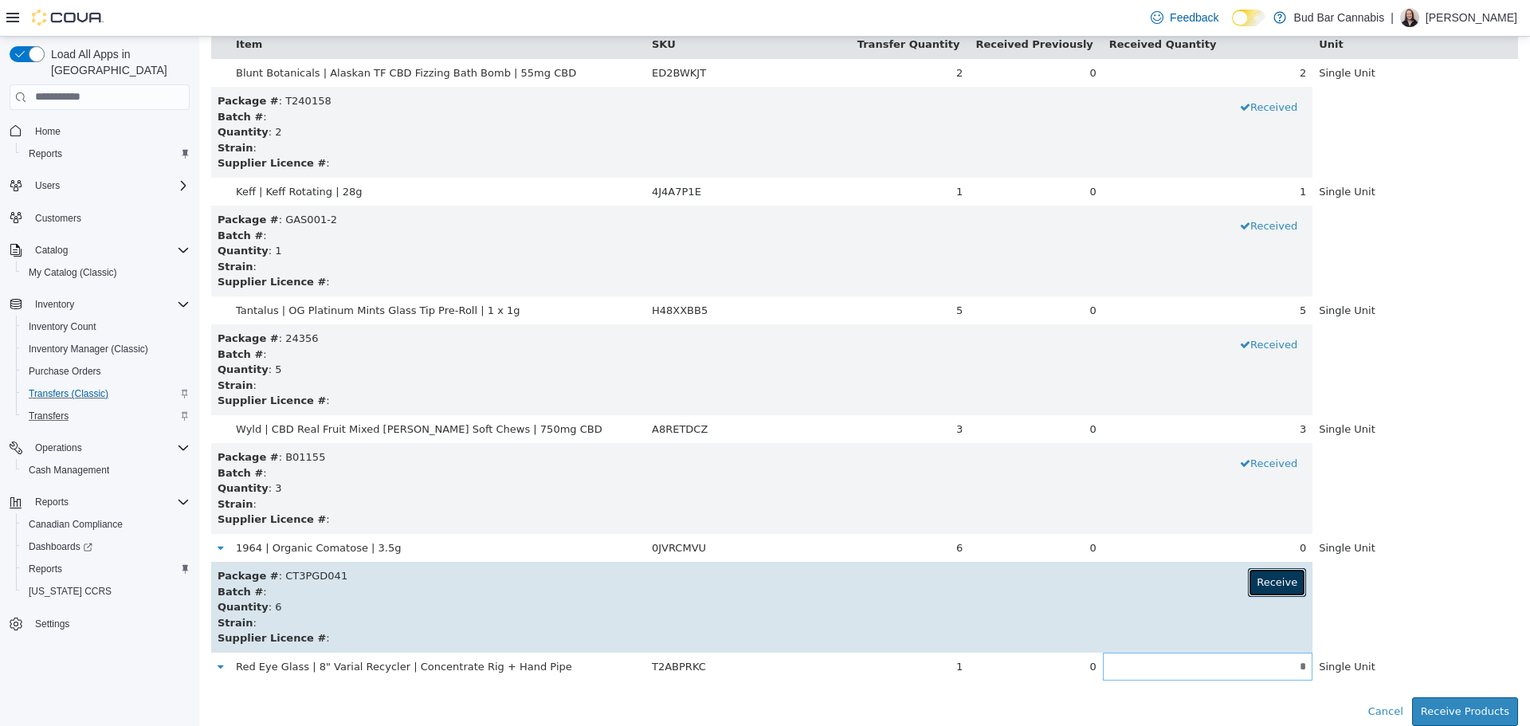
click at [1260, 586] on button "Receive" at bounding box center [1277, 581] width 58 height 29
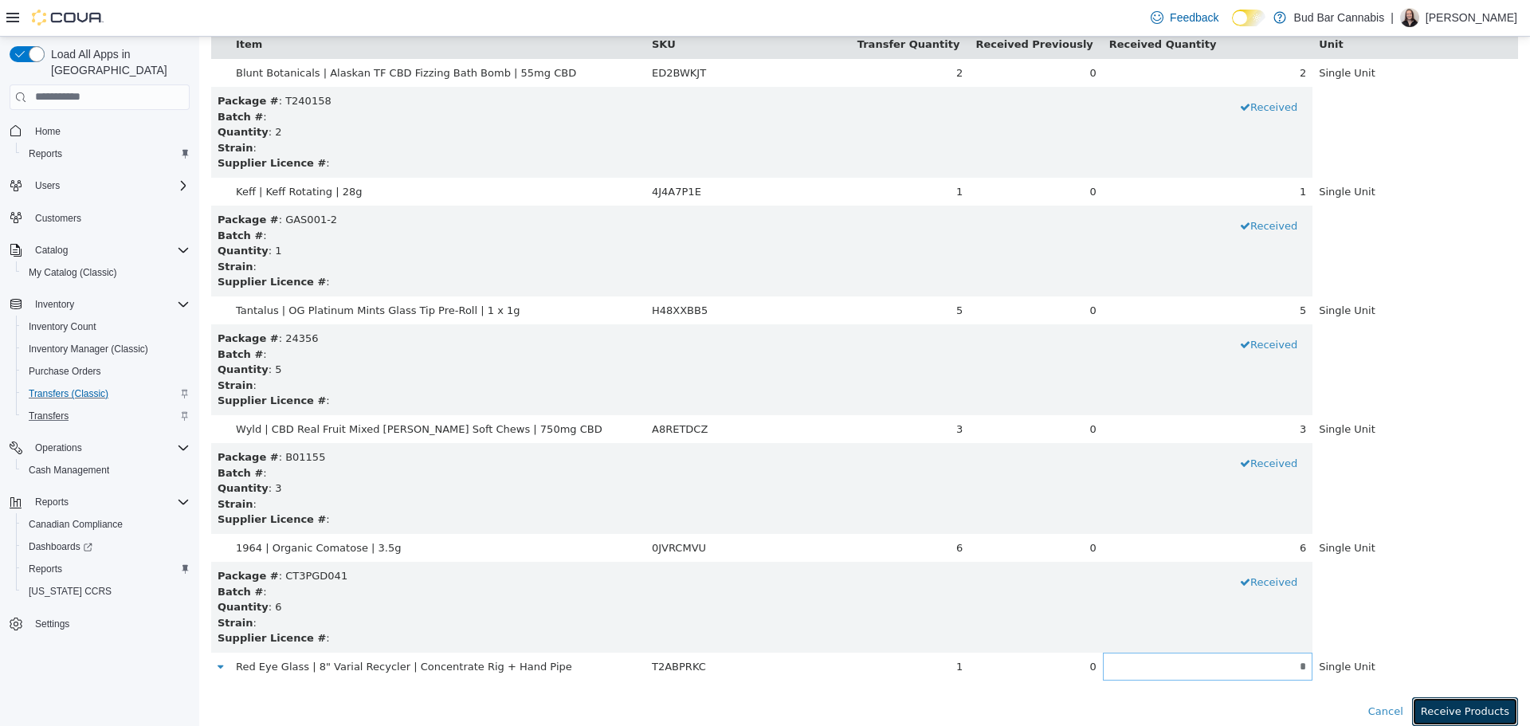
click at [1472, 708] on button "Receive Products" at bounding box center [1465, 711] width 106 height 29
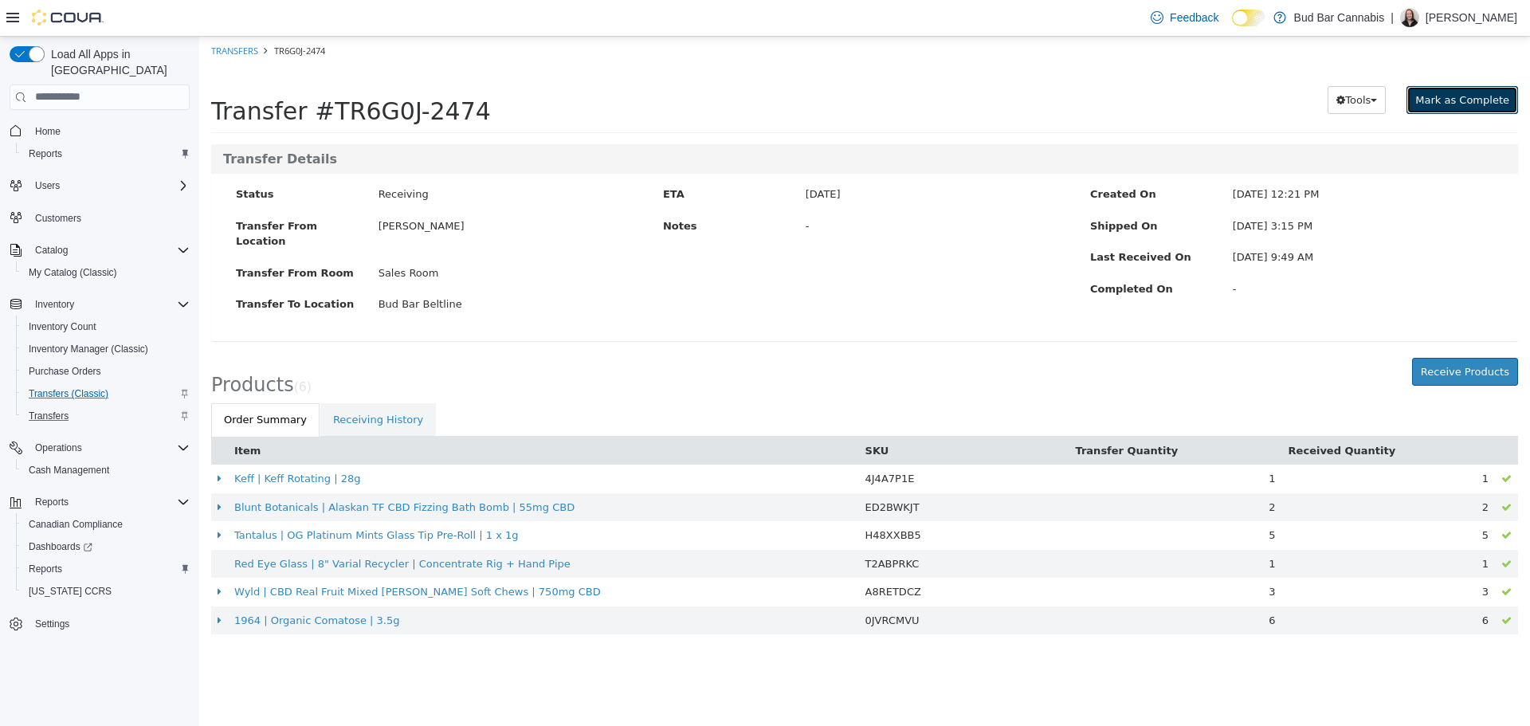
click at [1470, 96] on span "Mark as Complete" at bounding box center [1462, 99] width 94 height 12
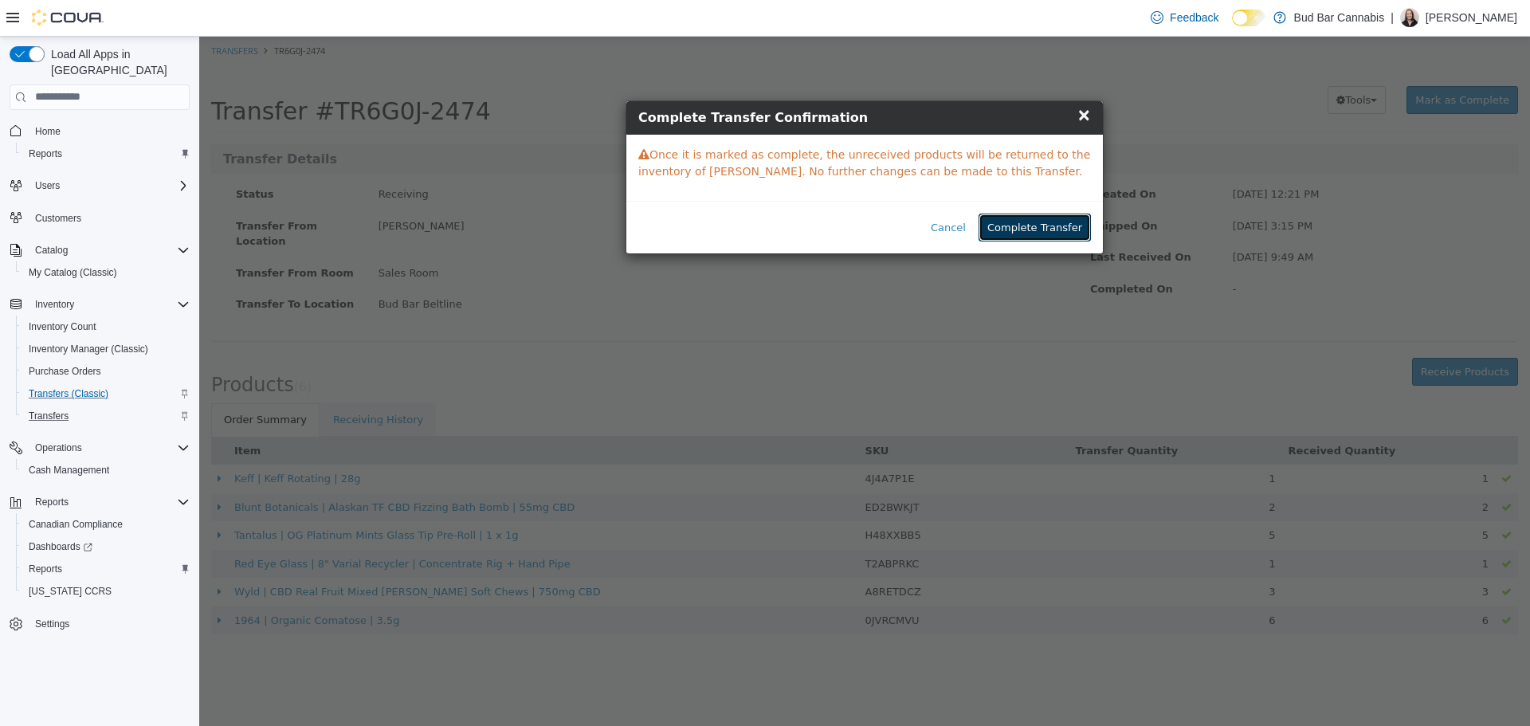
click at [1038, 226] on button "Complete Transfer" at bounding box center [1035, 227] width 112 height 29
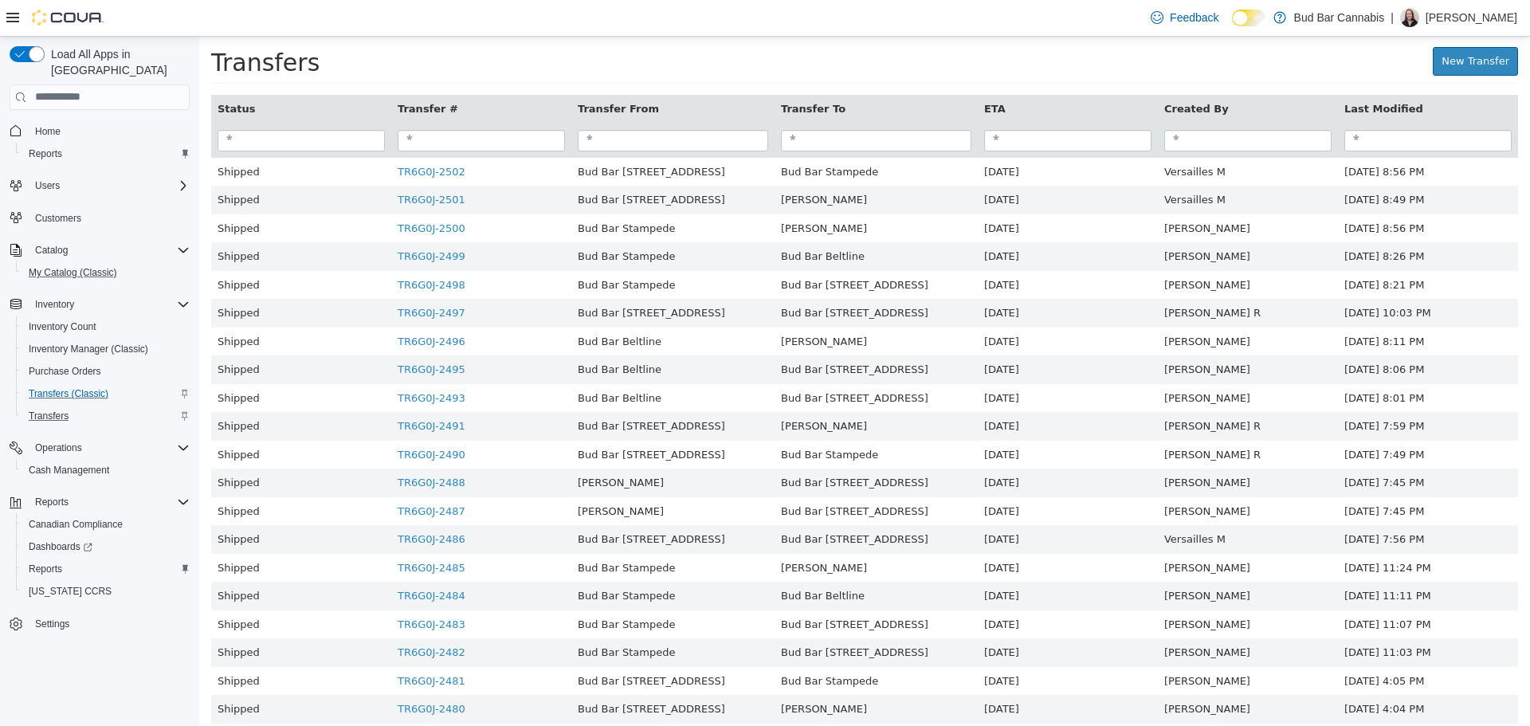
click at [66, 261] on button "My Catalog (Classic)" at bounding box center [106, 272] width 180 height 22
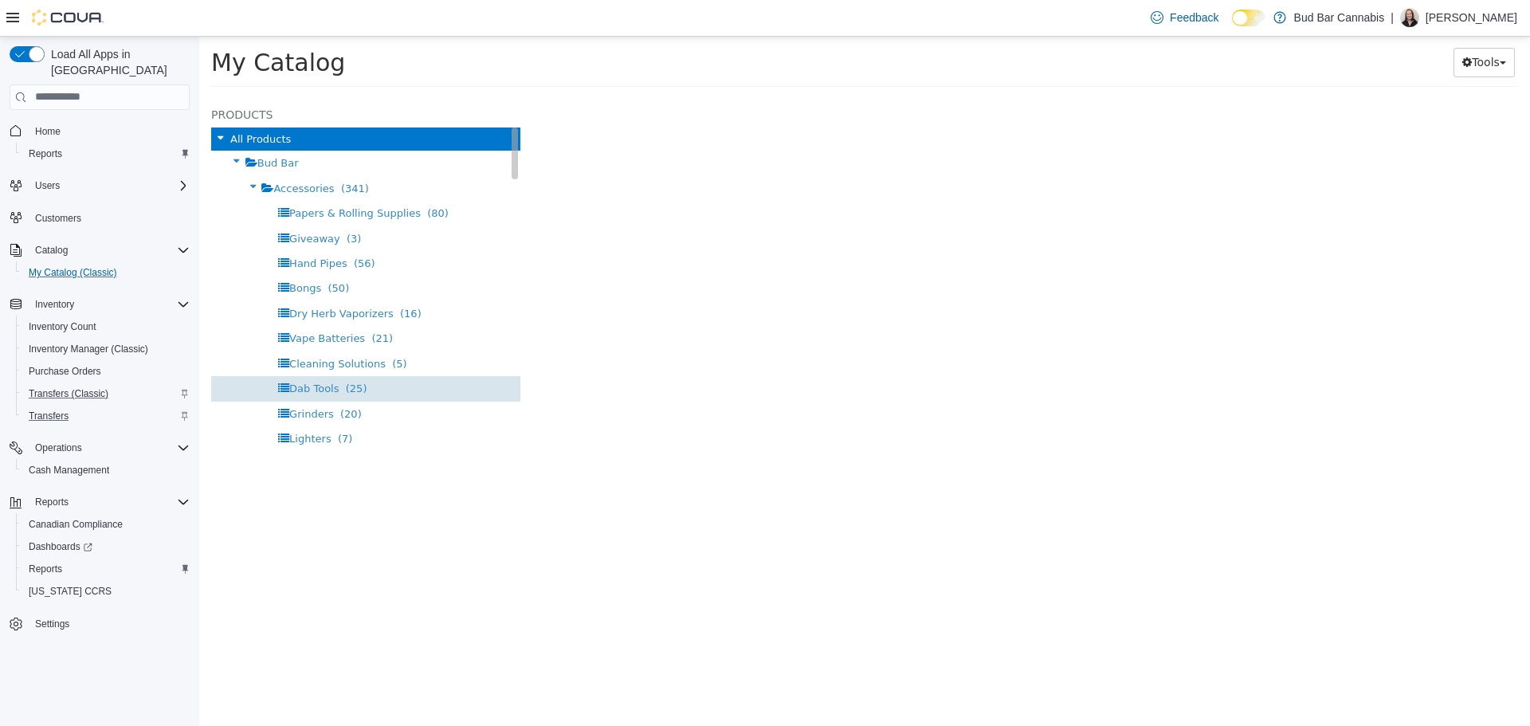
select select "**********"
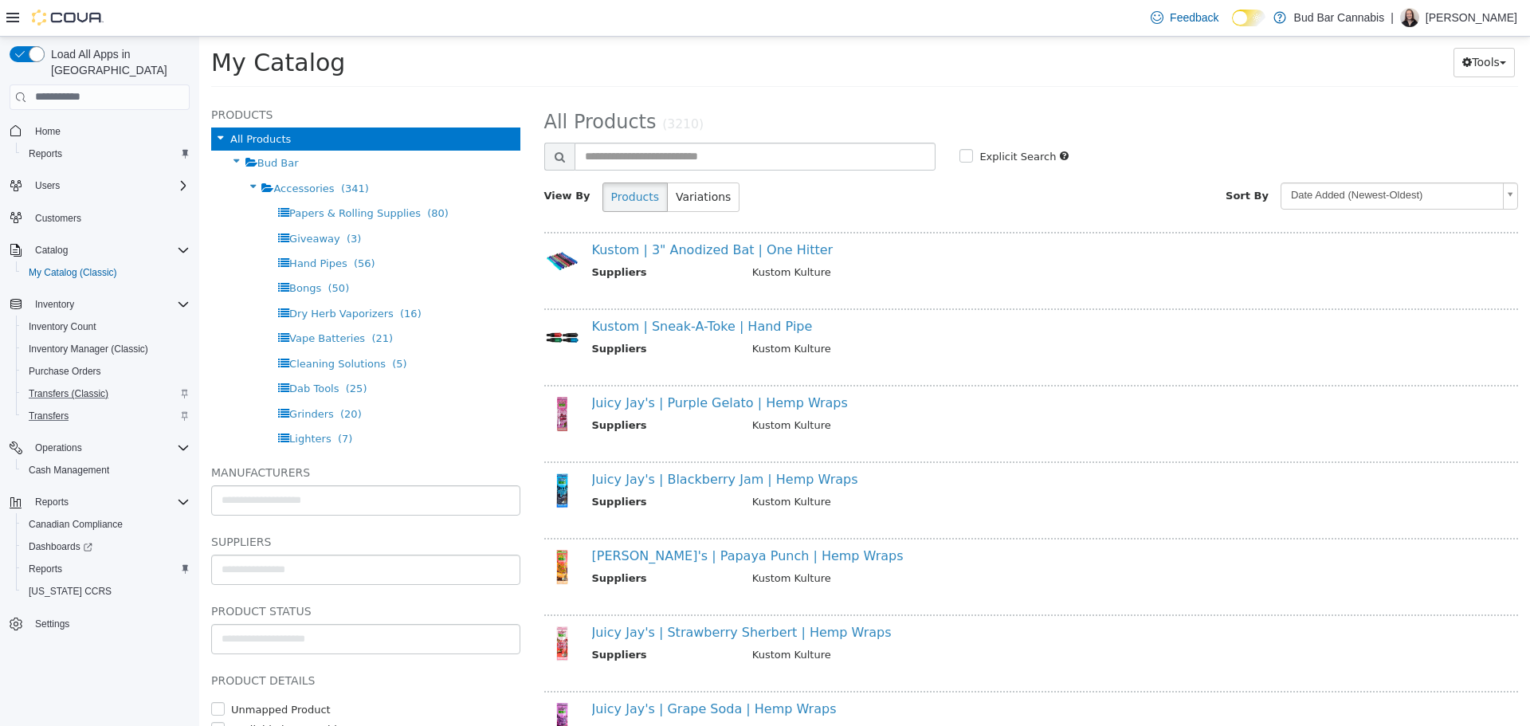
drag, startPoint x: 323, startPoint y: 326, endPoint x: 562, endPoint y: 176, distance: 282.1
click at [392, 244] on ul "Papers & Rolling Supplies (80) Giveaway (3) Hand Pipes (56) Bongs (50) Dry Herb…" at bounding box center [365, 375] width 309 height 351
click at [625, 162] on input "text" at bounding box center [756, 156] width 362 height 28
type input "****"
select select "**********"
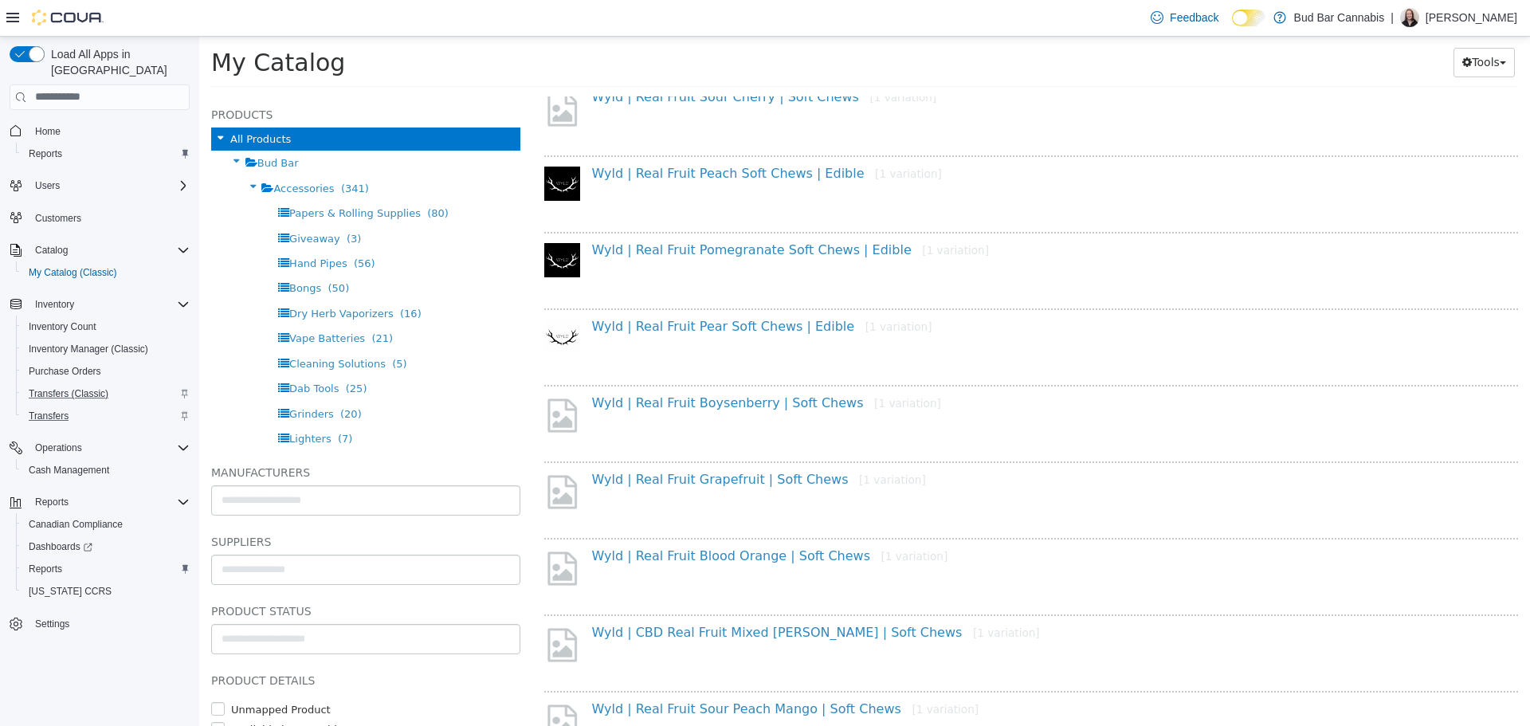
scroll to position [717, 0]
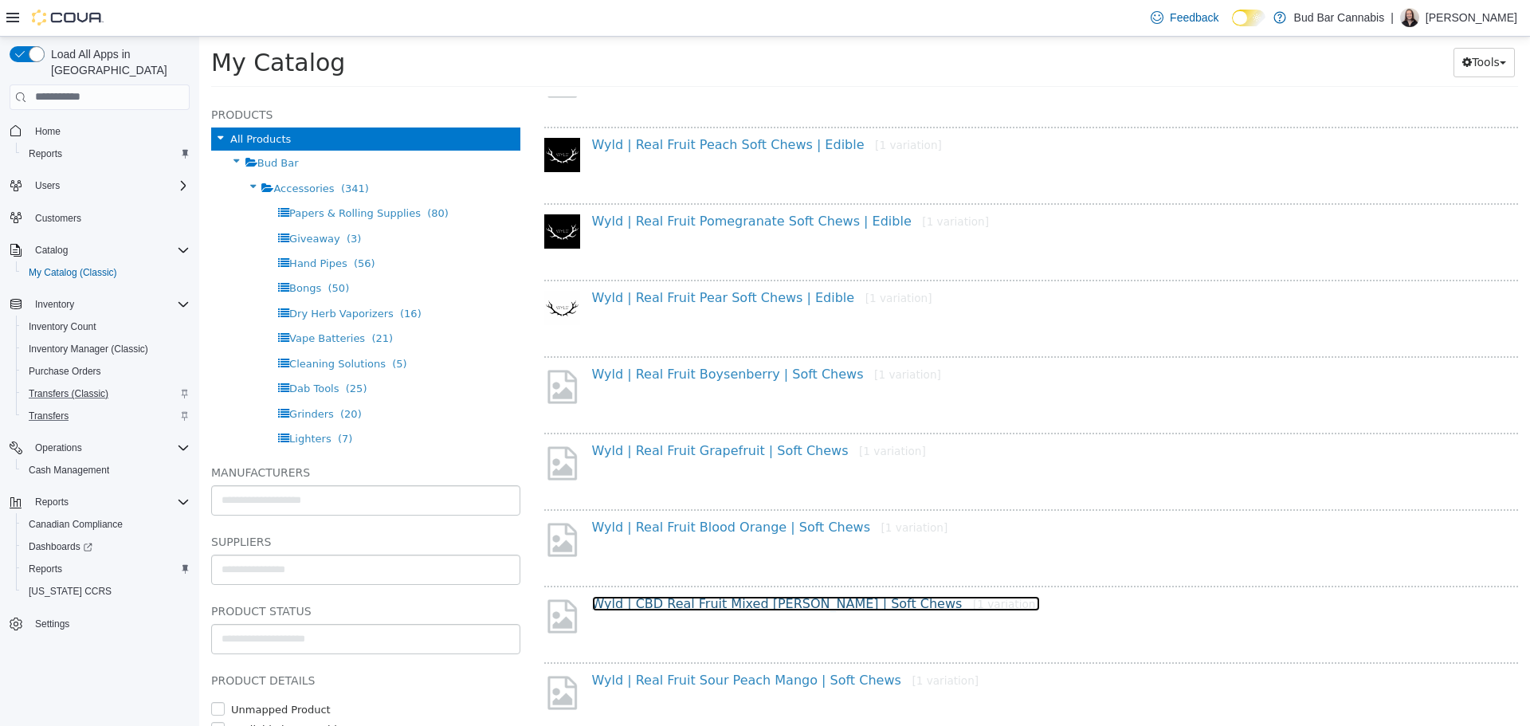
click at [779, 606] on link "Wyld | CBD Real Fruit Mixed Berry | Soft Chews [1 variation]" at bounding box center [816, 602] width 448 height 15
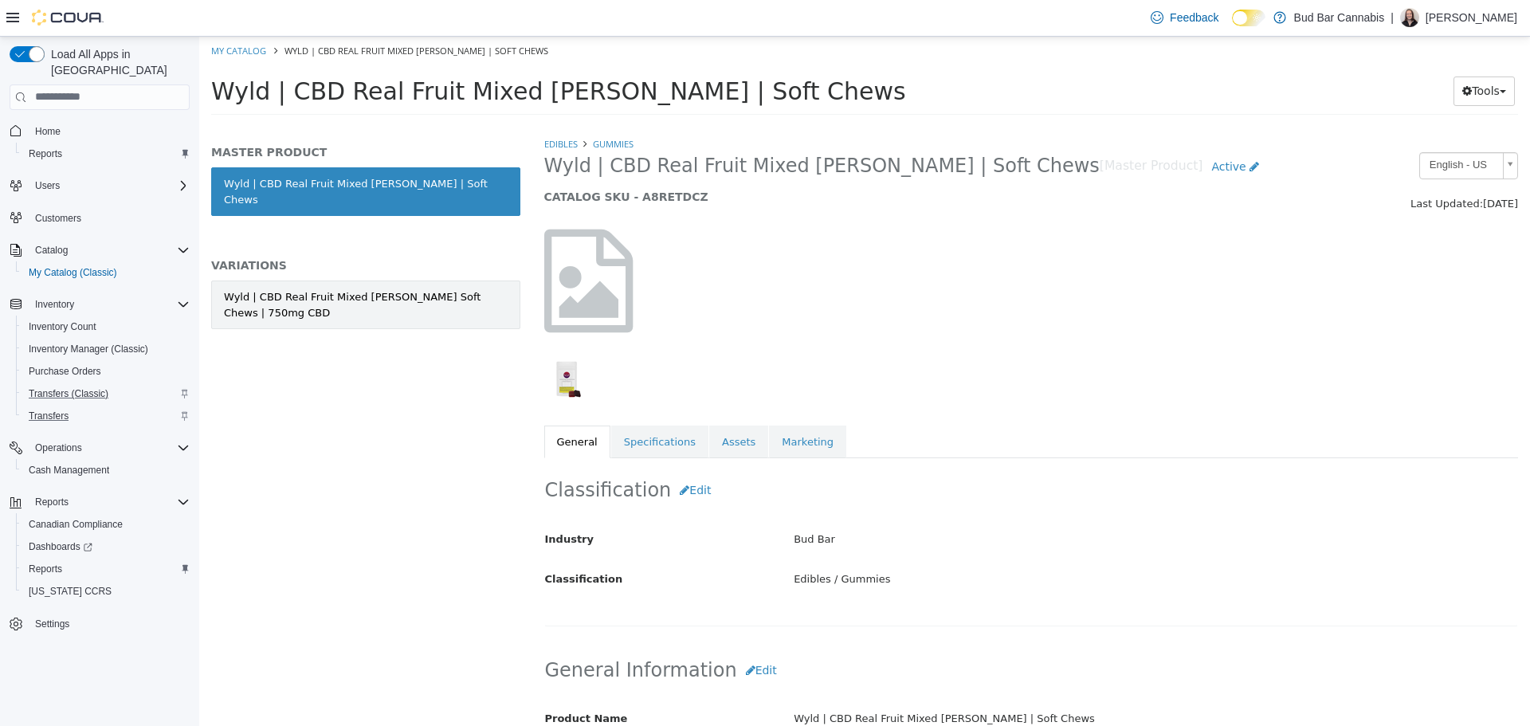
click at [343, 288] on div "Wyld | CBD Real Fruit Mixed Berry Soft Chews | 750mg CBD" at bounding box center [366, 303] width 284 height 31
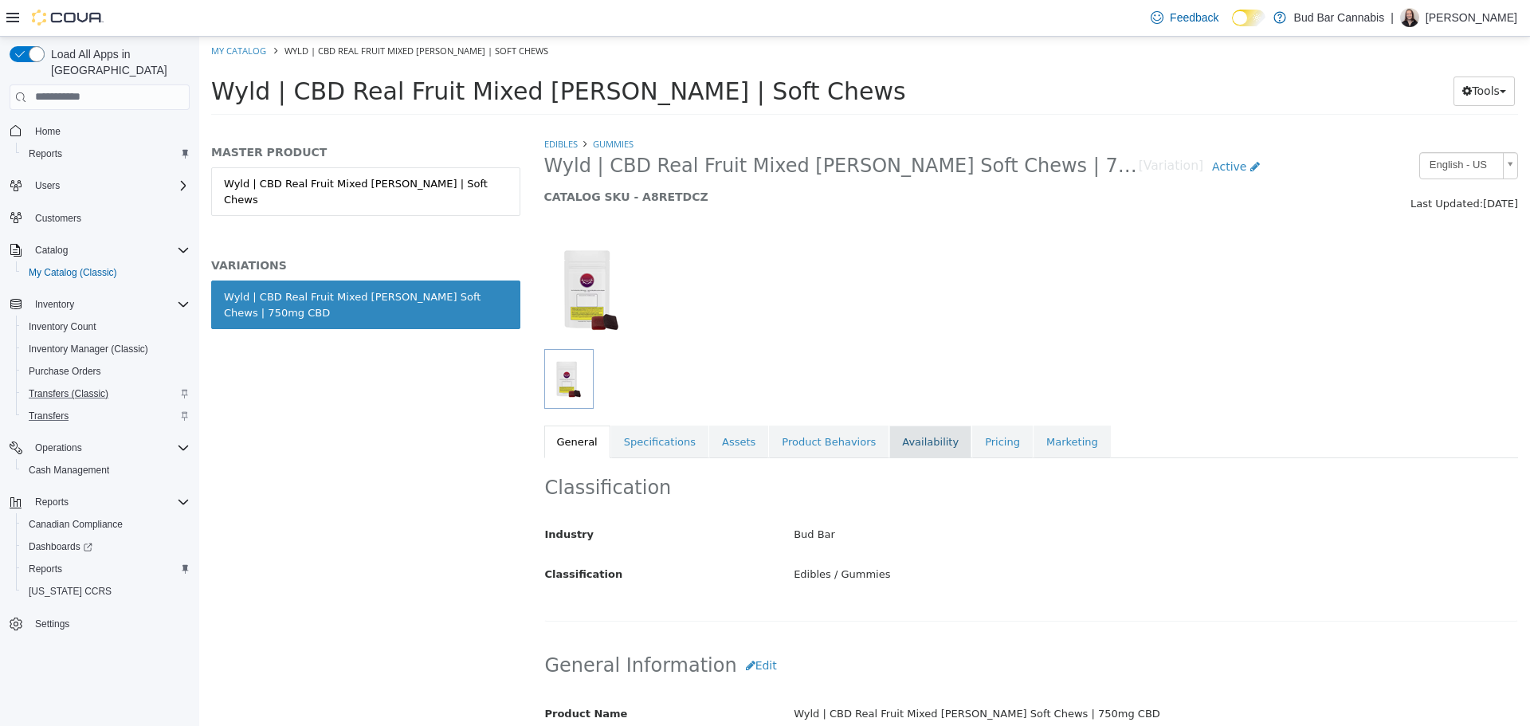
click at [912, 434] on link "Availability" at bounding box center [930, 441] width 82 height 33
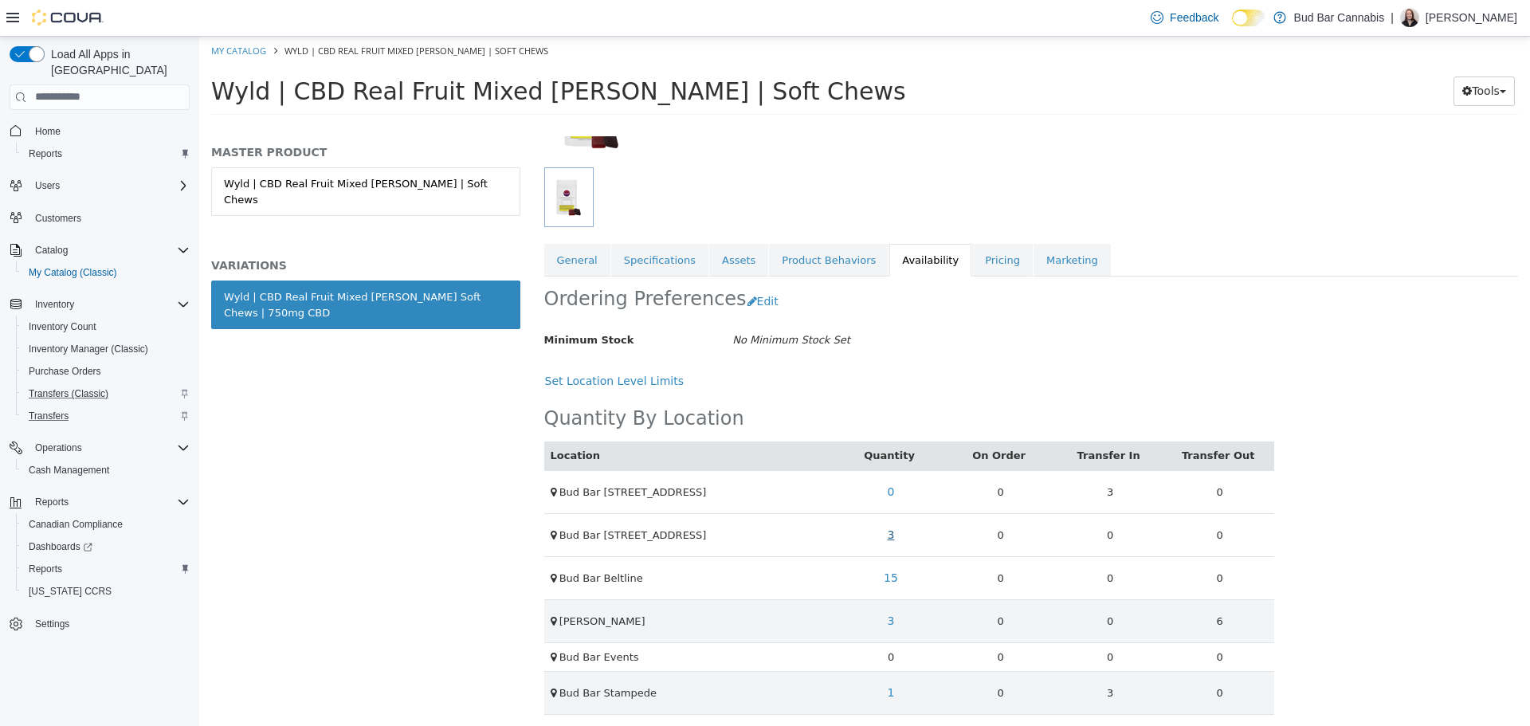
scroll to position [188, 0]
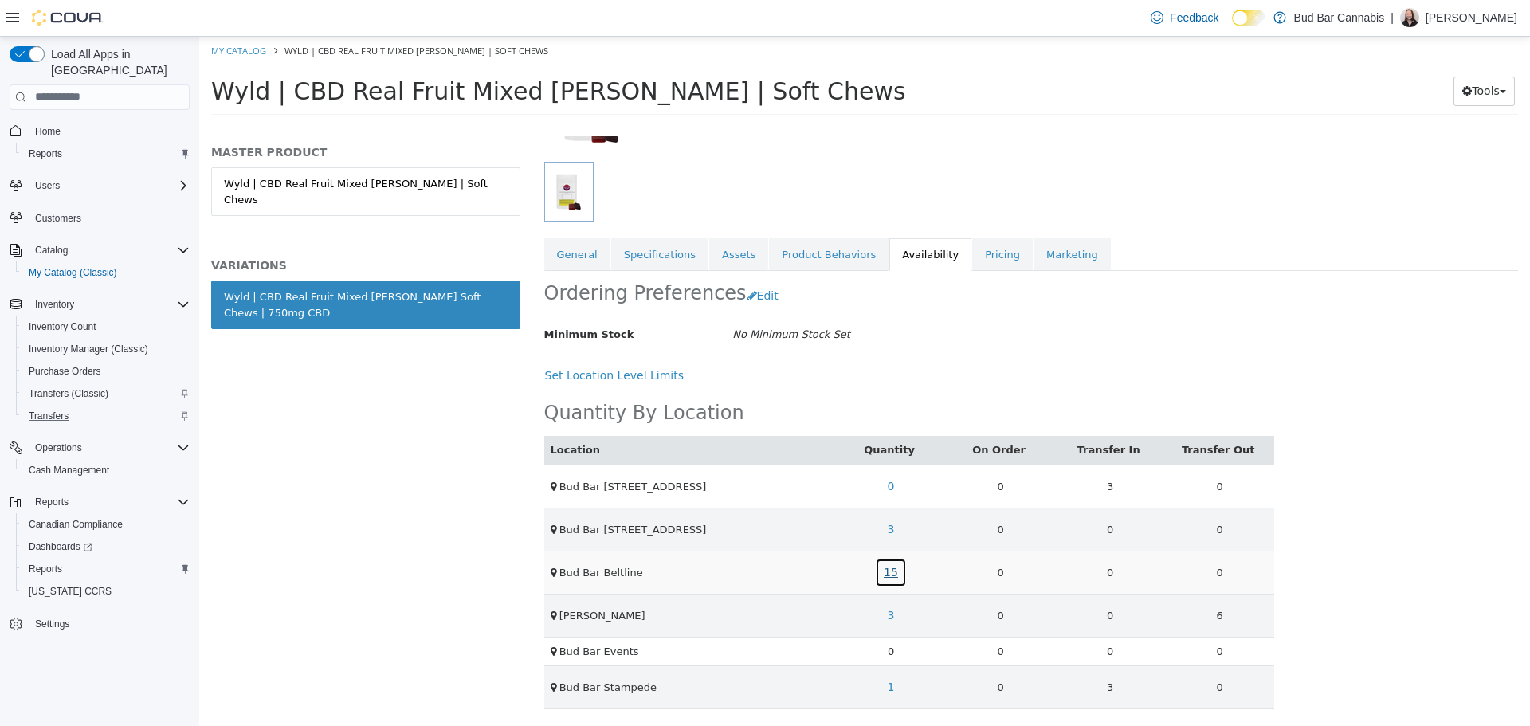
click at [888, 576] on link "15" at bounding box center [891, 571] width 32 height 29
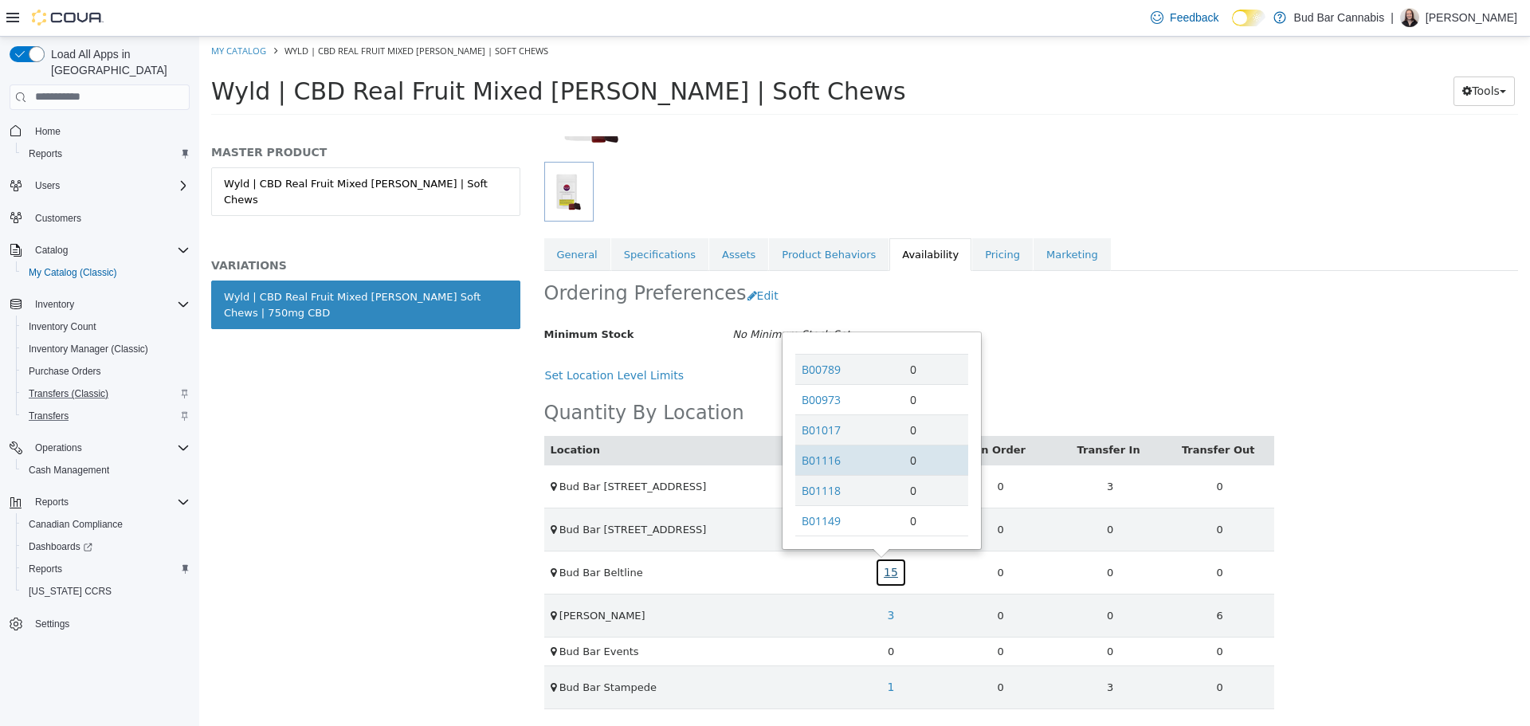
scroll to position [98, 0]
click at [1061, 330] on div "Minimum Stock No Minimum Stock Set" at bounding box center [909, 334] width 755 height 28
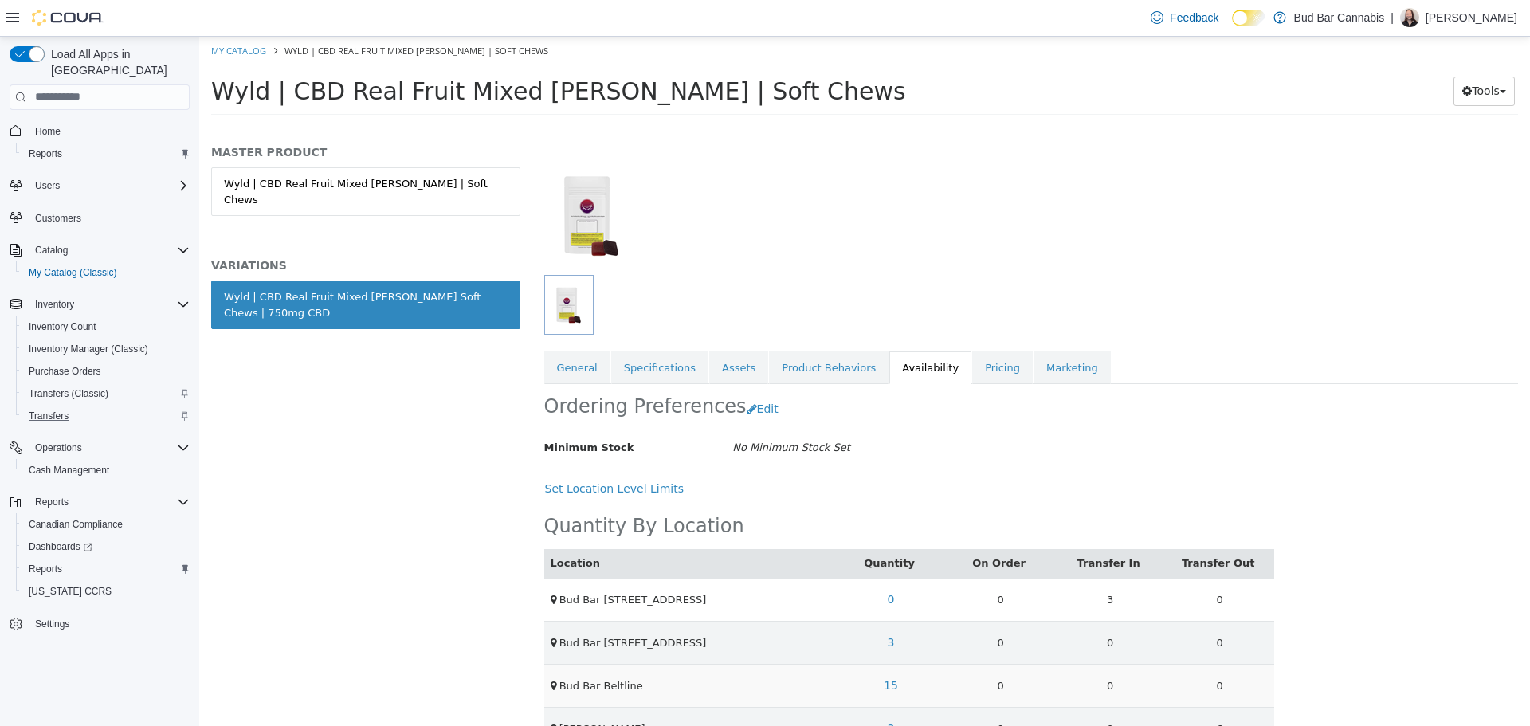
scroll to position [0, 0]
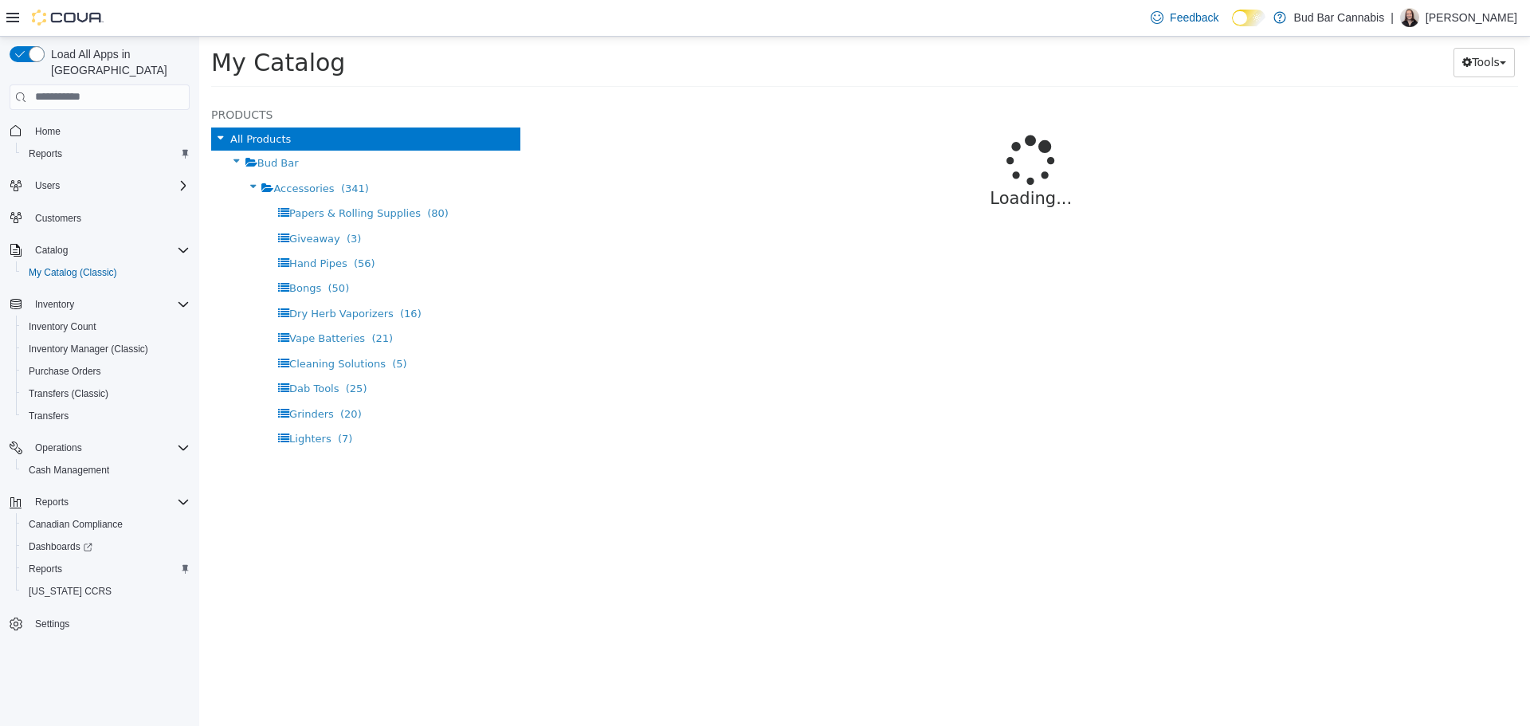
select select "**********"
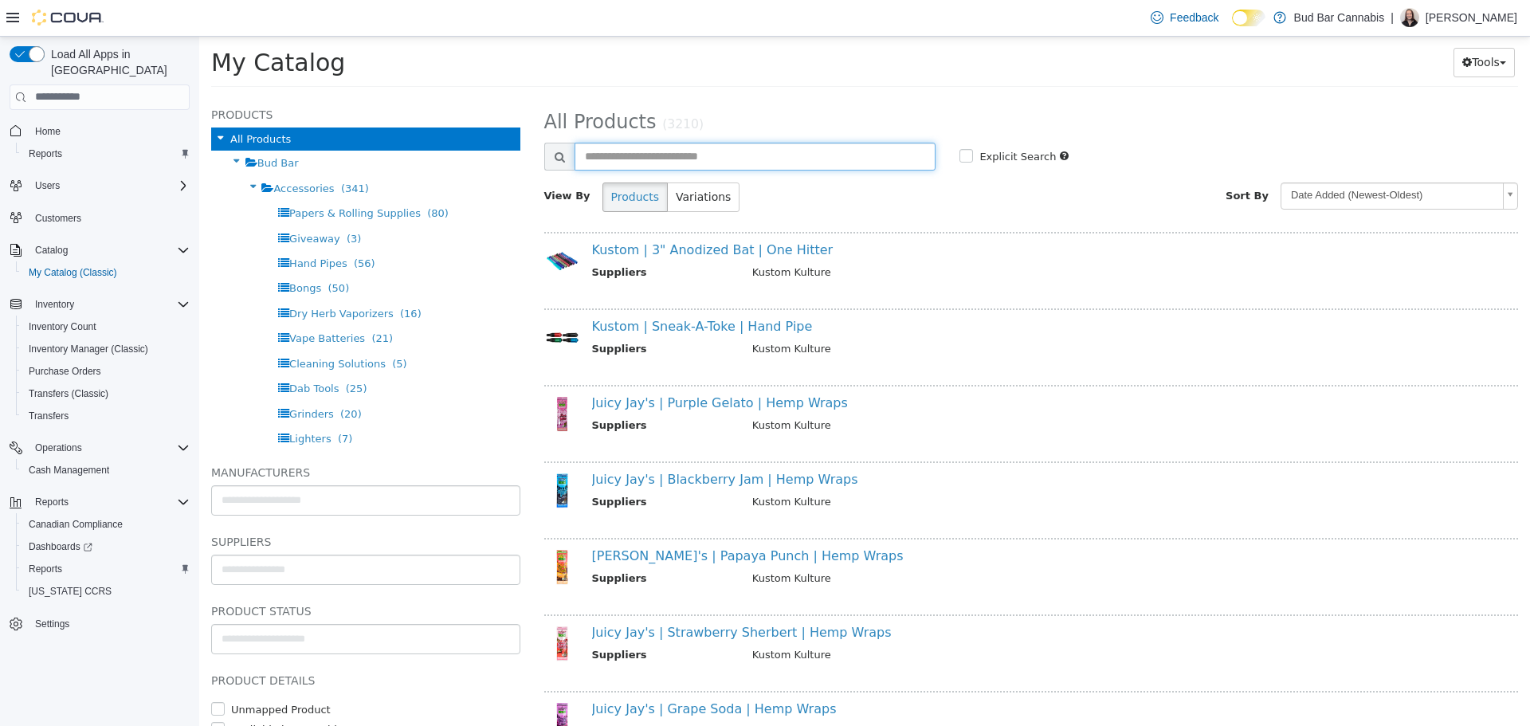
click at [715, 163] on input "text" at bounding box center [756, 156] width 362 height 28
type input "**********"
select select "**********"
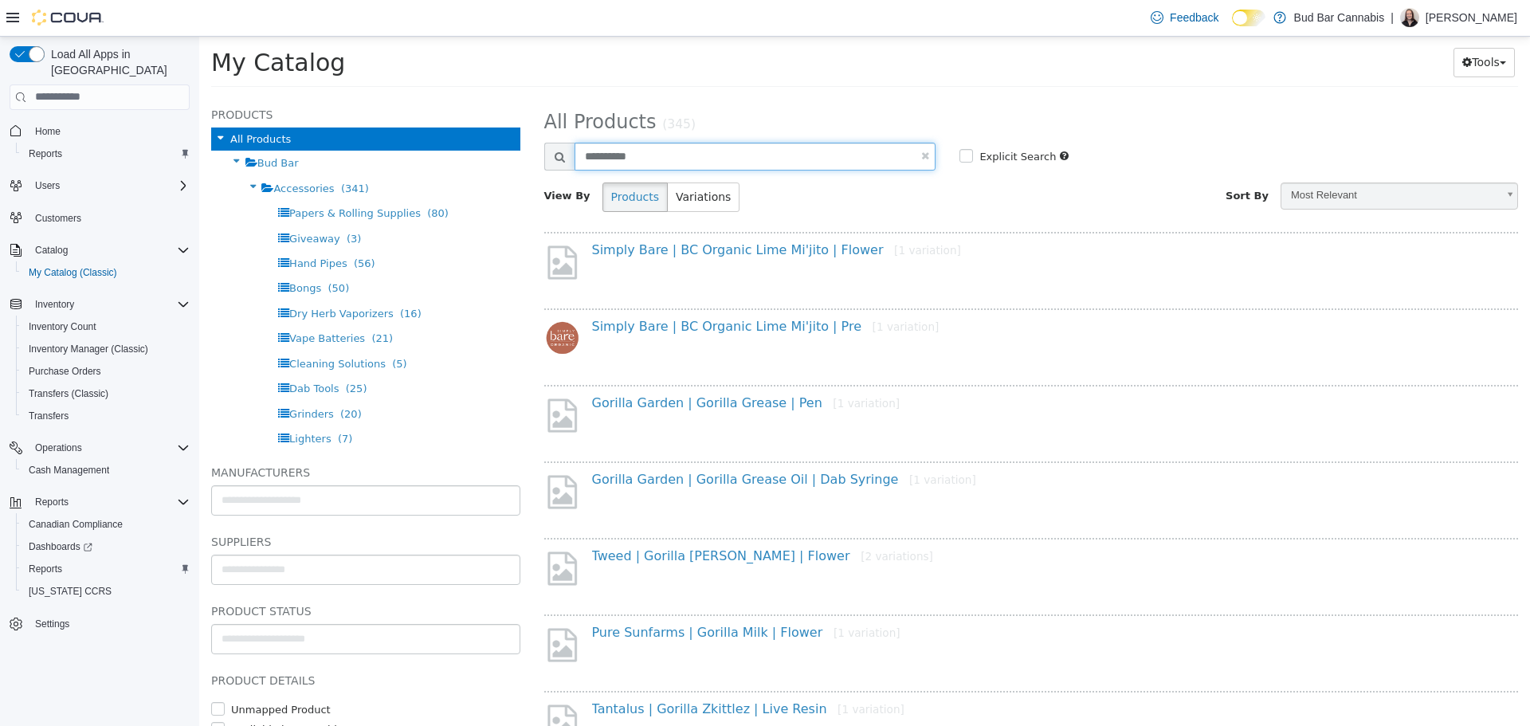
click at [697, 166] on input "**********" at bounding box center [756, 156] width 362 height 28
type input "**********"
select select "**********"
click at [747, 254] on link "Pure Sunfarms | Gorilla Milk | Flower [1 variation]" at bounding box center [746, 248] width 308 height 15
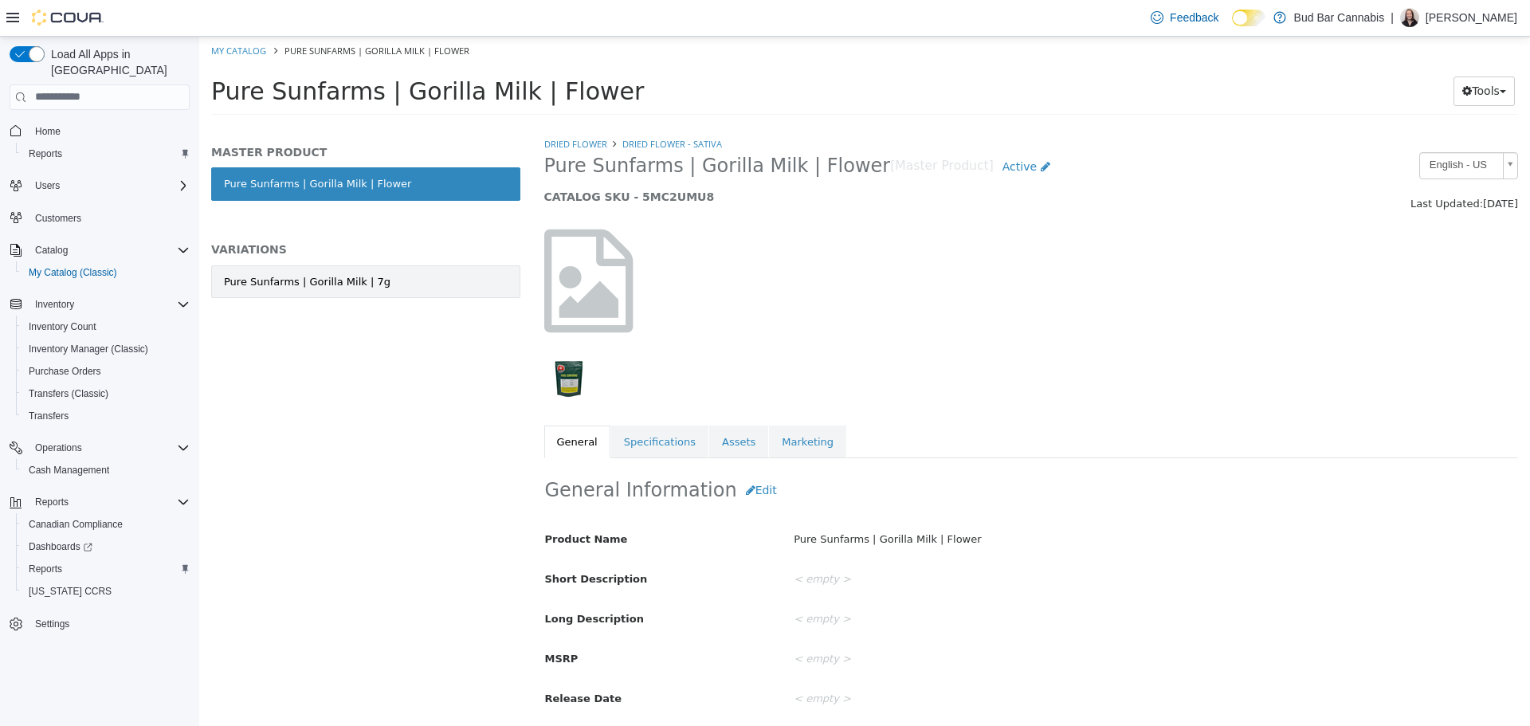
drag, startPoint x: 360, startPoint y: 212, endPoint x: 388, endPoint y: 267, distance: 61.7
click at [380, 250] on div "MASTER PRODUCT Pure Sunfarms | Gorilla Milk | Flower VARIATIONS Pure Sunfarms |…" at bounding box center [365, 237] width 309 height 187
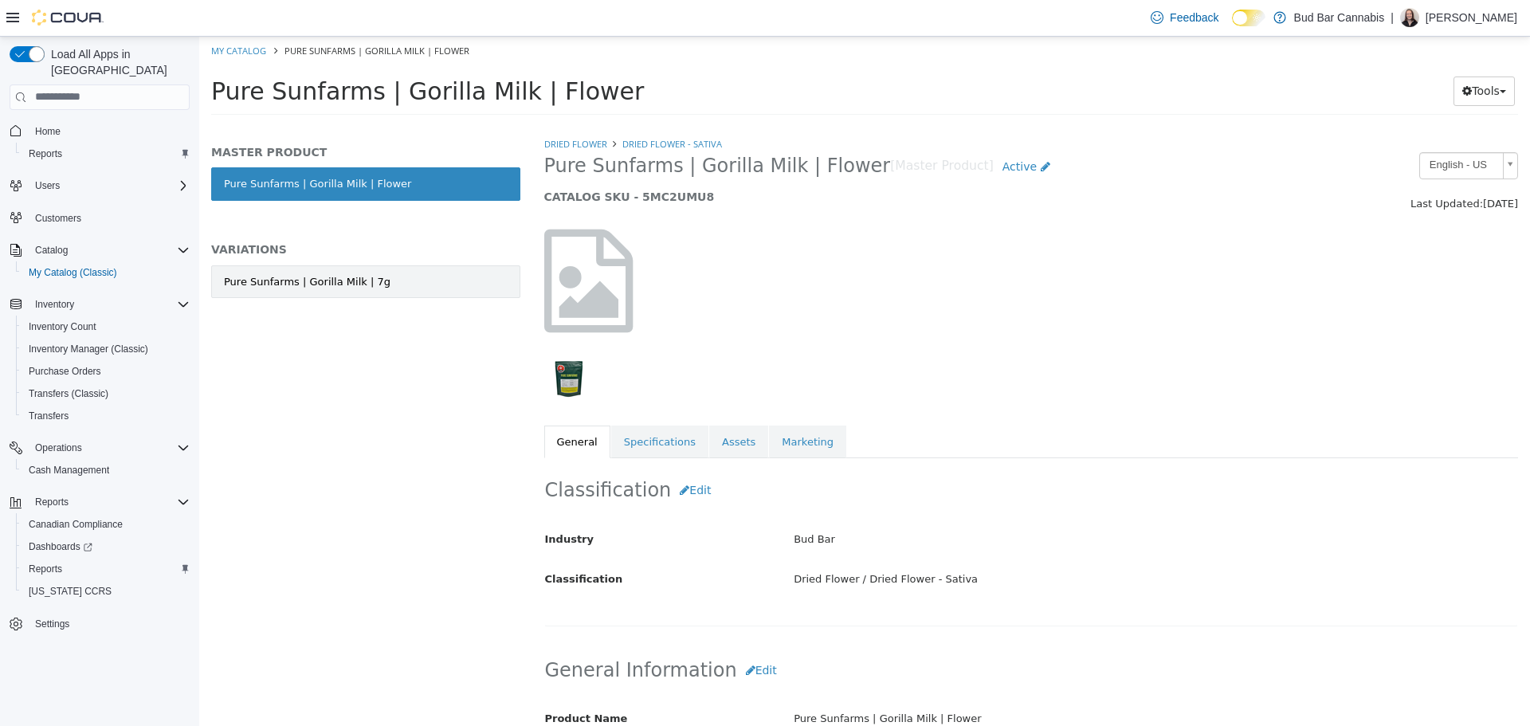
click at [394, 288] on link "Pure Sunfarms | Gorilla Milk | 7g" at bounding box center [365, 281] width 309 height 33
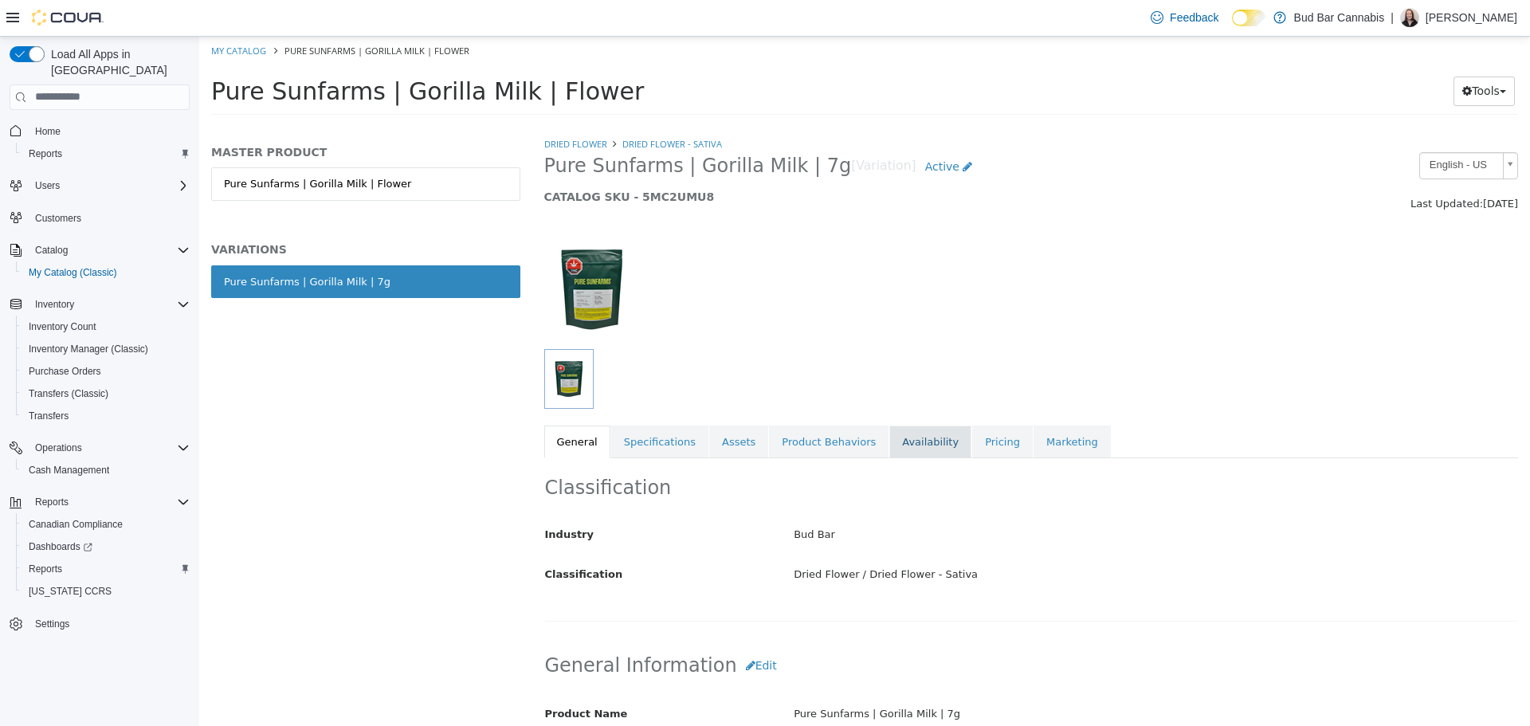
click at [889, 449] on link "Availability" at bounding box center [930, 441] width 82 height 33
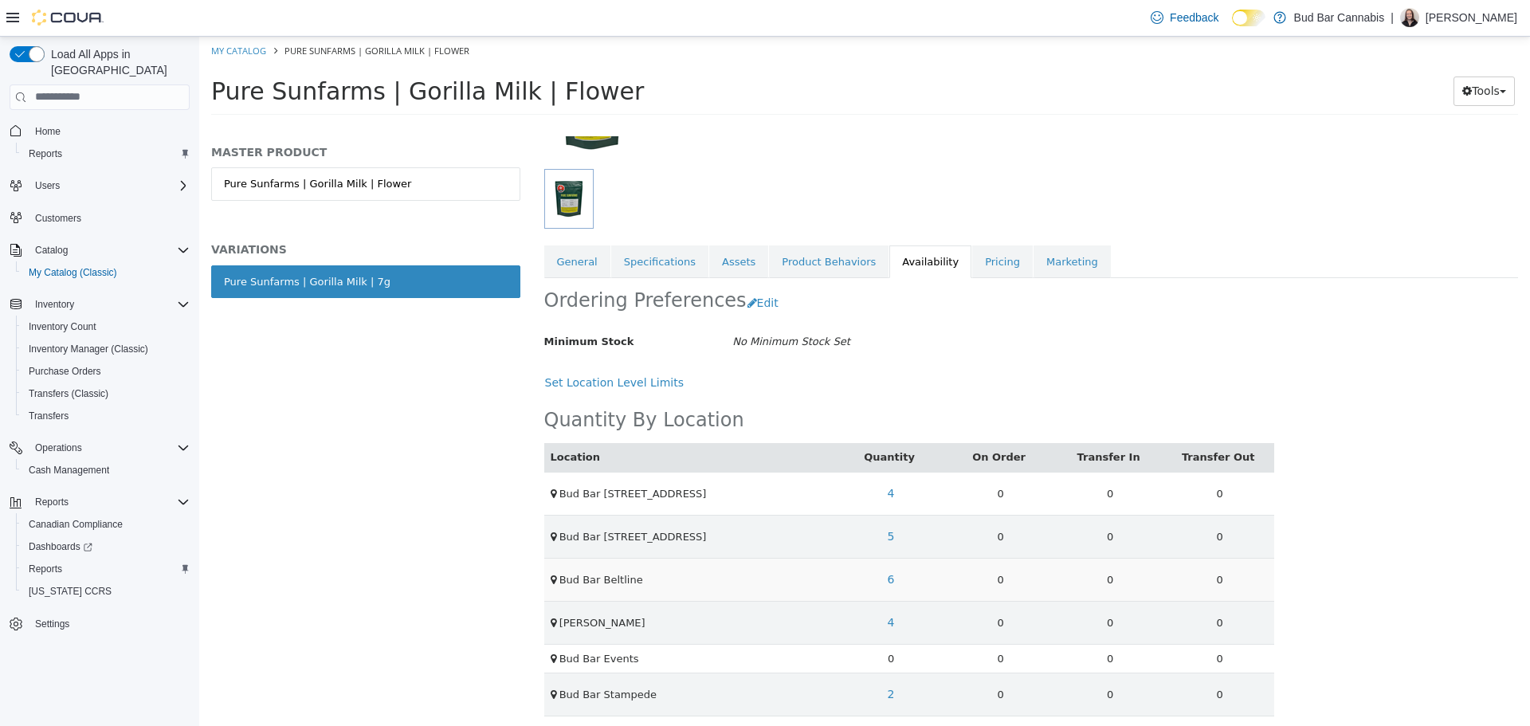
scroll to position [188, 0]
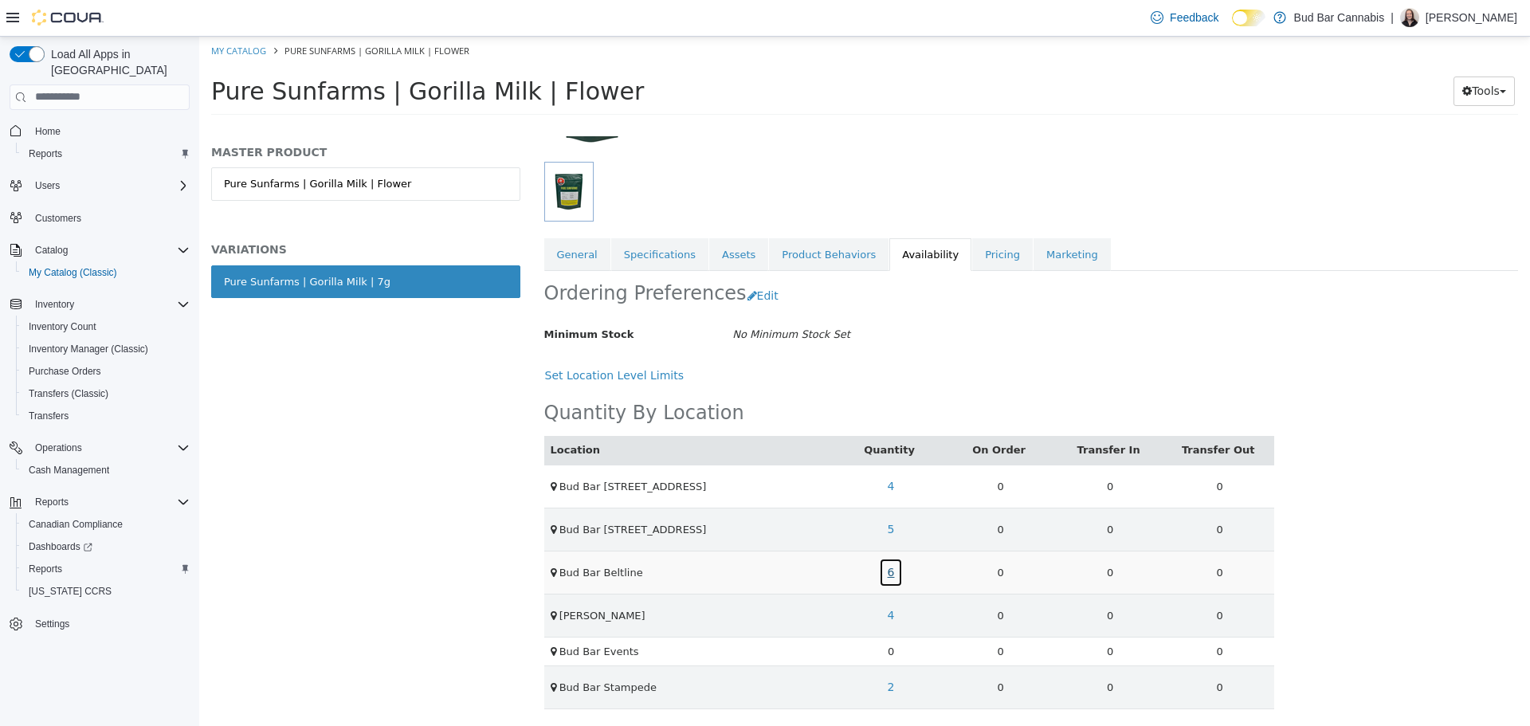
click at [883, 571] on link "6" at bounding box center [891, 571] width 25 height 29
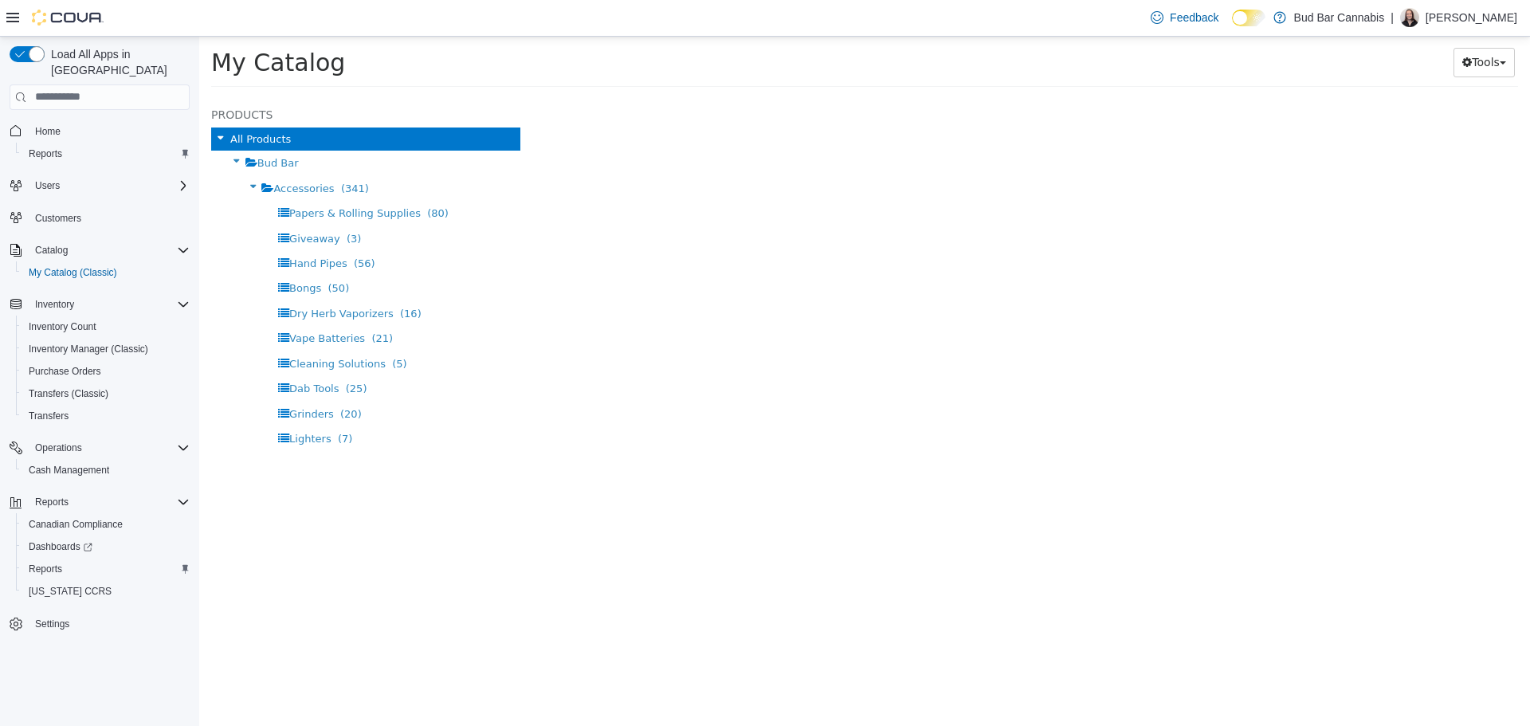
select select "**********"
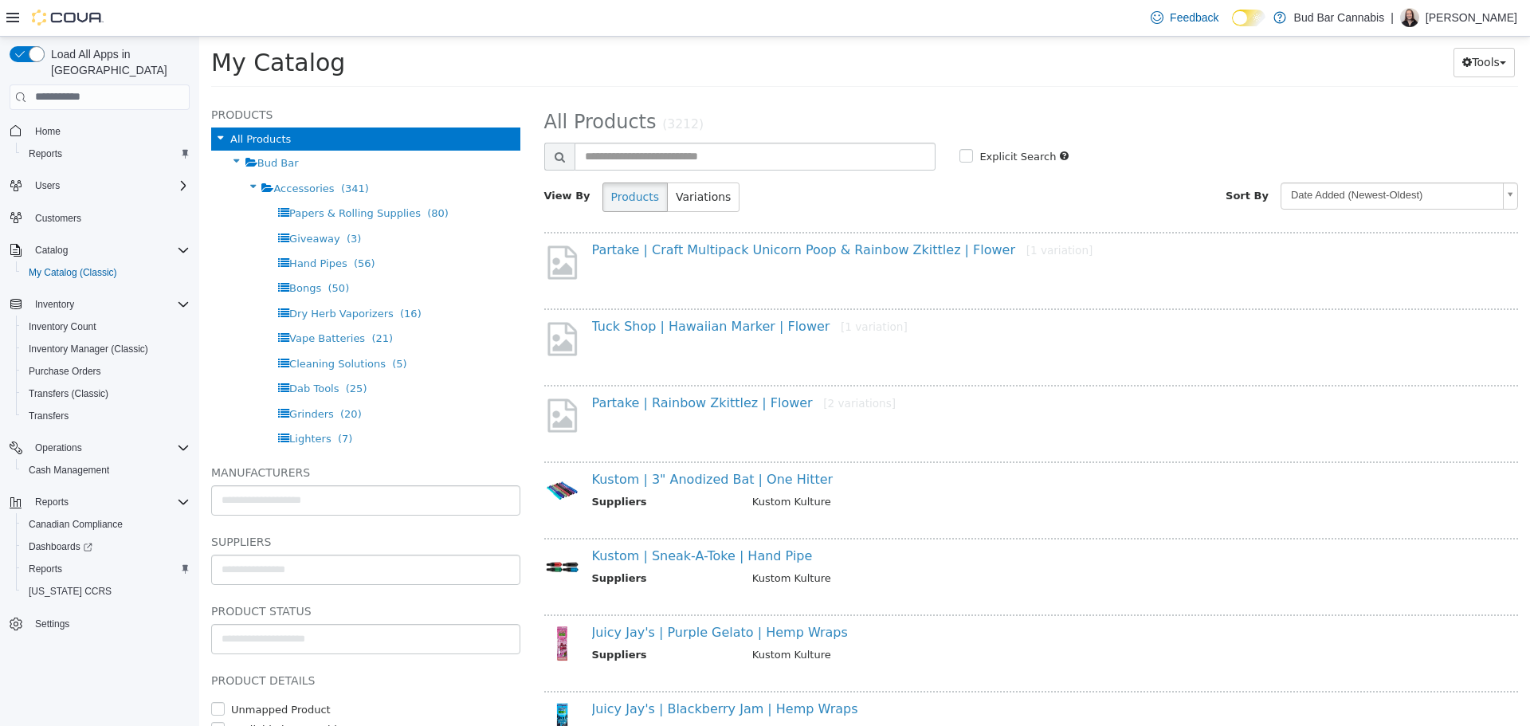
drag, startPoint x: 689, startPoint y: 139, endPoint x: 694, endPoint y: 151, distance: 12.9
click at [689, 140] on div "**********" at bounding box center [1031, 163] width 975 height 119
click at [694, 154] on input "text" at bounding box center [756, 156] width 362 height 28
type input "**********"
select select "**********"
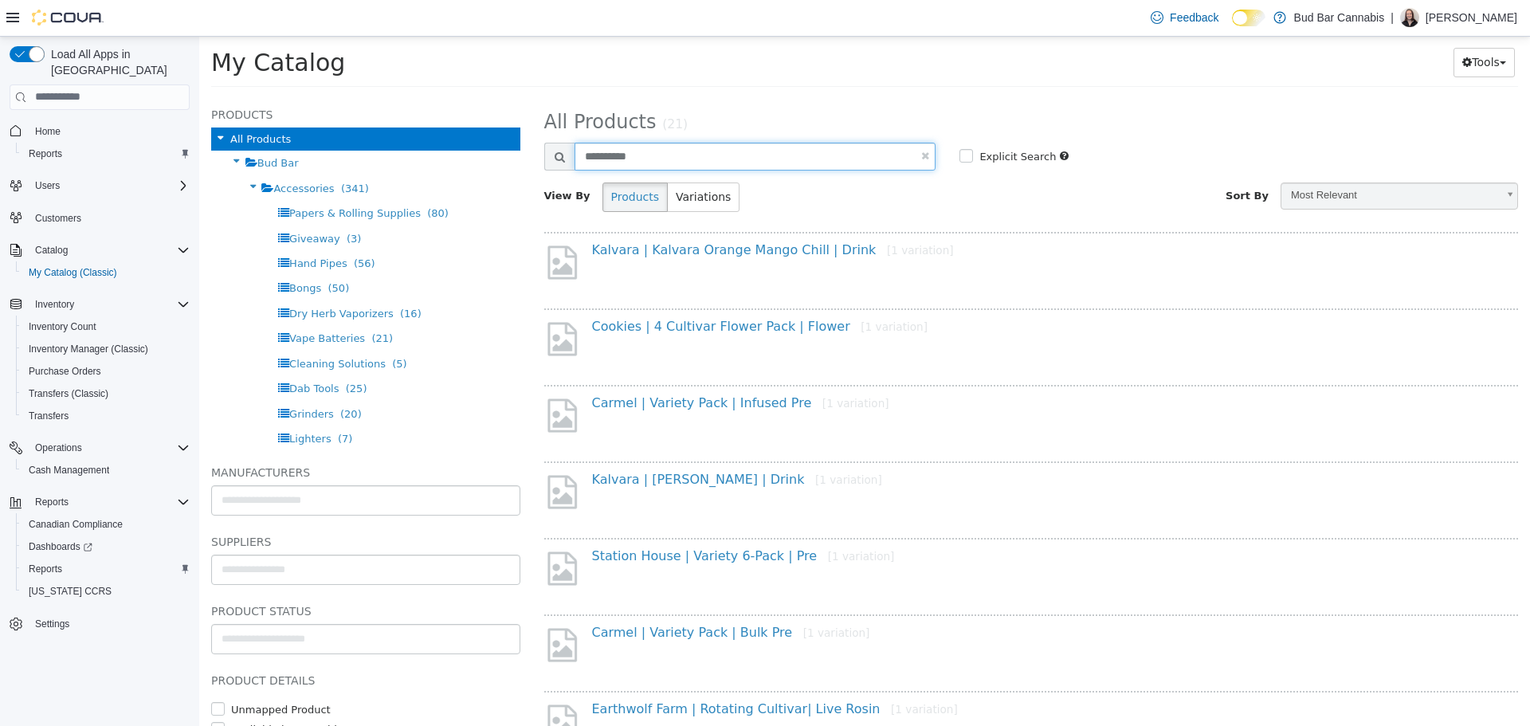
click at [732, 149] on input "**********" at bounding box center [756, 156] width 362 height 28
type input "**********"
select select "**********"
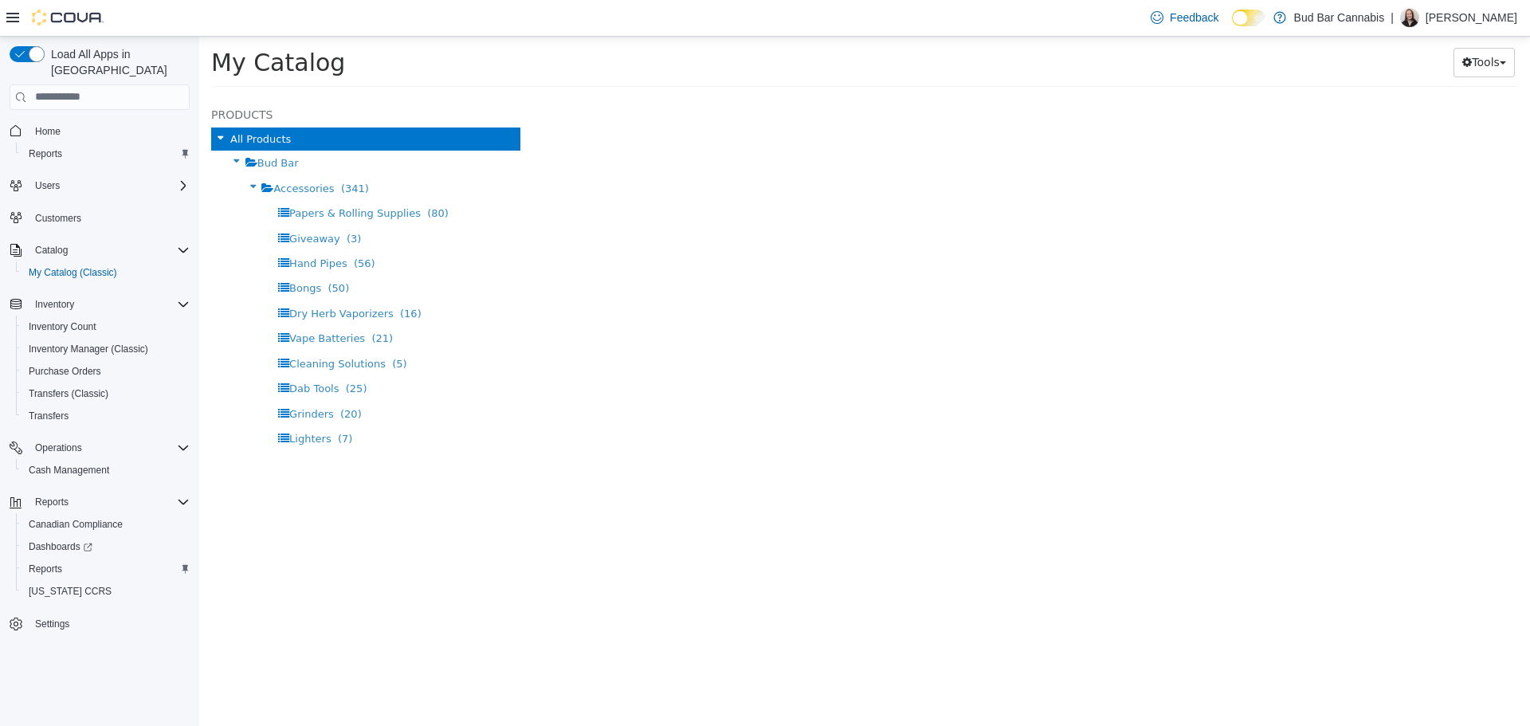
select select "**********"
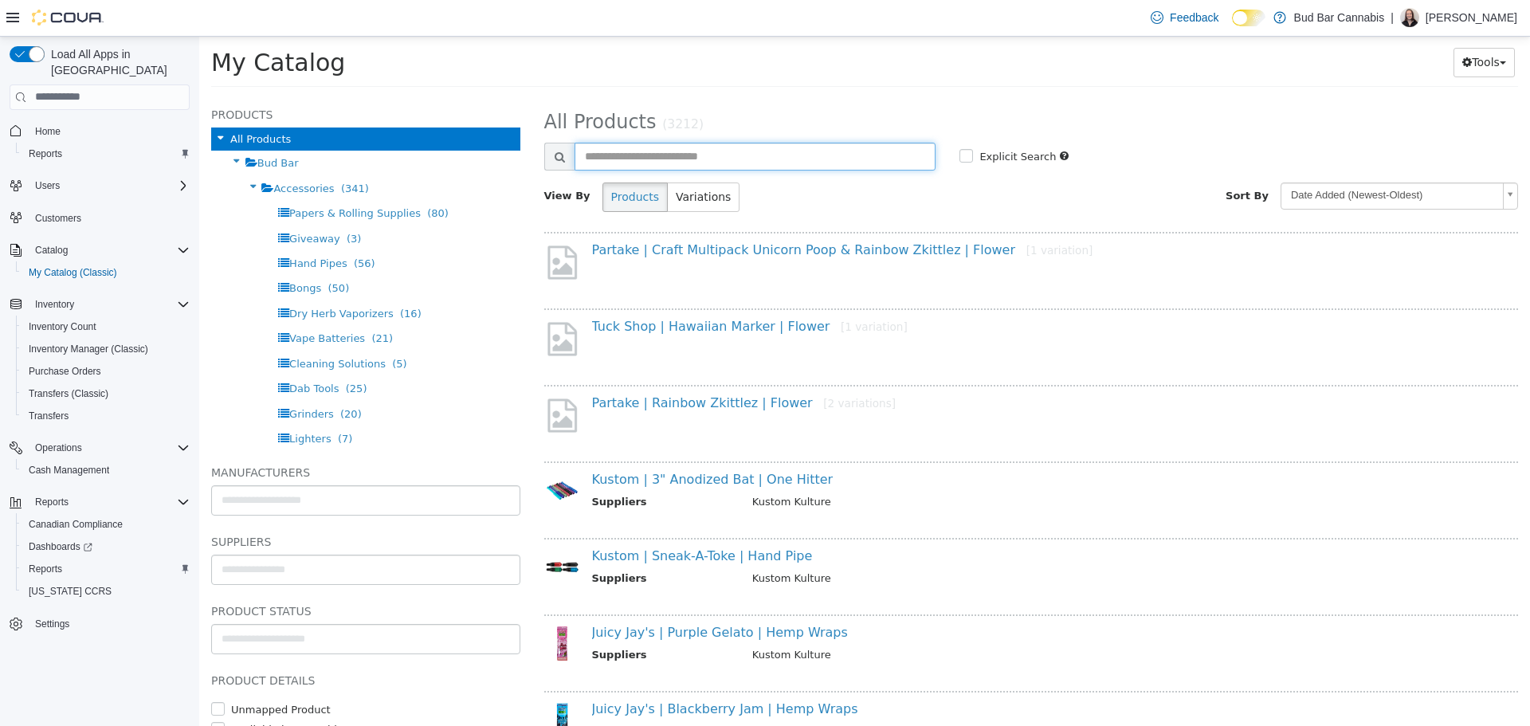
click at [772, 142] on input "text" at bounding box center [756, 156] width 362 height 28
type input "**********"
select select "**********"
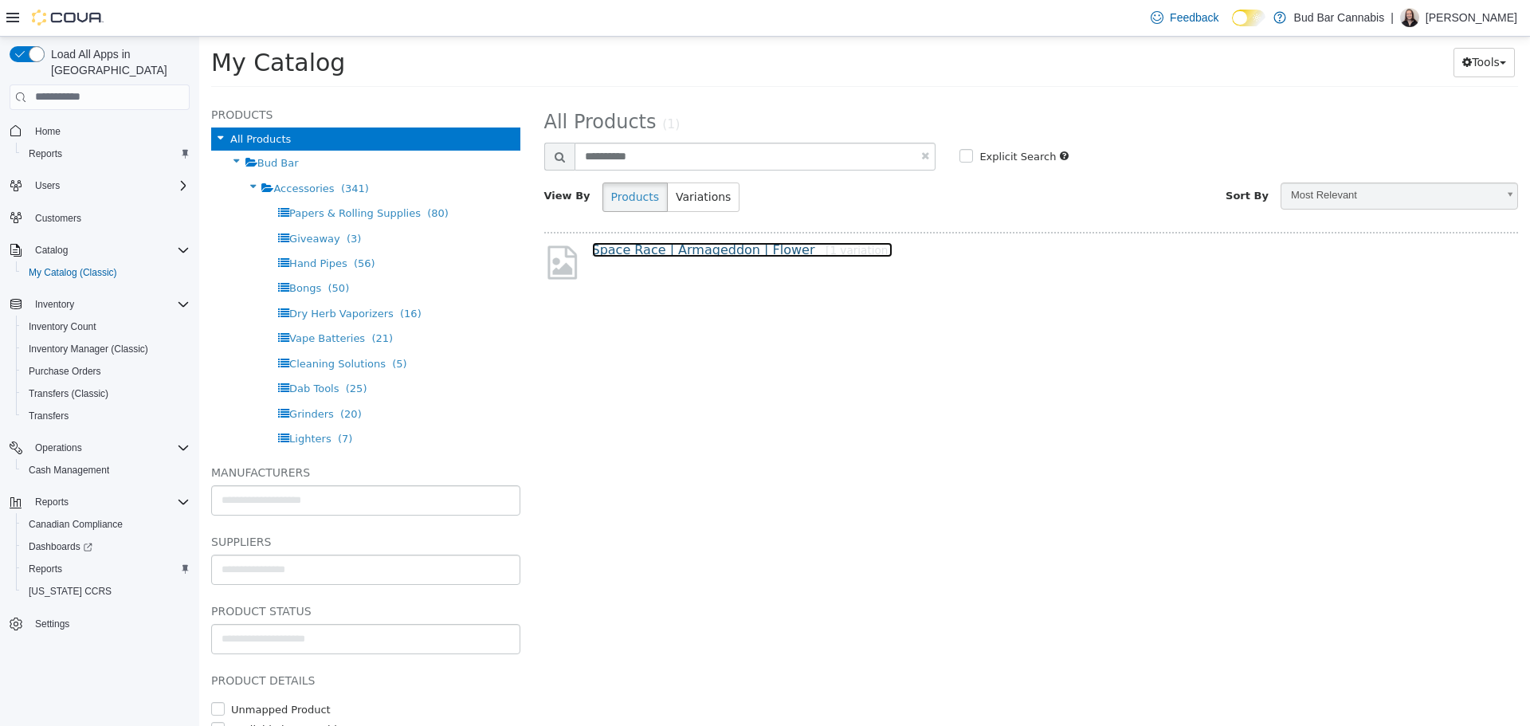
click at [744, 254] on link "Space Race | Armageddon | Flower [1 variation]" at bounding box center [742, 248] width 300 height 15
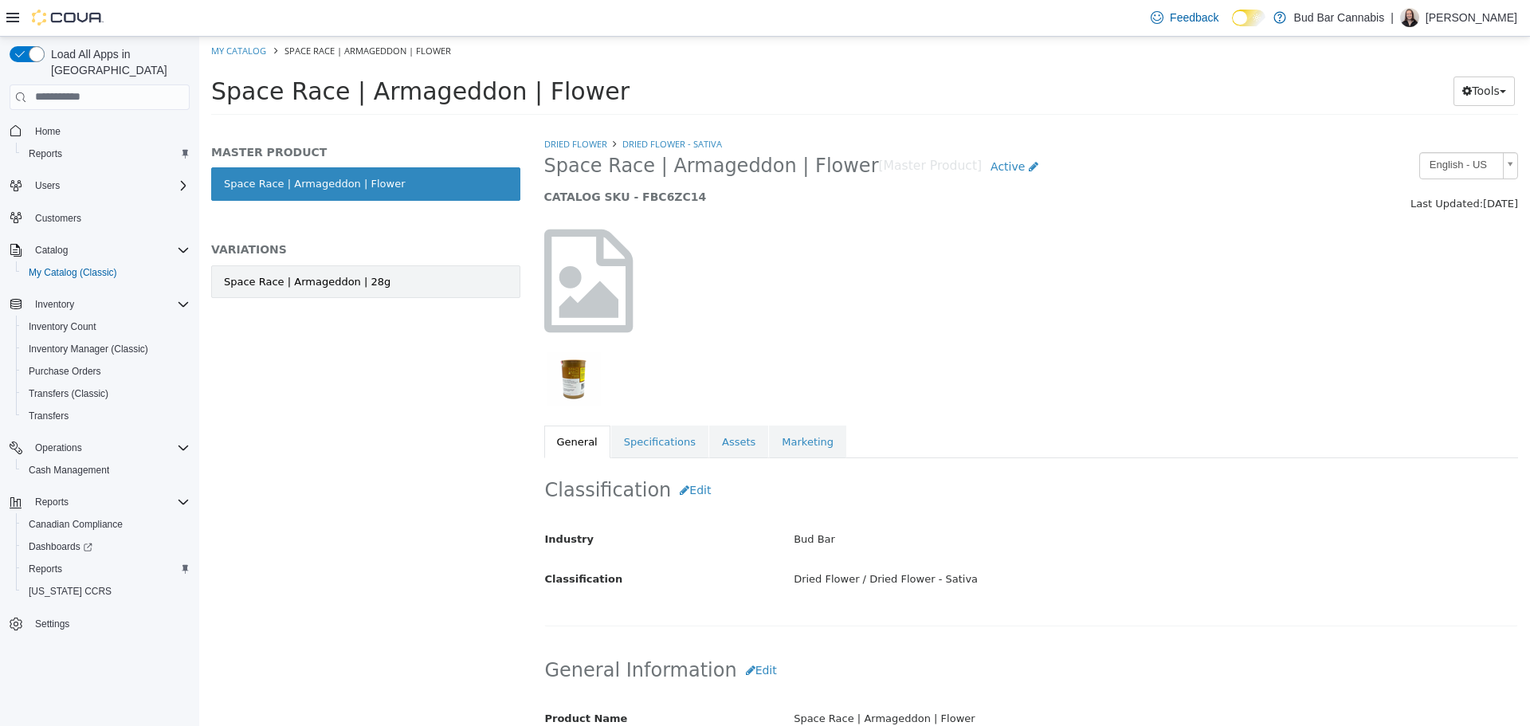
click at [343, 265] on link "Space Race | Armageddon | 28g" at bounding box center [365, 281] width 309 height 33
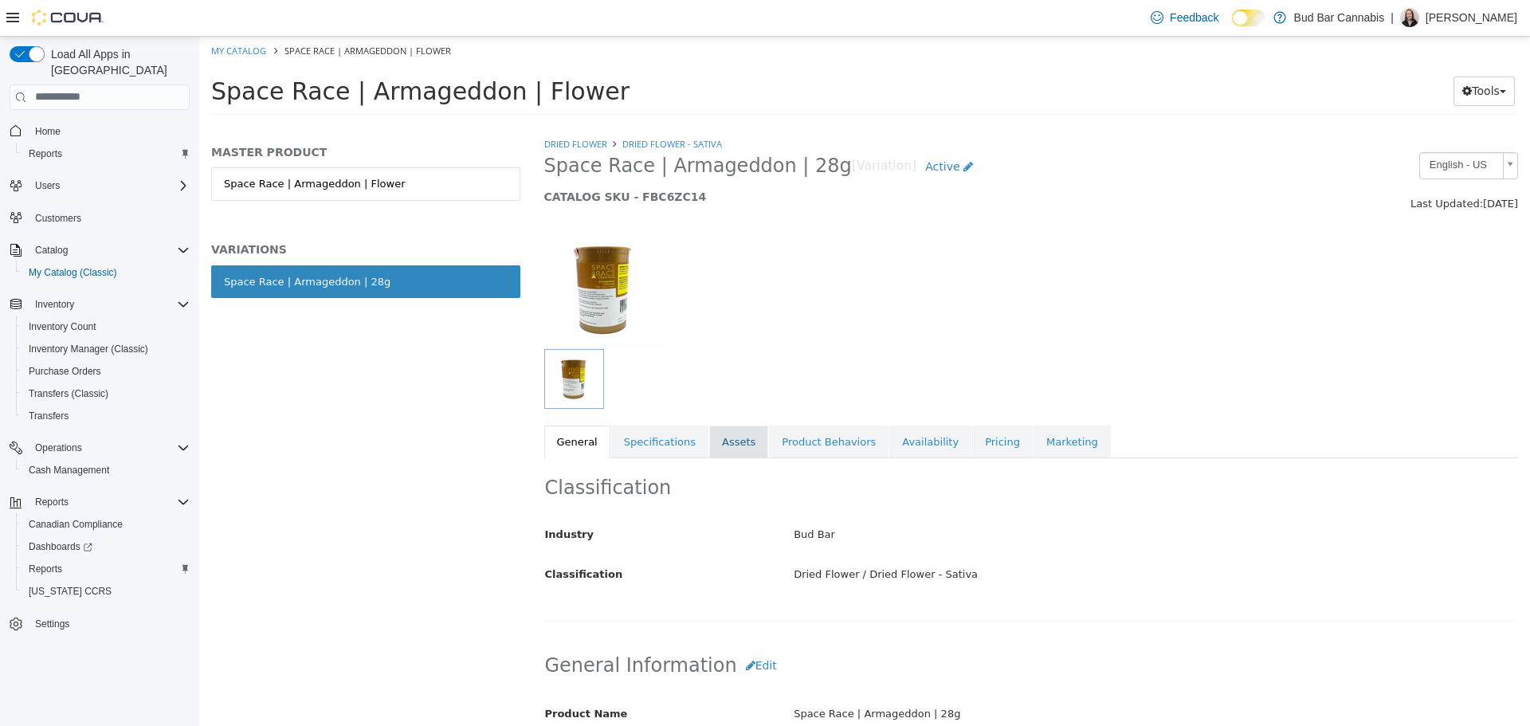
click at [709, 442] on link "Assets" at bounding box center [738, 441] width 59 height 33
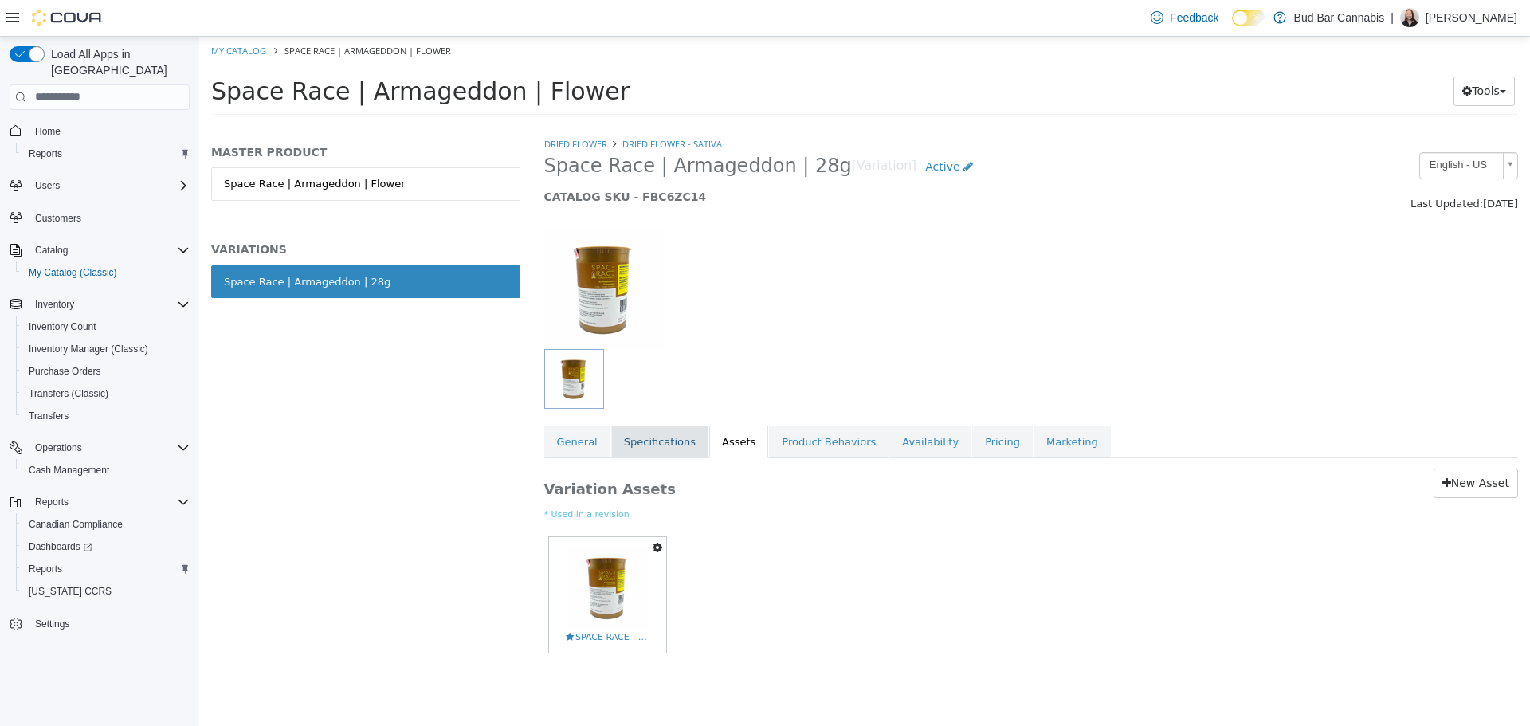
click at [667, 445] on link "Specifications" at bounding box center [659, 441] width 97 height 33
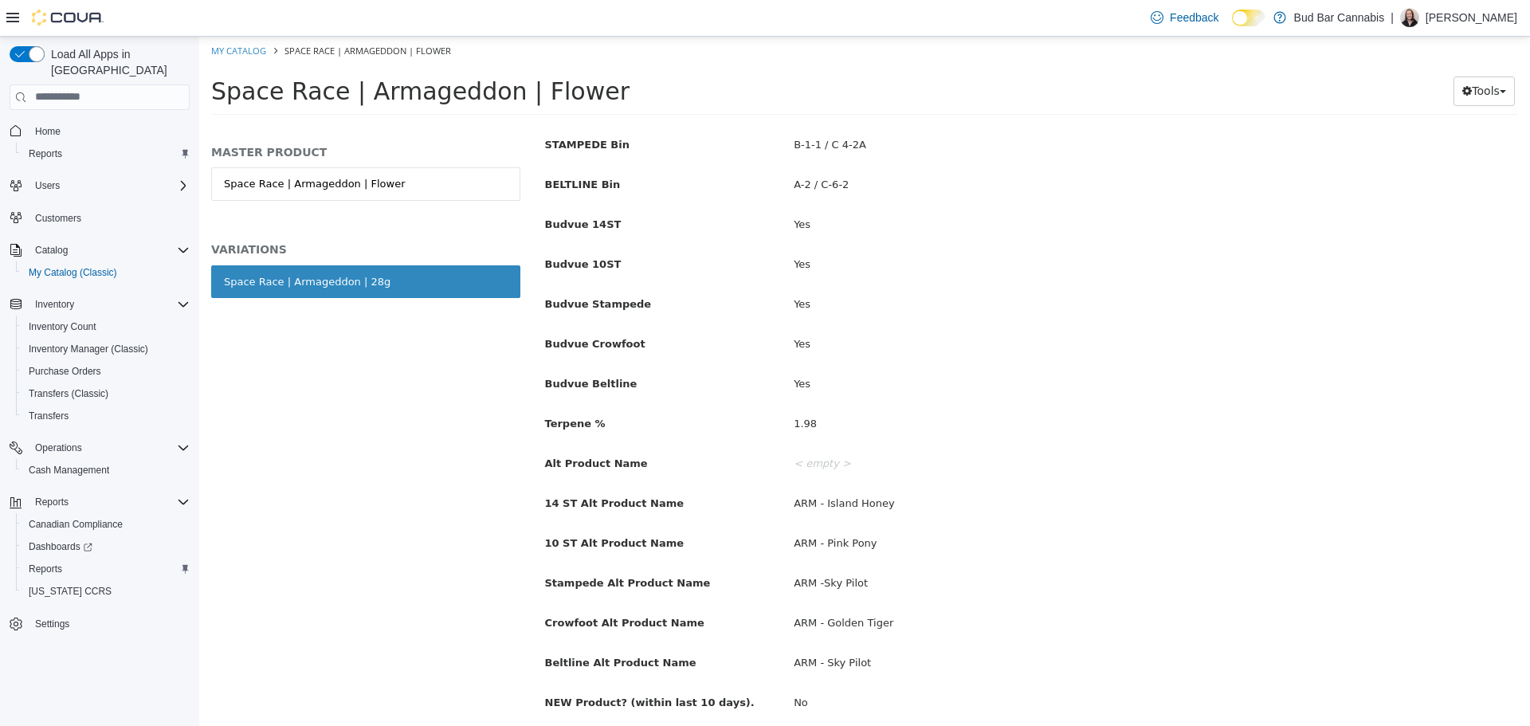
scroll to position [80, 0]
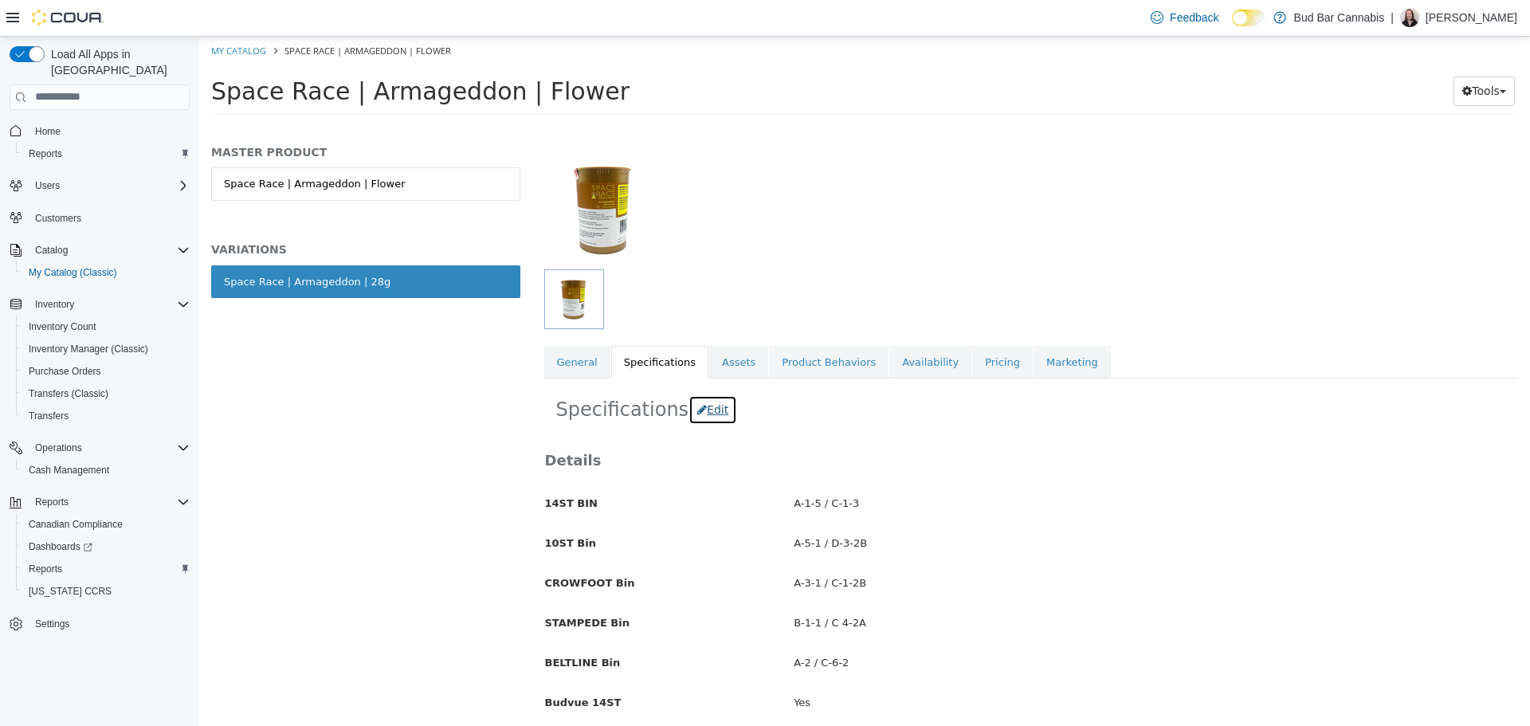
click at [699, 417] on button "Edit" at bounding box center [713, 408] width 49 height 29
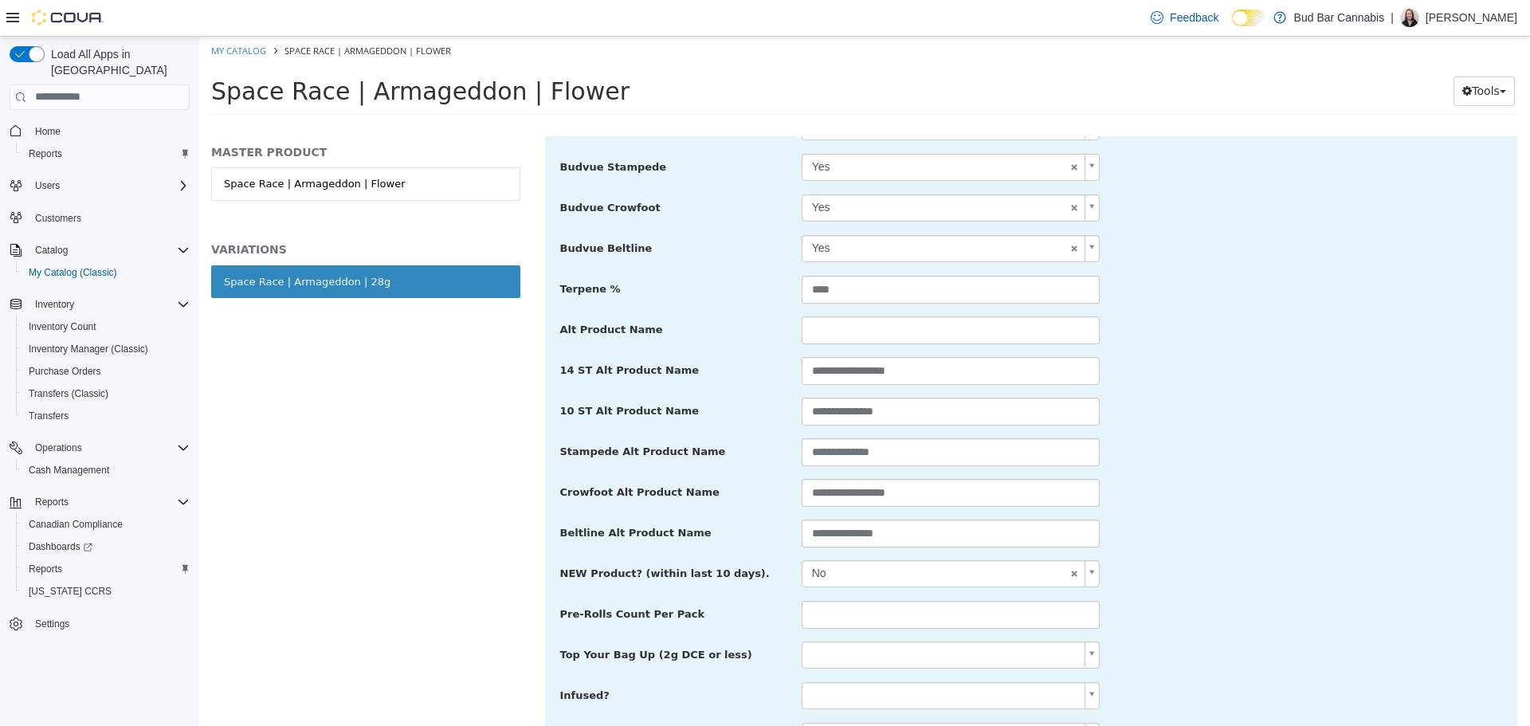
scroll to position [717, 0]
drag, startPoint x: 914, startPoint y: 410, endPoint x: 762, endPoint y: 418, distance: 152.4
click at [762, 418] on div "**********" at bounding box center [1031, 409] width 967 height 29
drag, startPoint x: 916, startPoint y: 526, endPoint x: 702, endPoint y: 542, distance: 214.2
click at [702, 542] on div "**********" at bounding box center [1031, 531] width 967 height 29
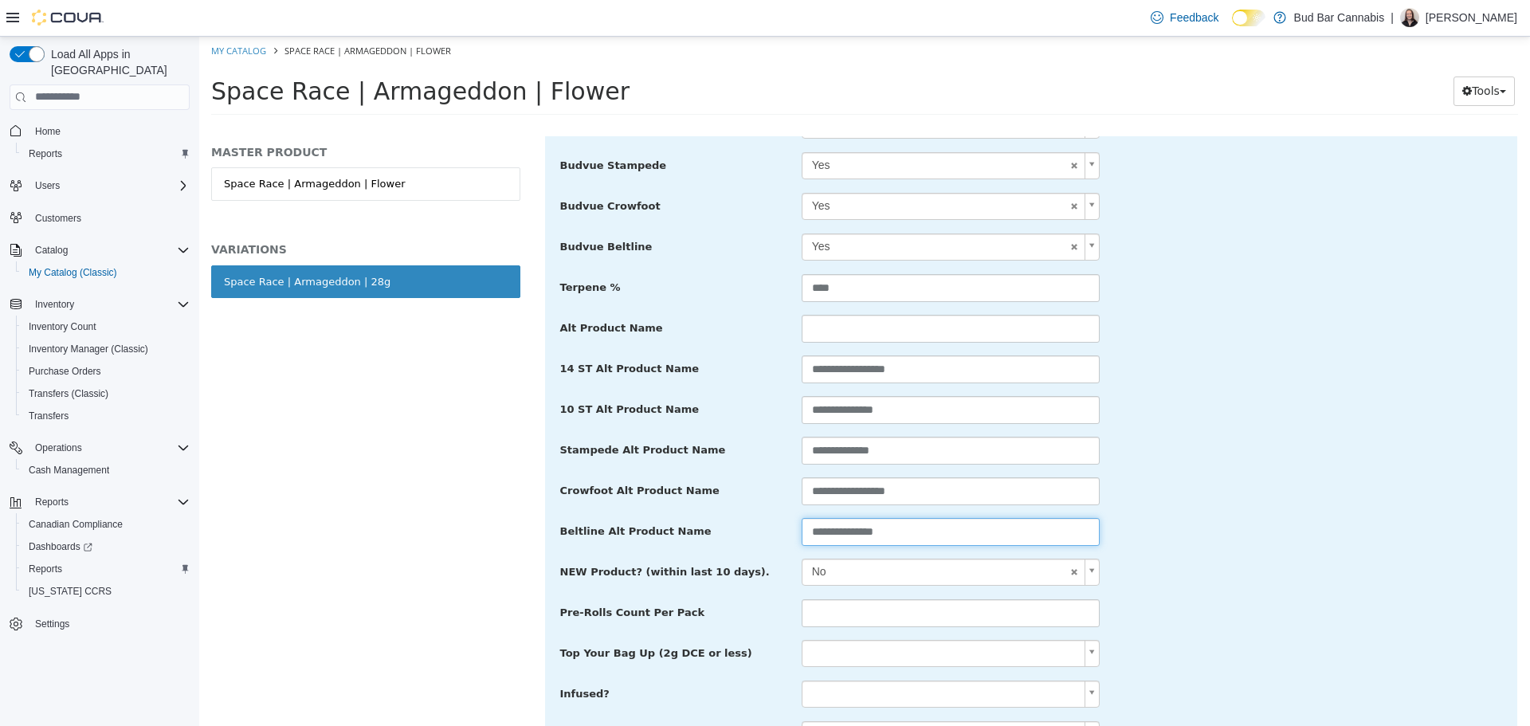
paste input "text"
type input "**********"
click at [1212, 479] on div "**********" at bounding box center [1031, 491] width 967 height 29
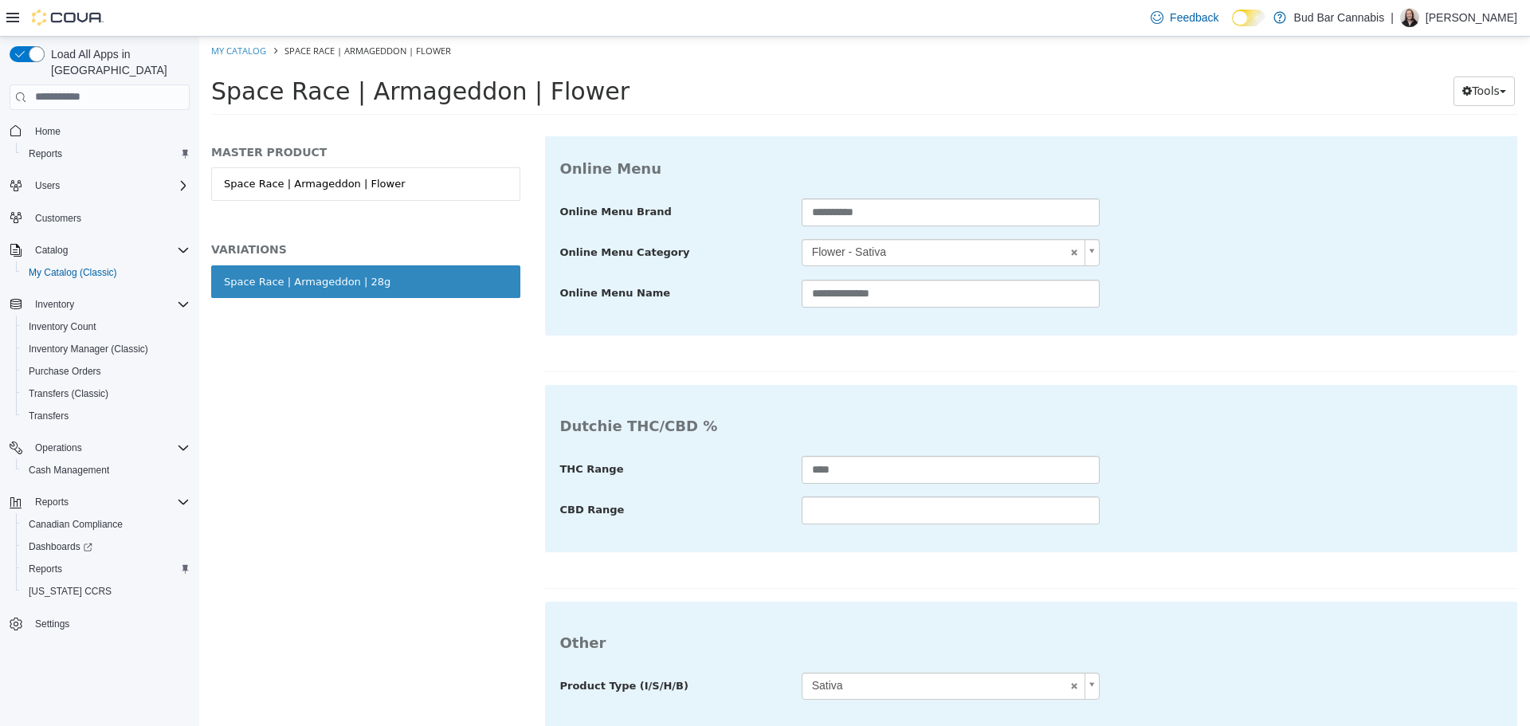
scroll to position [3097, 0]
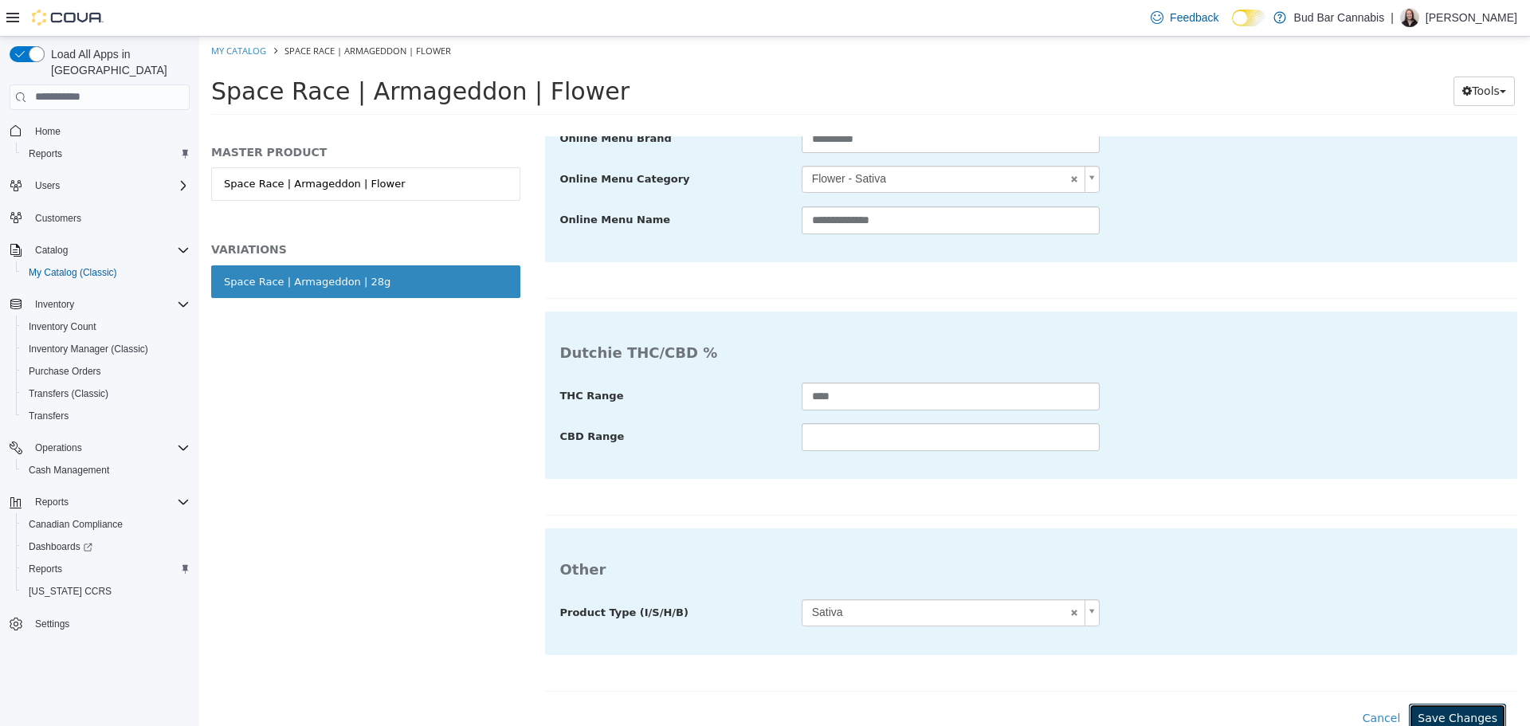
click at [1446, 703] on button "Save Changes" at bounding box center [1457, 717] width 97 height 29
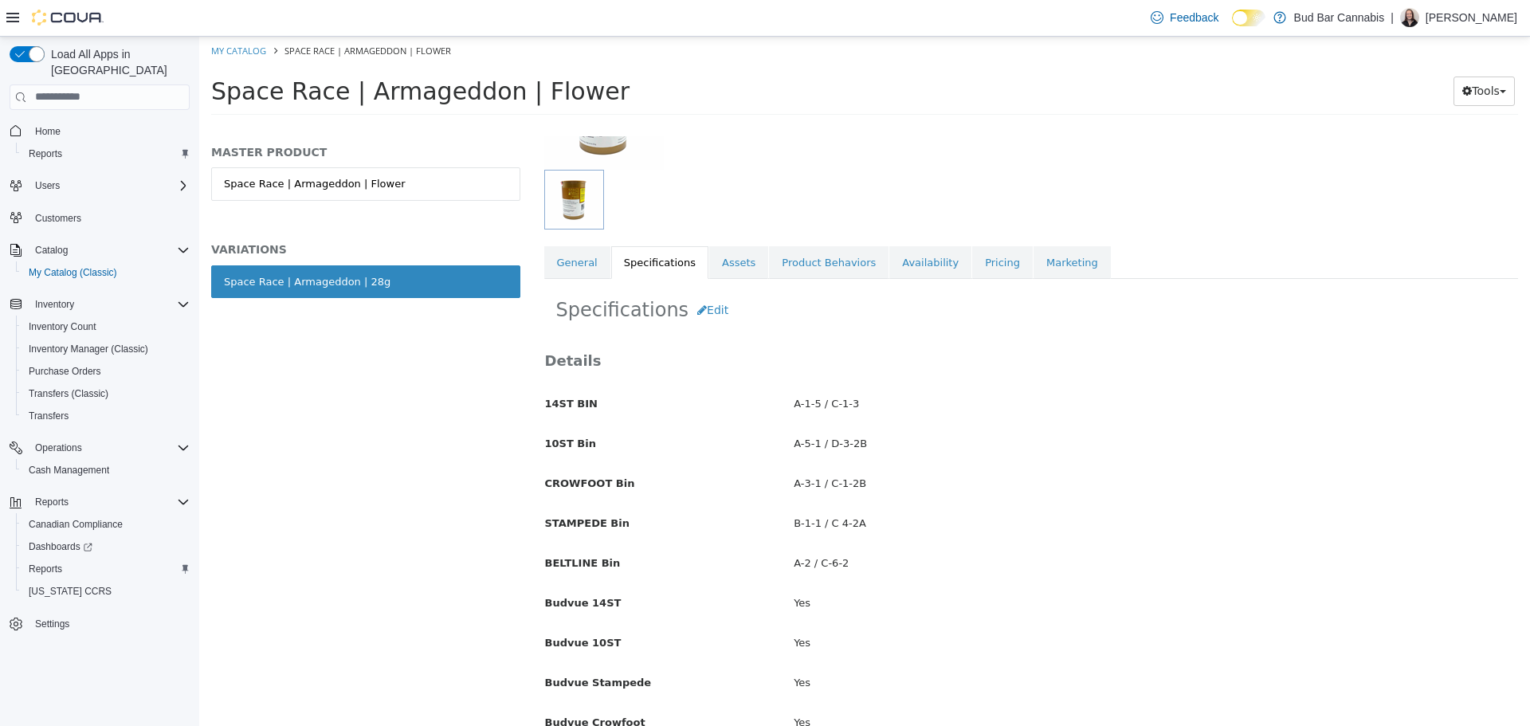
scroll to position [0, 0]
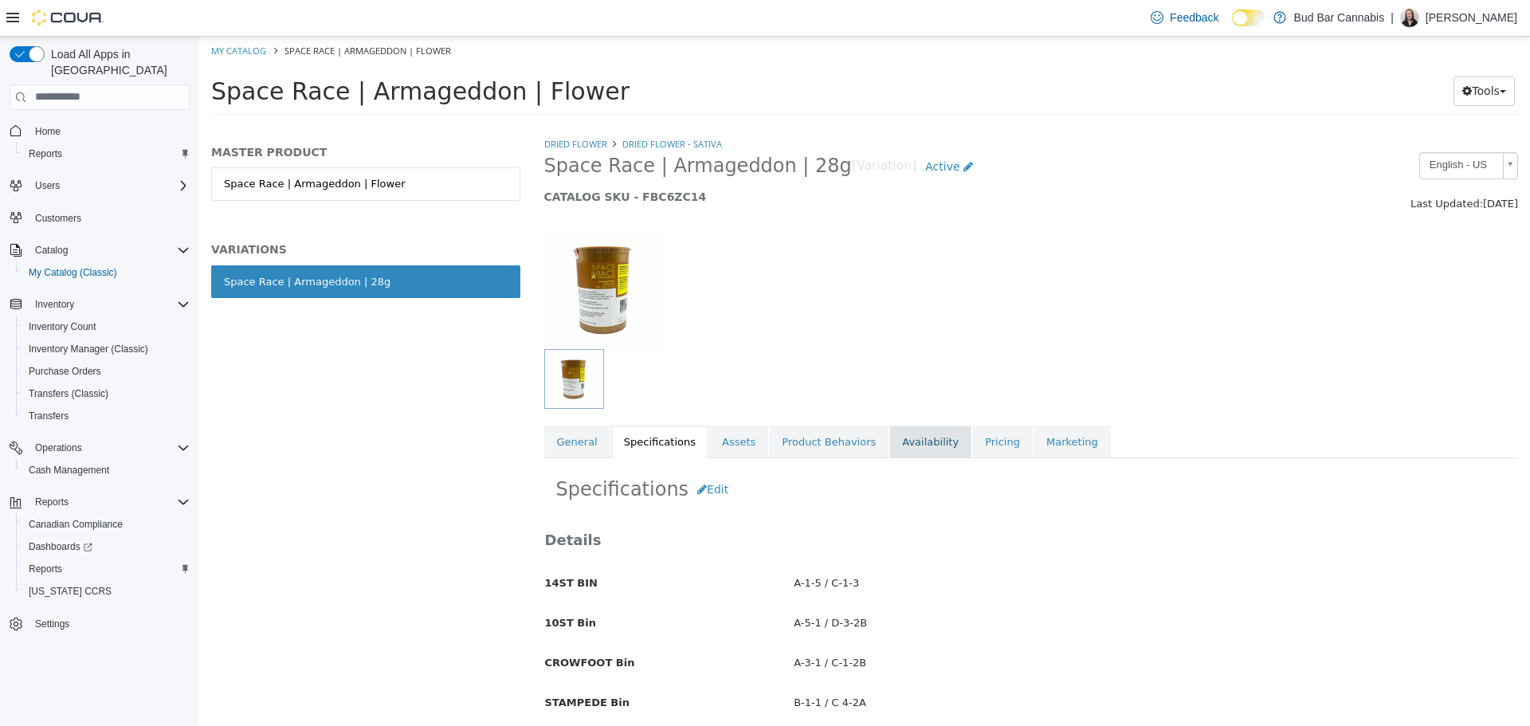
click at [889, 444] on link "Availability" at bounding box center [930, 441] width 82 height 33
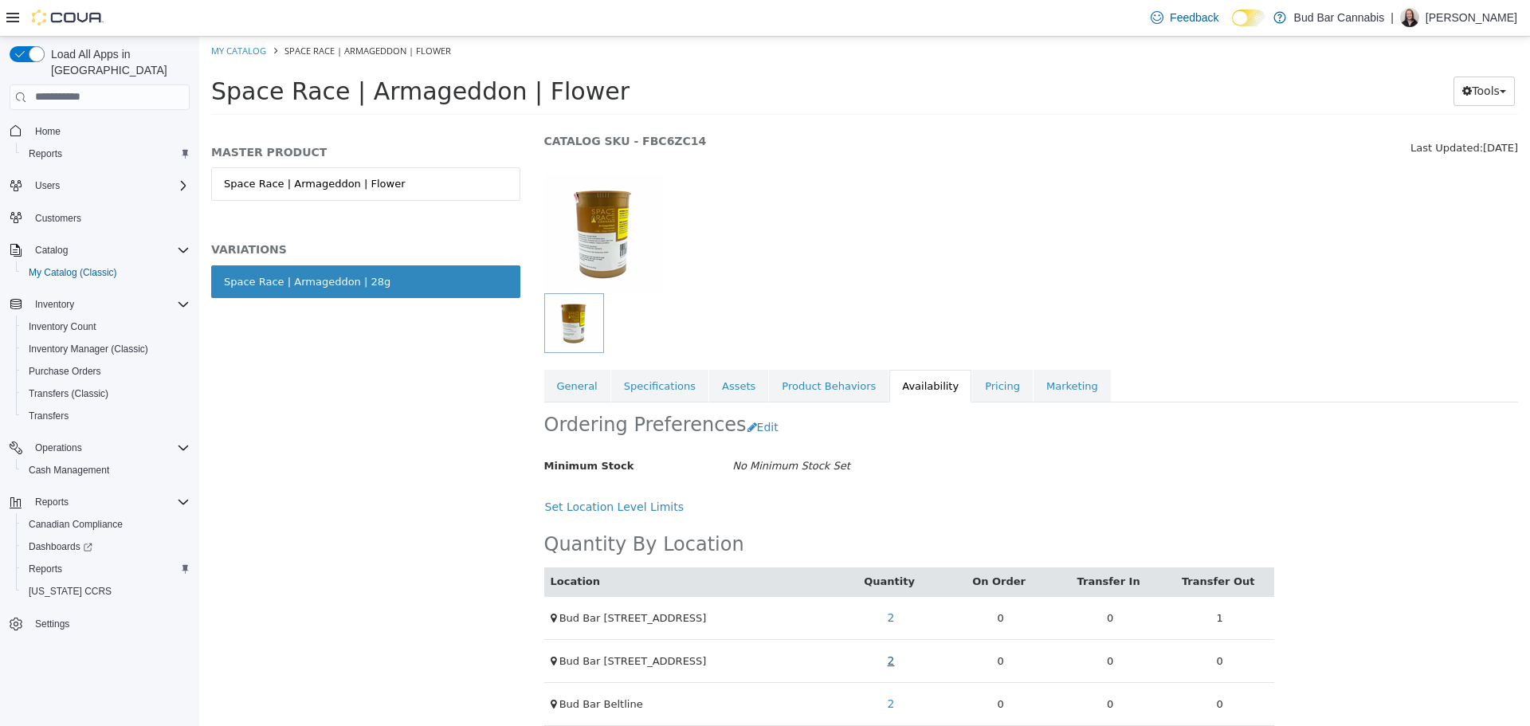
scroll to position [188, 0]
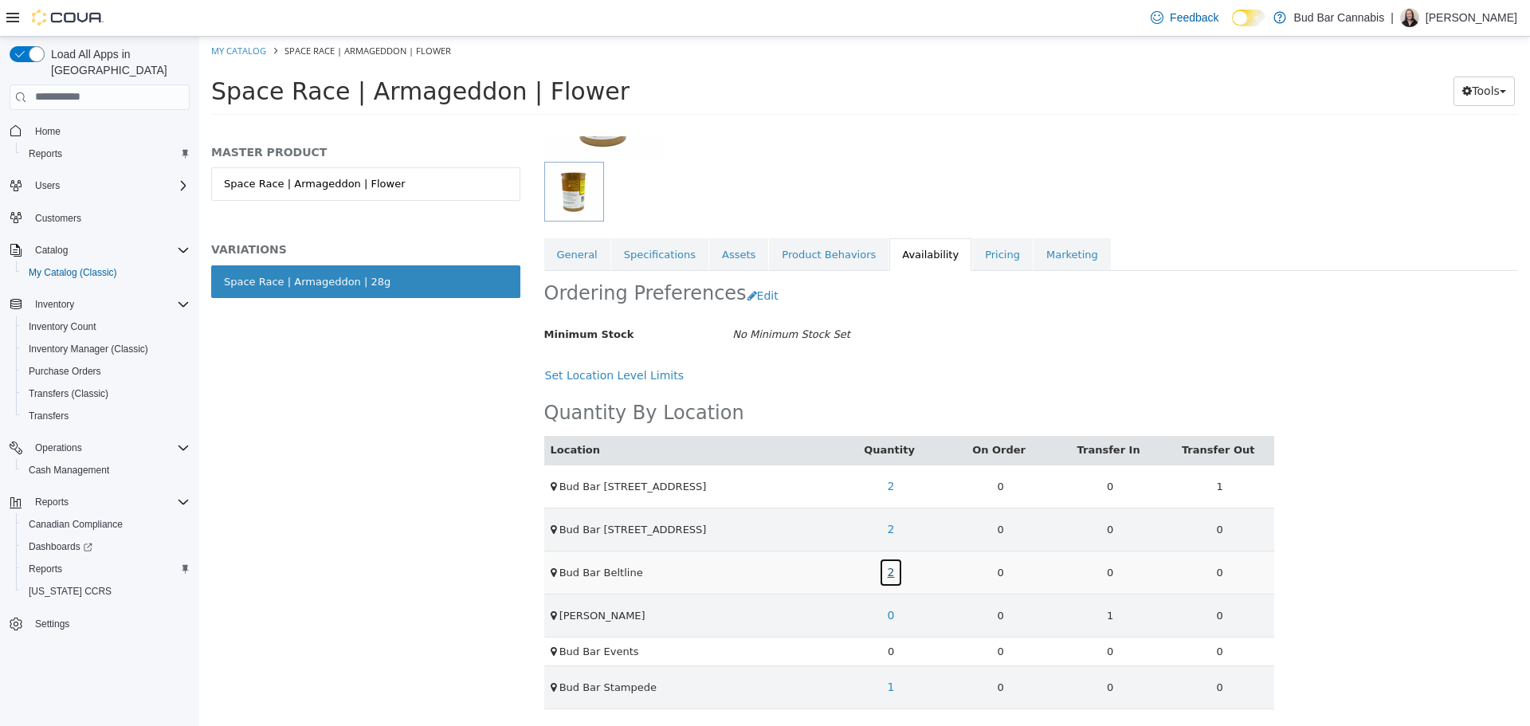
drag, startPoint x: 893, startPoint y: 573, endPoint x: 889, endPoint y: 566, distance: 8.2
click at [892, 573] on link "2" at bounding box center [891, 571] width 25 height 29
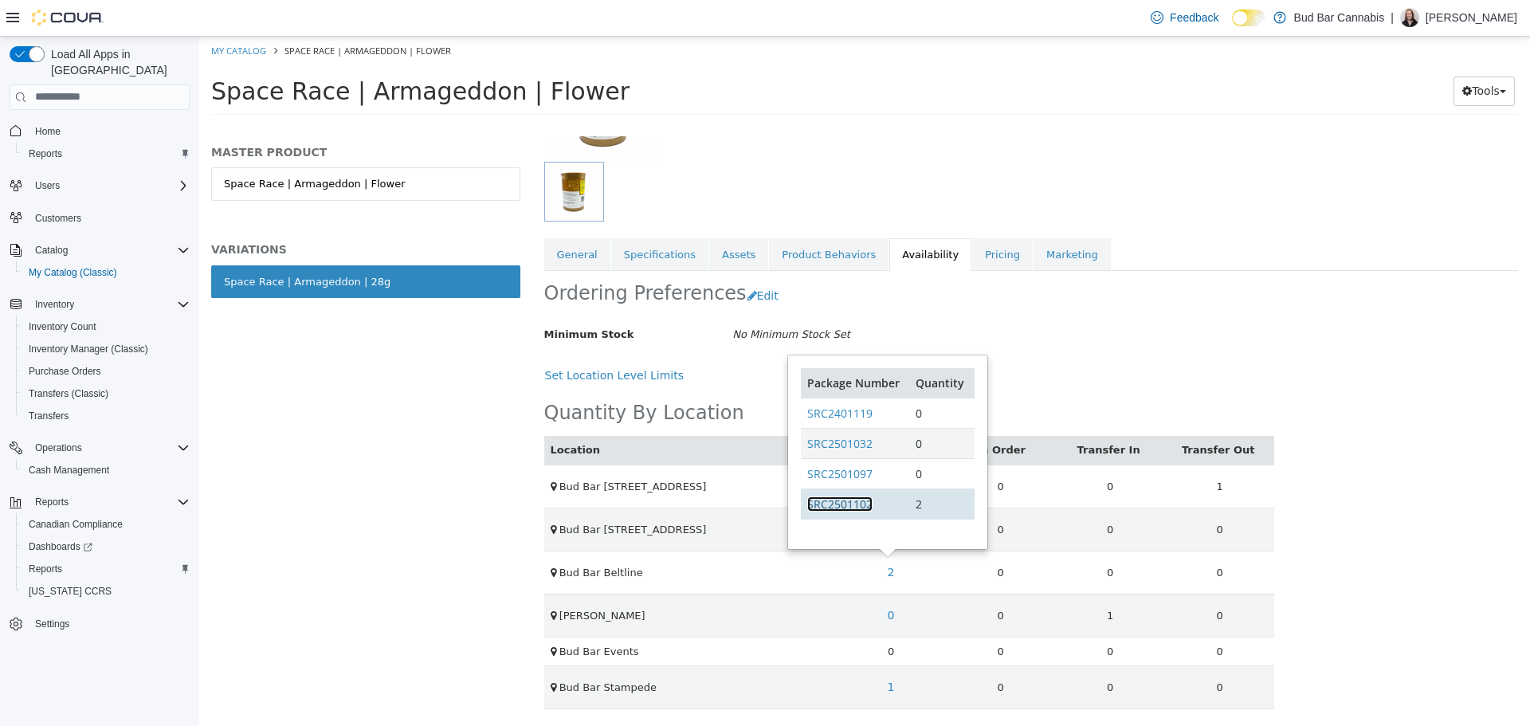
click at [859, 506] on link "SRC2501102" at bounding box center [839, 503] width 65 height 15
drag, startPoint x: 230, startPoint y: 47, endPoint x: 500, endPoint y: 49, distance: 270.2
click at [230, 47] on link "My Catalog" at bounding box center [238, 50] width 55 height 12
select select "**********"
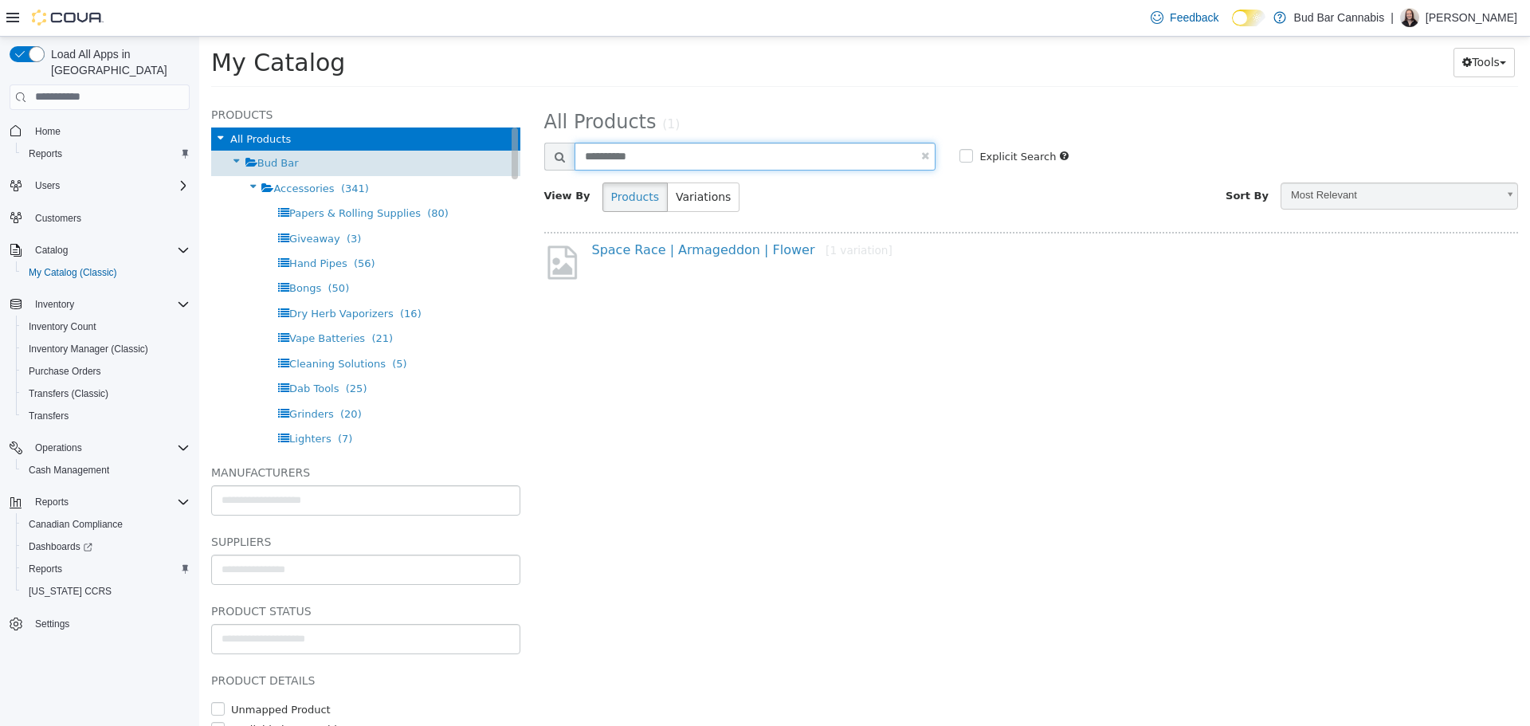
drag, startPoint x: 678, startPoint y: 151, endPoint x: 324, endPoint y: 165, distance: 354.1
click at [328, 96] on div "Products All Products Bud Bar Accessories (341) Papers & Rolling Supplies (80) …" at bounding box center [864, 96] width 1331 height 0
type input "***"
select select "**********"
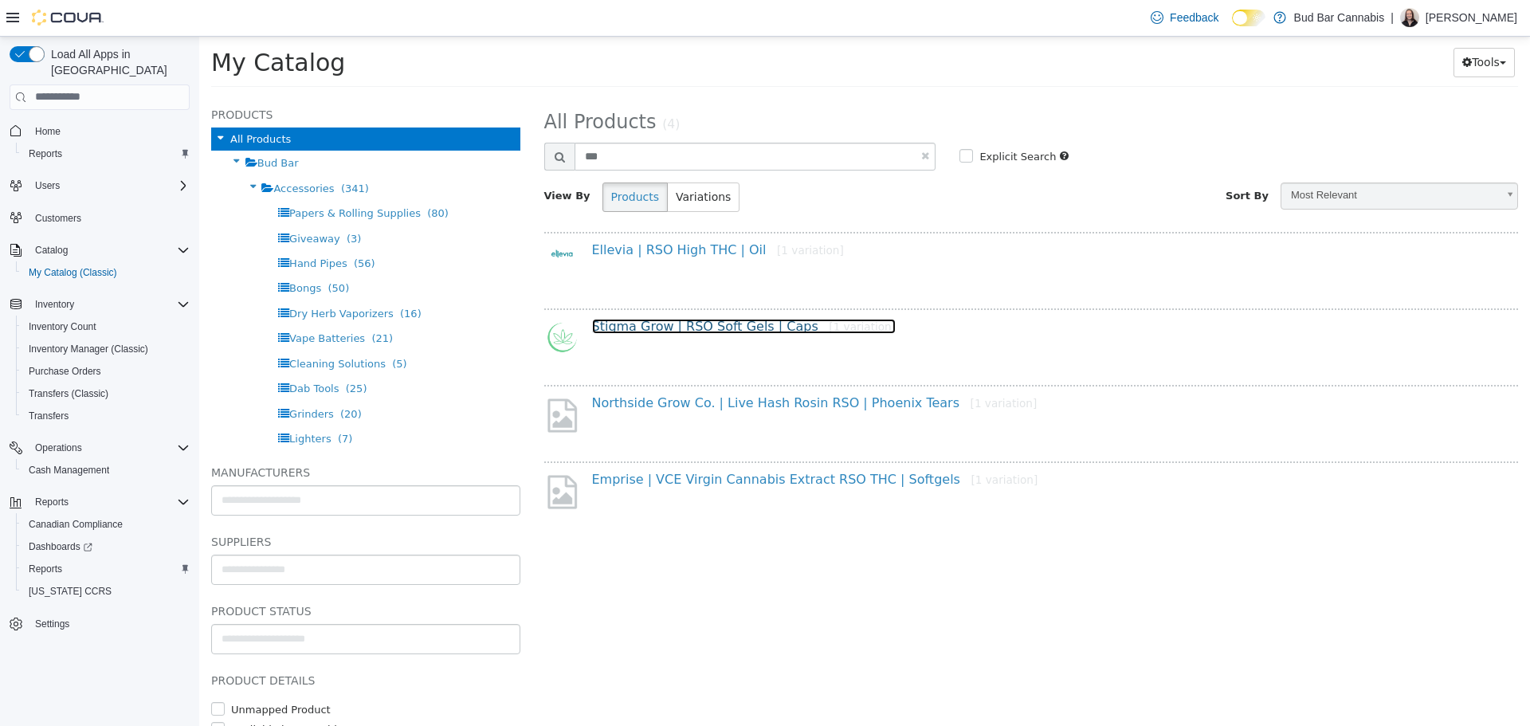
click at [670, 324] on link "Stigma Grow | RSO Soft Gels | Caps [1 variation]" at bounding box center [744, 325] width 304 height 15
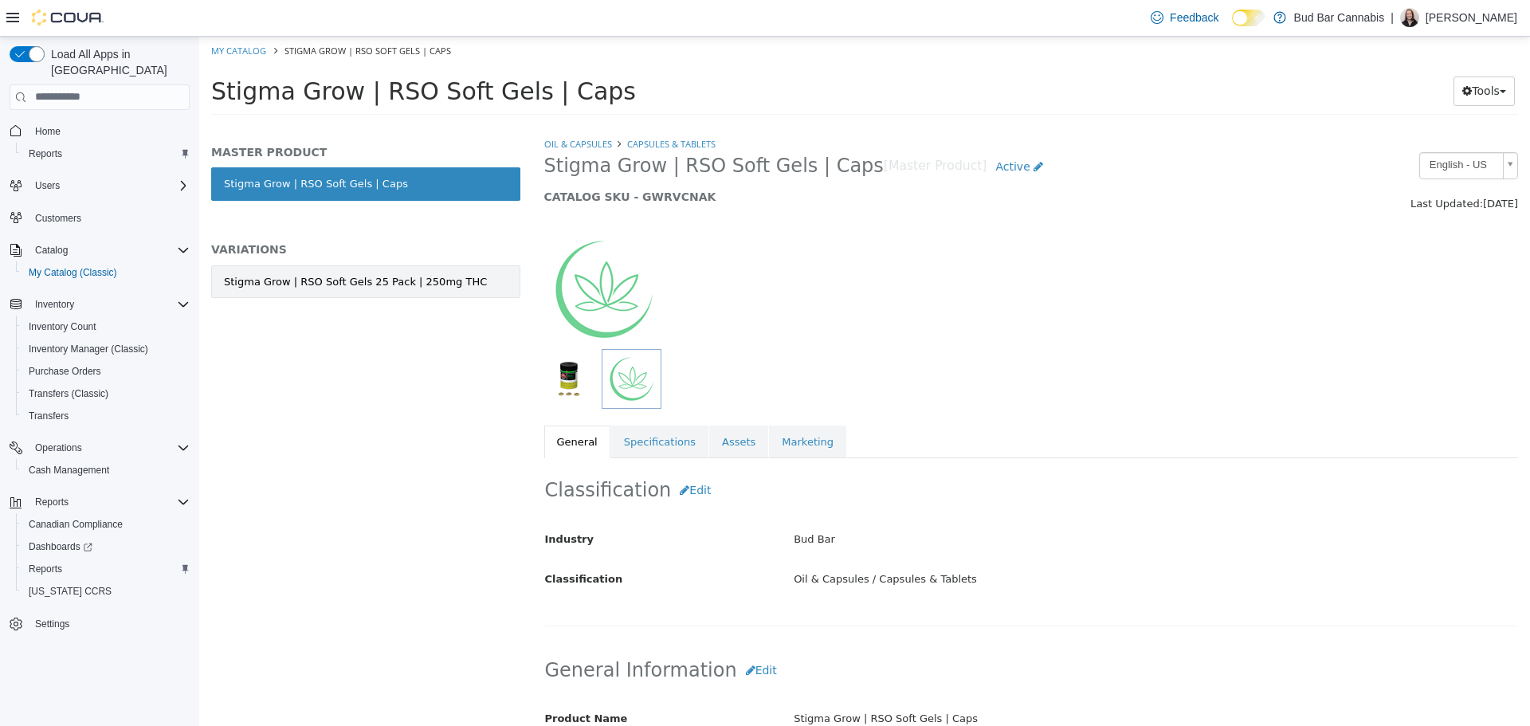
click at [299, 289] on link "Stigma Grow | RSO Soft Gels 25 Pack | 250mg THC" at bounding box center [365, 281] width 309 height 33
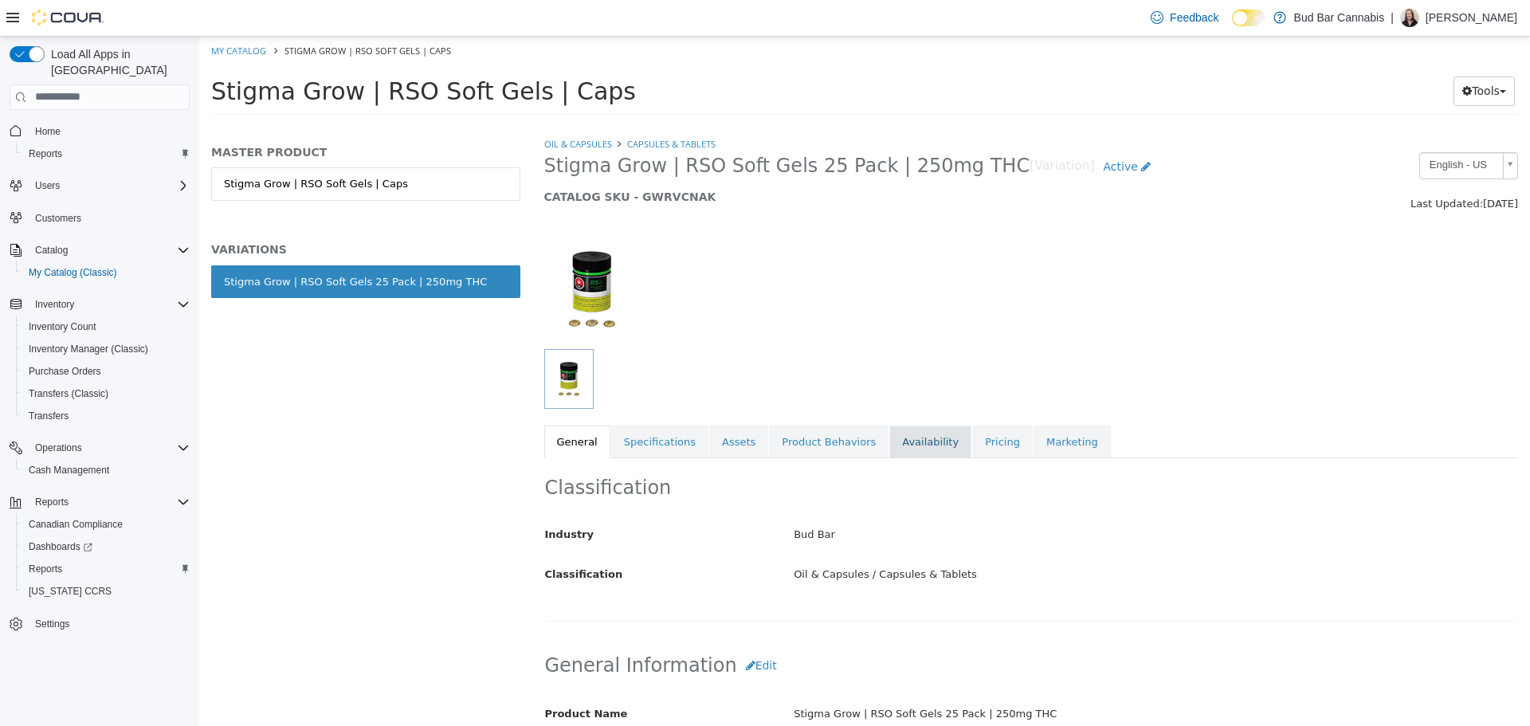
click at [920, 444] on link "Availability" at bounding box center [930, 441] width 82 height 33
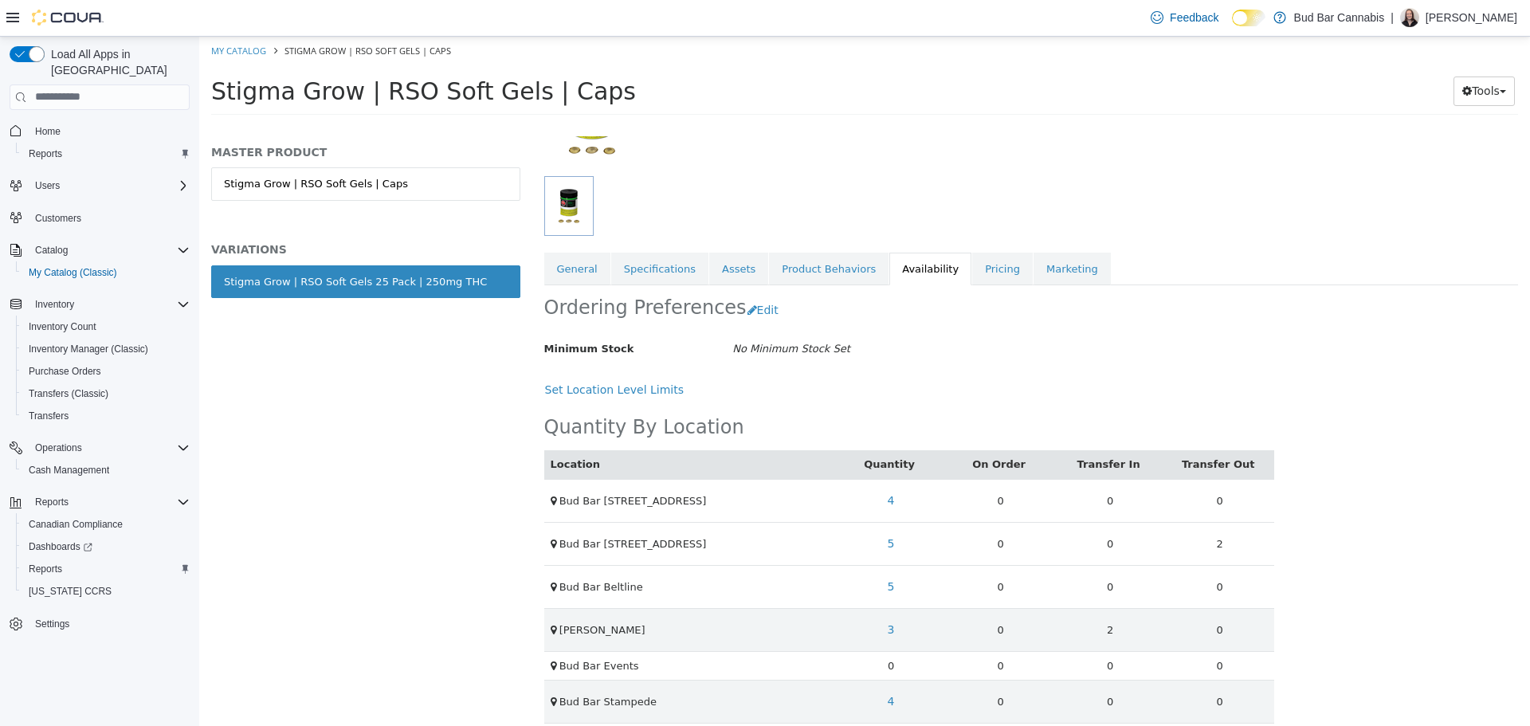
scroll to position [174, 0]
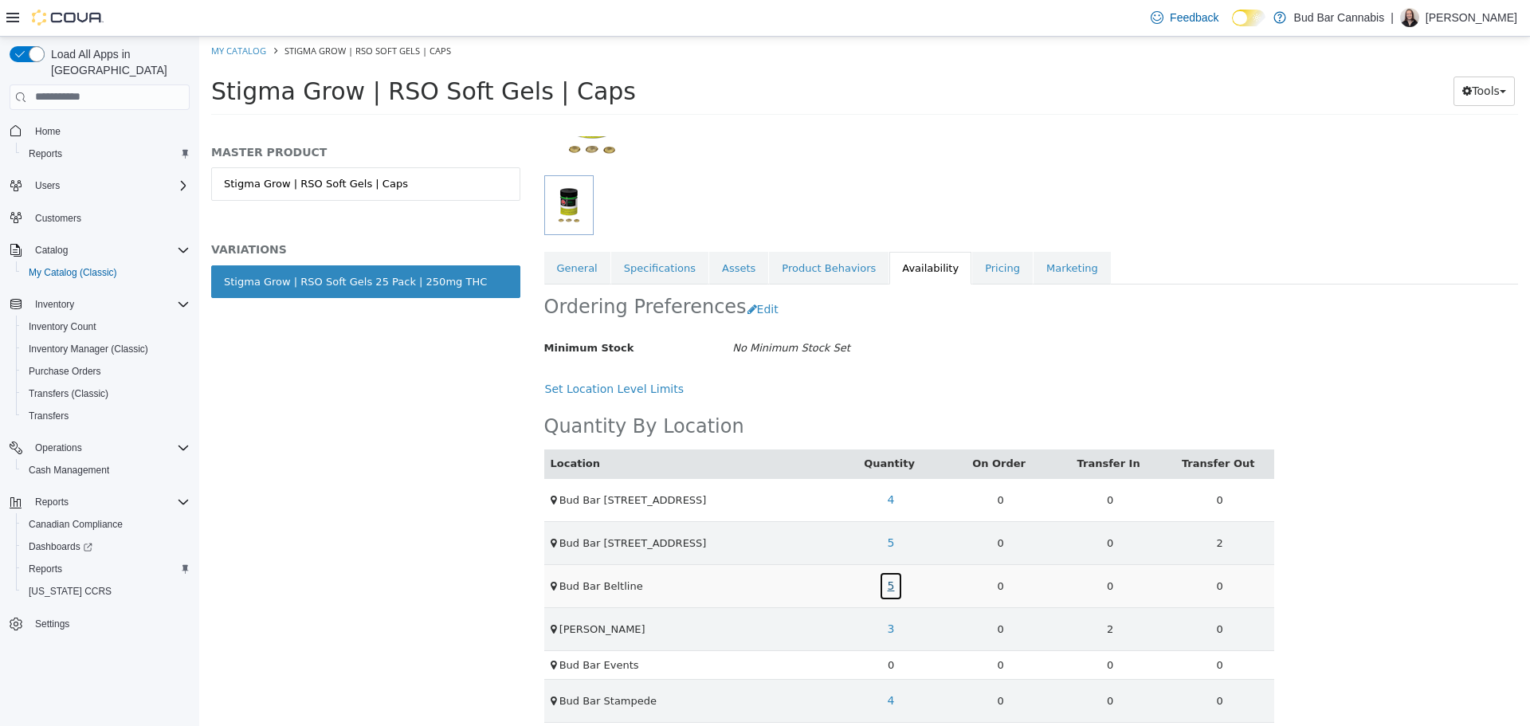
click at [885, 598] on link "5" at bounding box center [891, 585] width 25 height 29
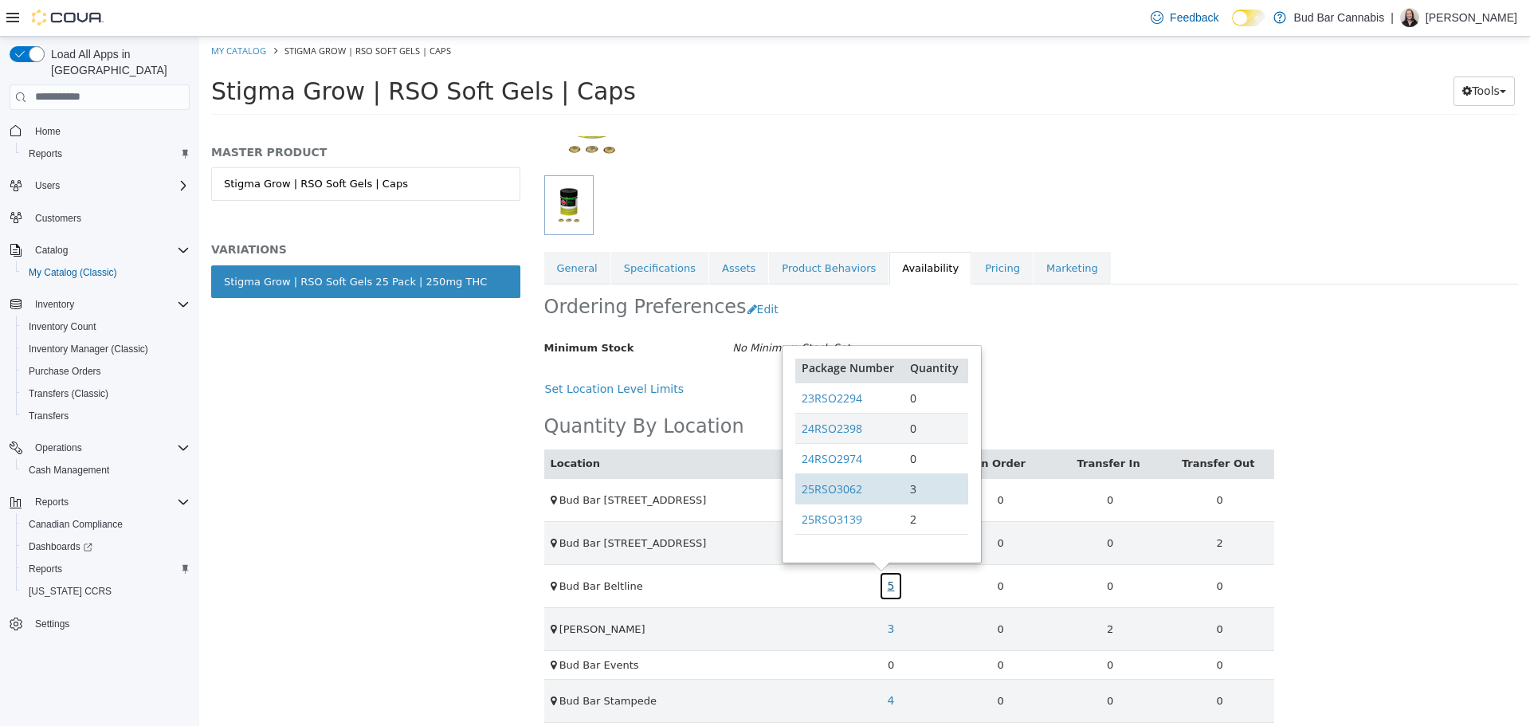
scroll to position [7, 0]
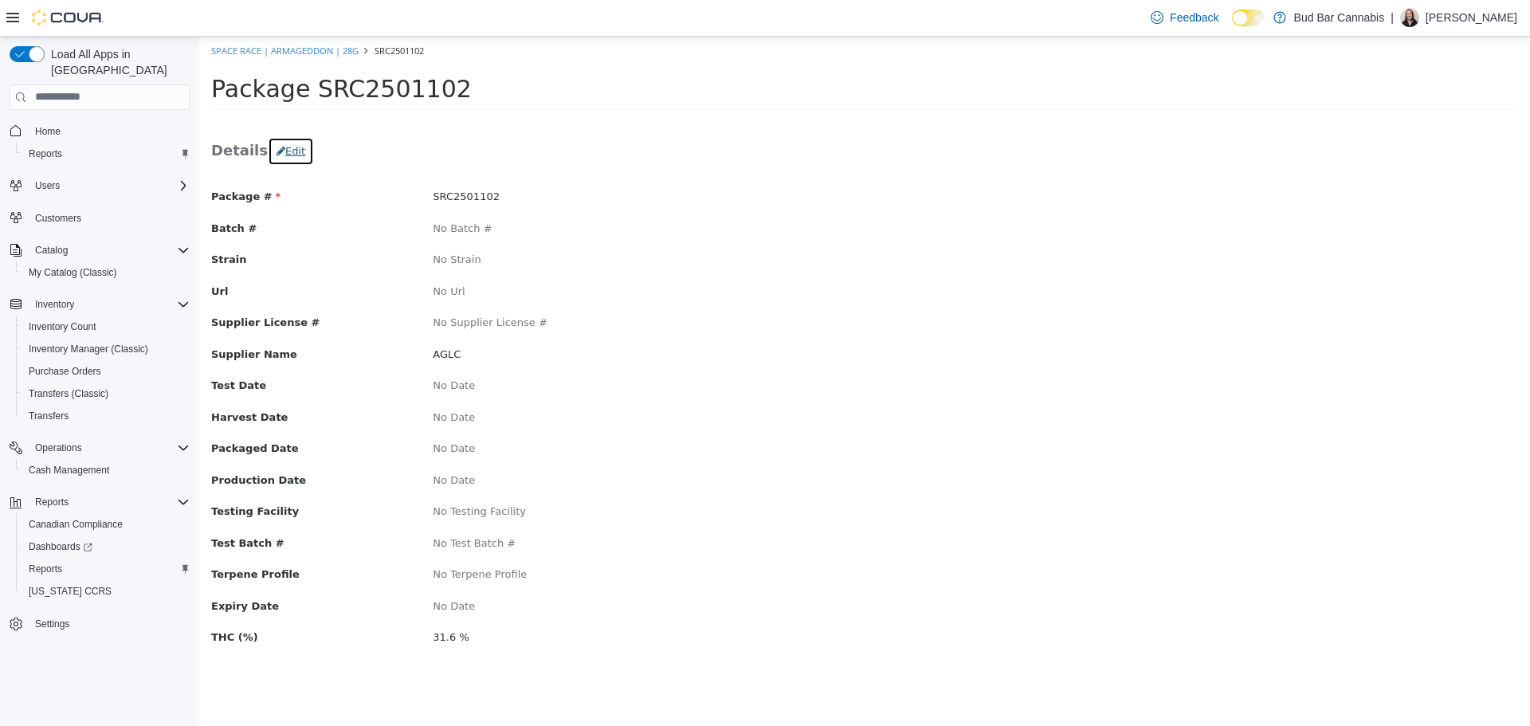
click at [293, 148] on button "Edit" at bounding box center [291, 150] width 46 height 29
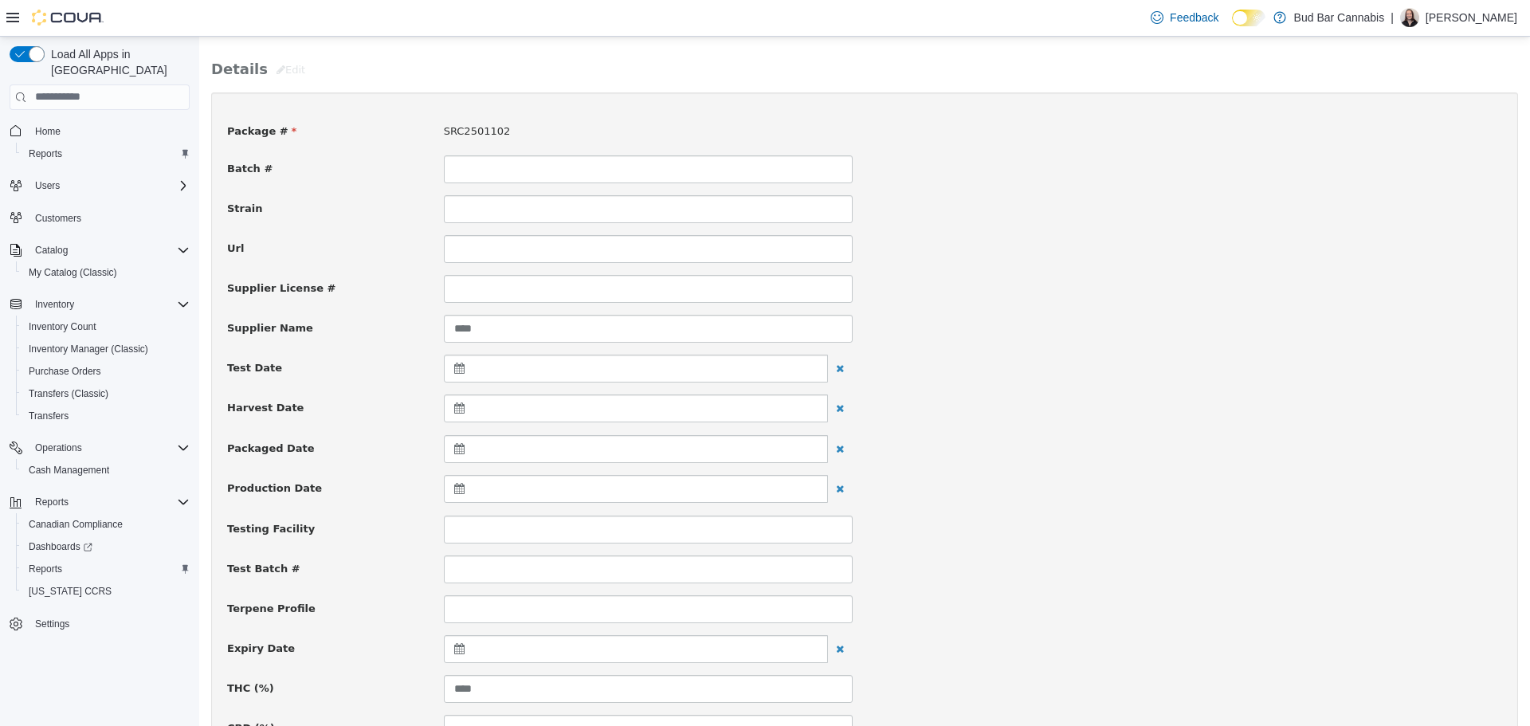
scroll to position [159, 0]
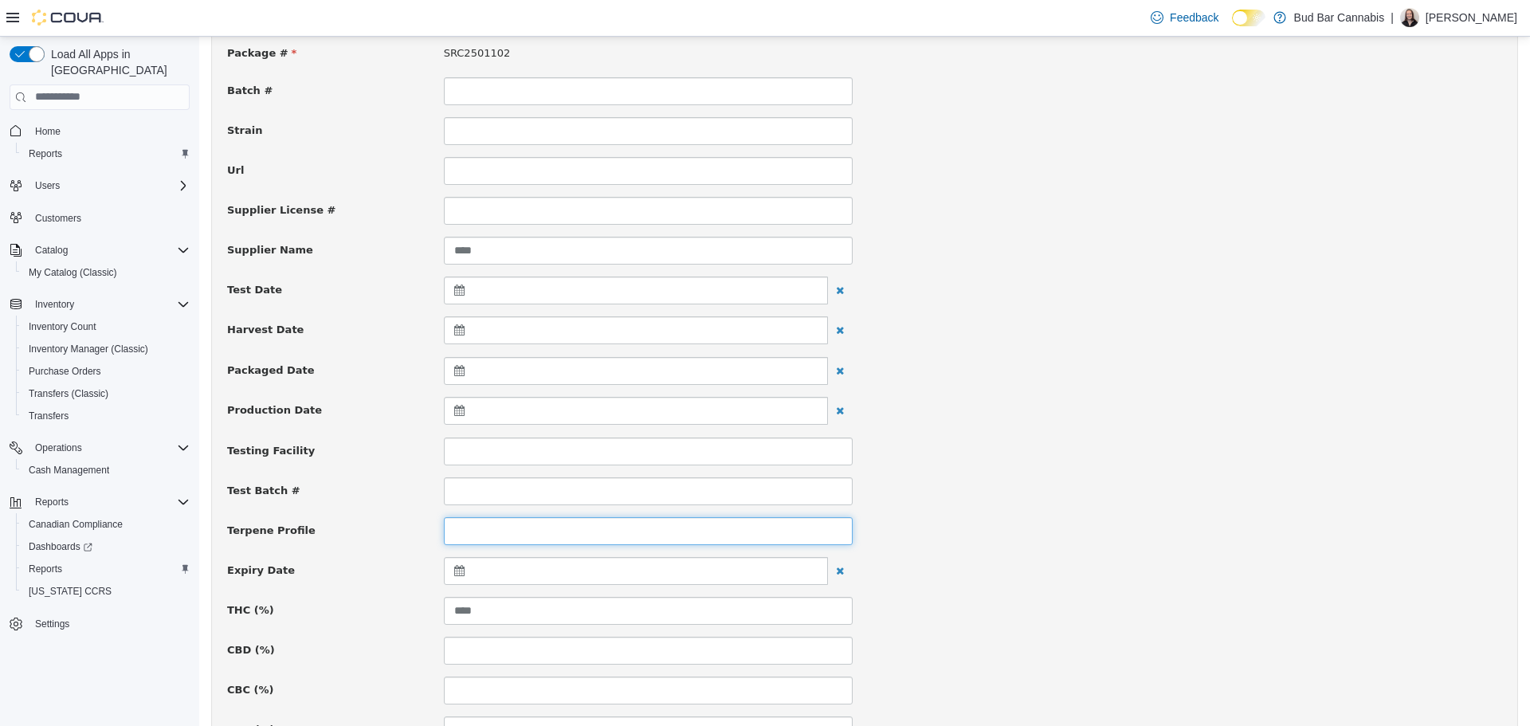
click at [521, 536] on input at bounding box center [648, 530] width 409 height 28
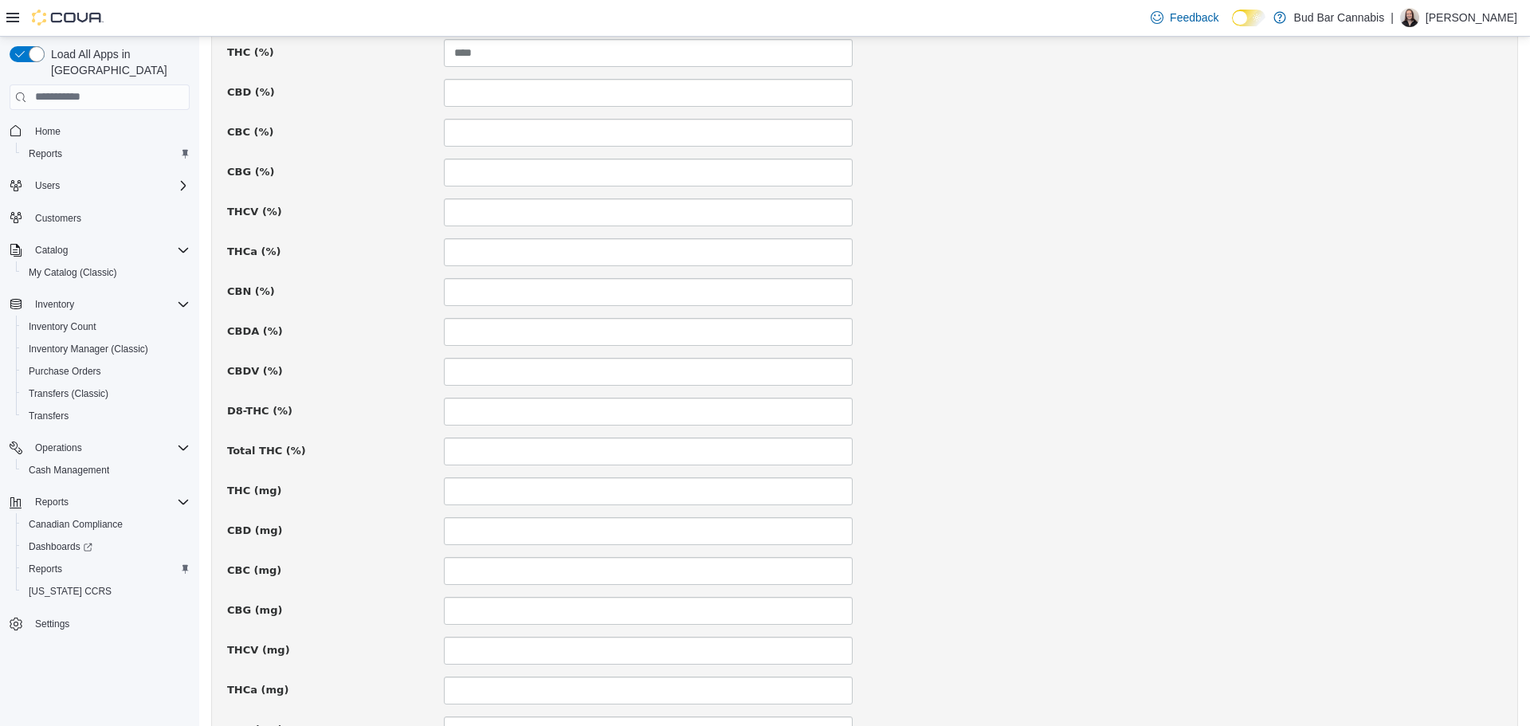
scroll to position [1010, 0]
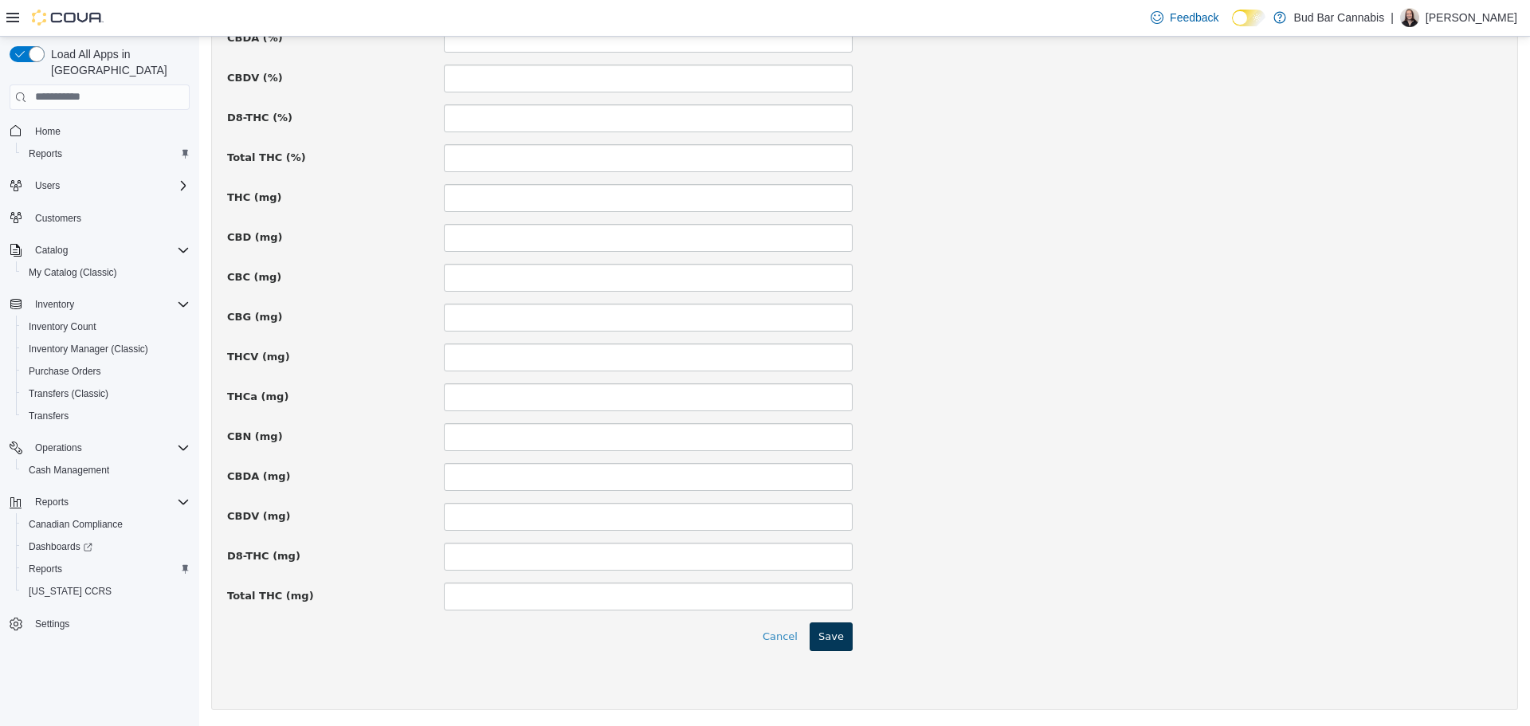
type input "****"
click at [840, 643] on button "Save" at bounding box center [831, 636] width 43 height 29
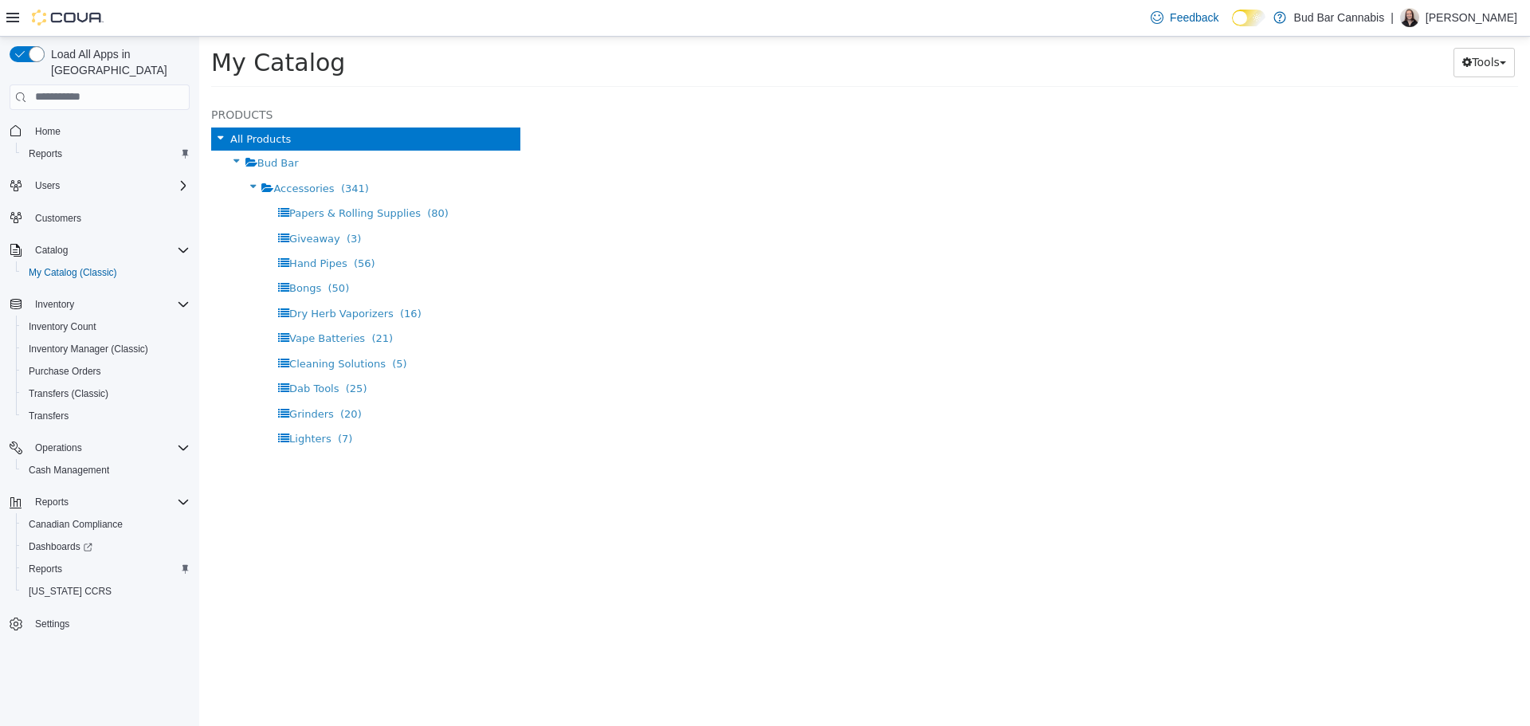
select select "**********"
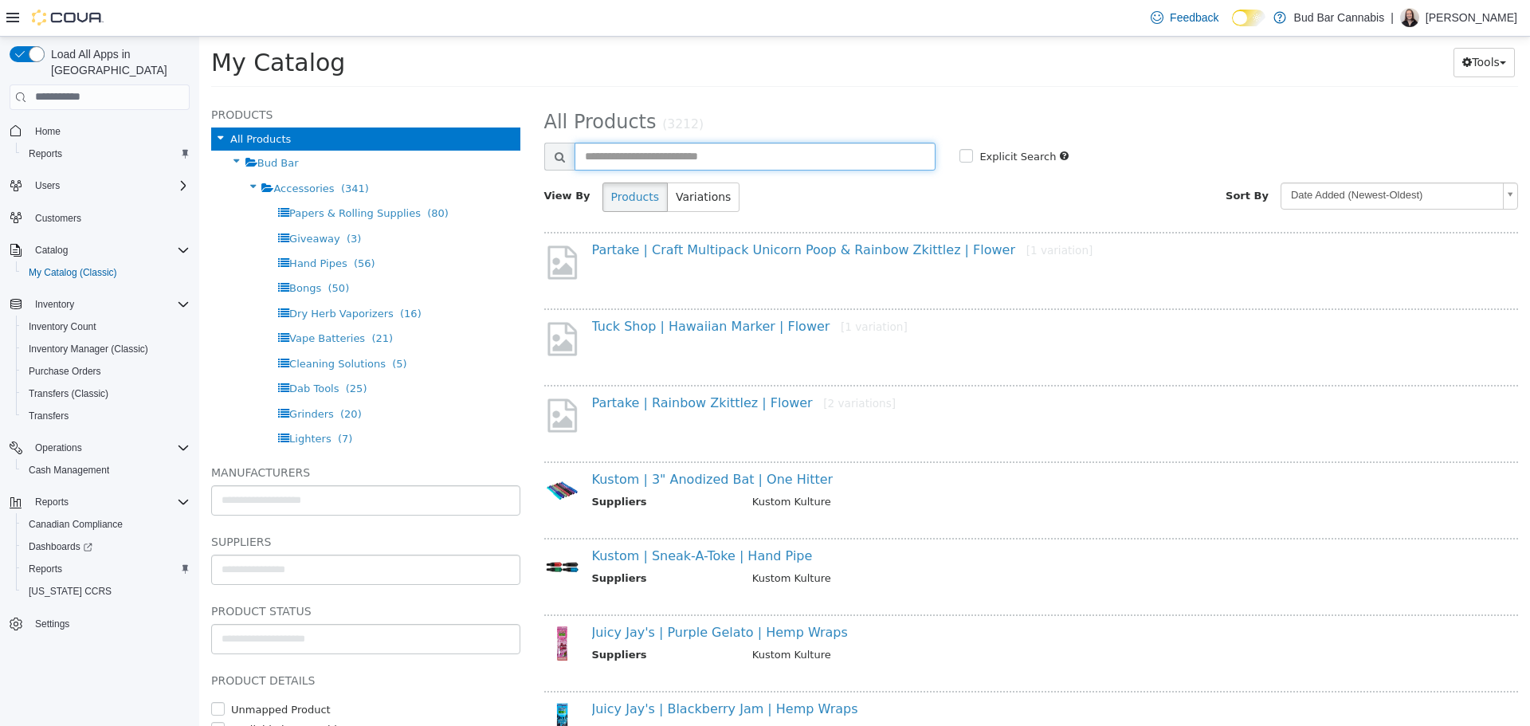
click at [656, 158] on input "text" at bounding box center [756, 156] width 362 height 28
type input "**********"
select select "**********"
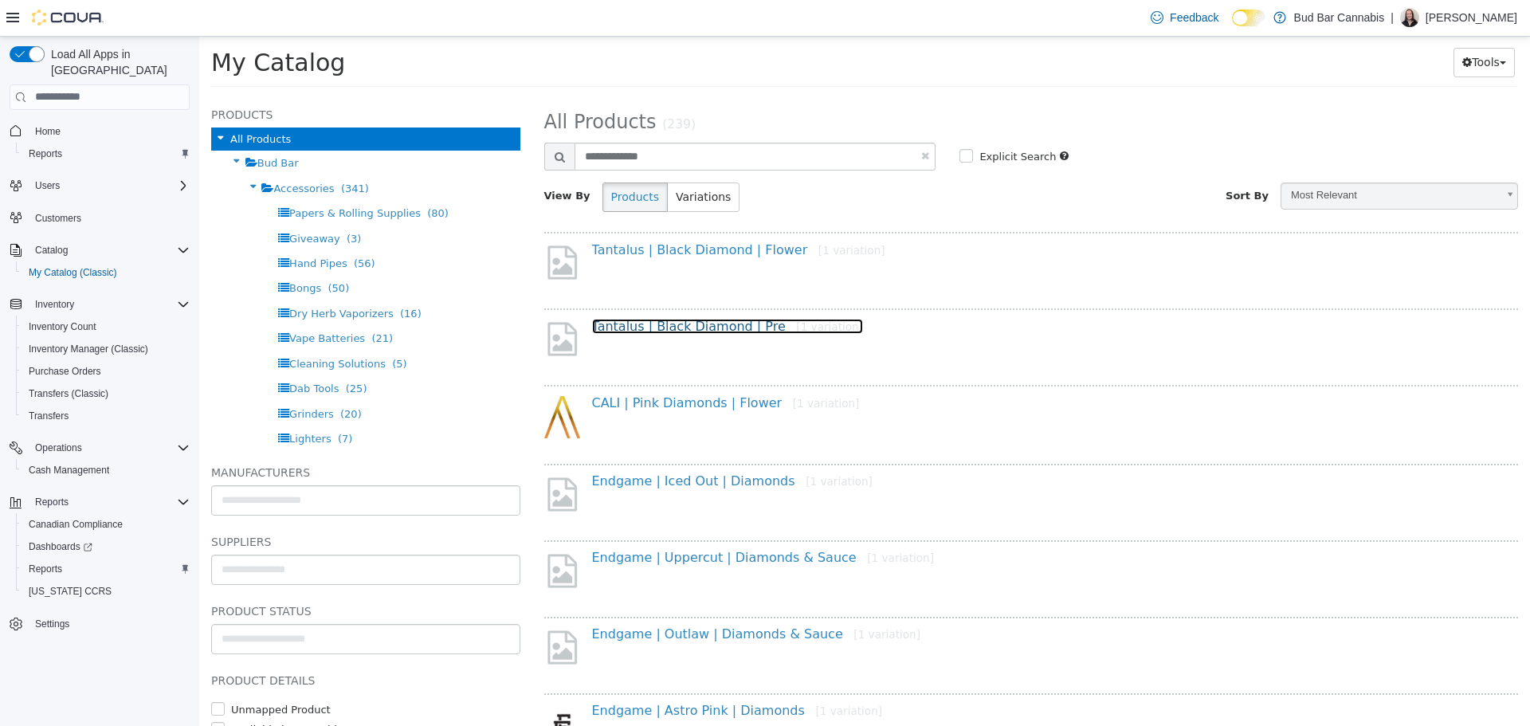
click at [686, 323] on link "Tantalus | Black Diamond | Pre [1 variation]" at bounding box center [728, 325] width 272 height 15
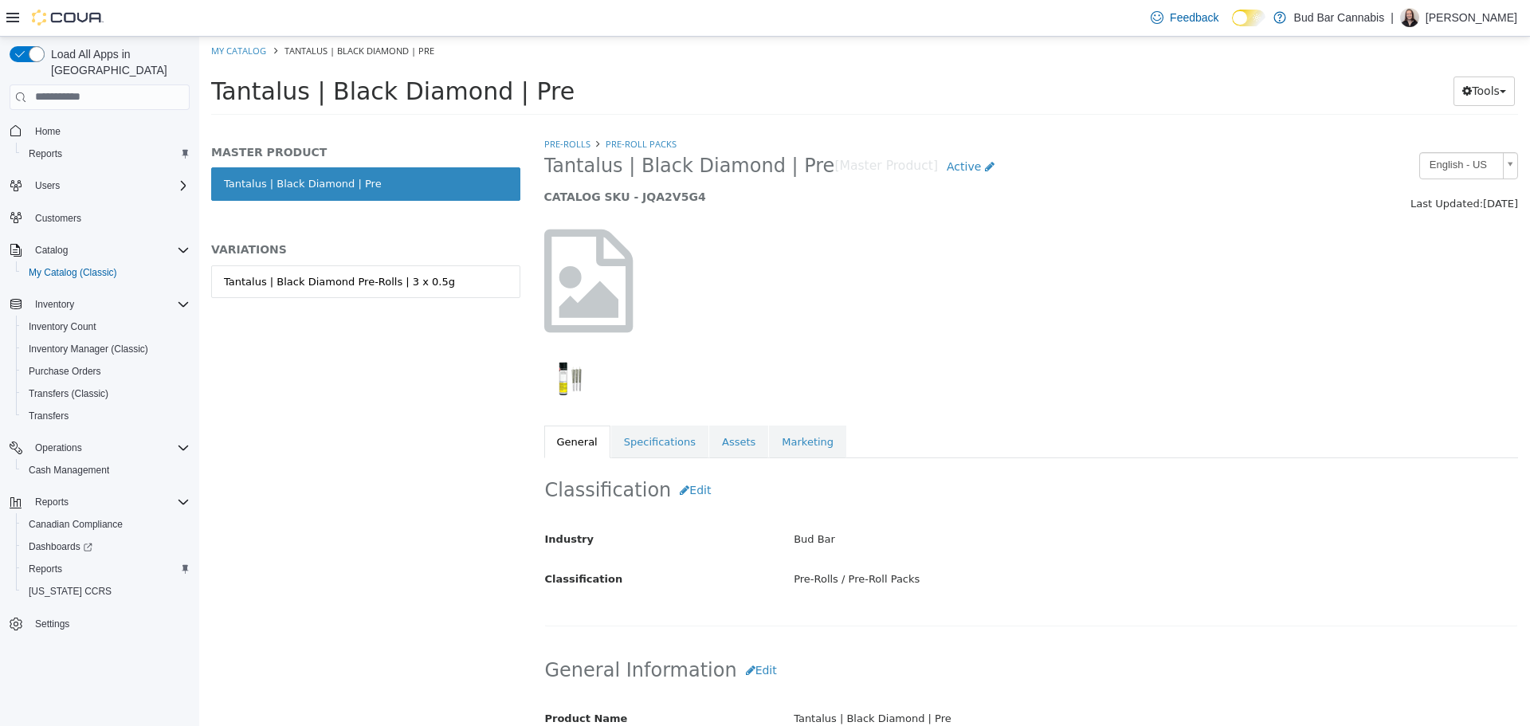
click at [327, 299] on div "Tantalus | Black Diamond Pre-Rolls | 3 x 0.5g" at bounding box center [365, 298] width 309 height 67
click at [336, 286] on div "Tantalus | Black Diamond Pre-Rolls | 3 x 0.5g" at bounding box center [339, 281] width 231 height 16
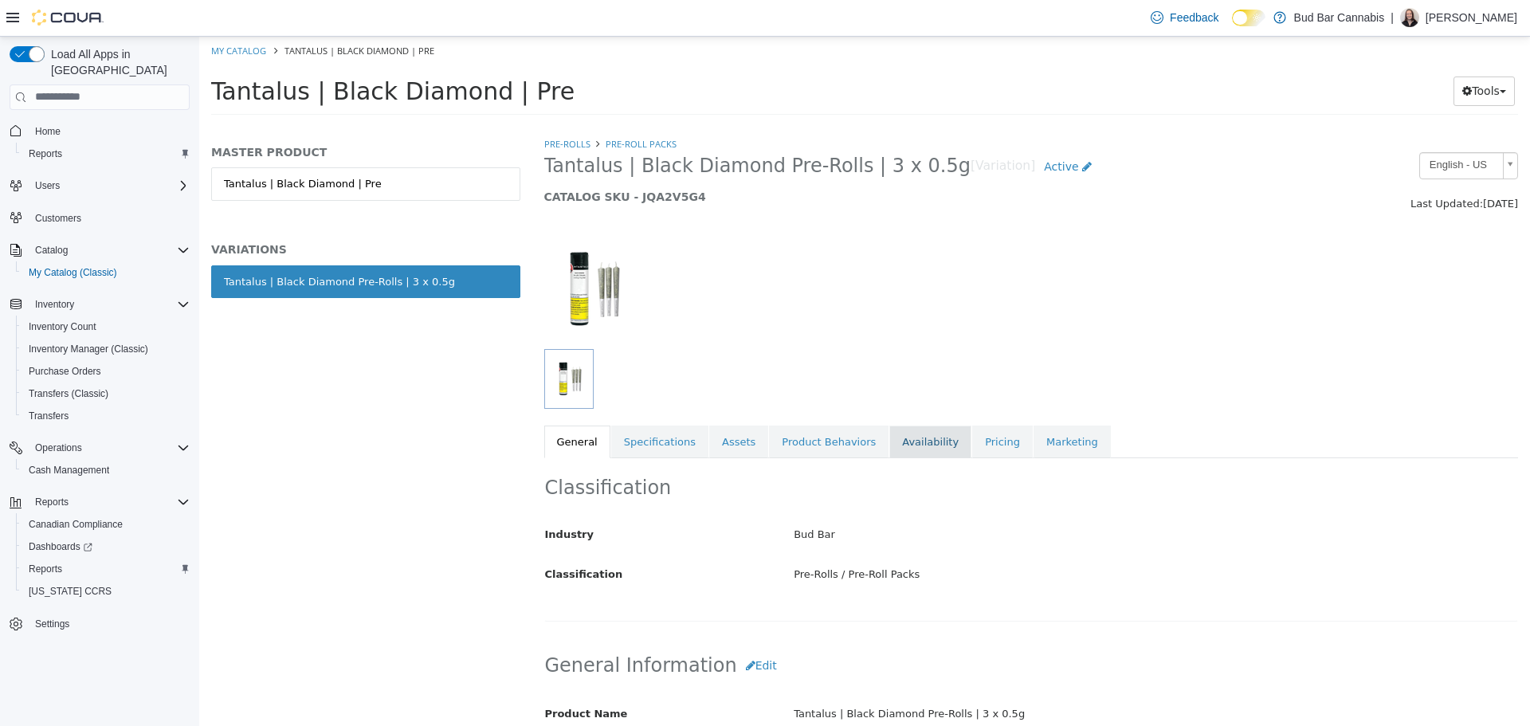
click at [889, 449] on link "Availability" at bounding box center [930, 441] width 82 height 33
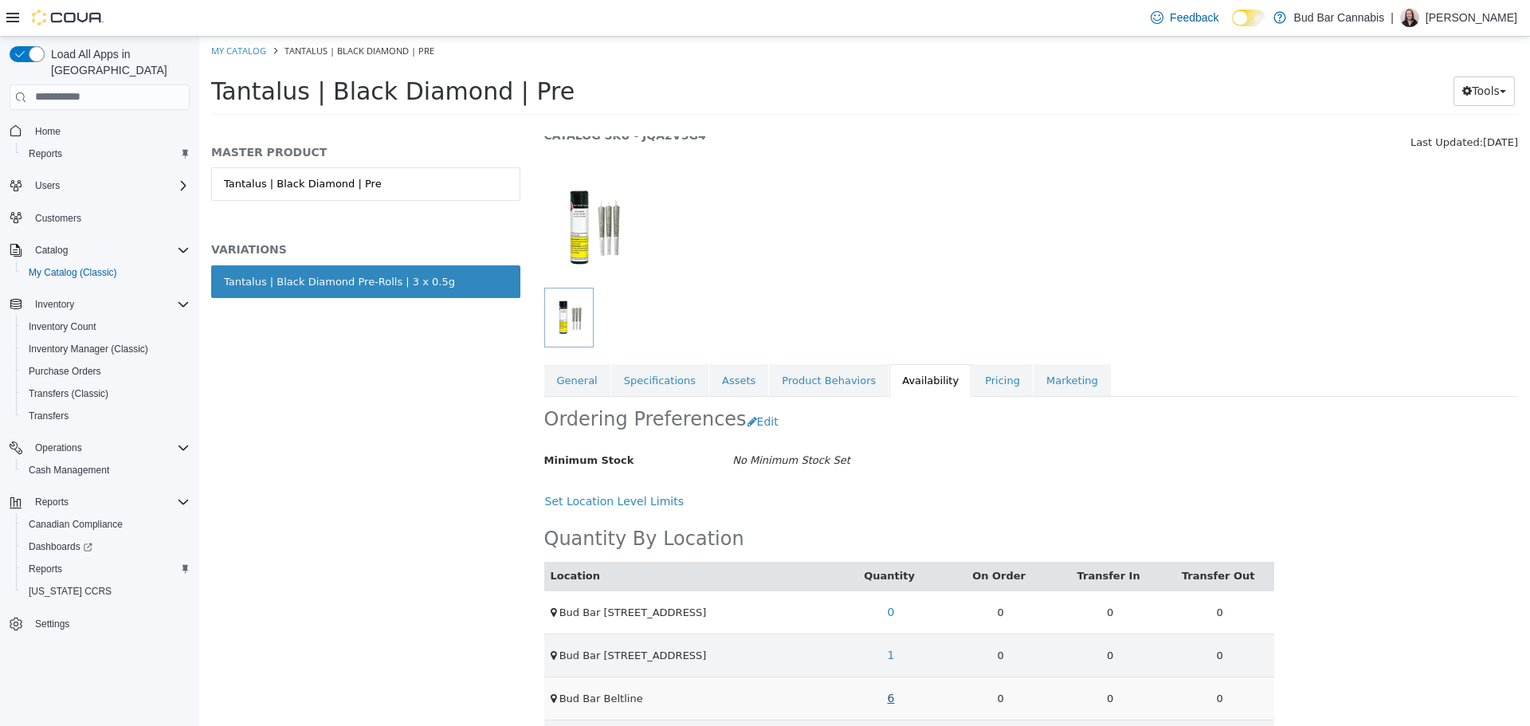
scroll to position [188, 0]
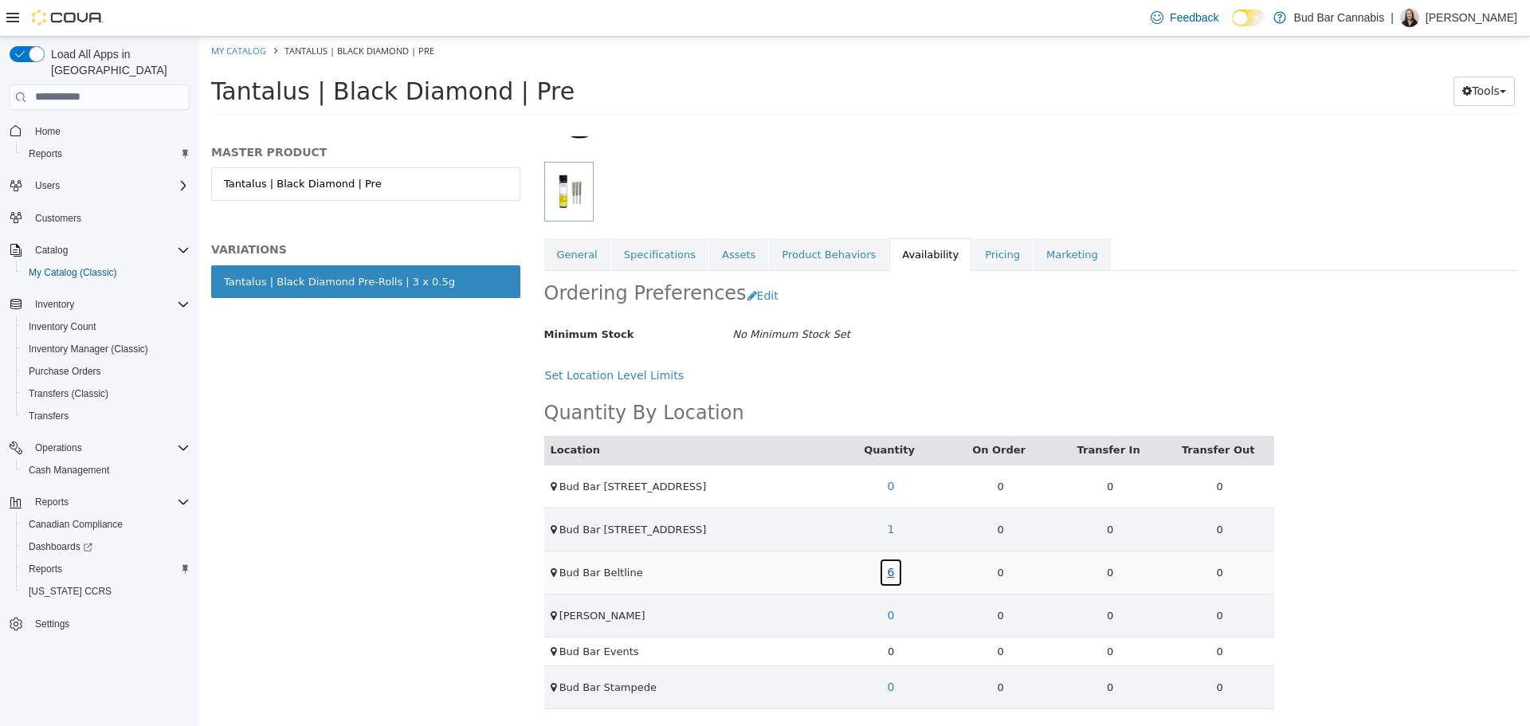
click at [885, 566] on link "6" at bounding box center [891, 571] width 25 height 29
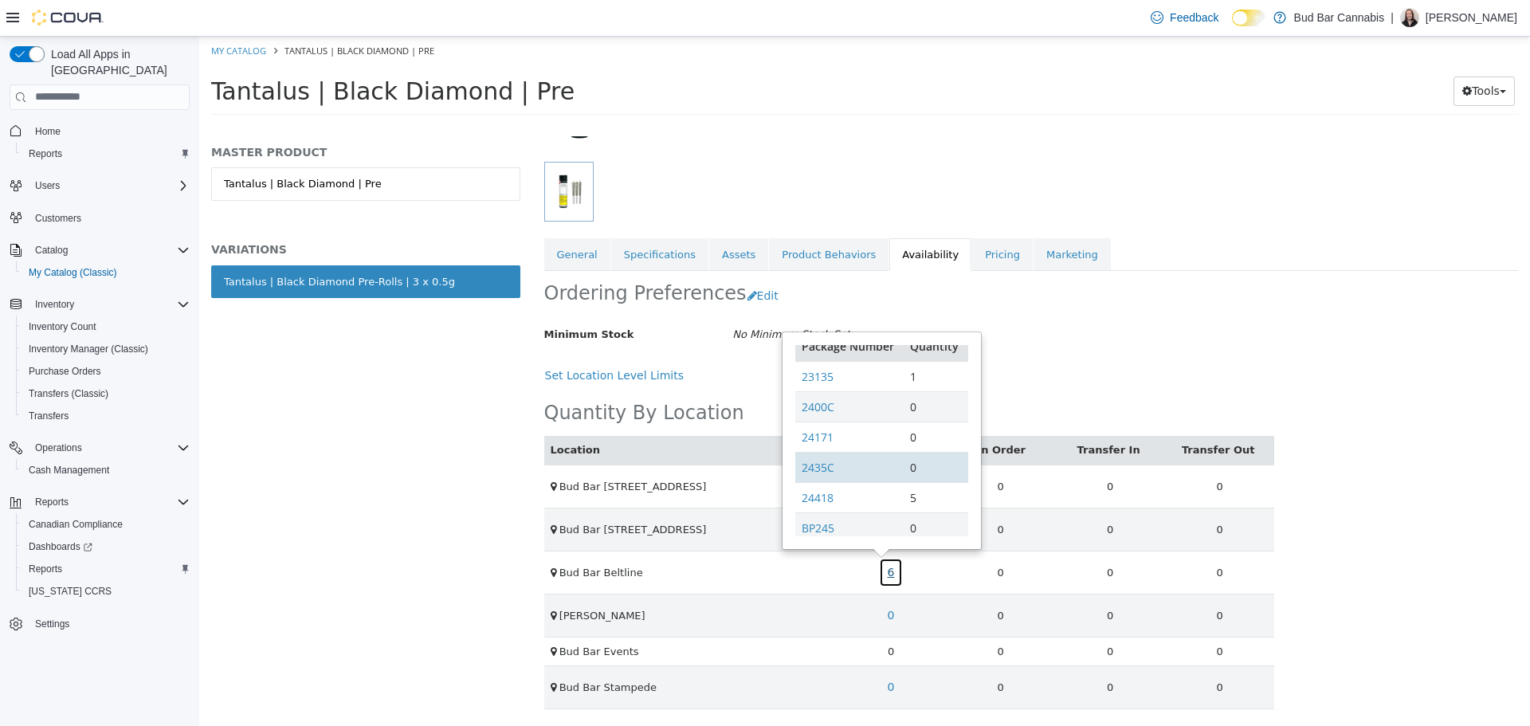
scroll to position [0, 0]
